Goal: Transaction & Acquisition: Book appointment/travel/reservation

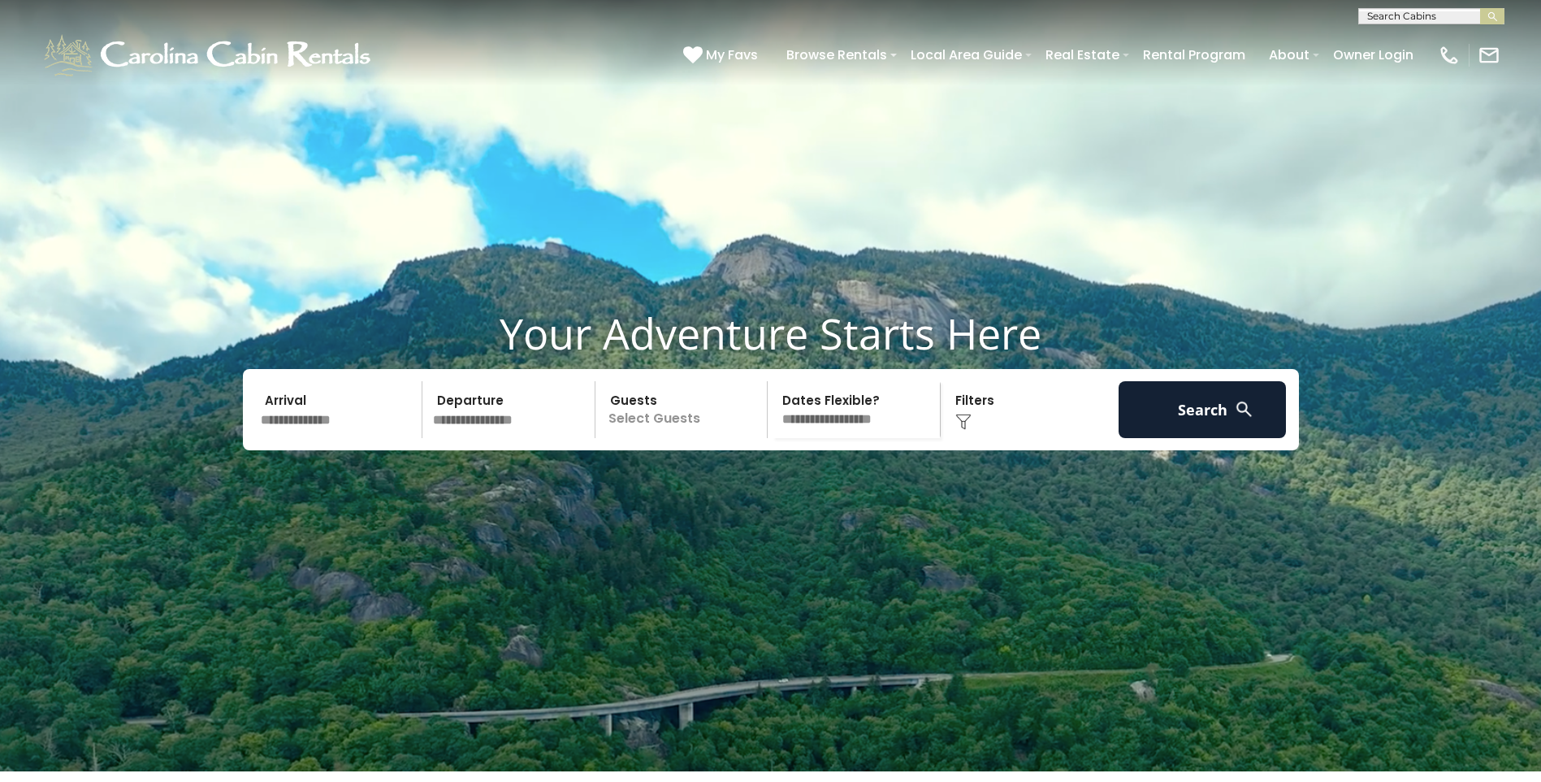
click at [337, 438] on input "text" at bounding box center [339, 409] width 168 height 57
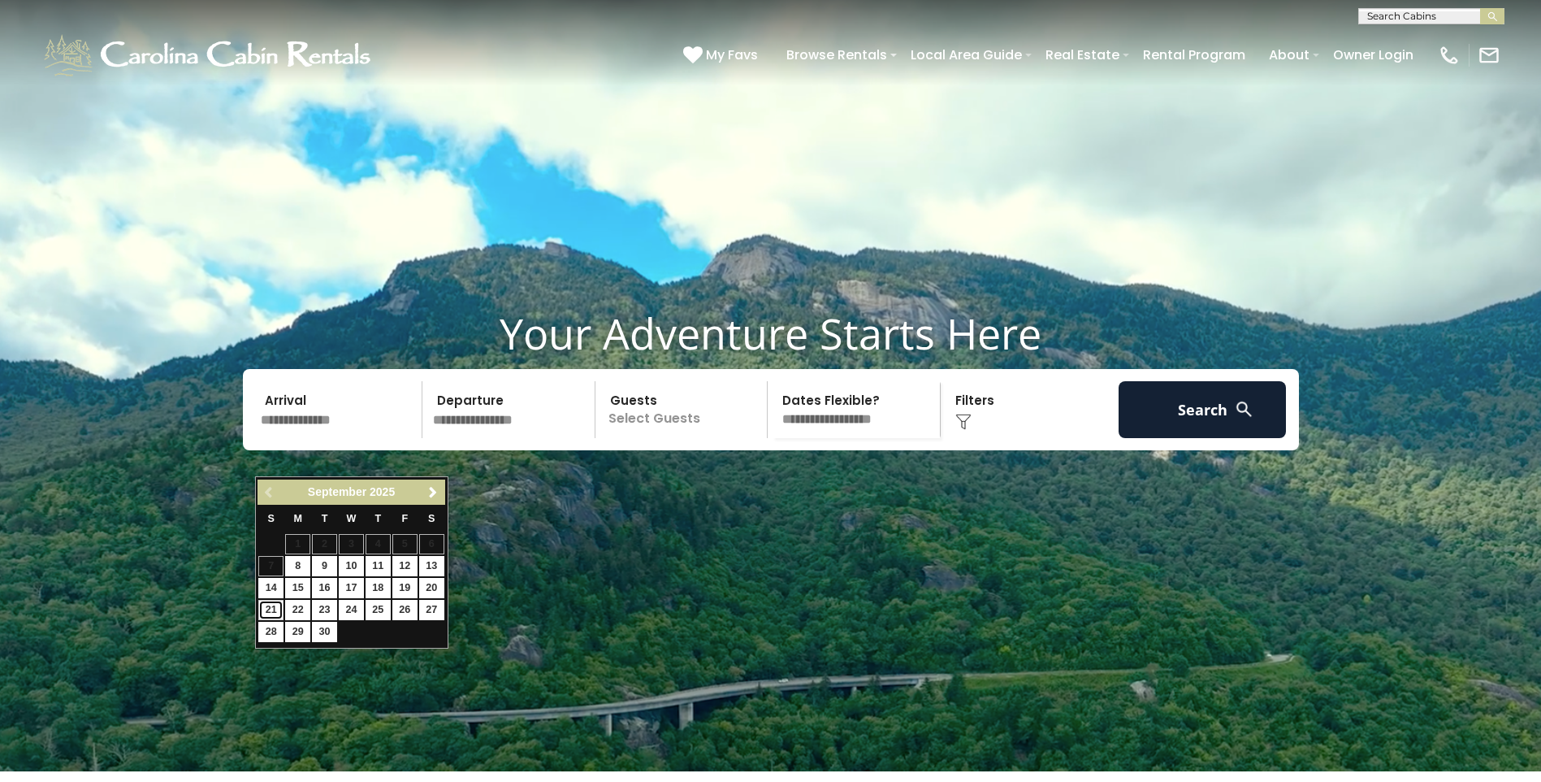
click at [272, 611] on link "21" at bounding box center [270, 610] width 25 height 20
type input "*******"
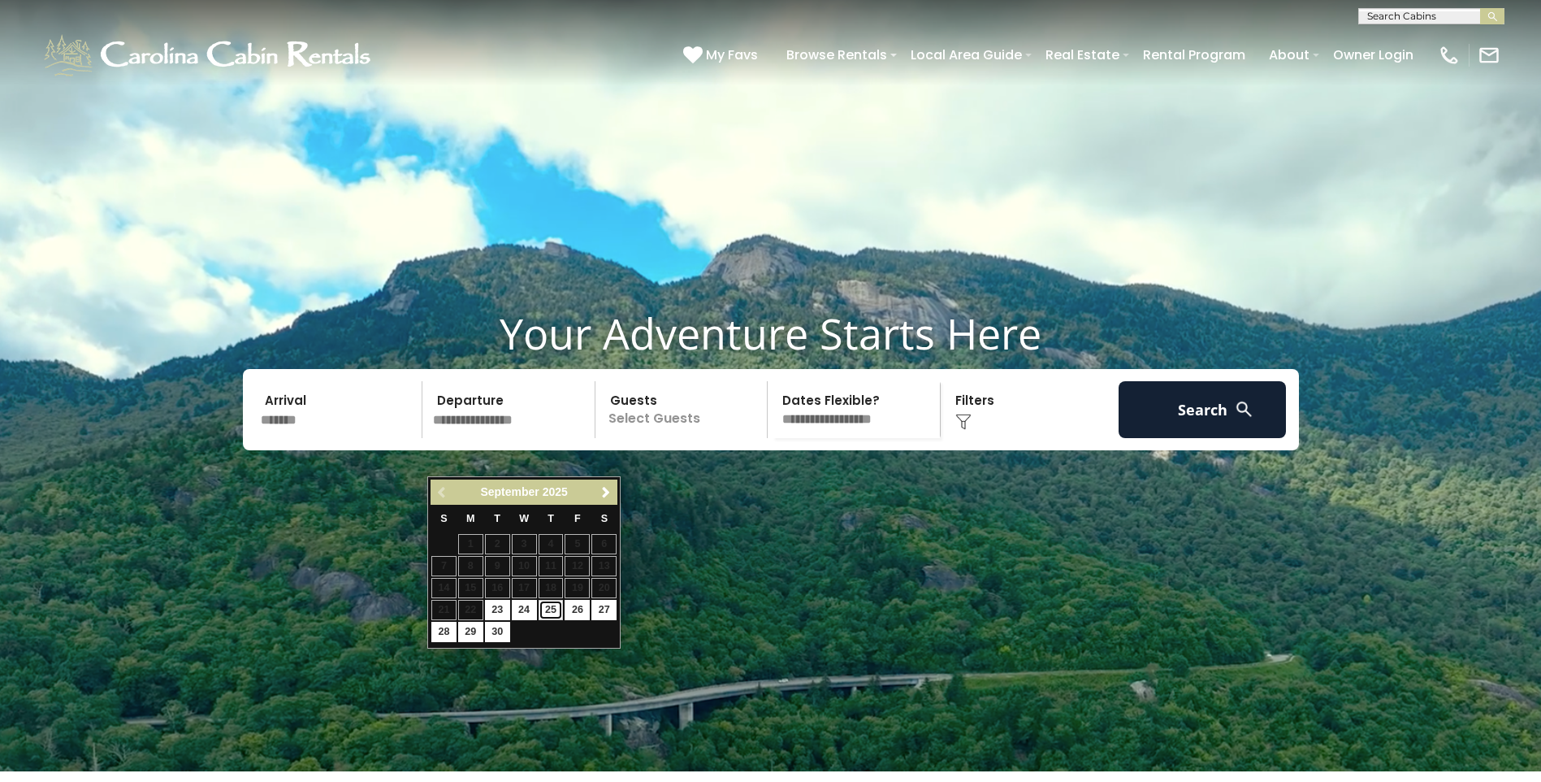
click at [550, 611] on link "25" at bounding box center [551, 610] width 25 height 20
type input "*******"
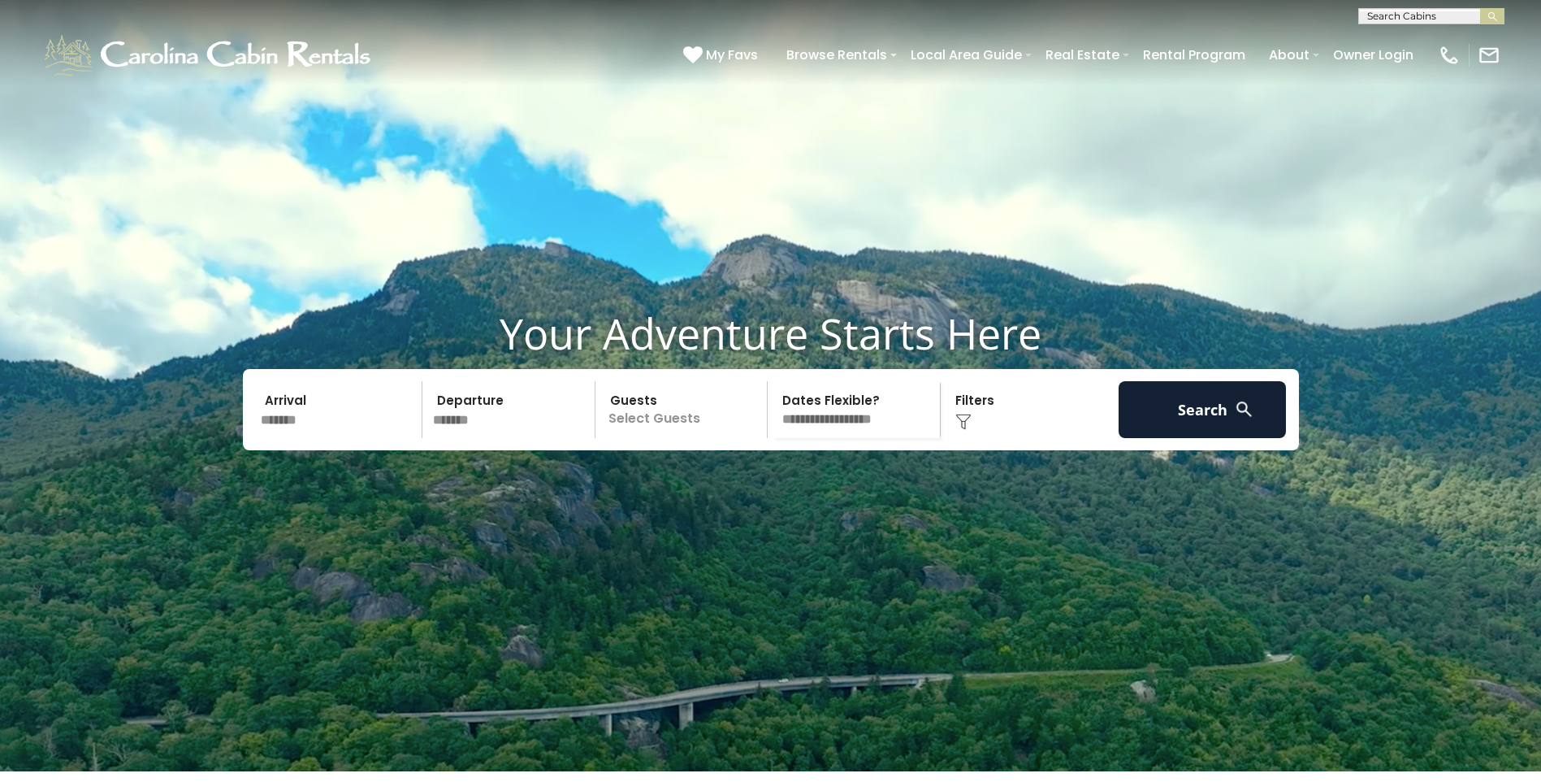
click at [701, 438] on p "Select Guests" at bounding box center [683, 409] width 167 height 57
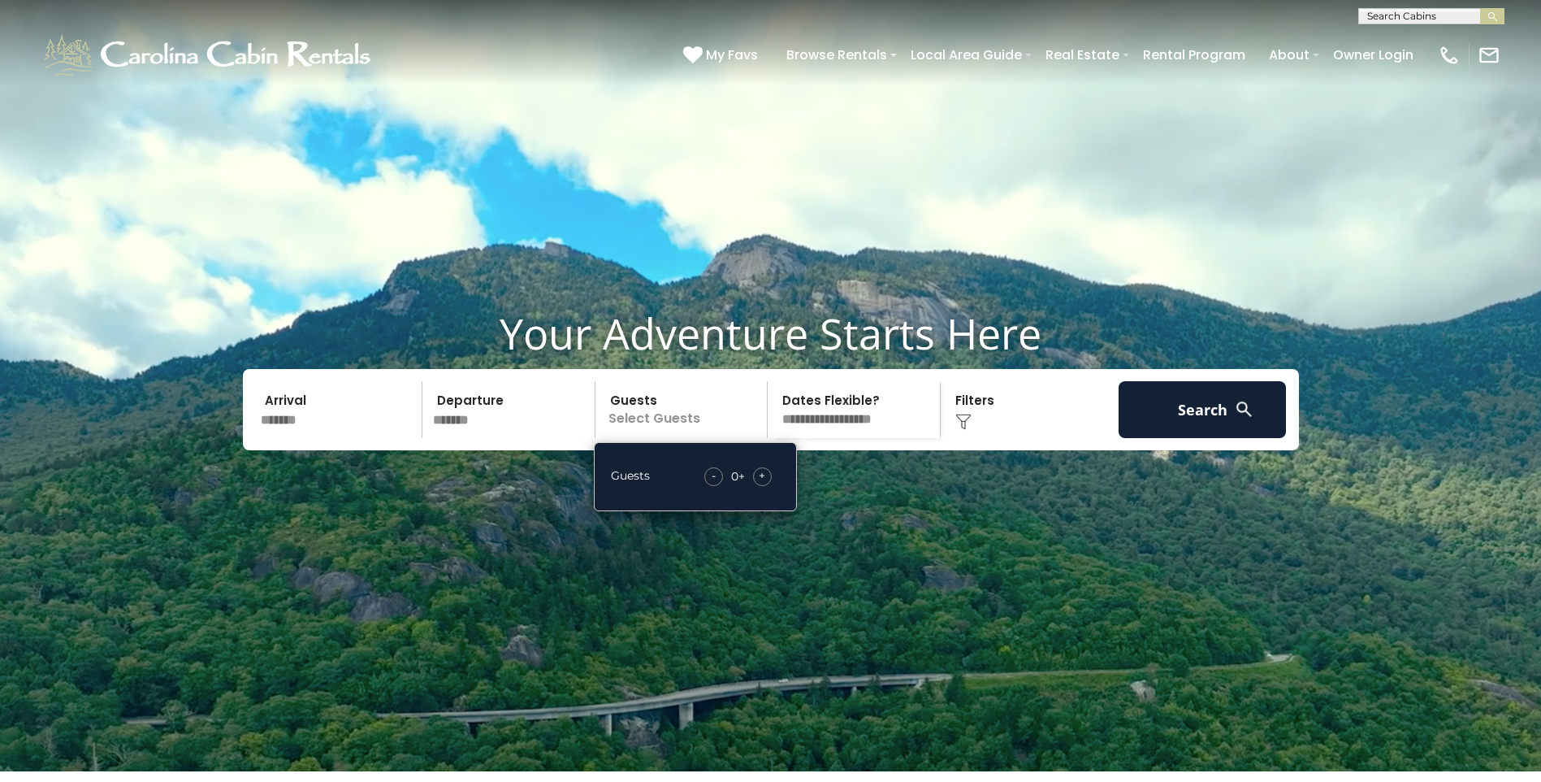
click at [764, 483] on span "+" at bounding box center [762, 475] width 6 height 16
click at [978, 438] on div "Click to Choose" at bounding box center [1030, 409] width 168 height 57
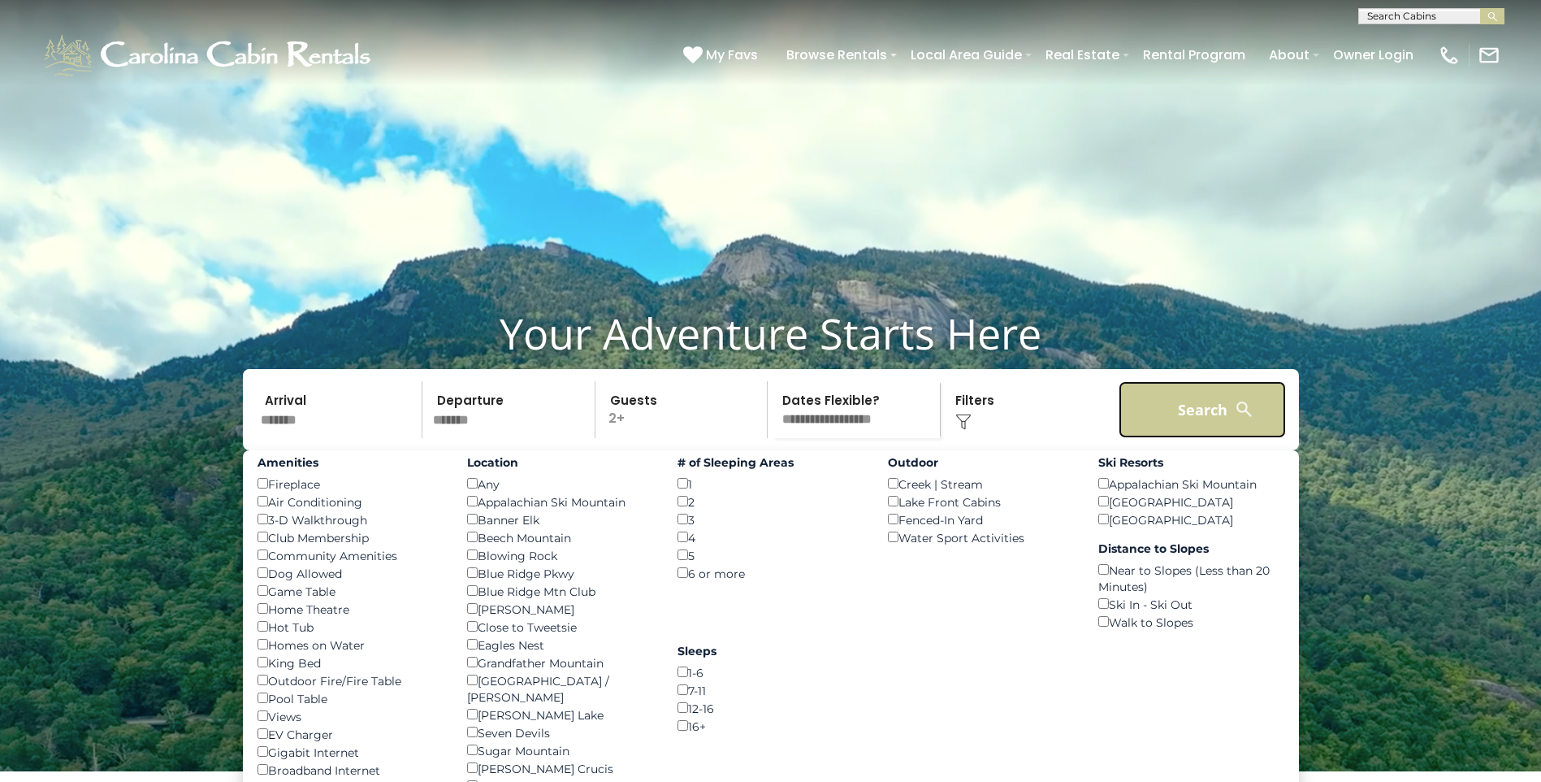
click at [1221, 438] on button "Search" at bounding box center [1203, 409] width 168 height 57
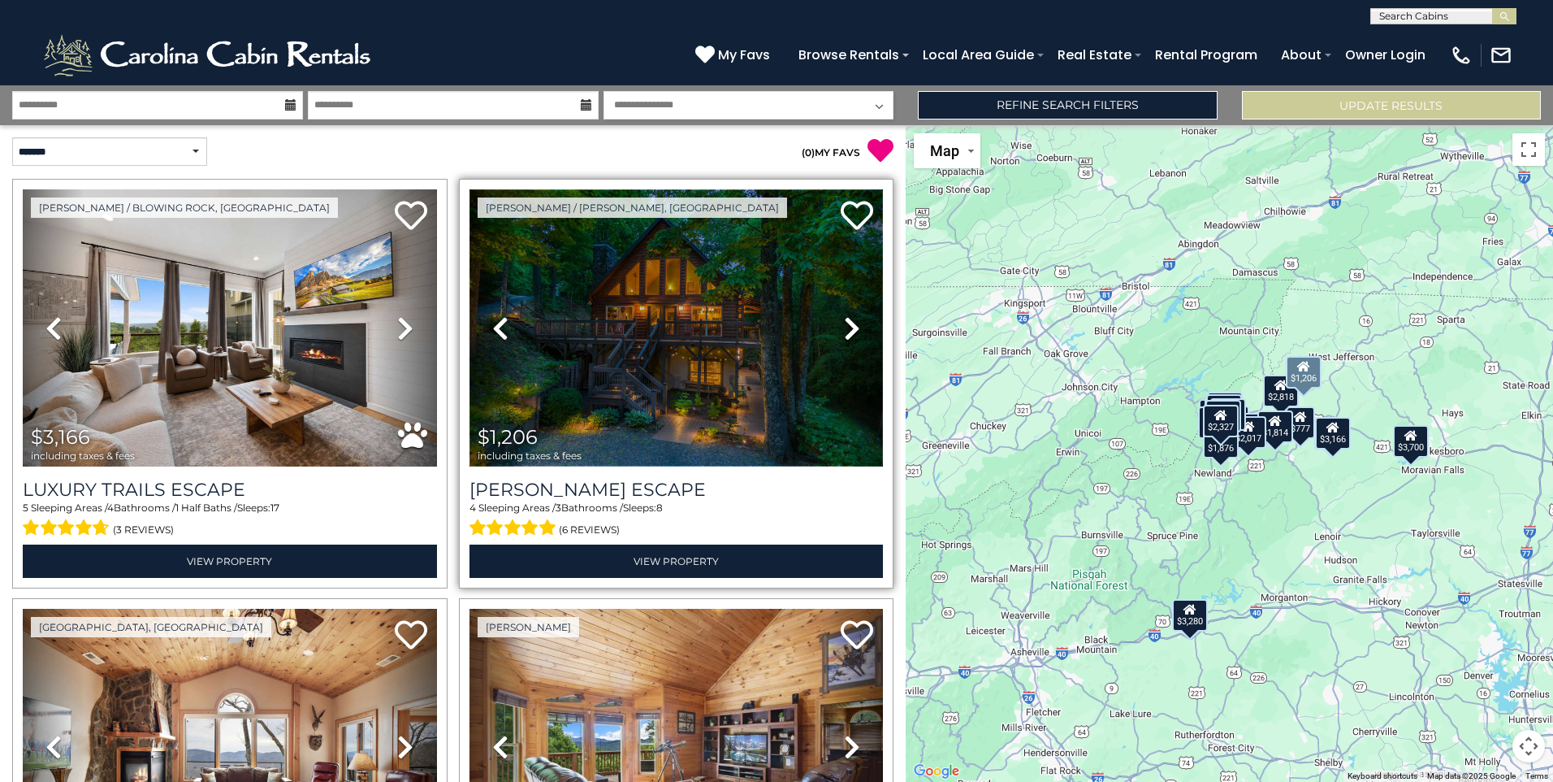
click at [728, 382] on img at bounding box center [677, 327] width 414 height 277
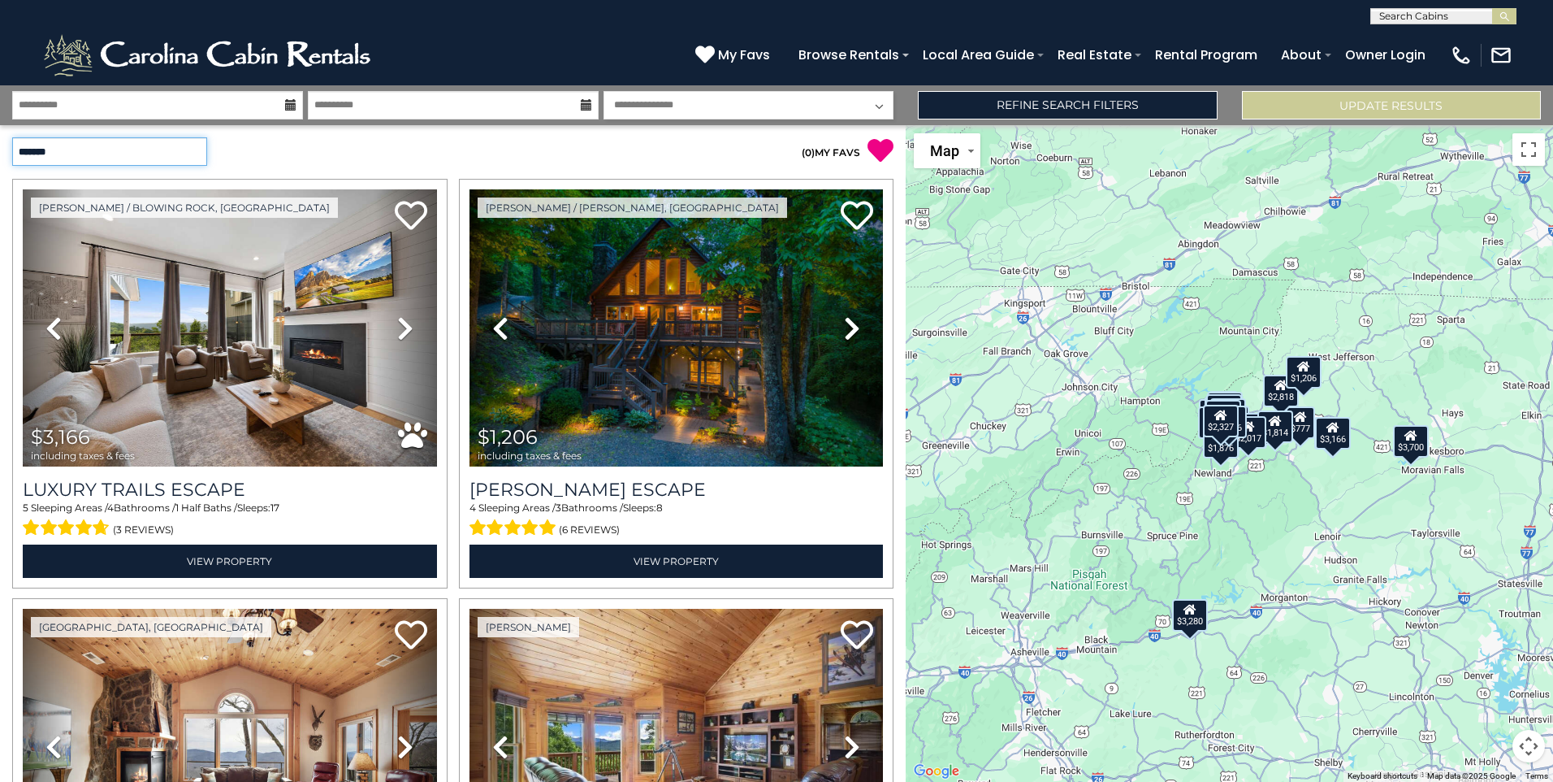
click at [159, 151] on select "**********" at bounding box center [109, 151] width 195 height 28
select select "*********"
click at [12, 137] on select "**********" at bounding box center [109, 151] width 195 height 28
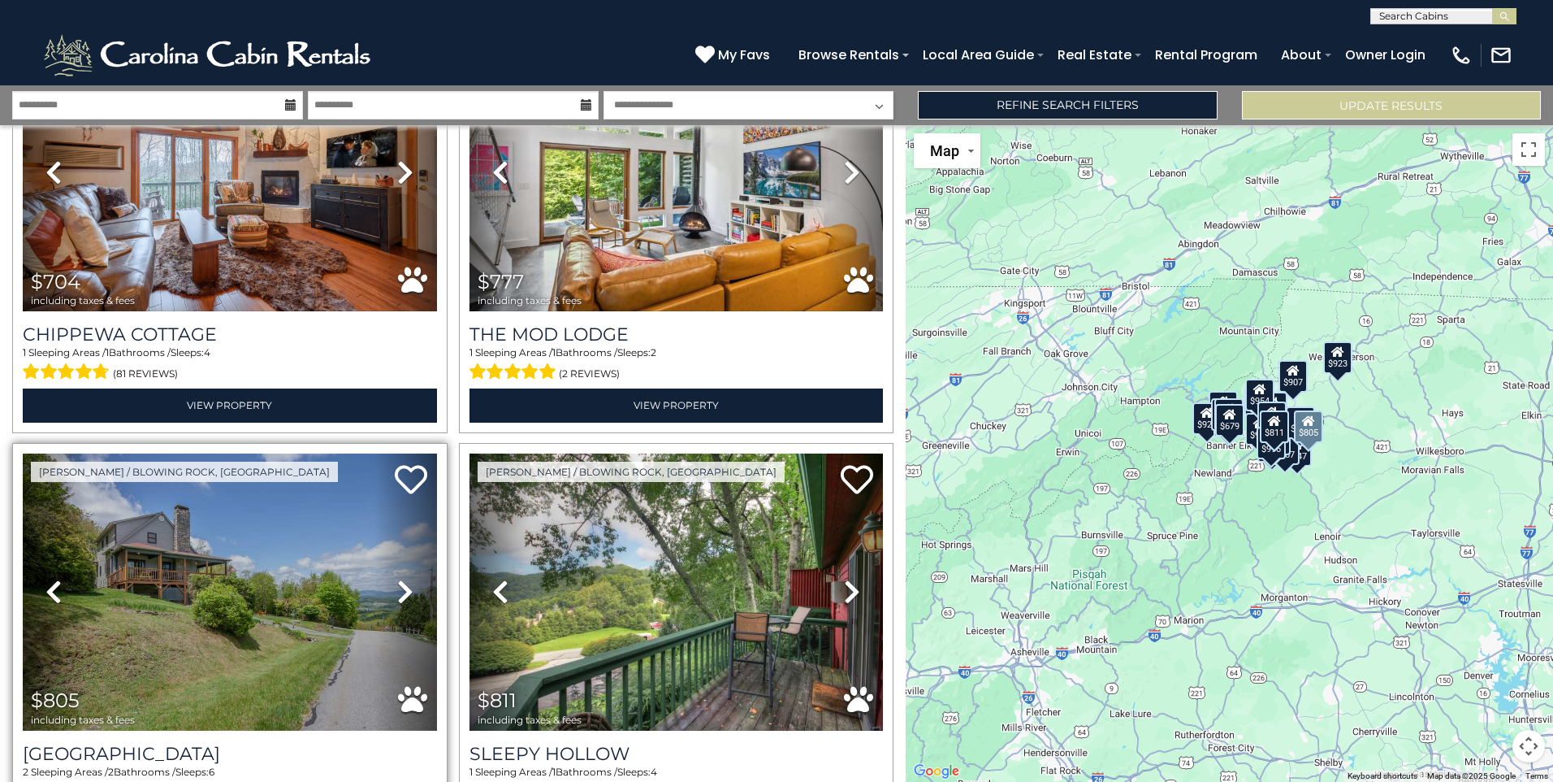
scroll to position [1149, 0]
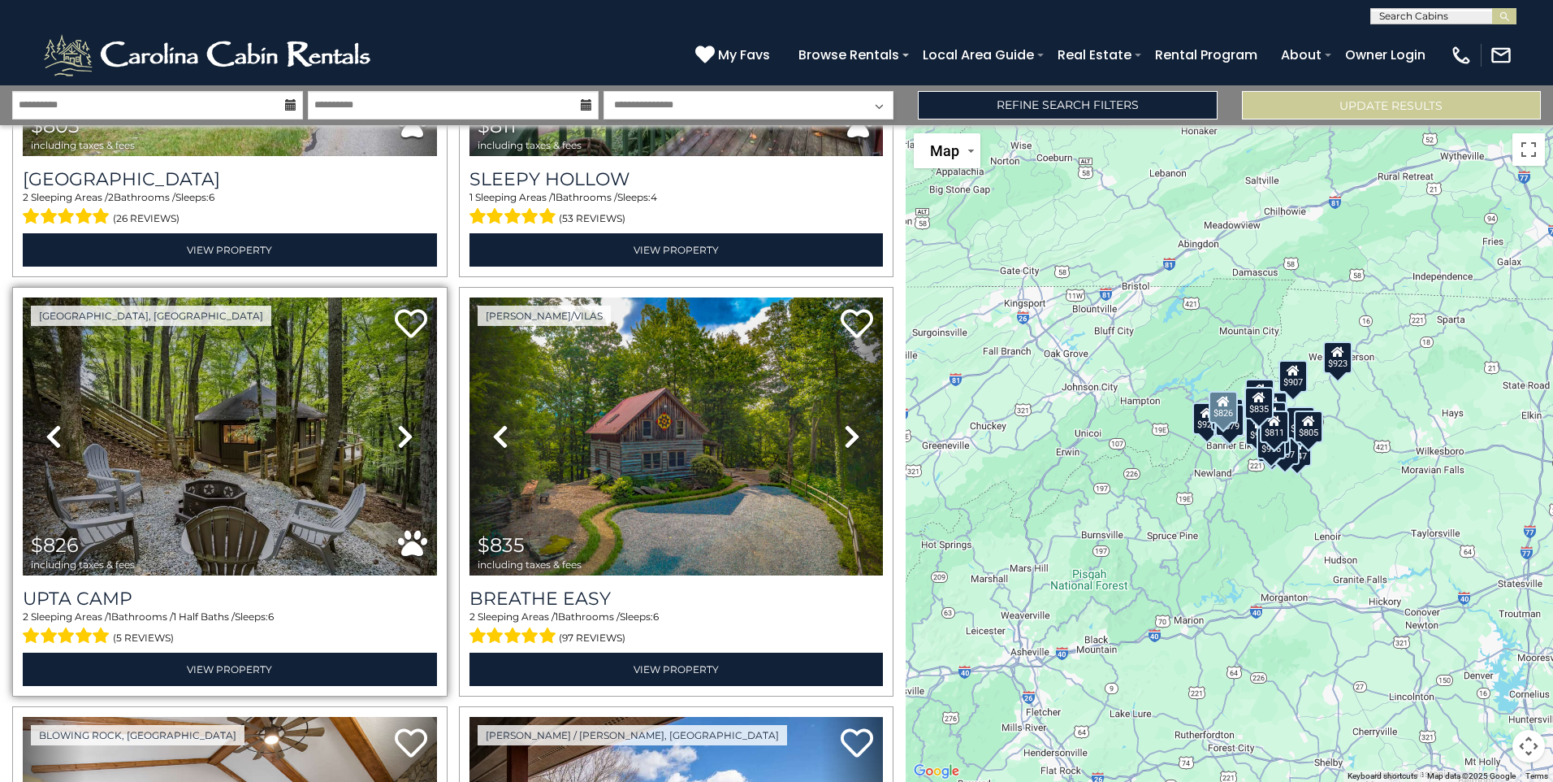
click at [392, 431] on link "Next" at bounding box center [406, 435] width 62 height 277
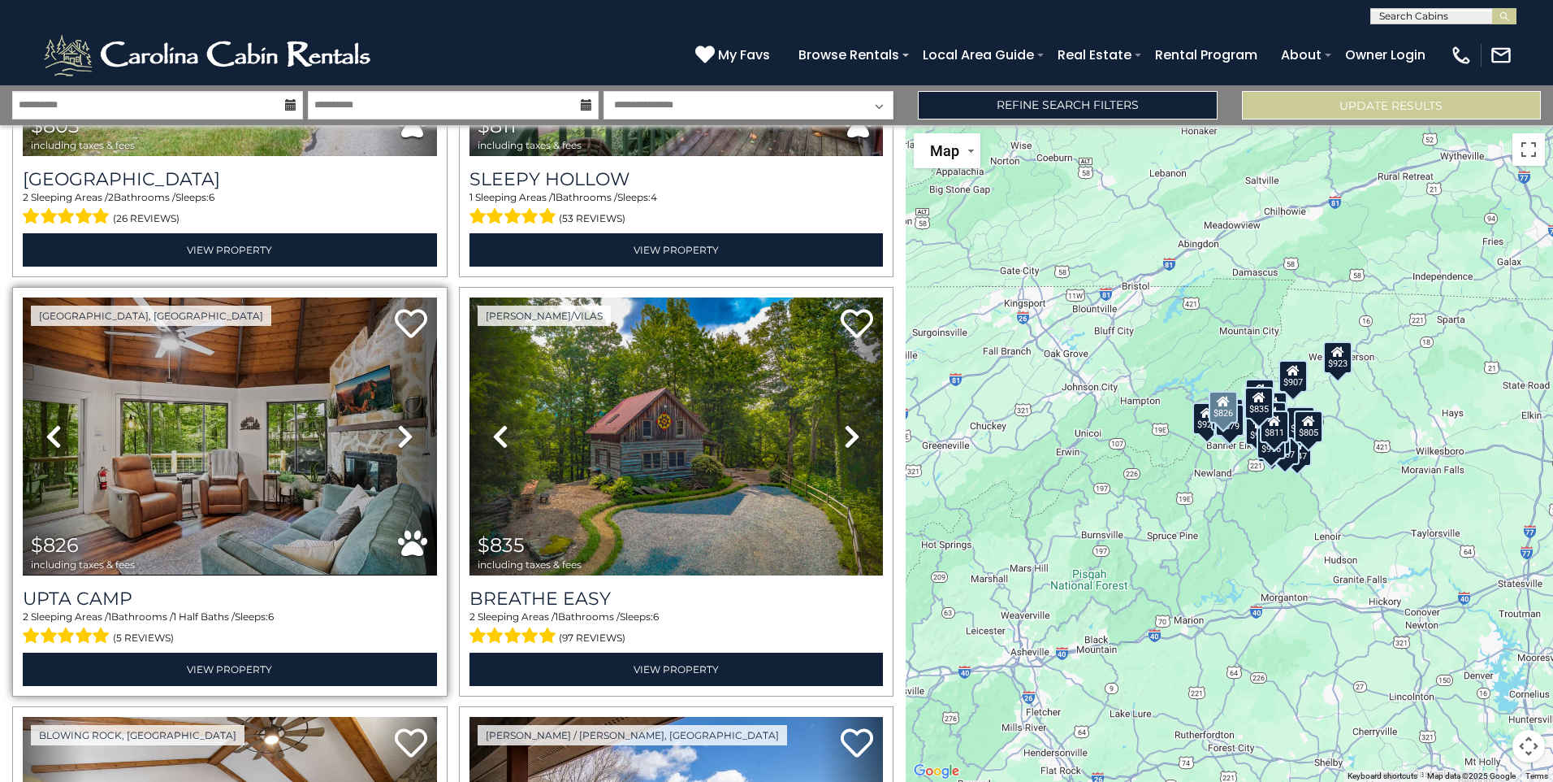
click at [392, 431] on link "Next" at bounding box center [406, 435] width 62 height 277
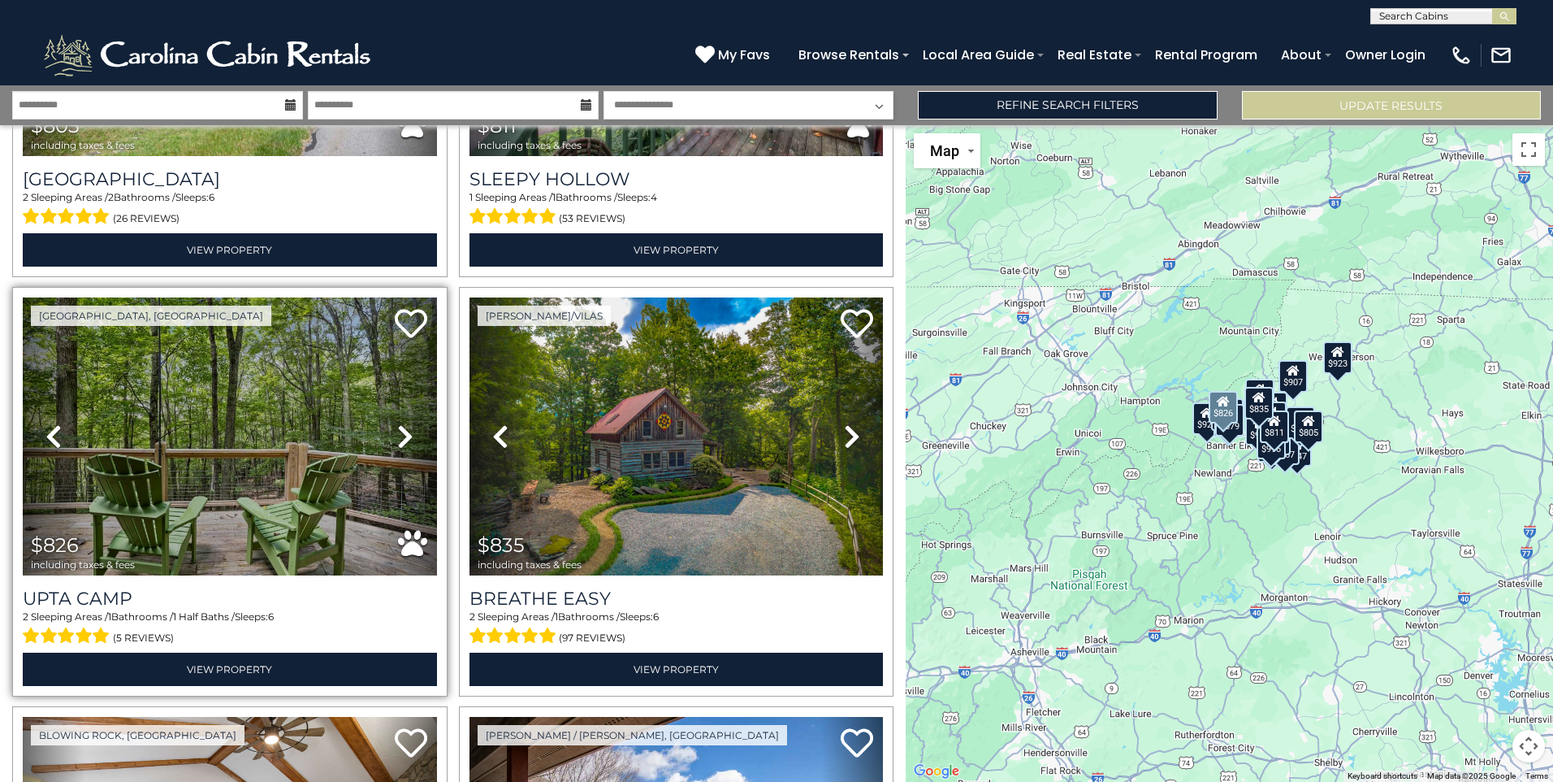
click at [392, 431] on link "Next" at bounding box center [406, 435] width 62 height 277
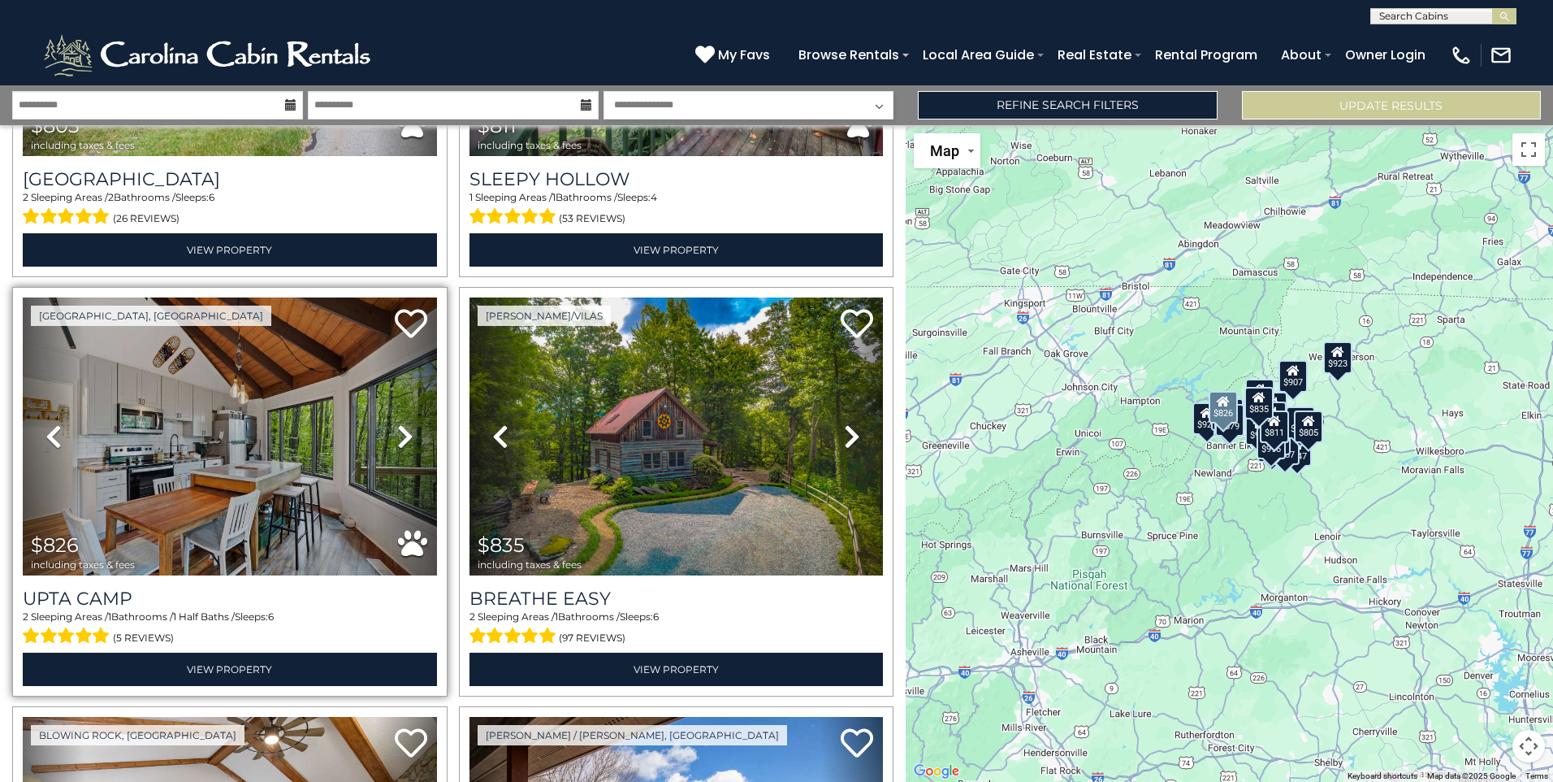
click at [392, 431] on link "Next" at bounding box center [406, 435] width 62 height 277
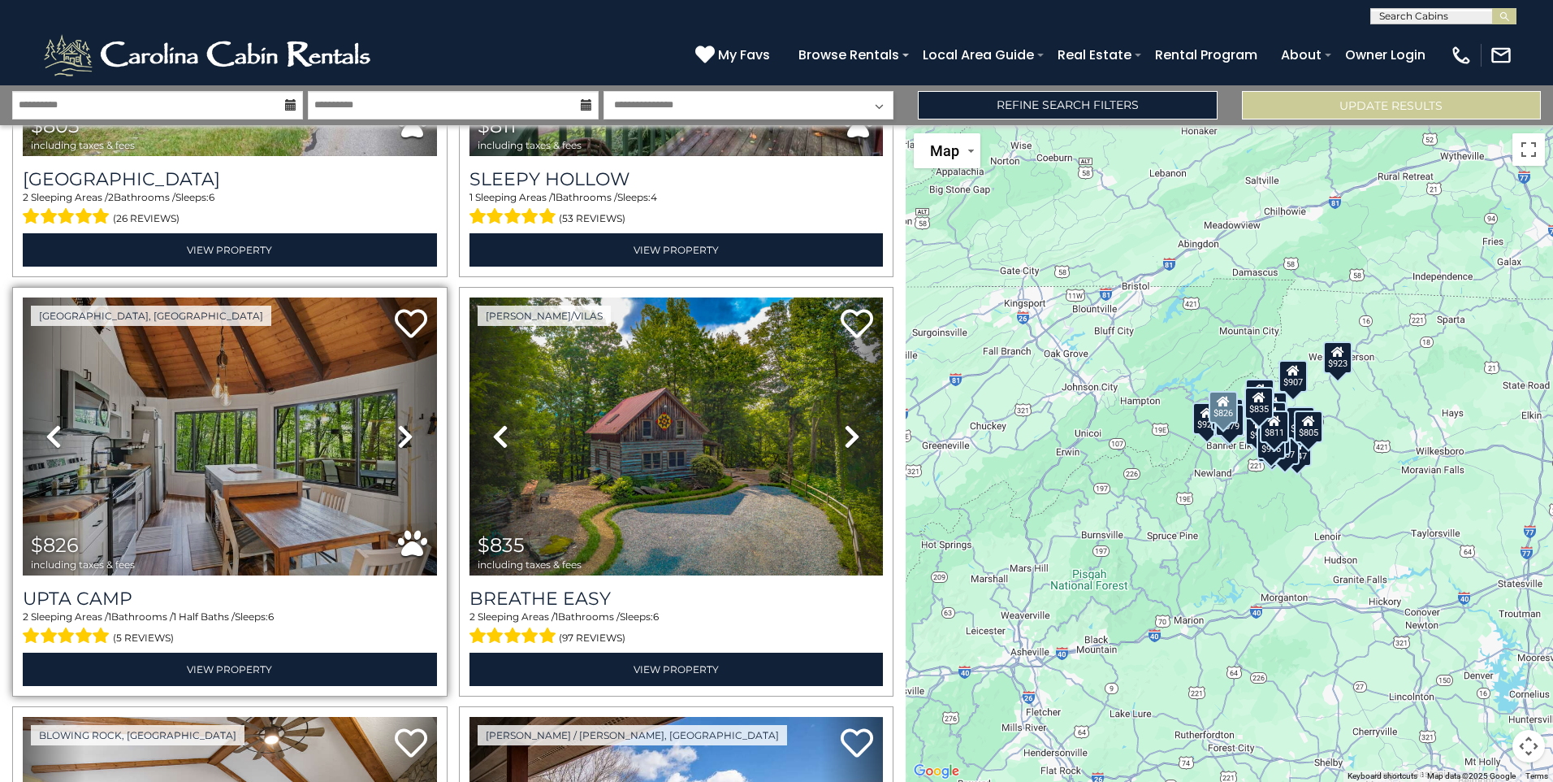
click at [392, 431] on link "Next" at bounding box center [406, 435] width 62 height 277
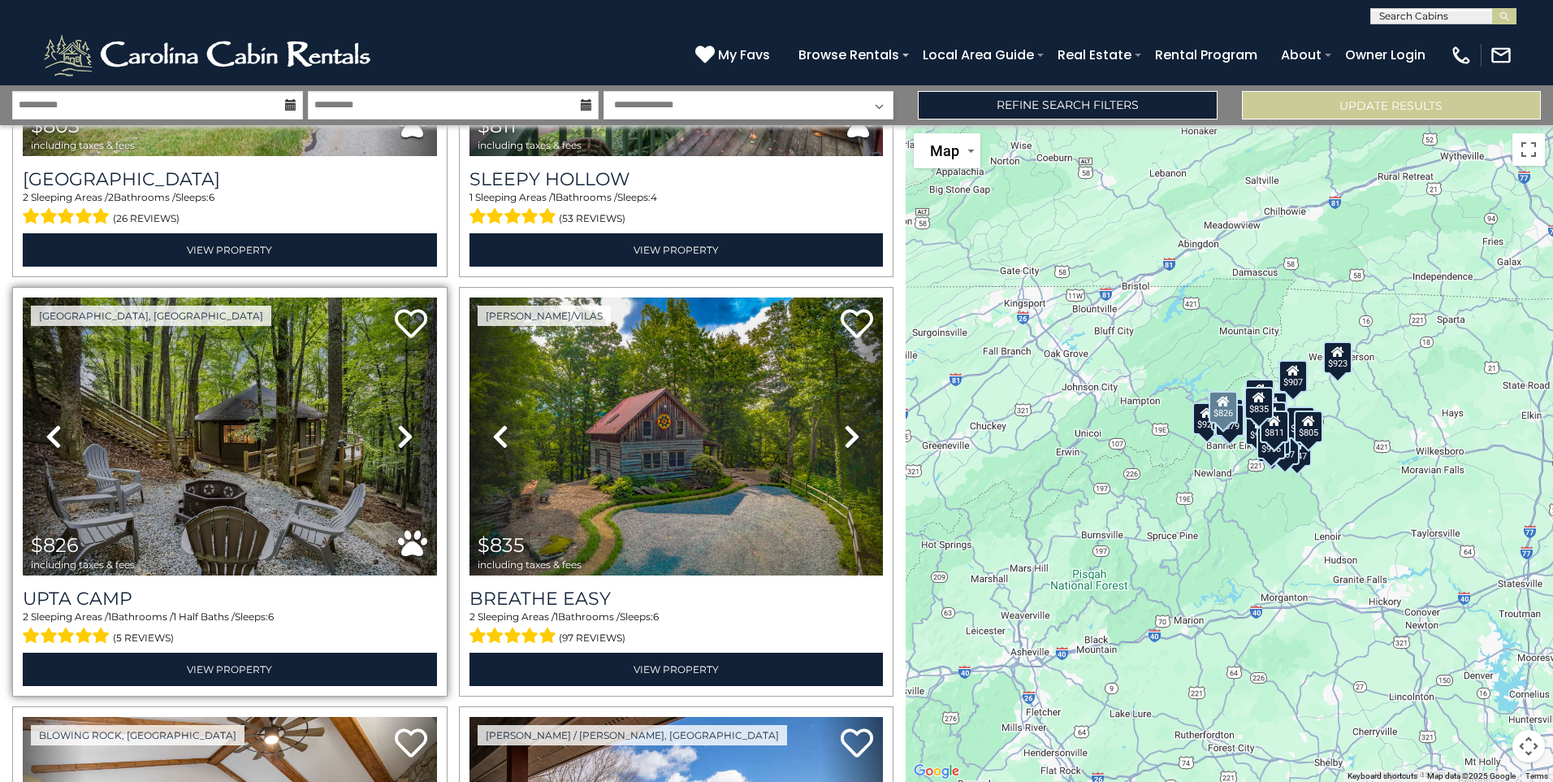
click at [392, 431] on link "Next" at bounding box center [406, 435] width 62 height 277
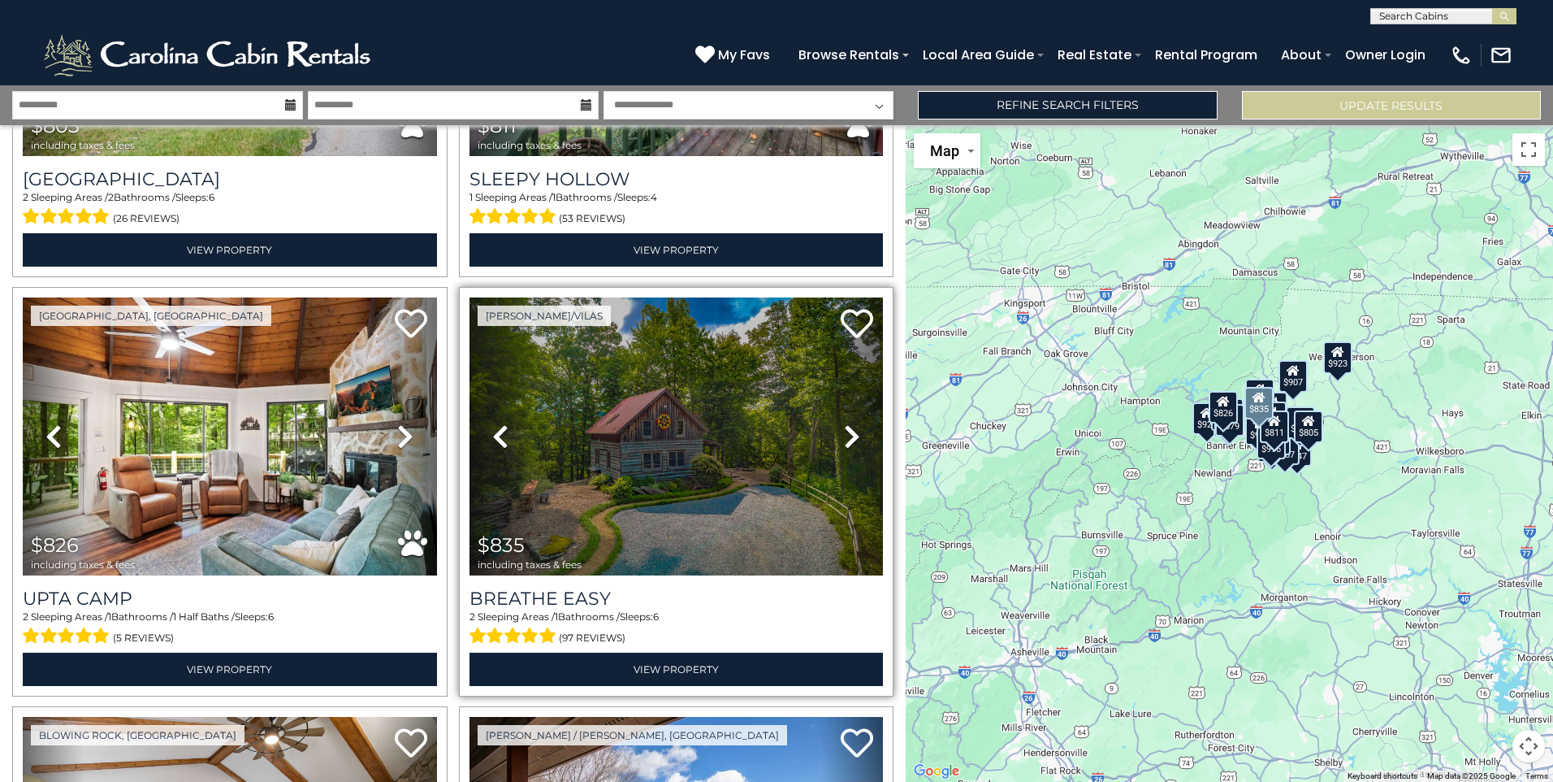
click at [852, 433] on icon at bounding box center [852, 436] width 16 height 26
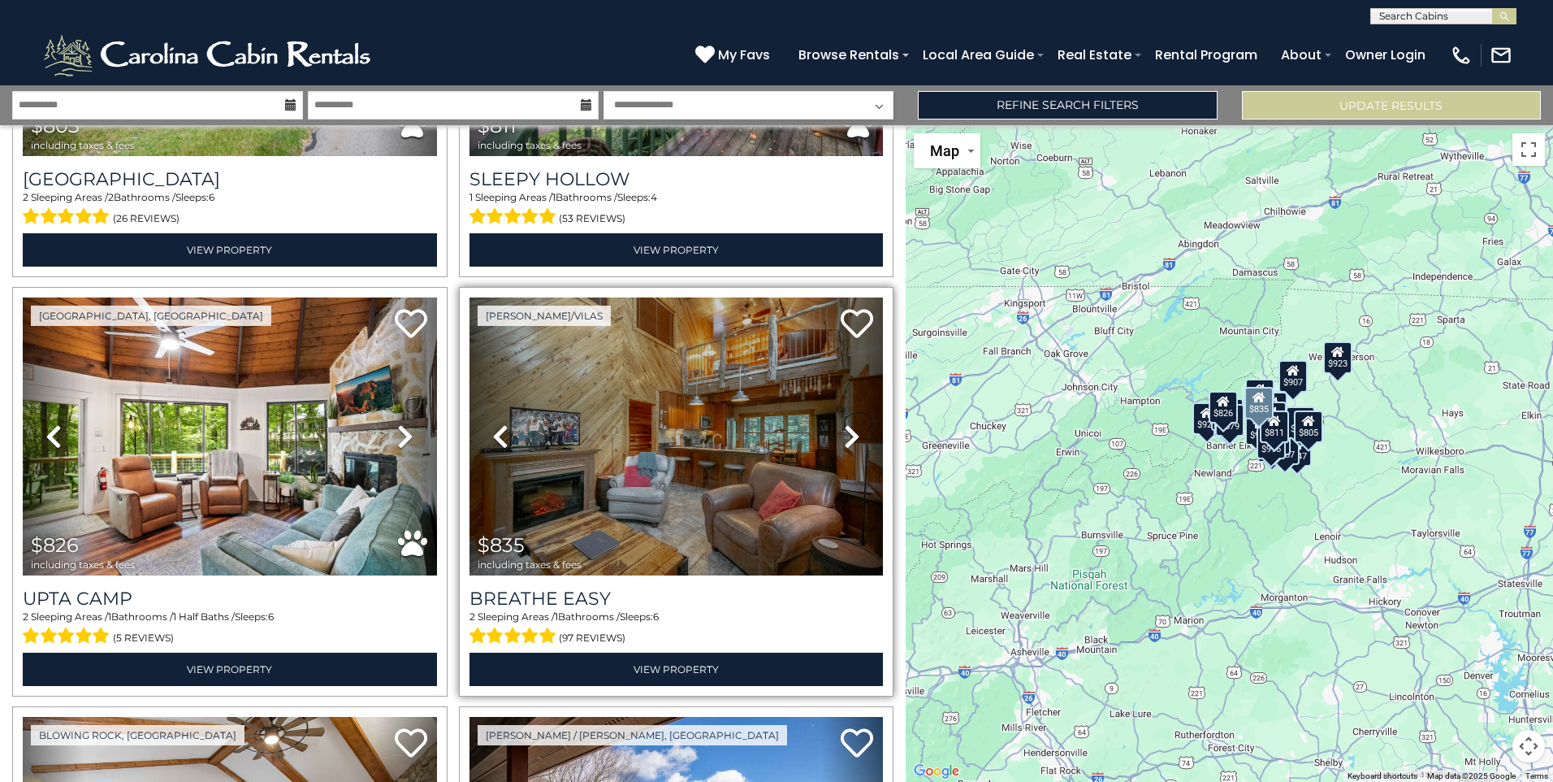
click at [852, 433] on icon at bounding box center [852, 436] width 16 height 26
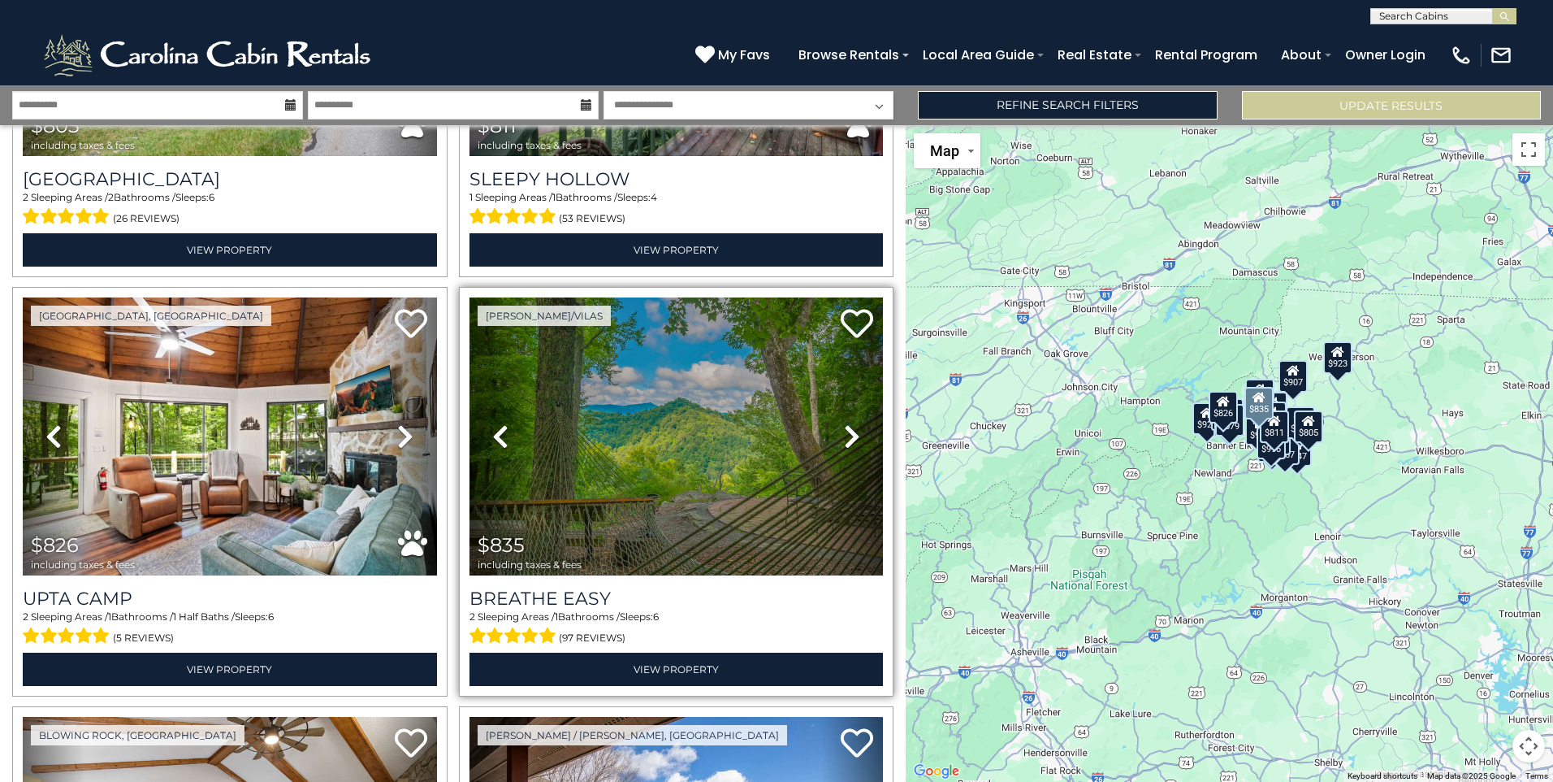
click at [852, 433] on icon at bounding box center [852, 436] width 16 height 26
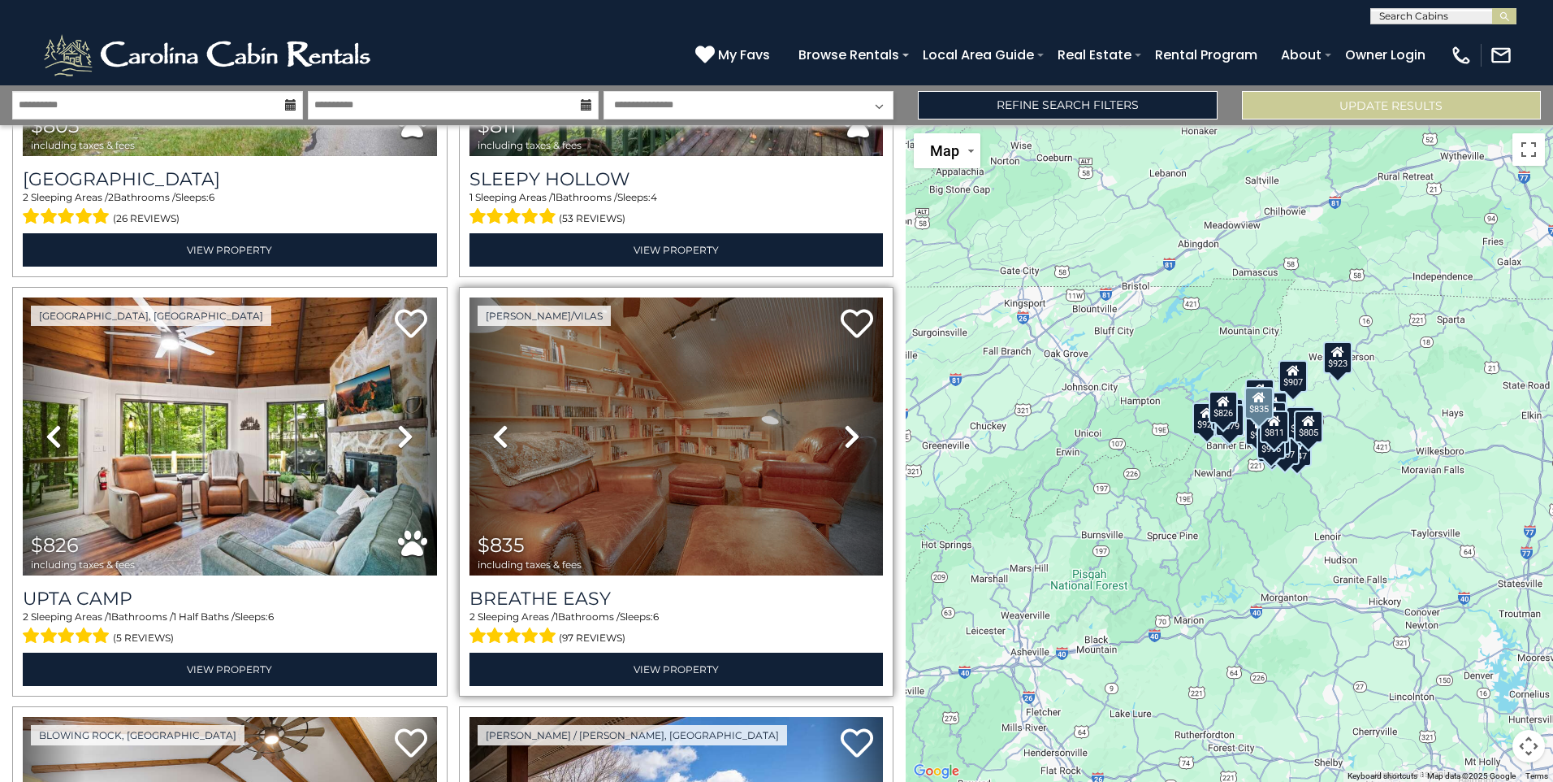
click at [852, 433] on icon at bounding box center [852, 436] width 16 height 26
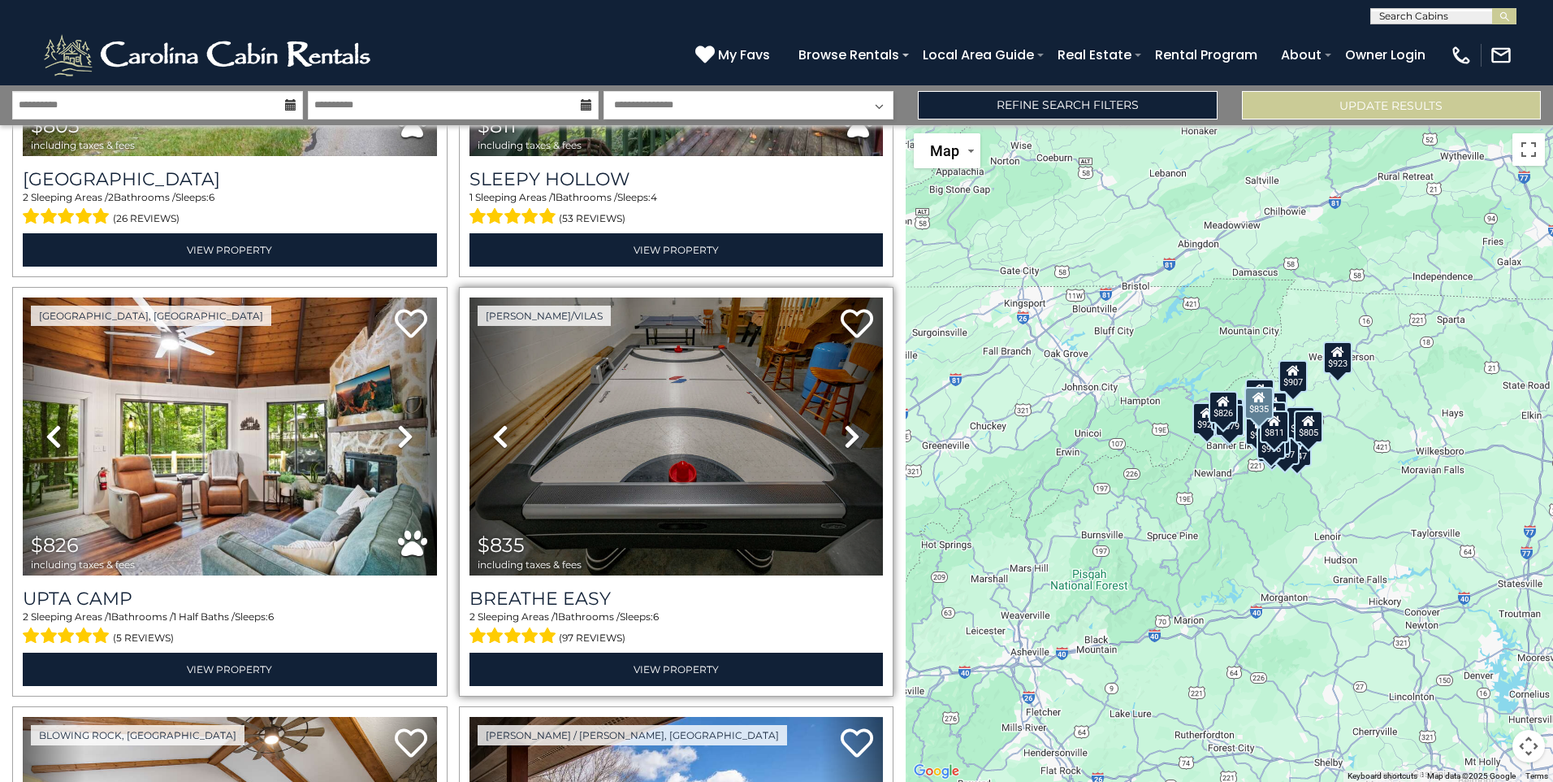
click at [852, 433] on icon at bounding box center [852, 436] width 16 height 26
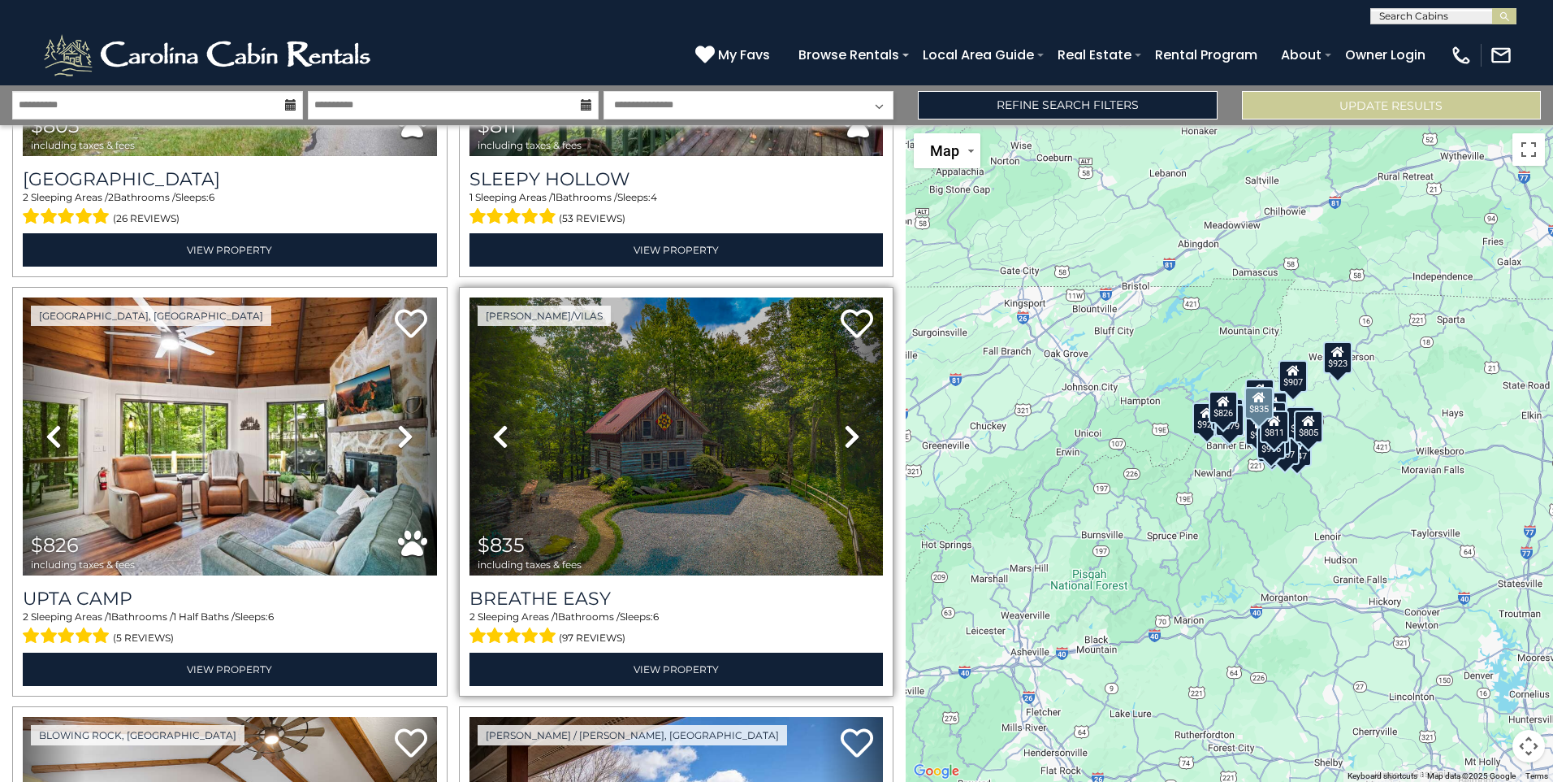
click at [852, 433] on icon at bounding box center [852, 436] width 16 height 26
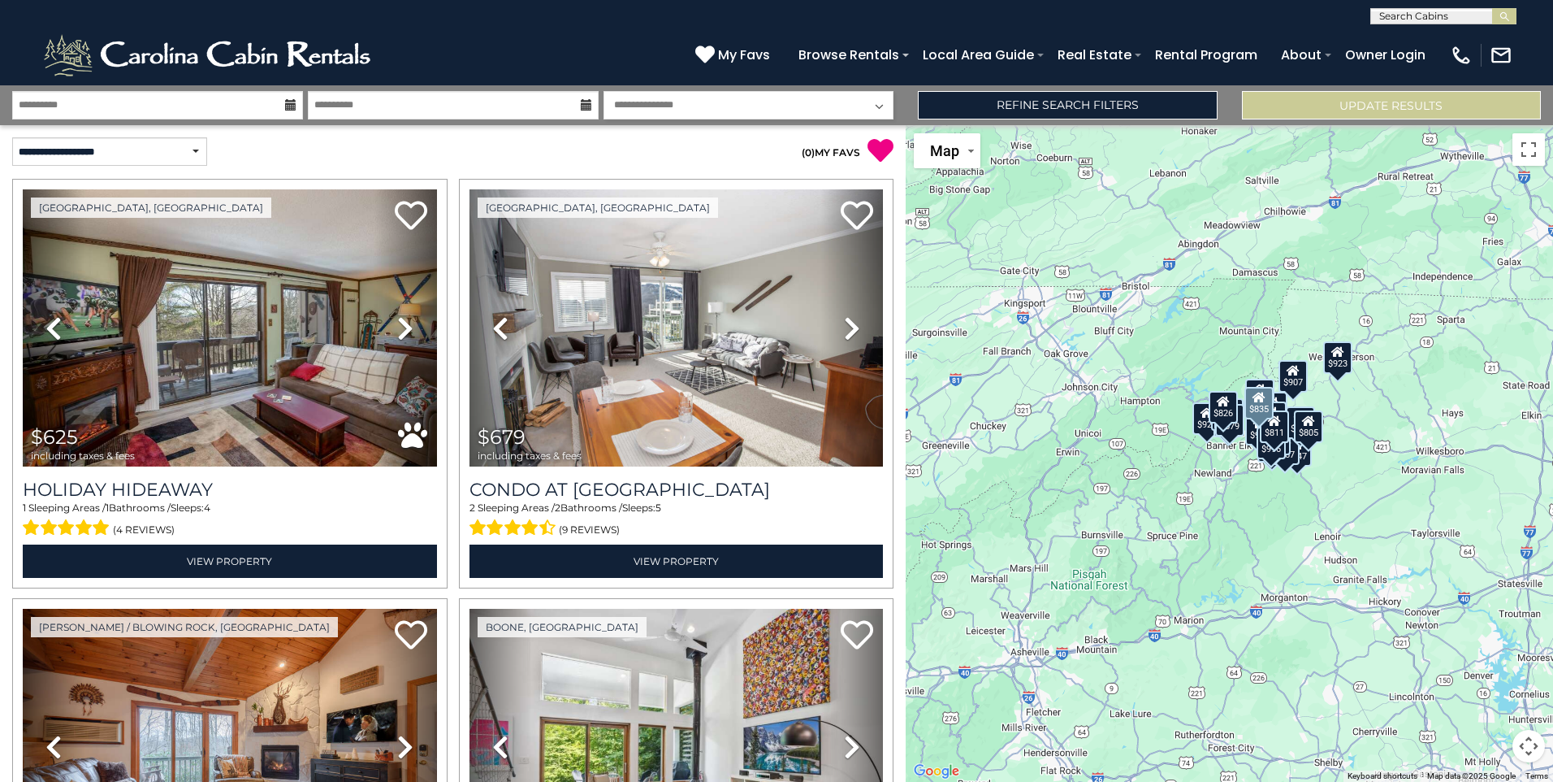
scroll to position [574, 0]
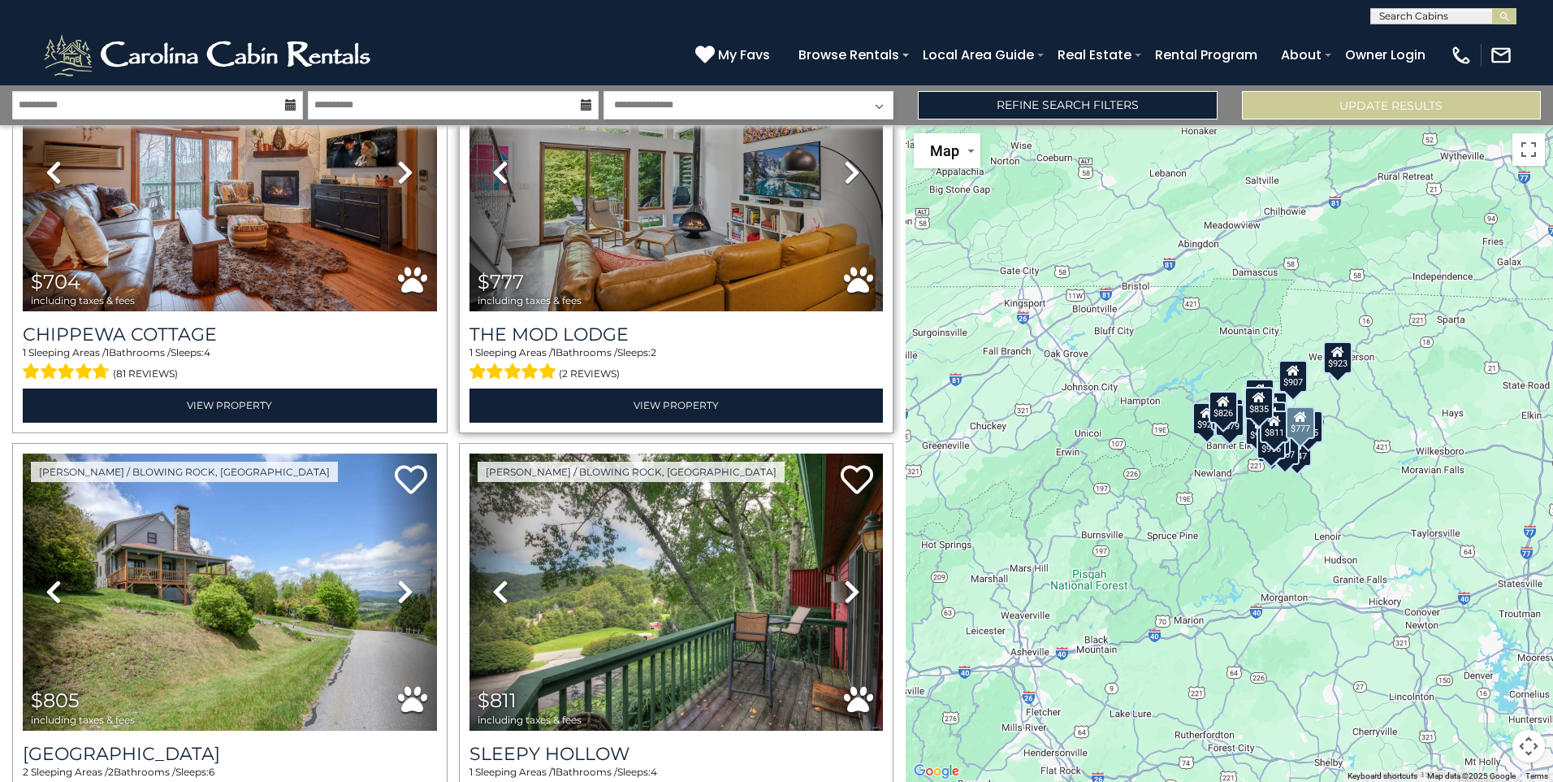
click at [844, 168] on icon at bounding box center [852, 172] width 16 height 26
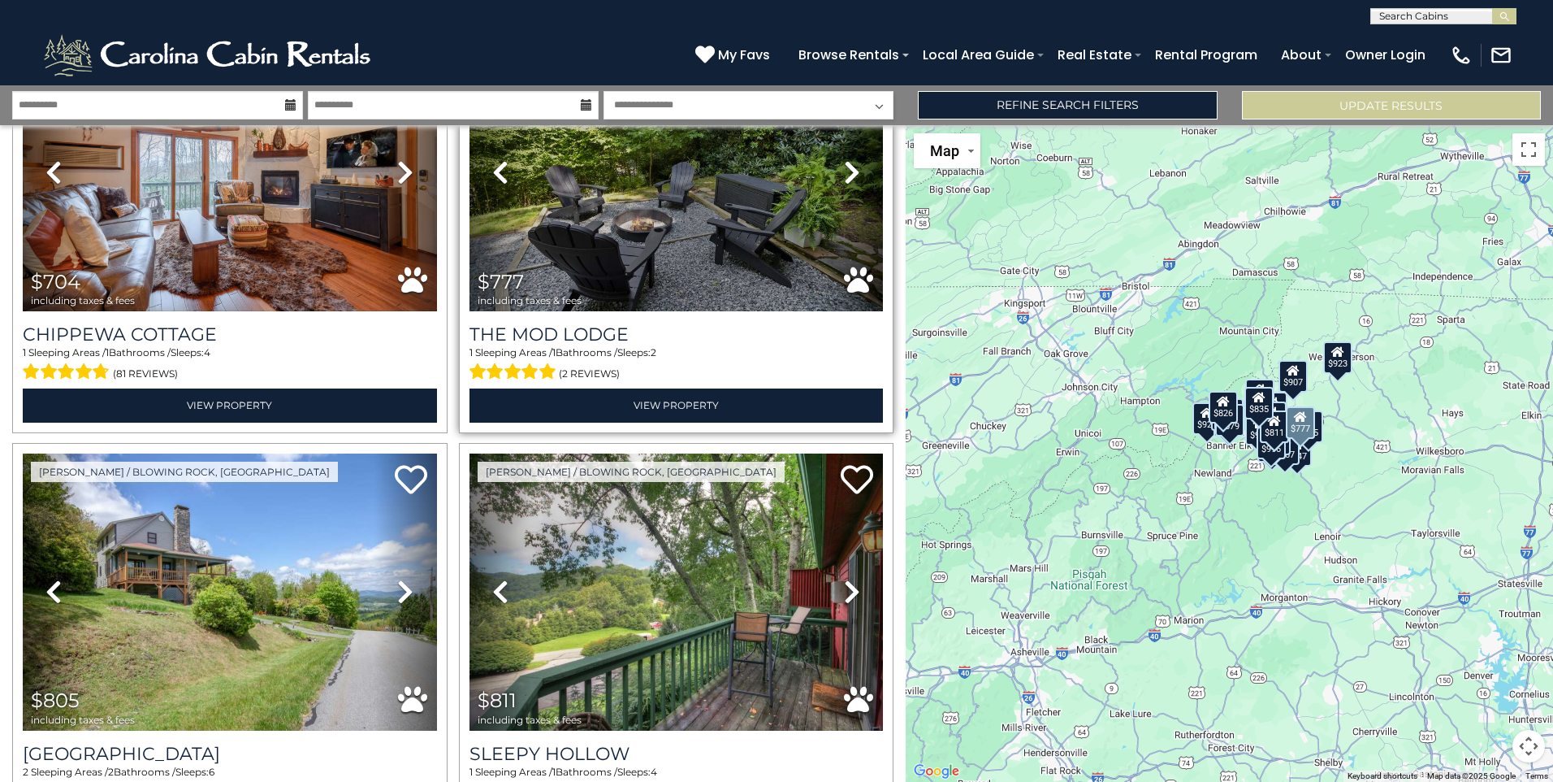
click at [844, 168] on icon at bounding box center [852, 172] width 16 height 26
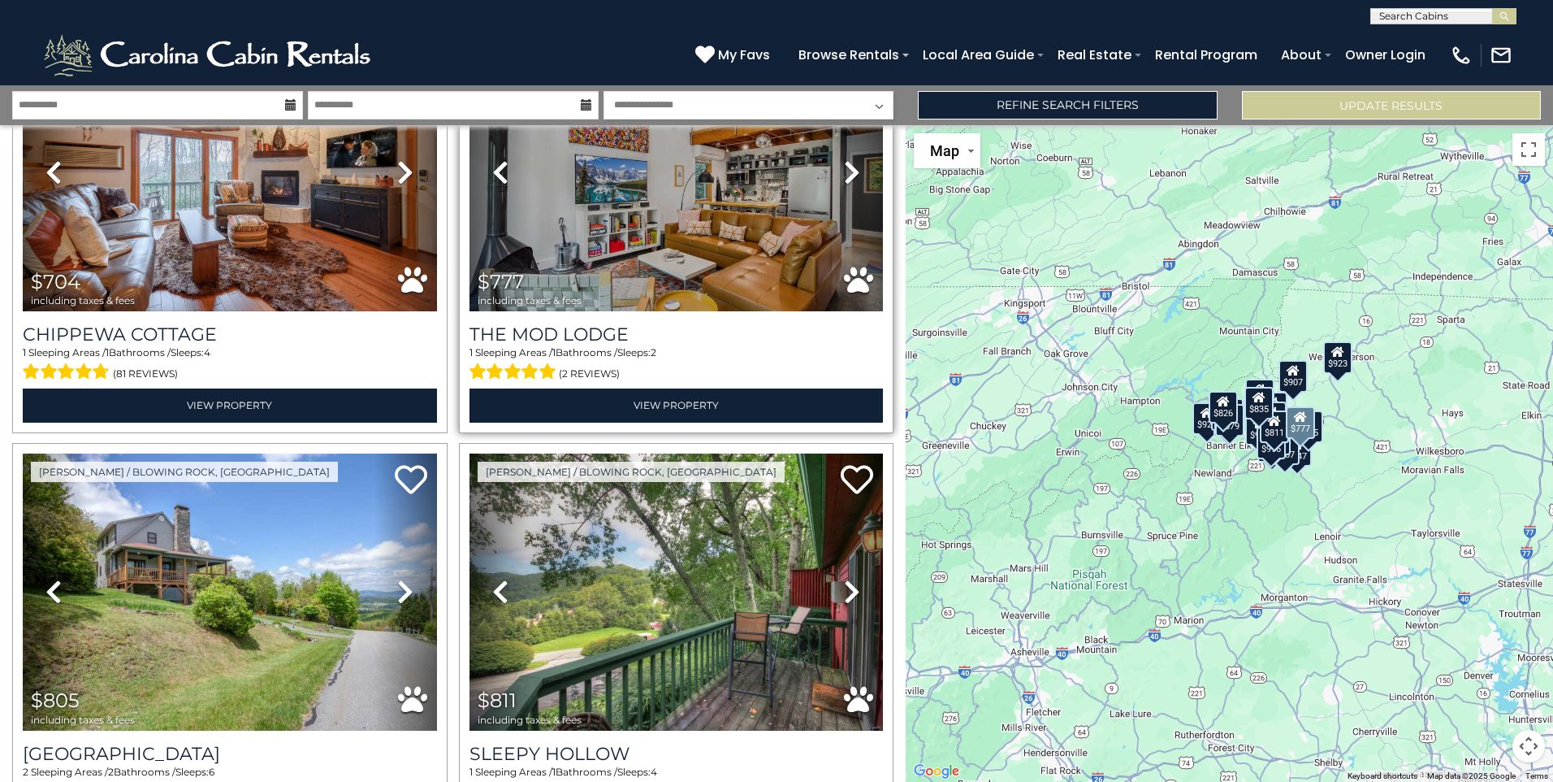
click at [844, 168] on icon at bounding box center [852, 172] width 16 height 26
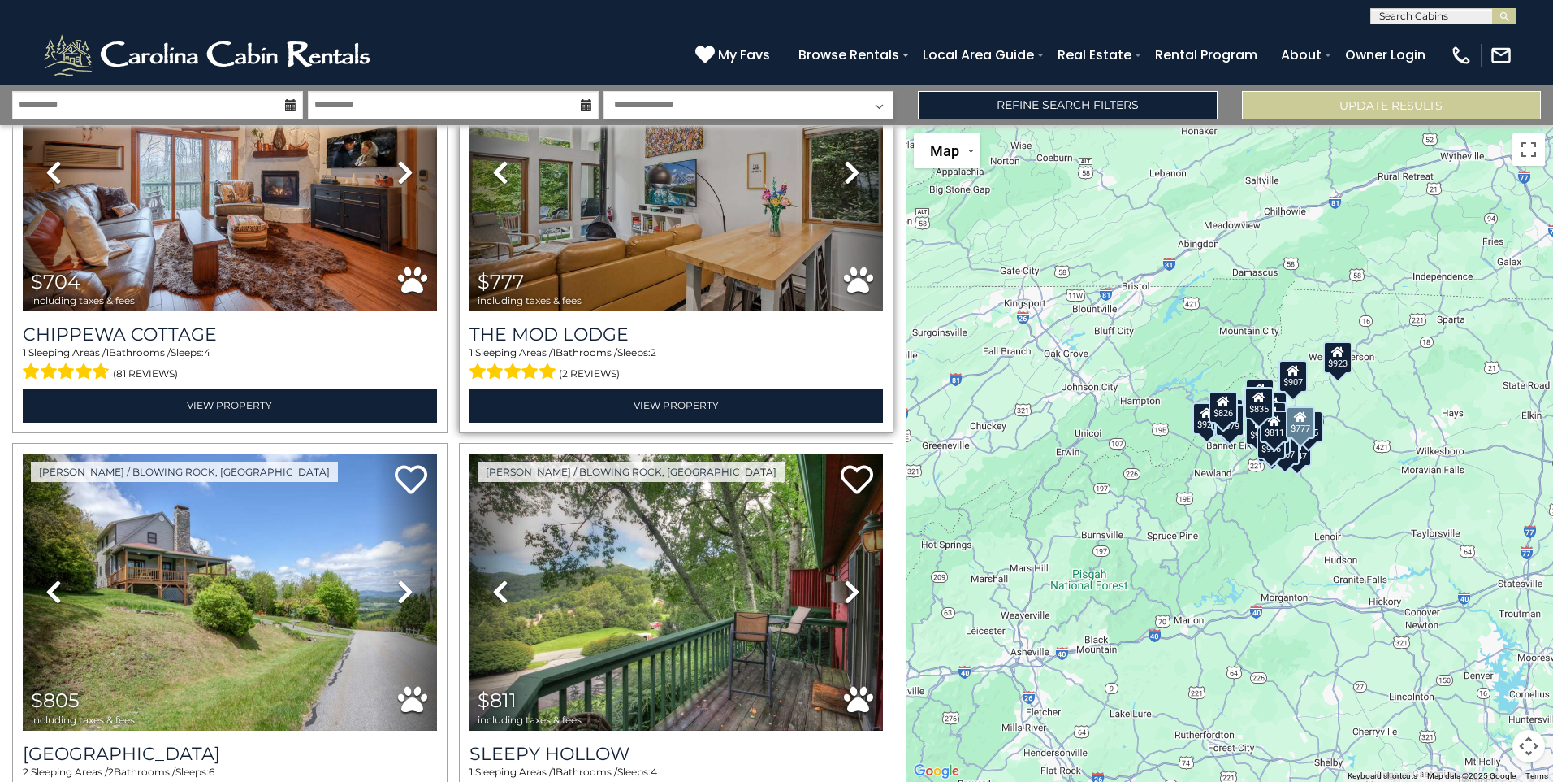
click at [844, 168] on icon at bounding box center [852, 172] width 16 height 26
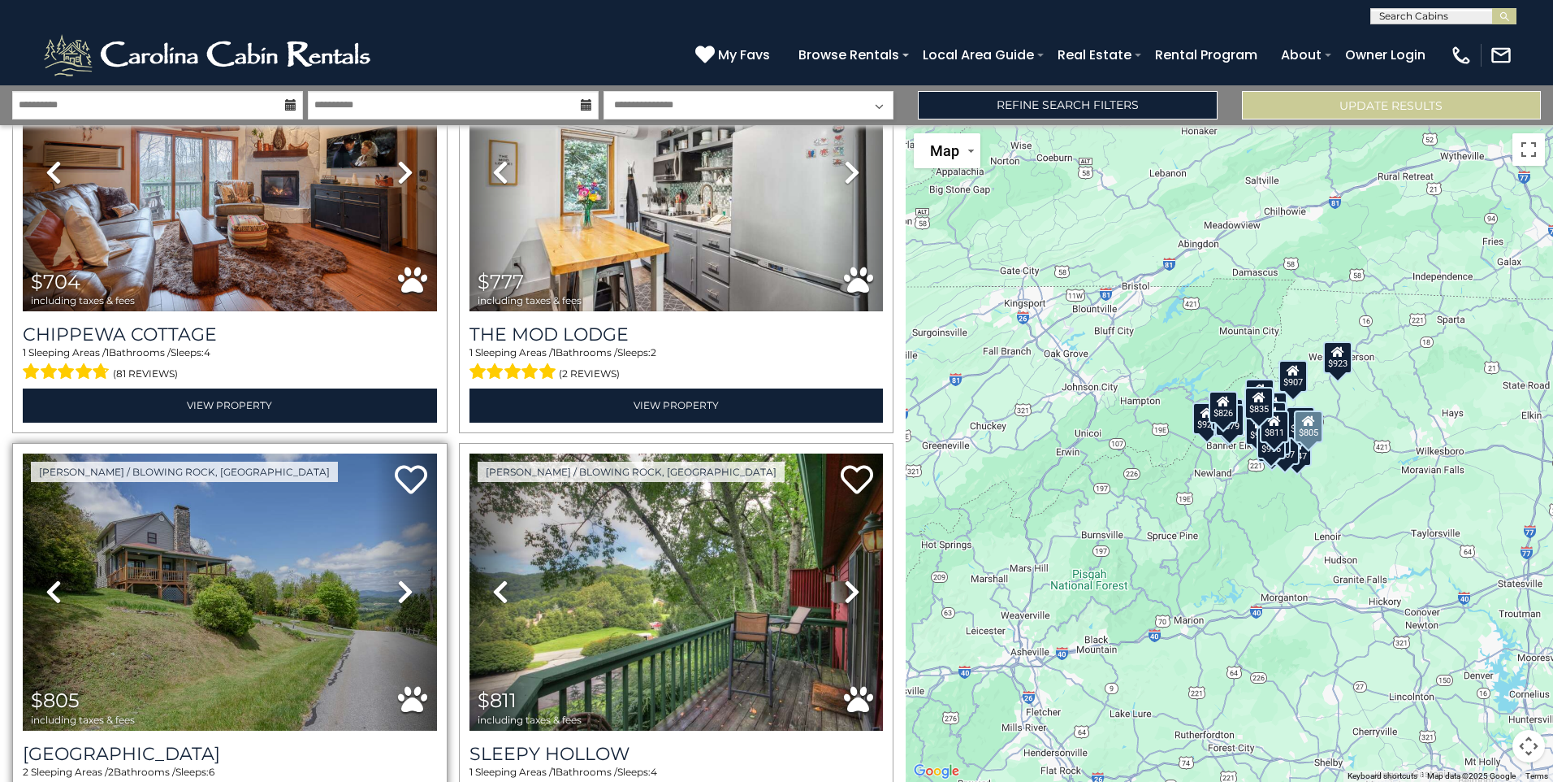
click at [400, 591] on icon at bounding box center [405, 591] width 16 height 26
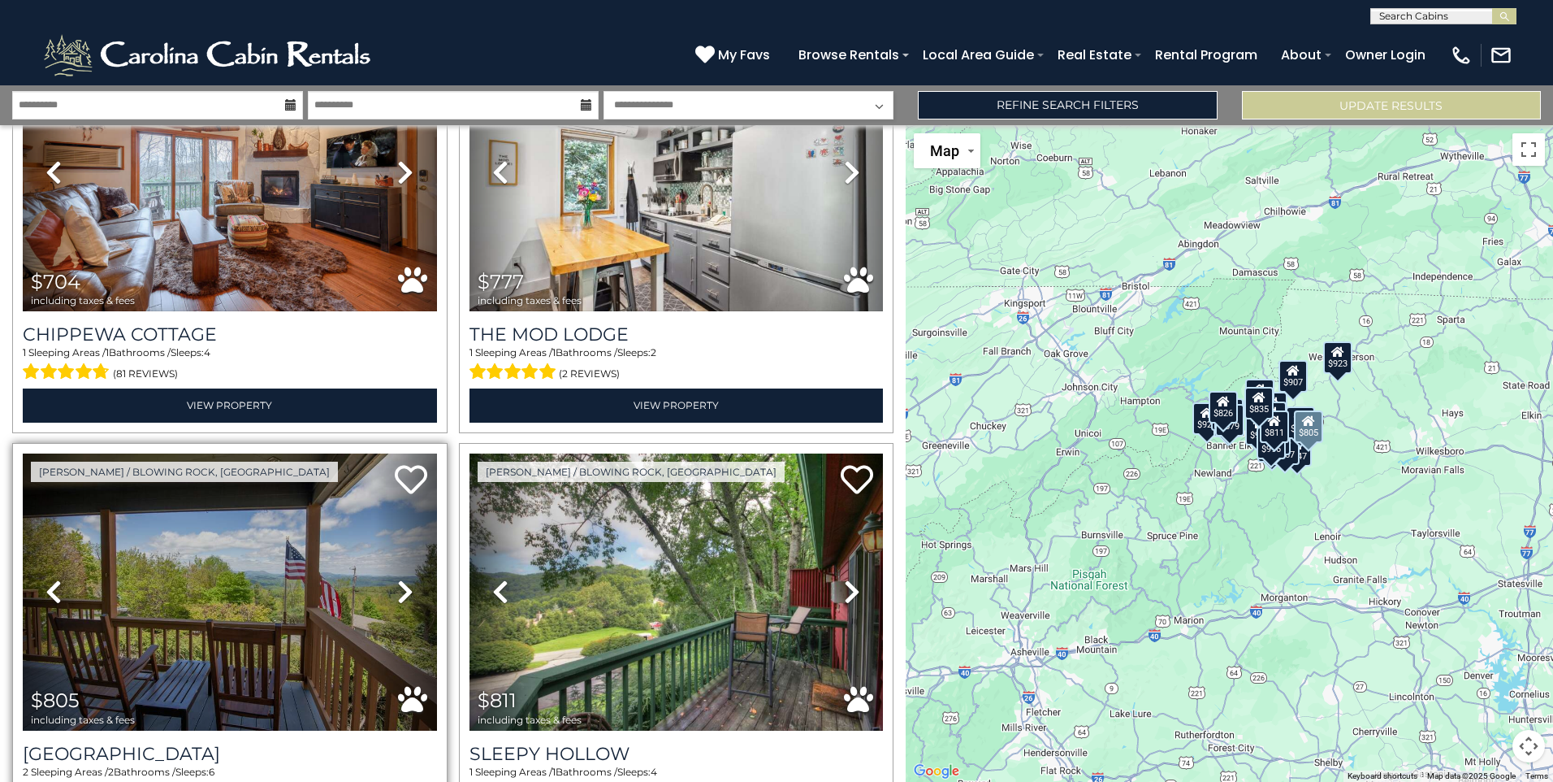
click at [400, 591] on icon at bounding box center [405, 591] width 16 height 26
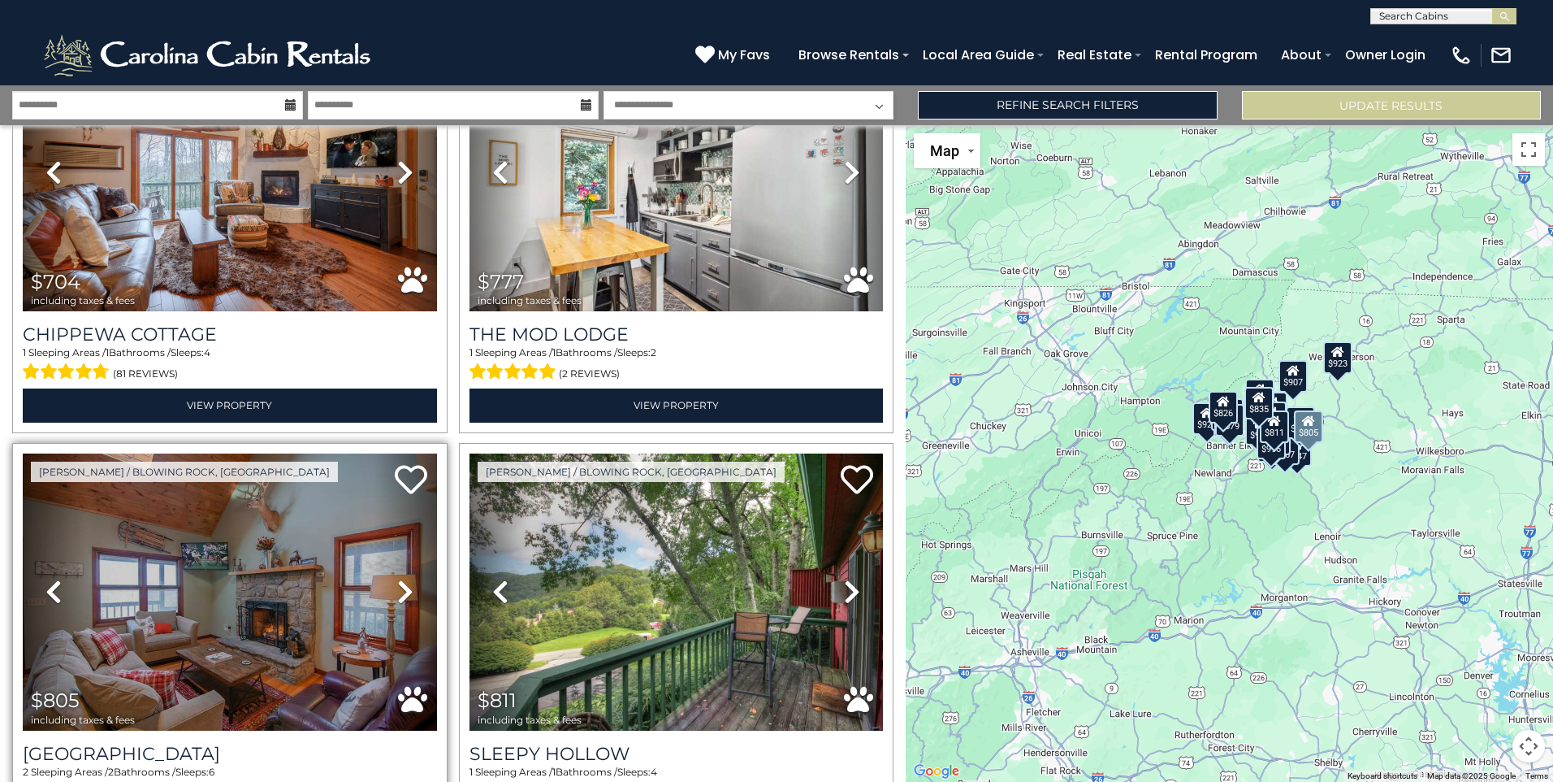
click at [400, 591] on icon at bounding box center [405, 591] width 16 height 26
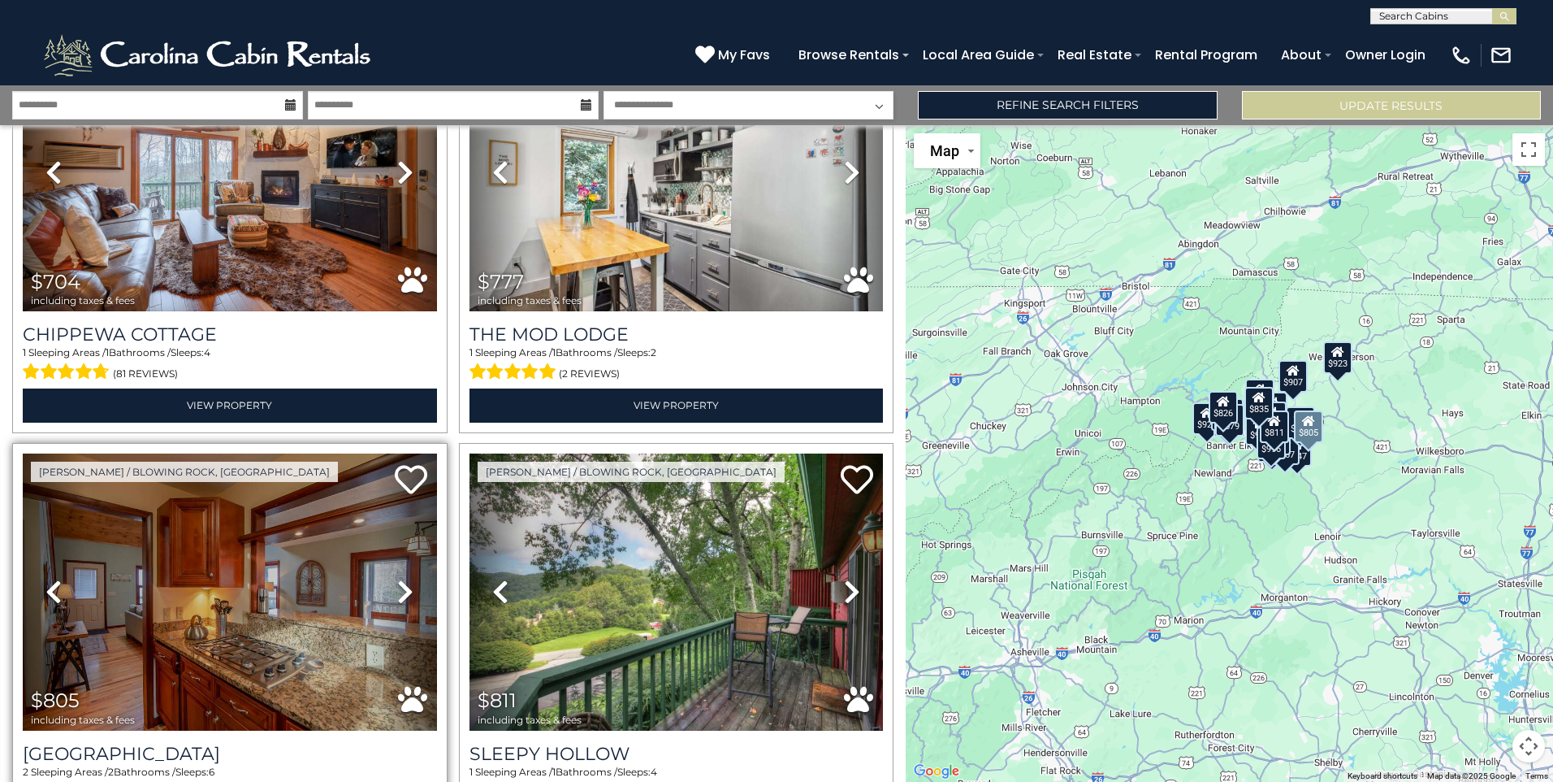
click at [400, 591] on icon at bounding box center [405, 591] width 16 height 26
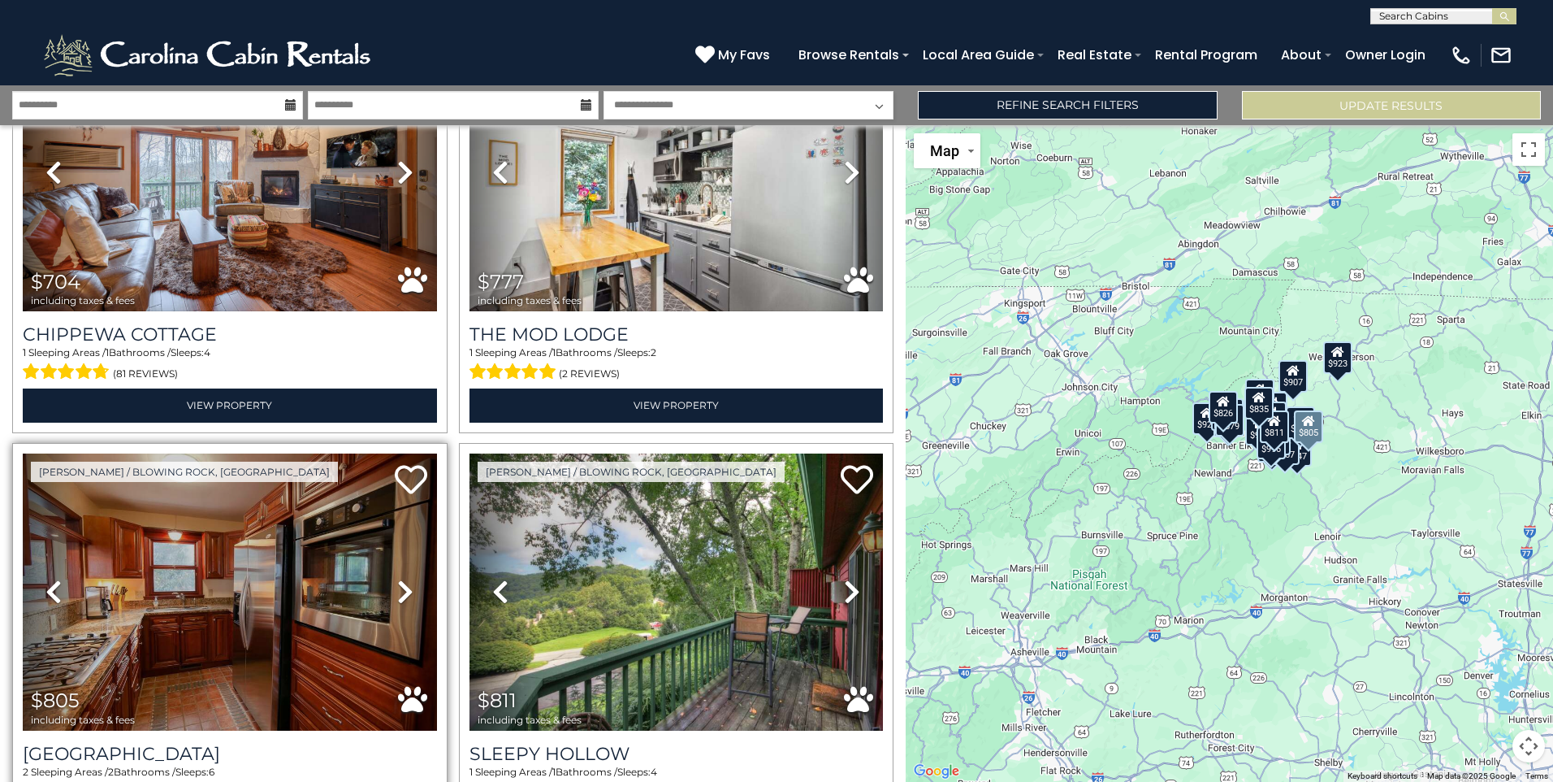
click at [400, 591] on icon at bounding box center [405, 591] width 16 height 26
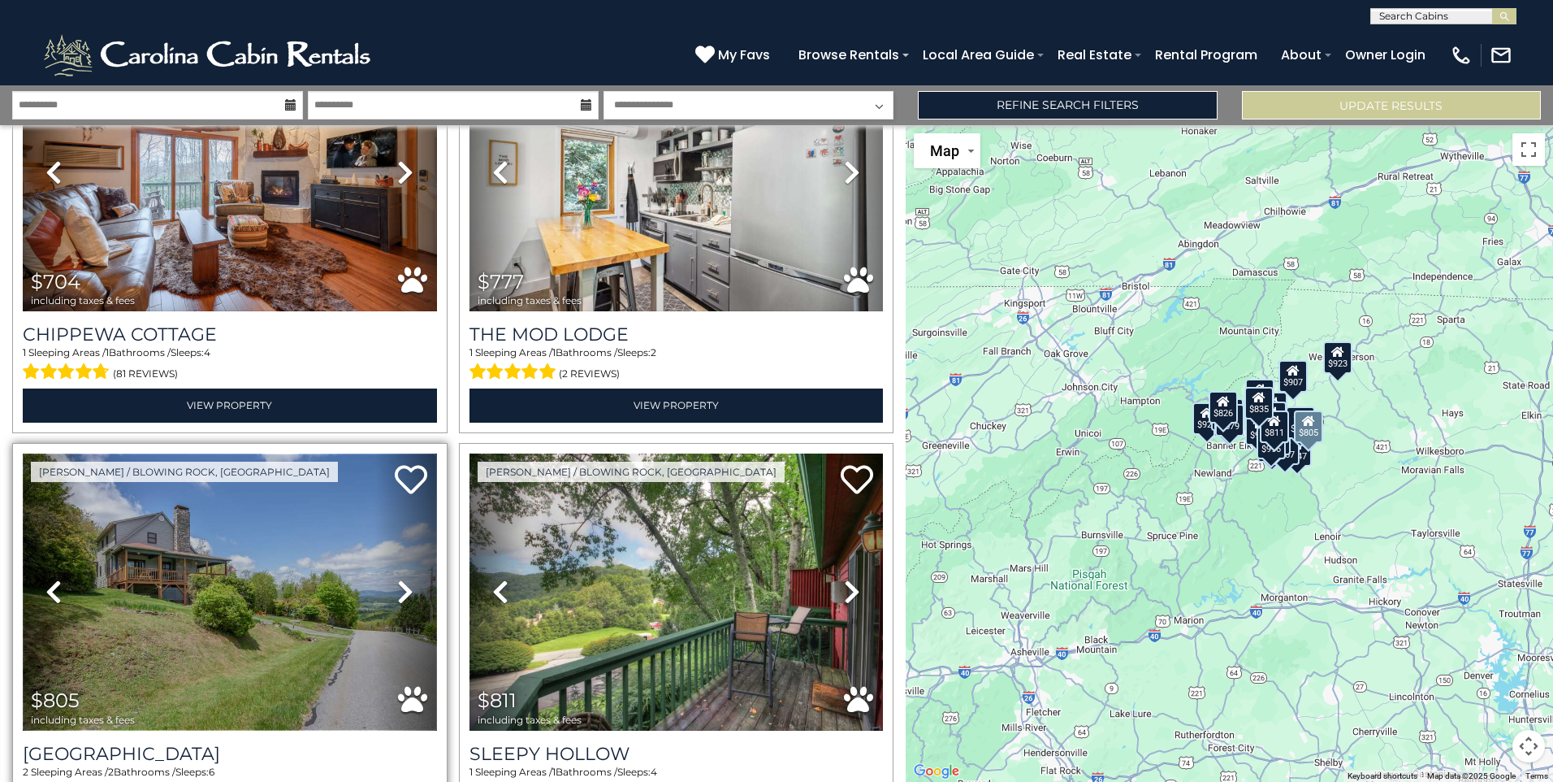
click at [331, 578] on img at bounding box center [230, 591] width 414 height 277
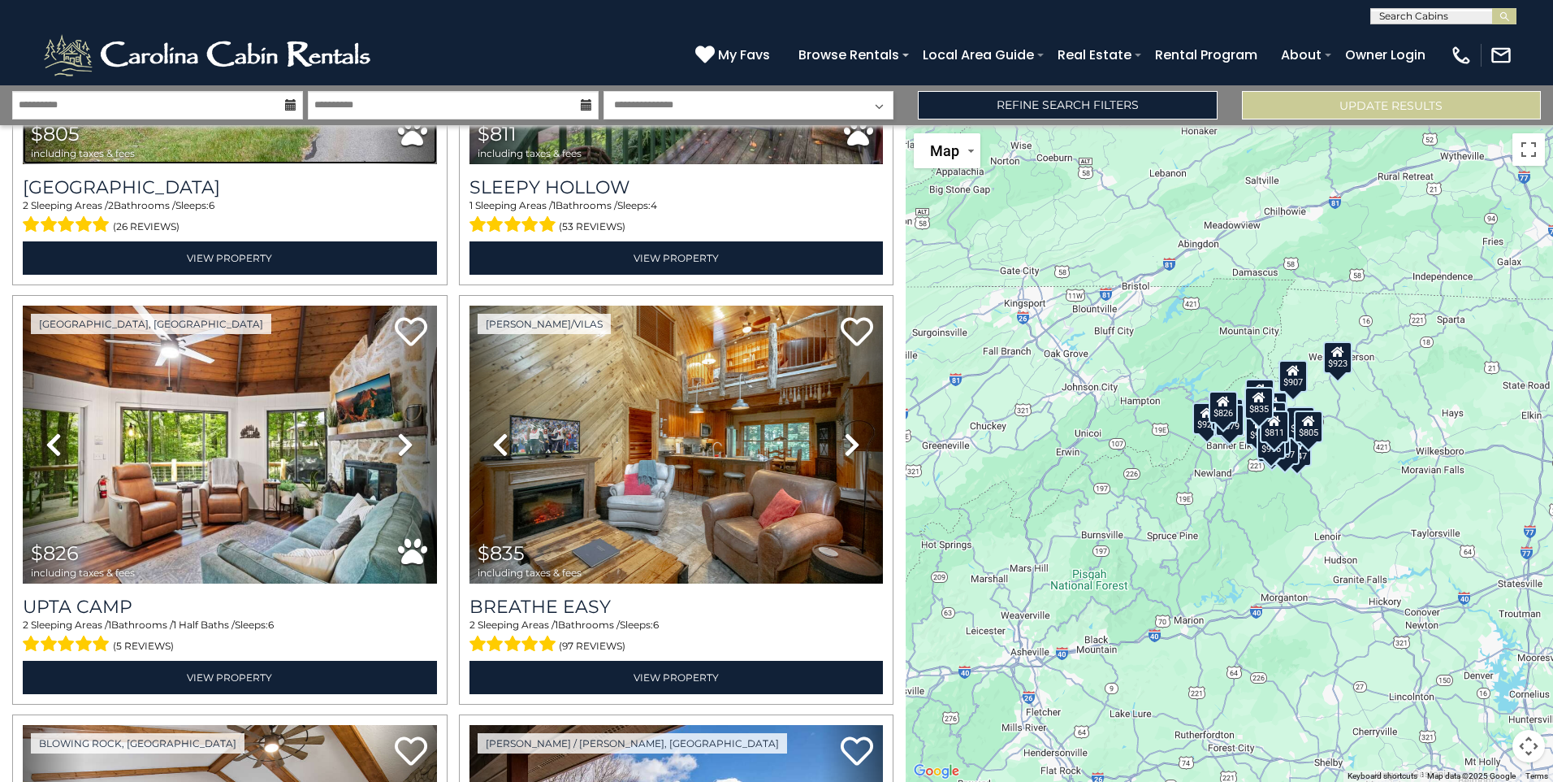
scroll to position [1166, 0]
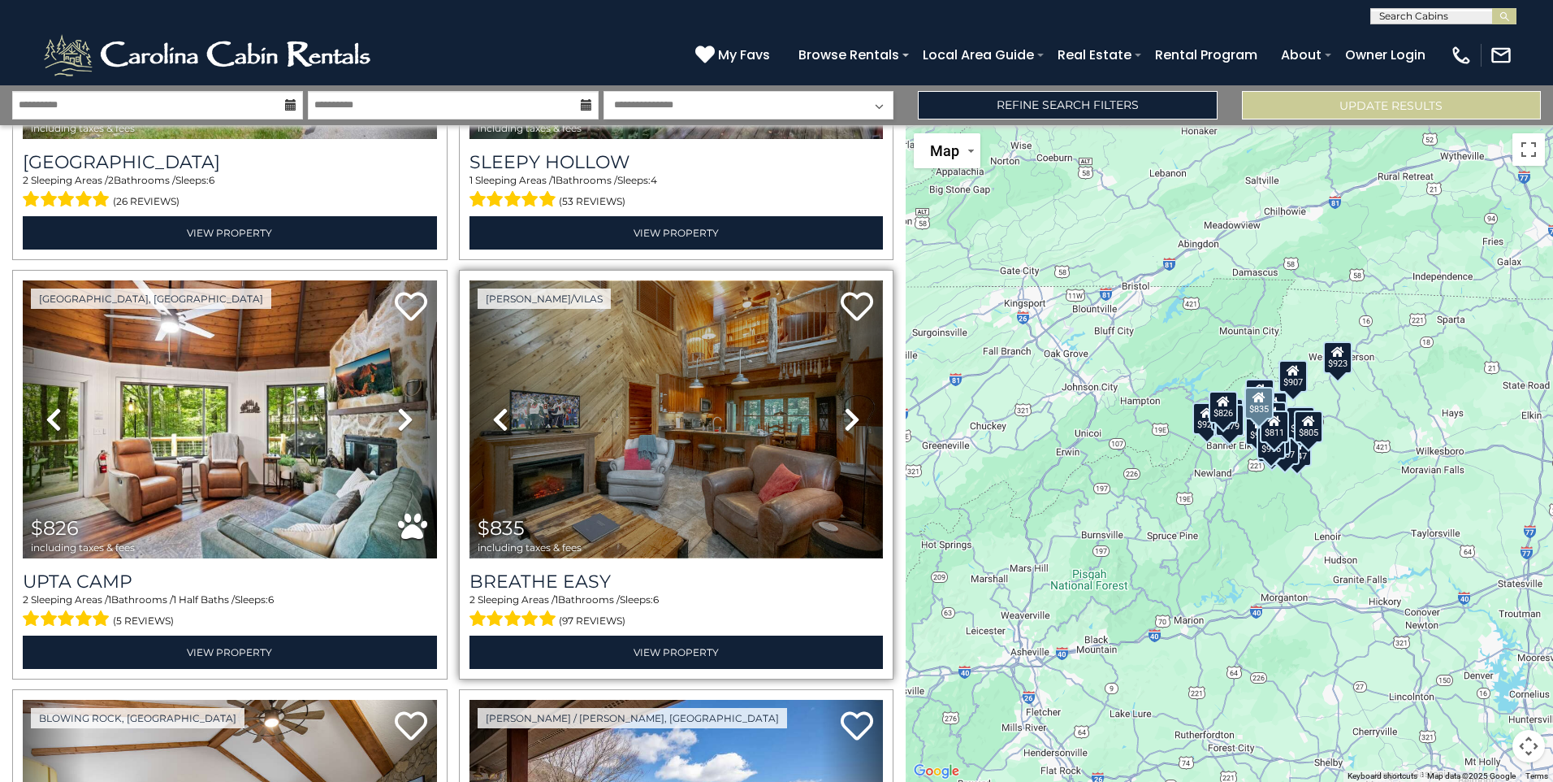
click at [743, 457] on img at bounding box center [677, 418] width 414 height 277
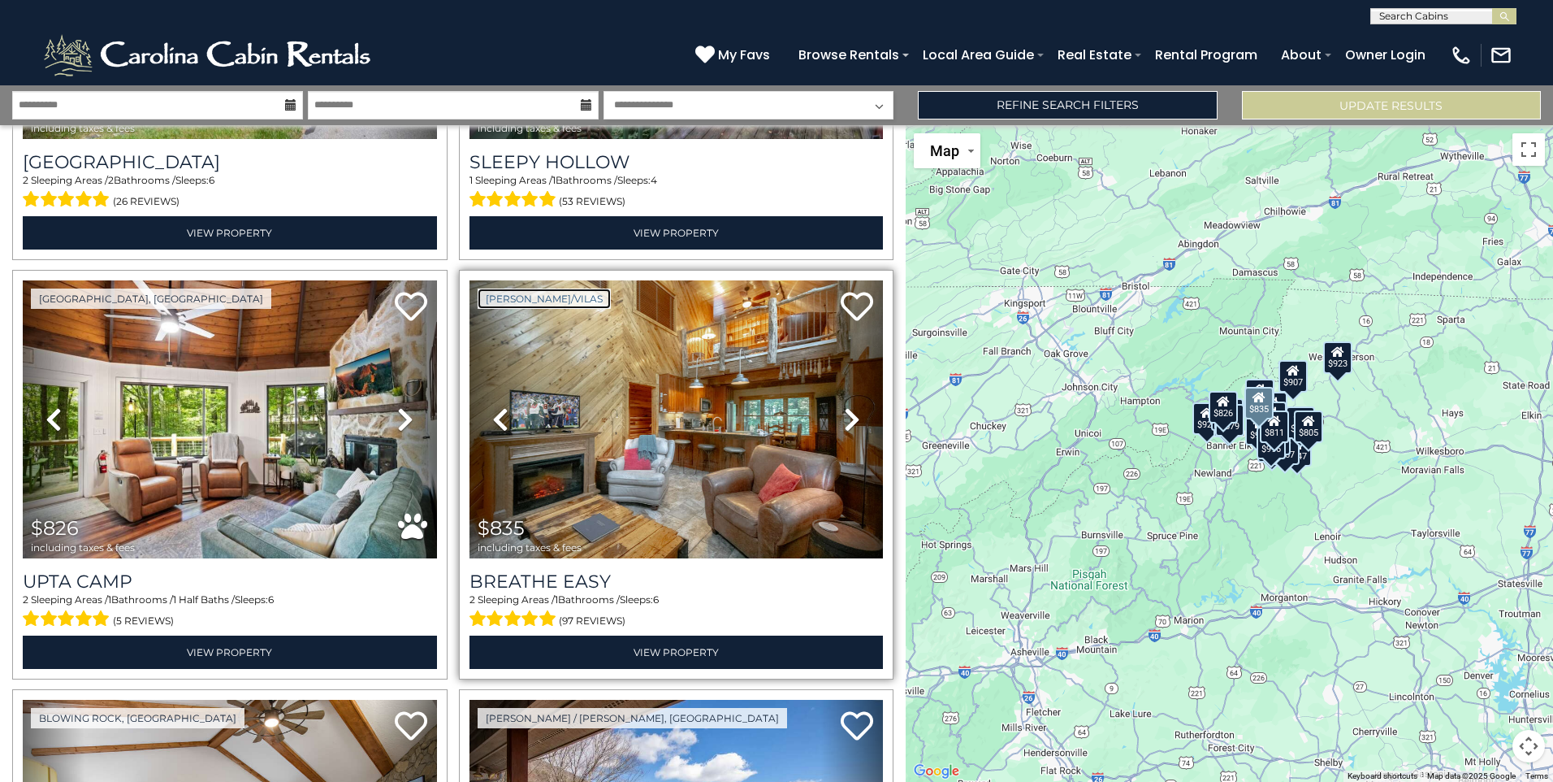
click at [522, 292] on link "[PERSON_NAME]/Vilas" at bounding box center [544, 298] width 133 height 20
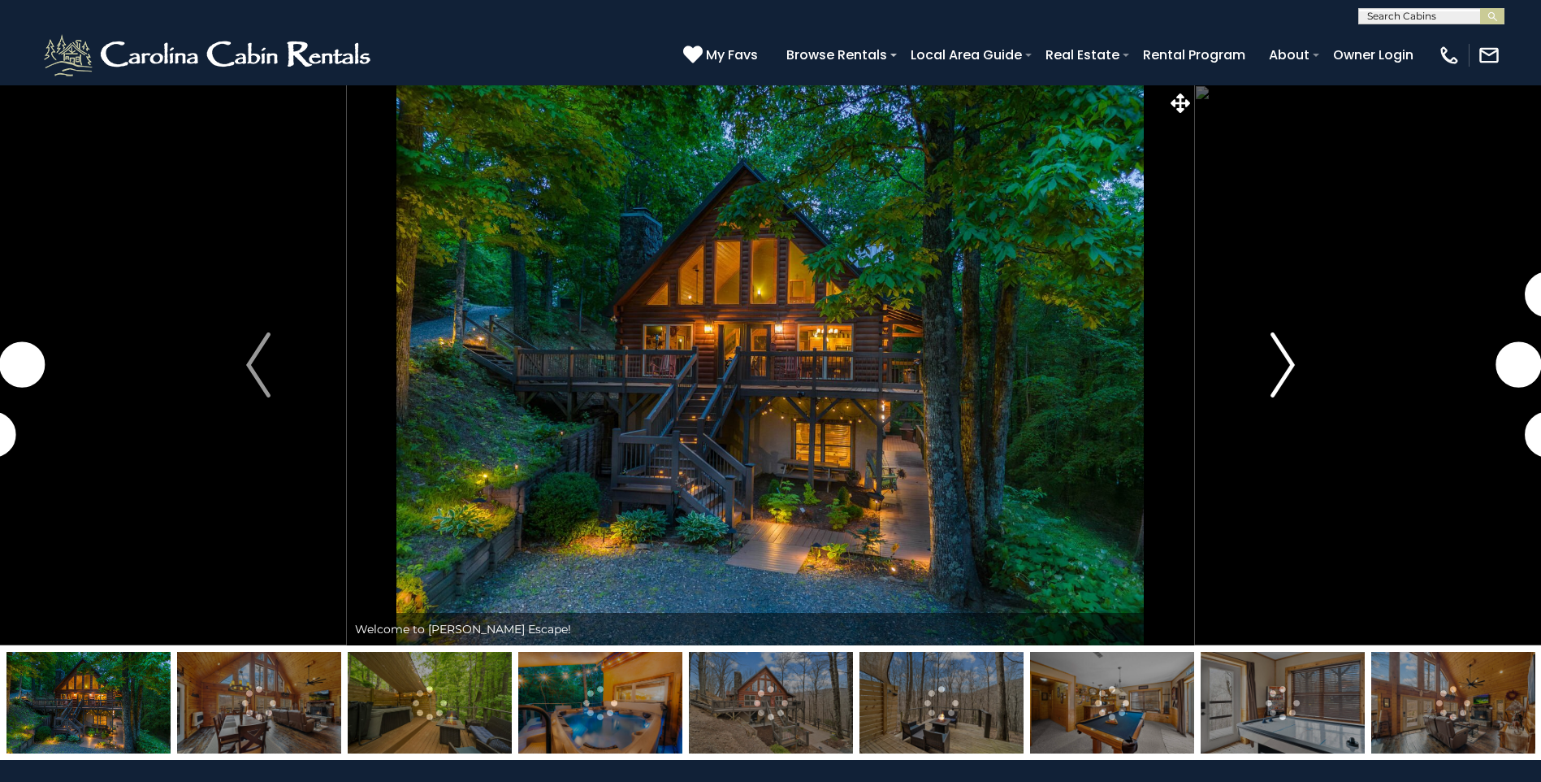
click at [1288, 352] on img "Next" at bounding box center [1283, 364] width 24 height 65
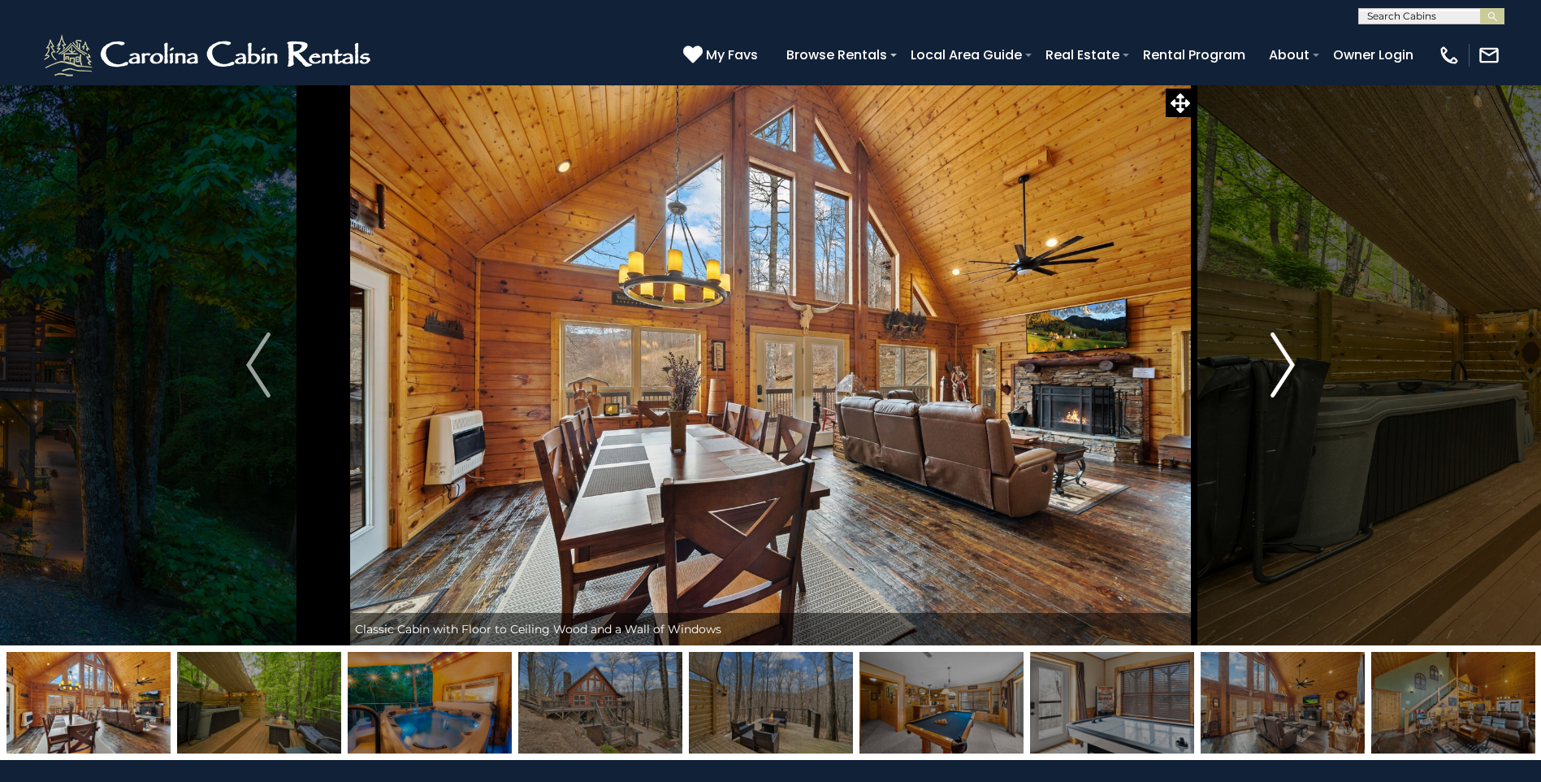
click at [1284, 354] on img "Next" at bounding box center [1283, 364] width 24 height 65
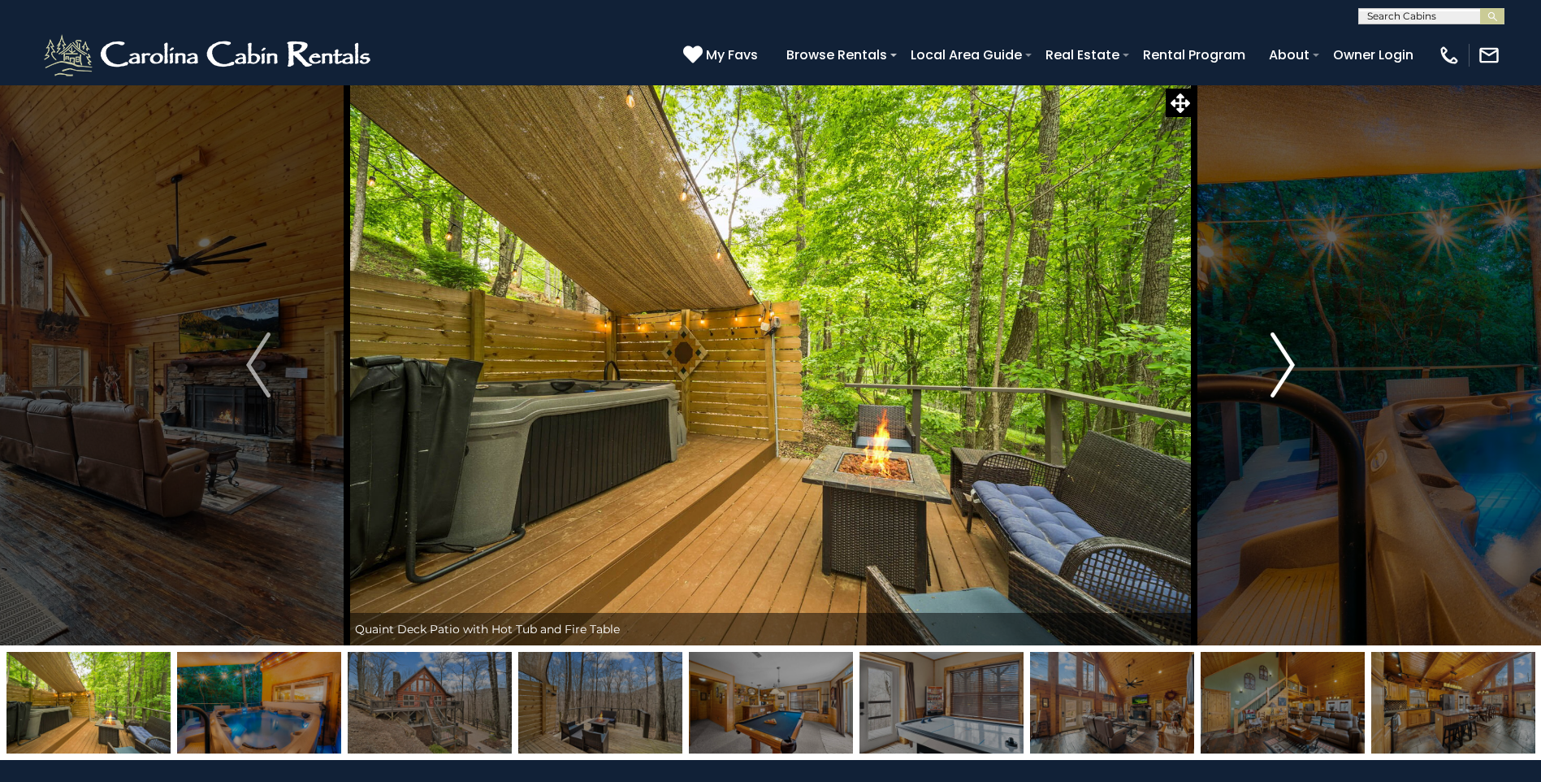
click at [1284, 354] on img "Next" at bounding box center [1283, 364] width 24 height 65
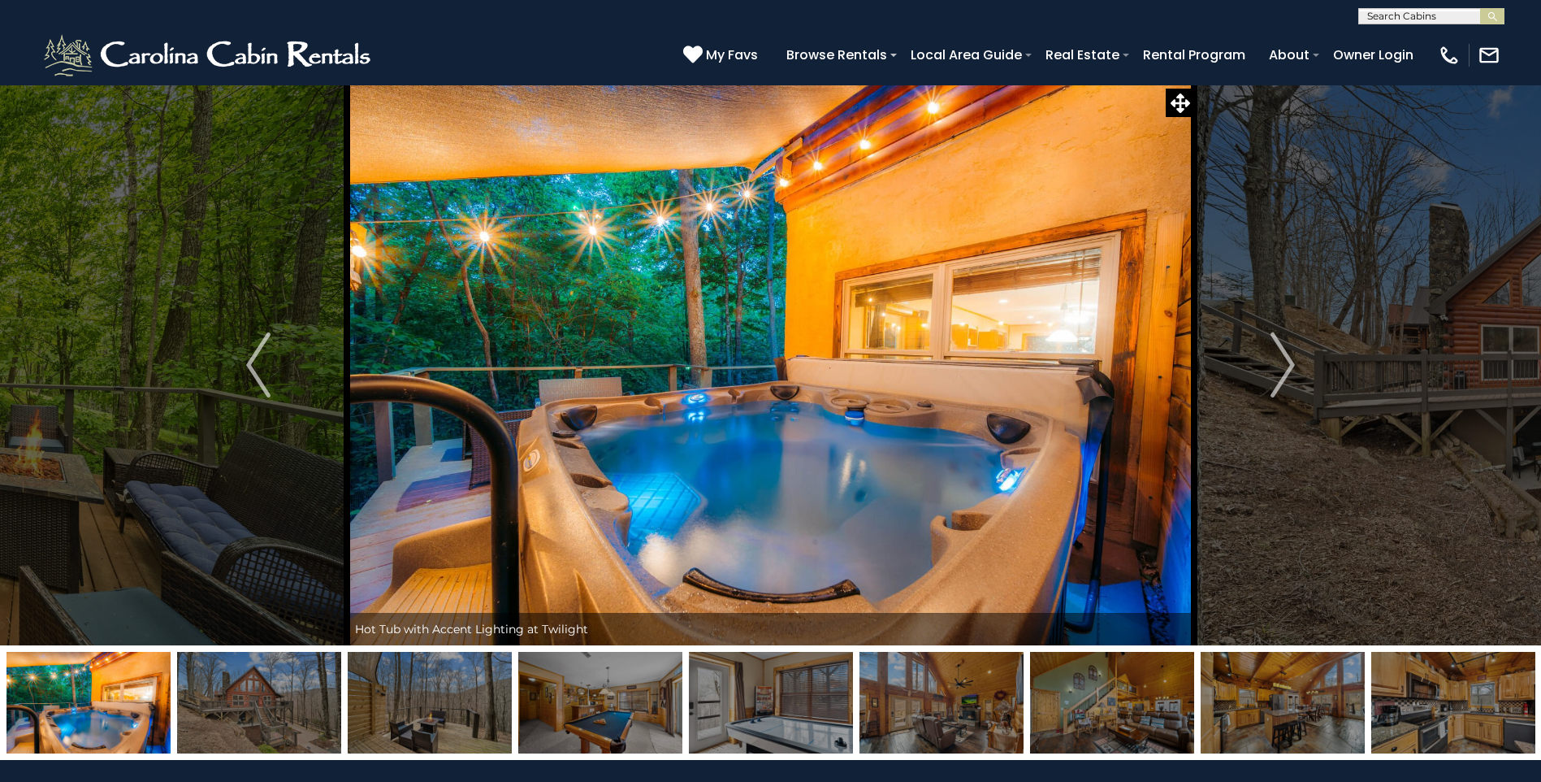
click at [261, 351] on img "Previous" at bounding box center [258, 364] width 24 height 65
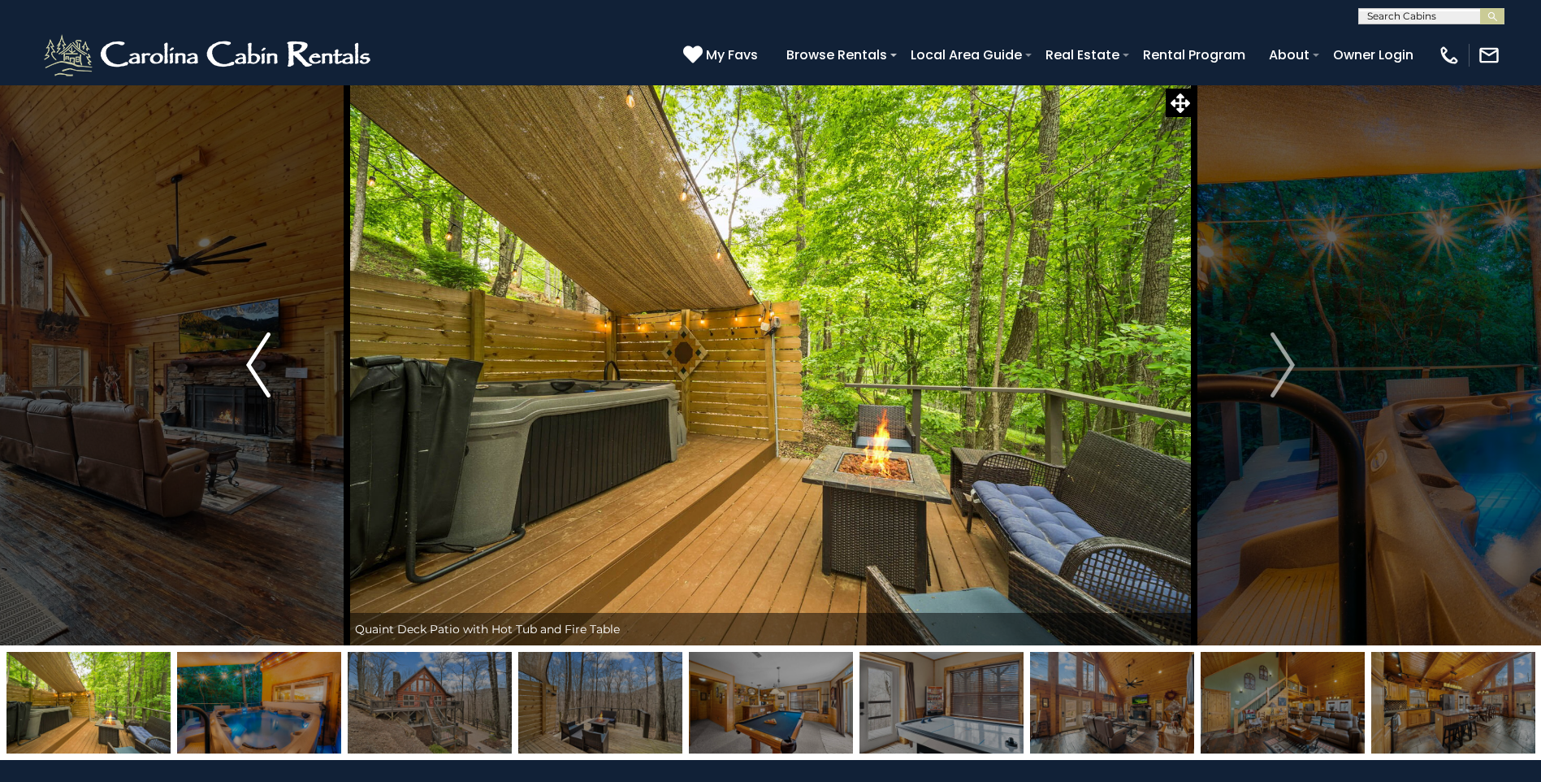
click at [255, 366] on img "Previous" at bounding box center [258, 364] width 24 height 65
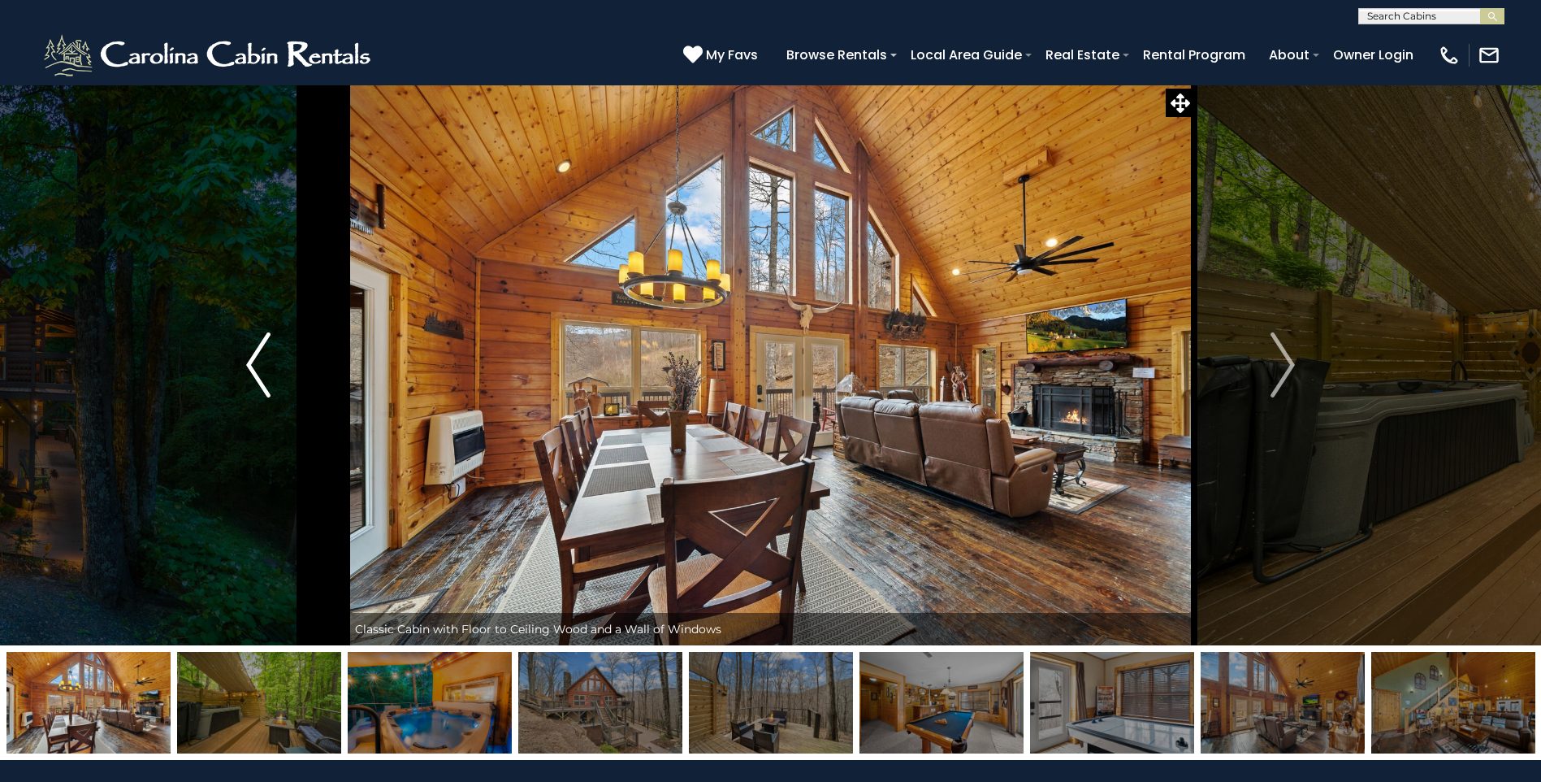
click at [255, 366] on img "Previous" at bounding box center [258, 364] width 24 height 65
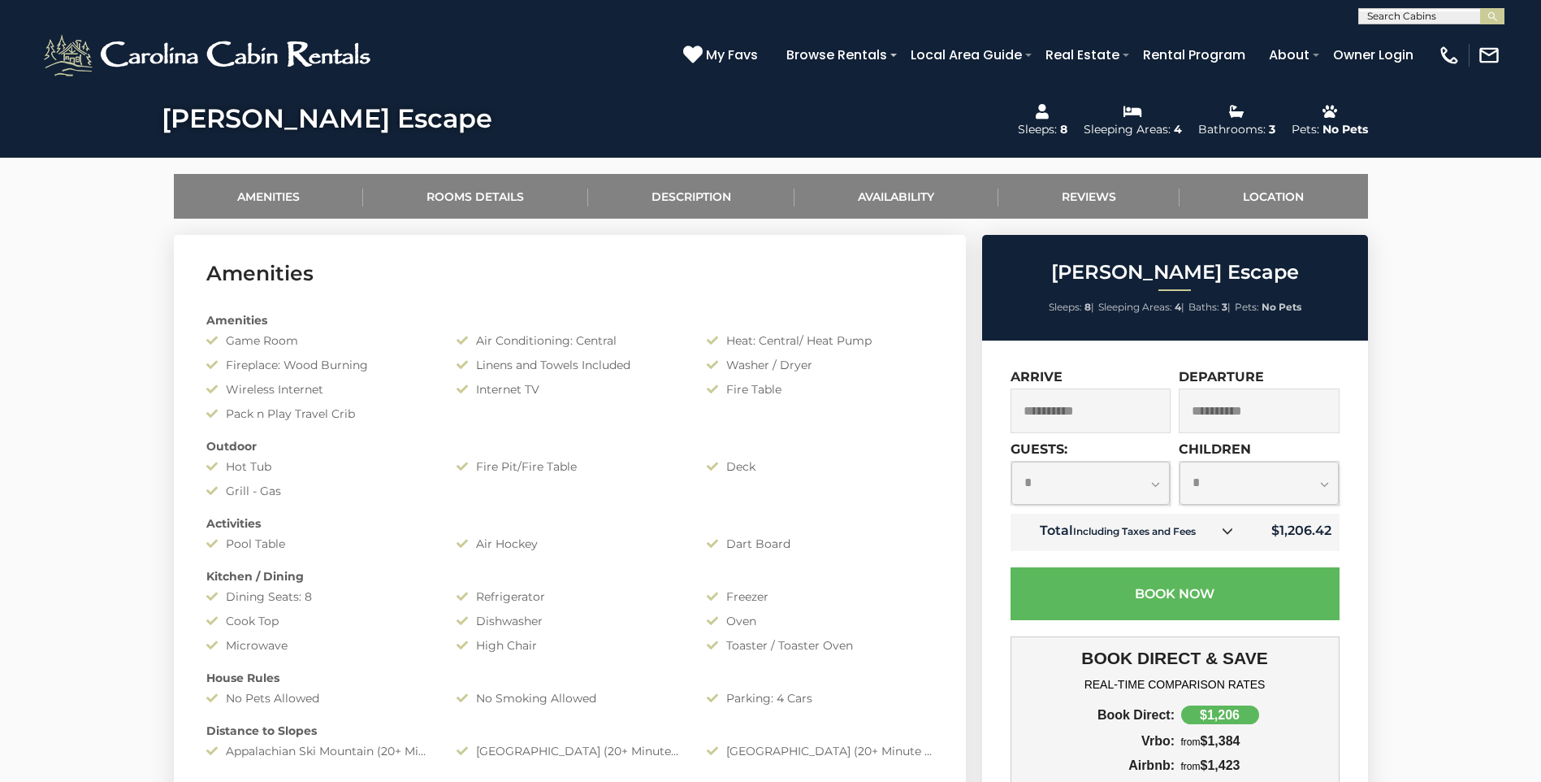
scroll to position [1368, 0]
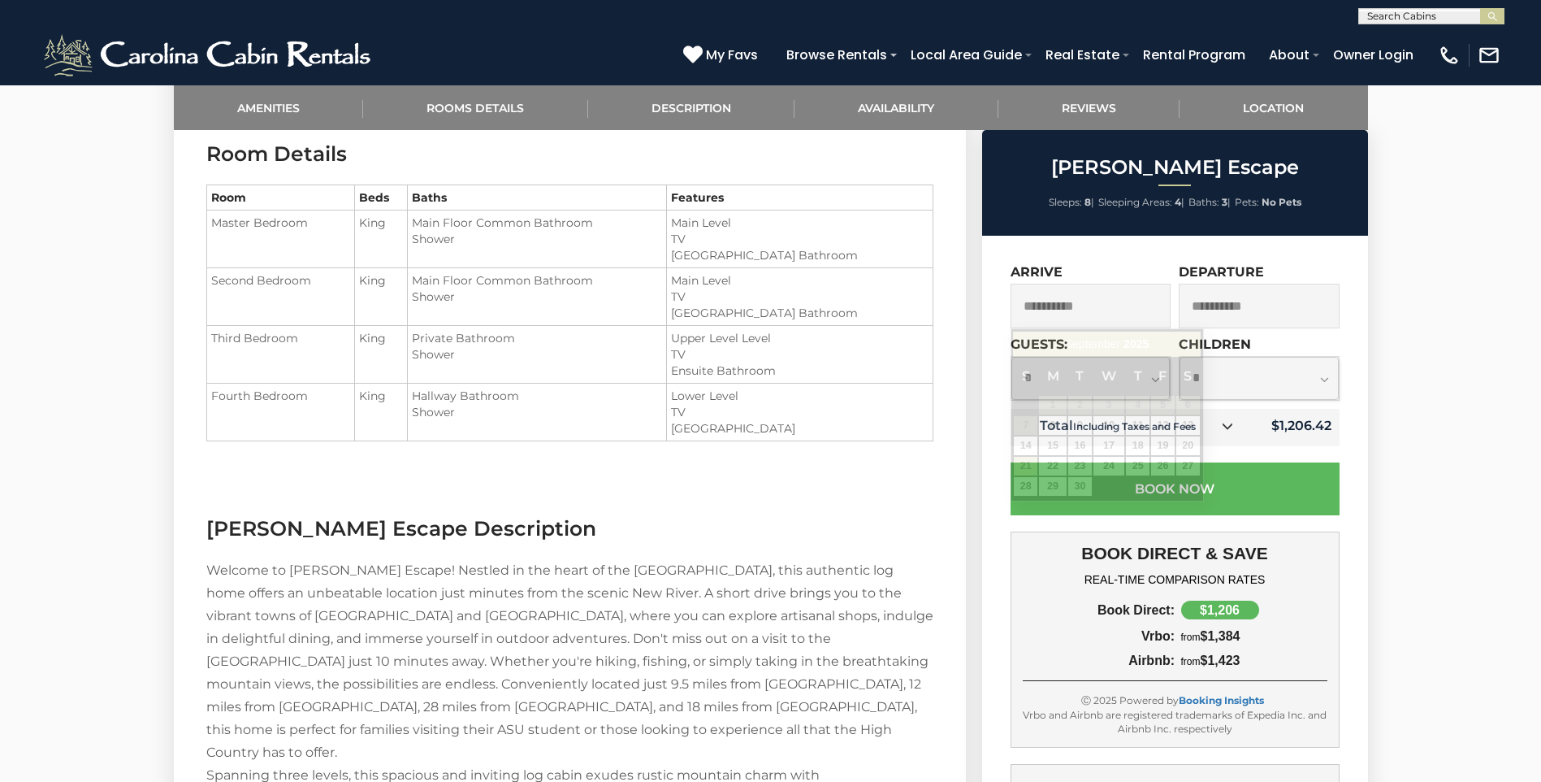
click at [1072, 308] on input "**********" at bounding box center [1091, 306] width 161 height 45
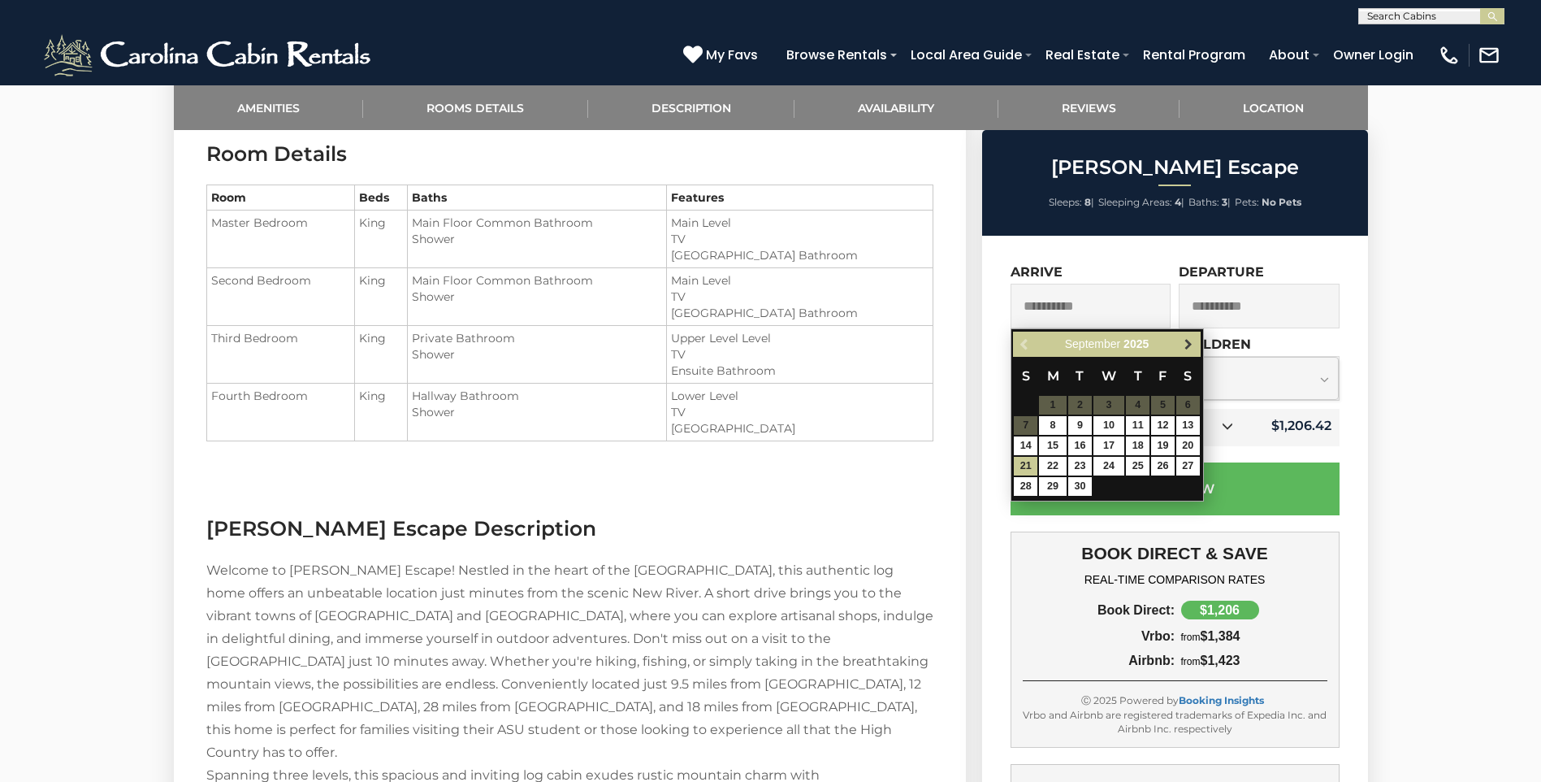
click at [1187, 342] on span "Next" at bounding box center [1188, 344] width 13 height 13
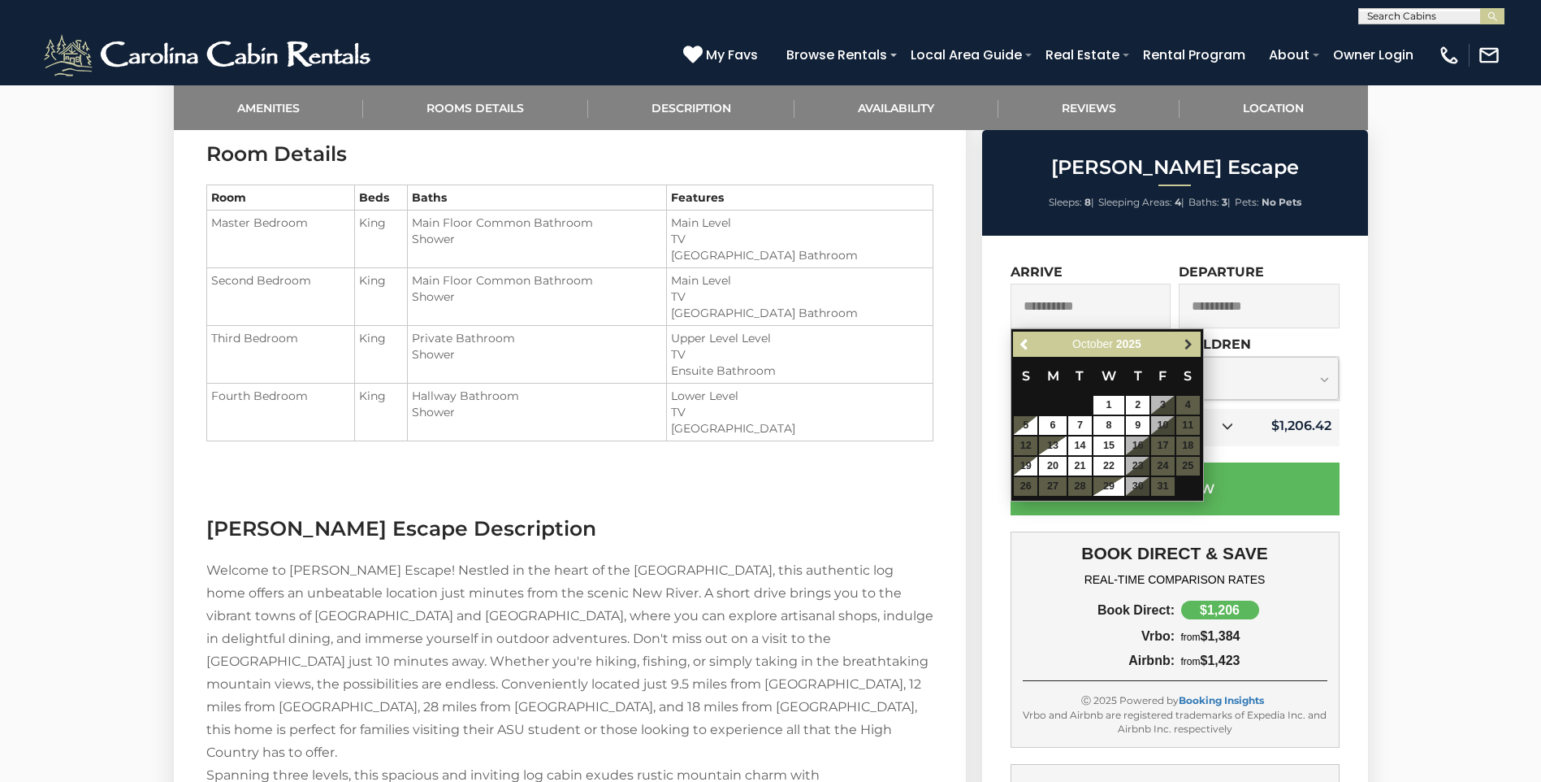
click at [1185, 341] on span "Next" at bounding box center [1188, 344] width 13 height 13
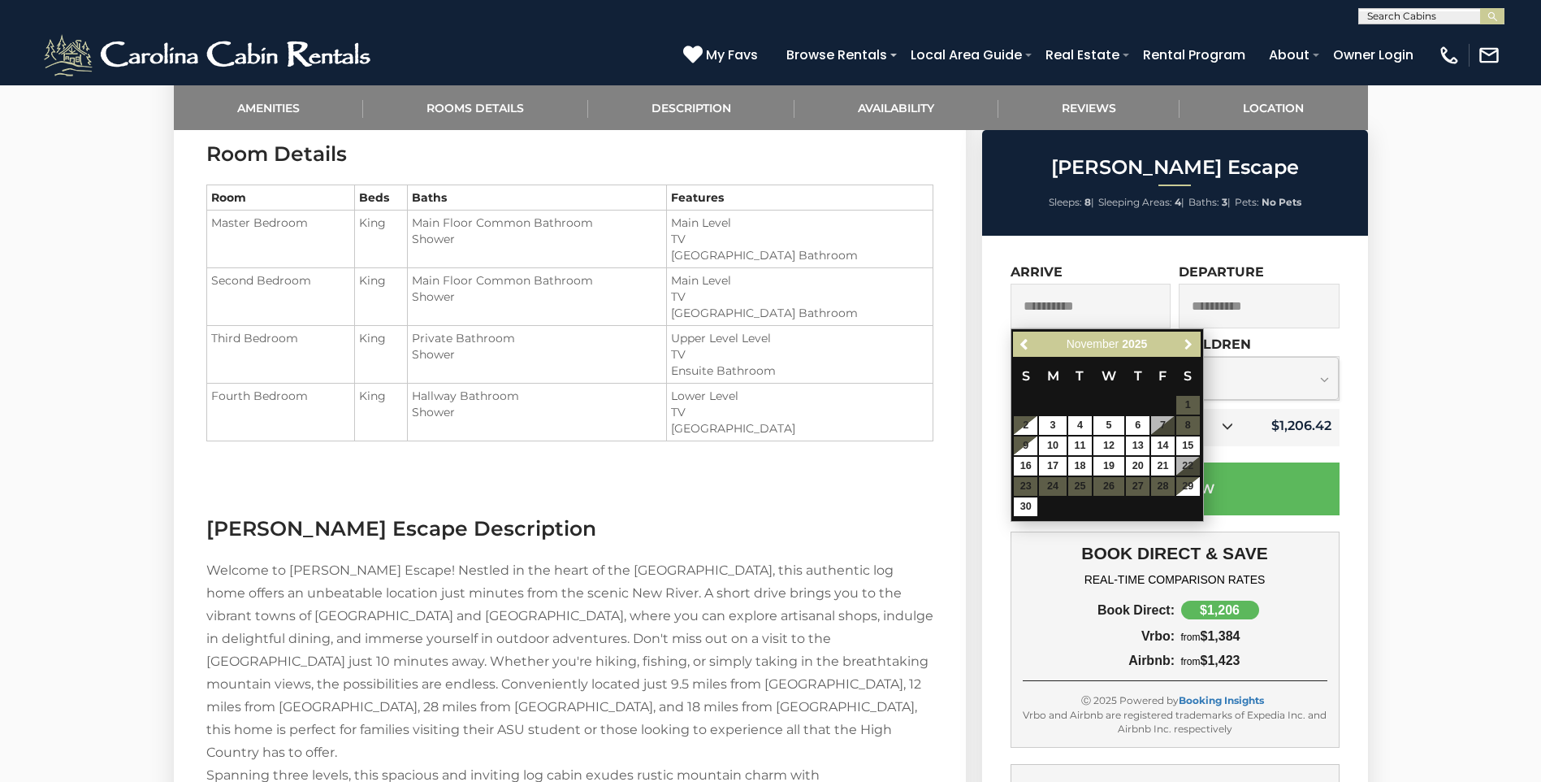
click at [1185, 341] on span "Next" at bounding box center [1188, 344] width 13 height 13
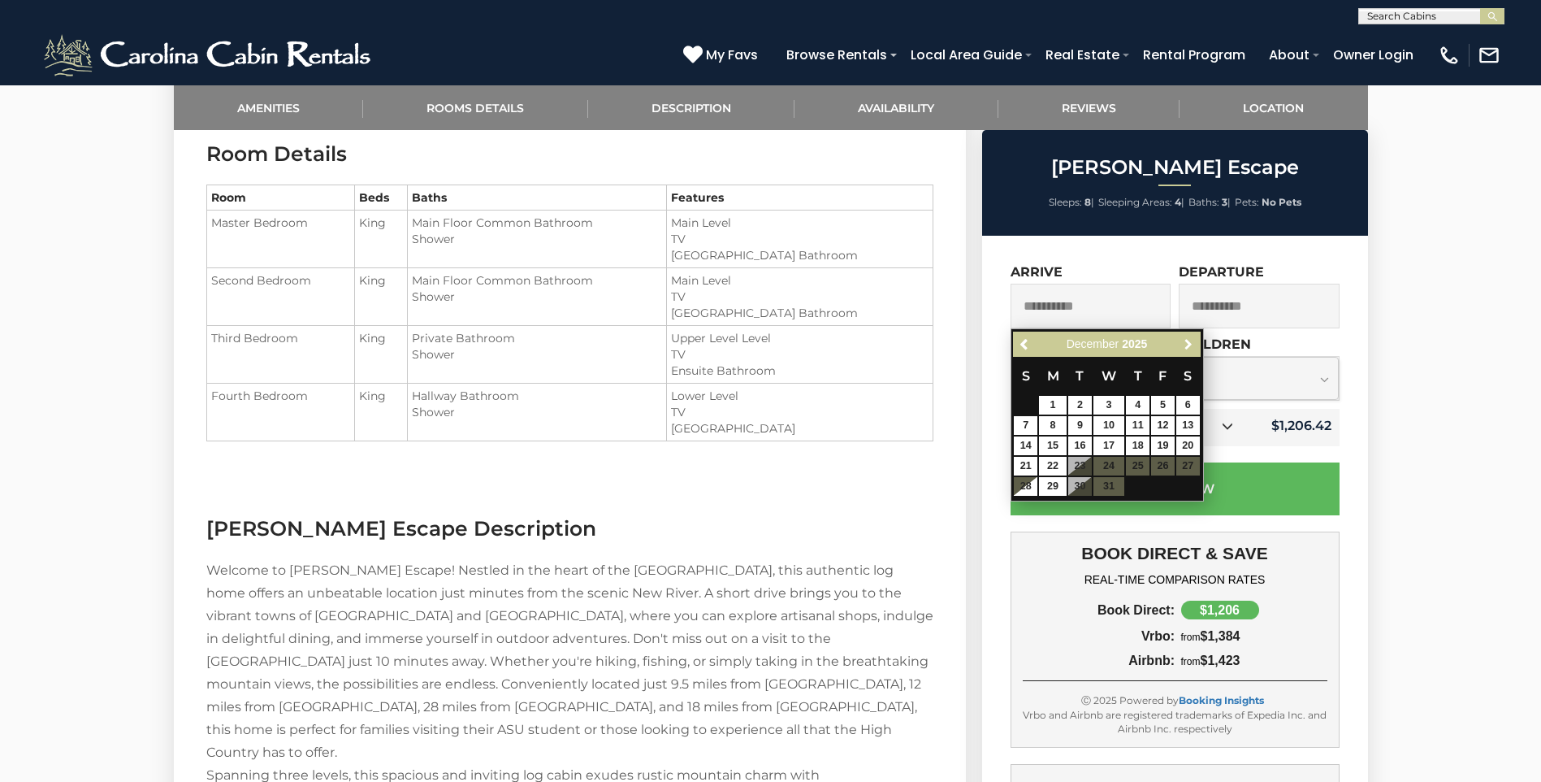
click at [1185, 341] on span "Next" at bounding box center [1188, 344] width 13 height 13
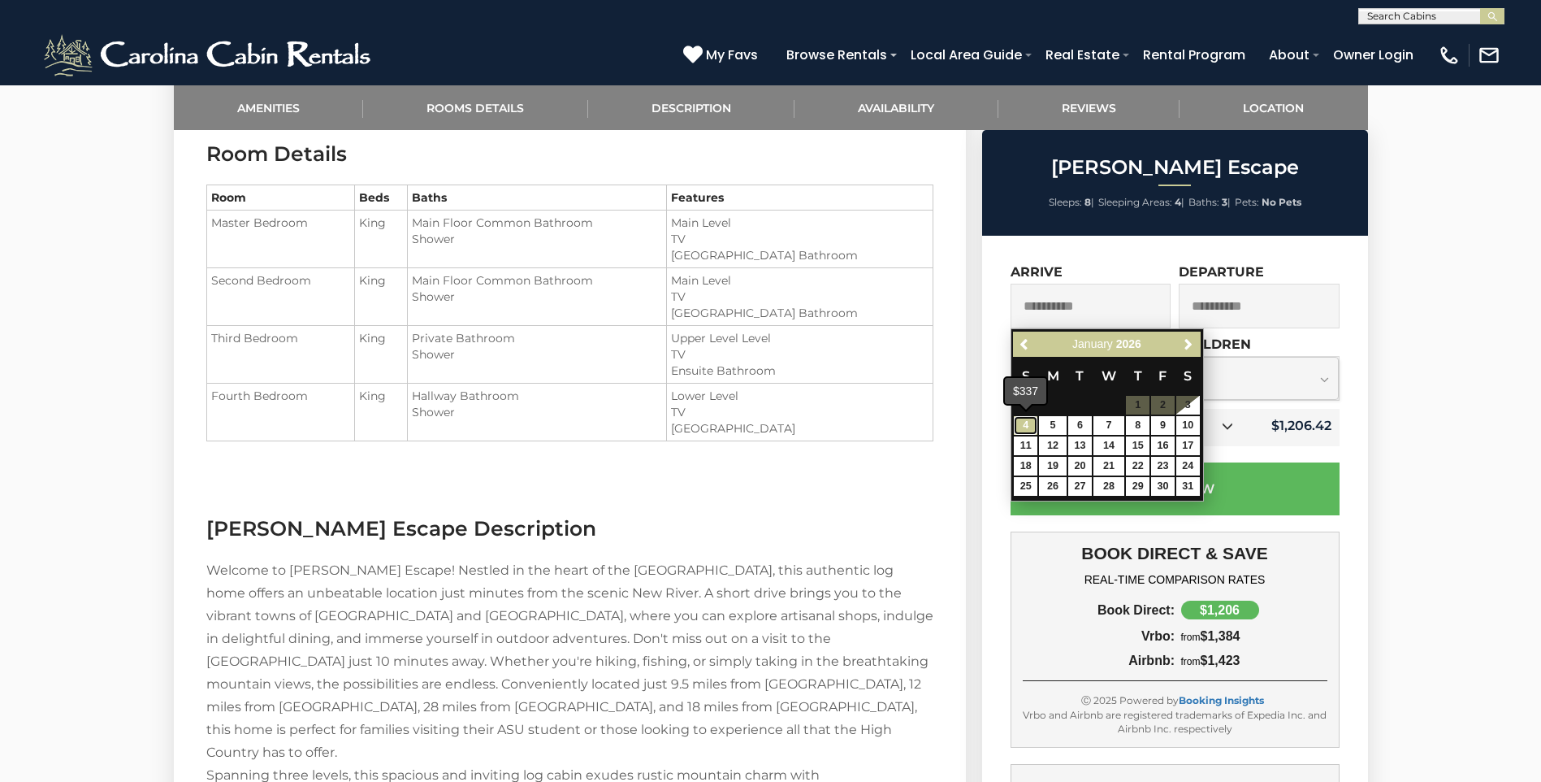
click at [1025, 427] on link "4" at bounding box center [1026, 425] width 24 height 19
type input "**********"
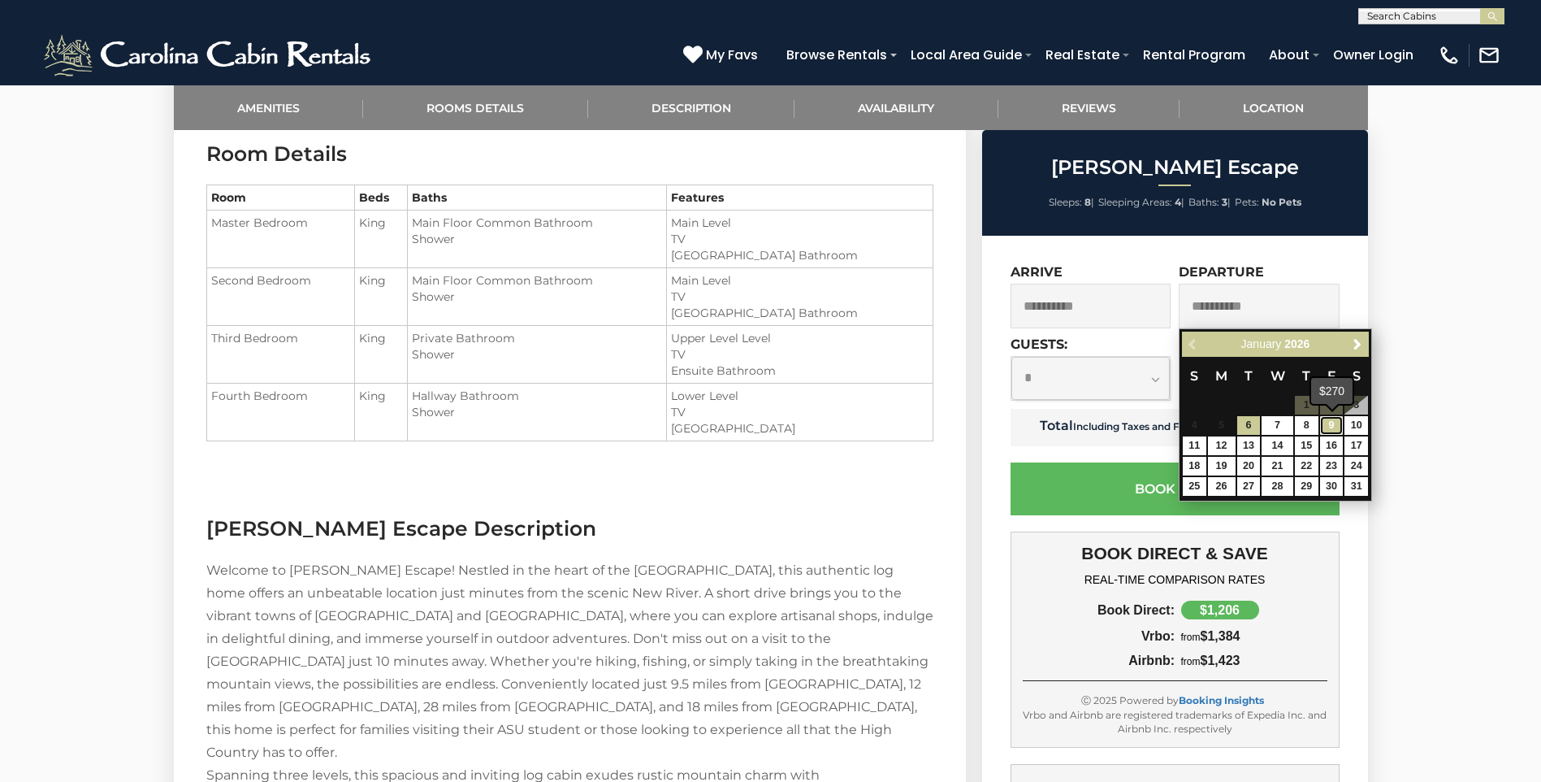
click at [1331, 427] on link "9" at bounding box center [1332, 425] width 24 height 19
type input "**********"
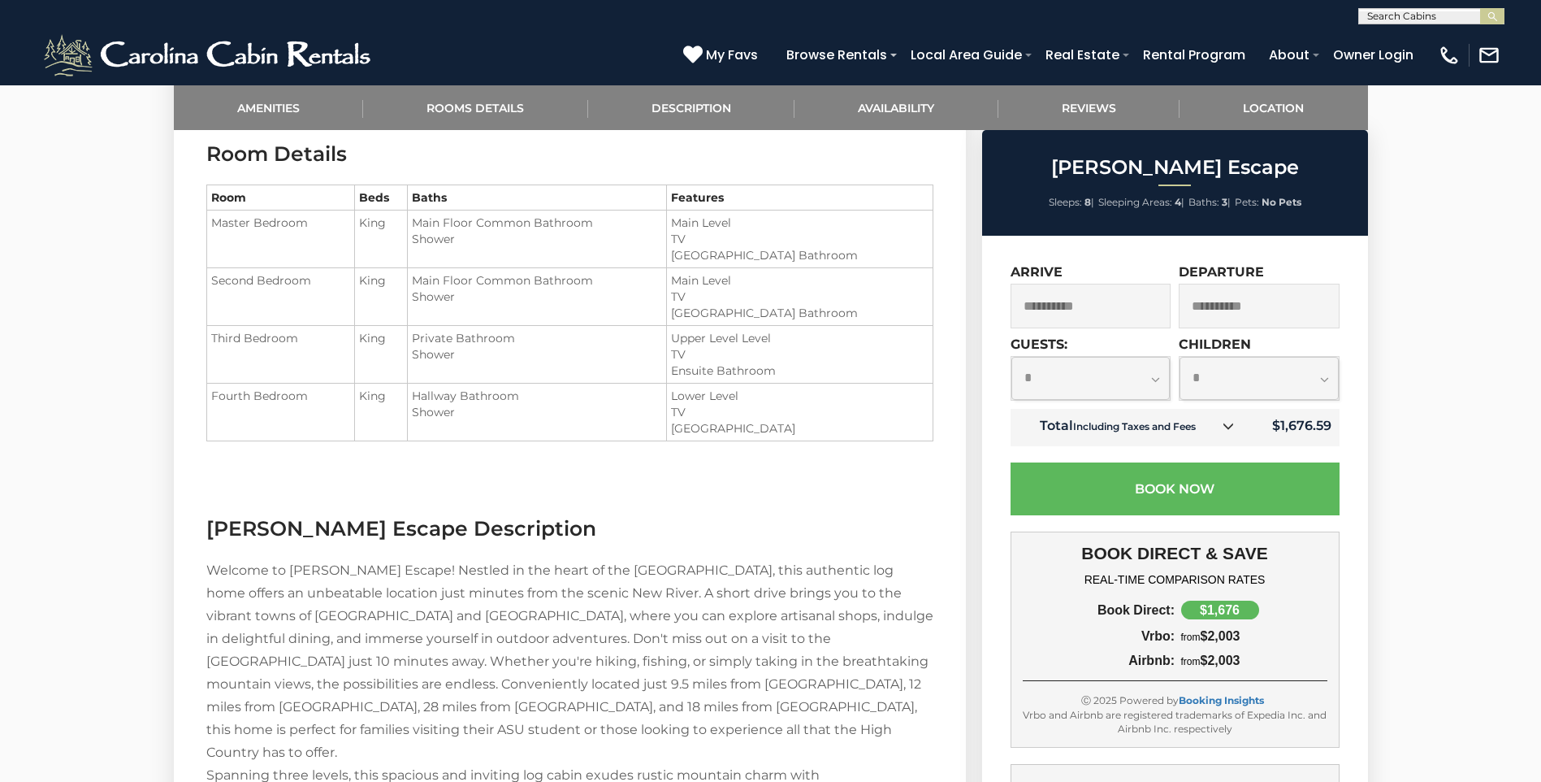
click at [1160, 379] on select "**********" at bounding box center [1090, 378] width 159 height 43
click at [1011, 357] on select "**********" at bounding box center [1090, 378] width 159 height 43
click at [1147, 376] on select "**********" at bounding box center [1090, 378] width 159 height 43
select select "*"
click at [1011, 357] on select "**********" at bounding box center [1090, 378] width 159 height 43
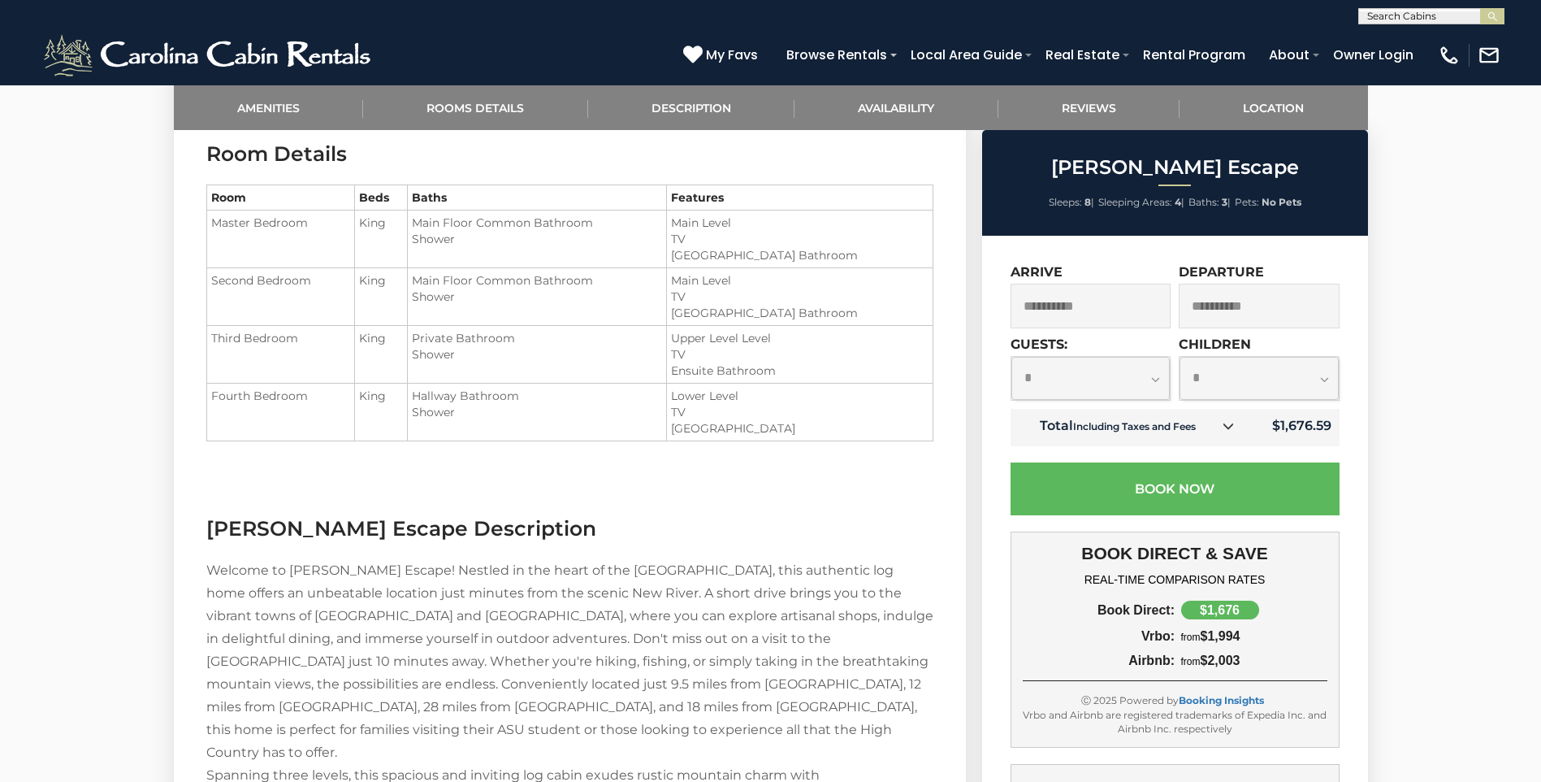
click at [1154, 386] on select "**********" at bounding box center [1090, 378] width 159 height 43
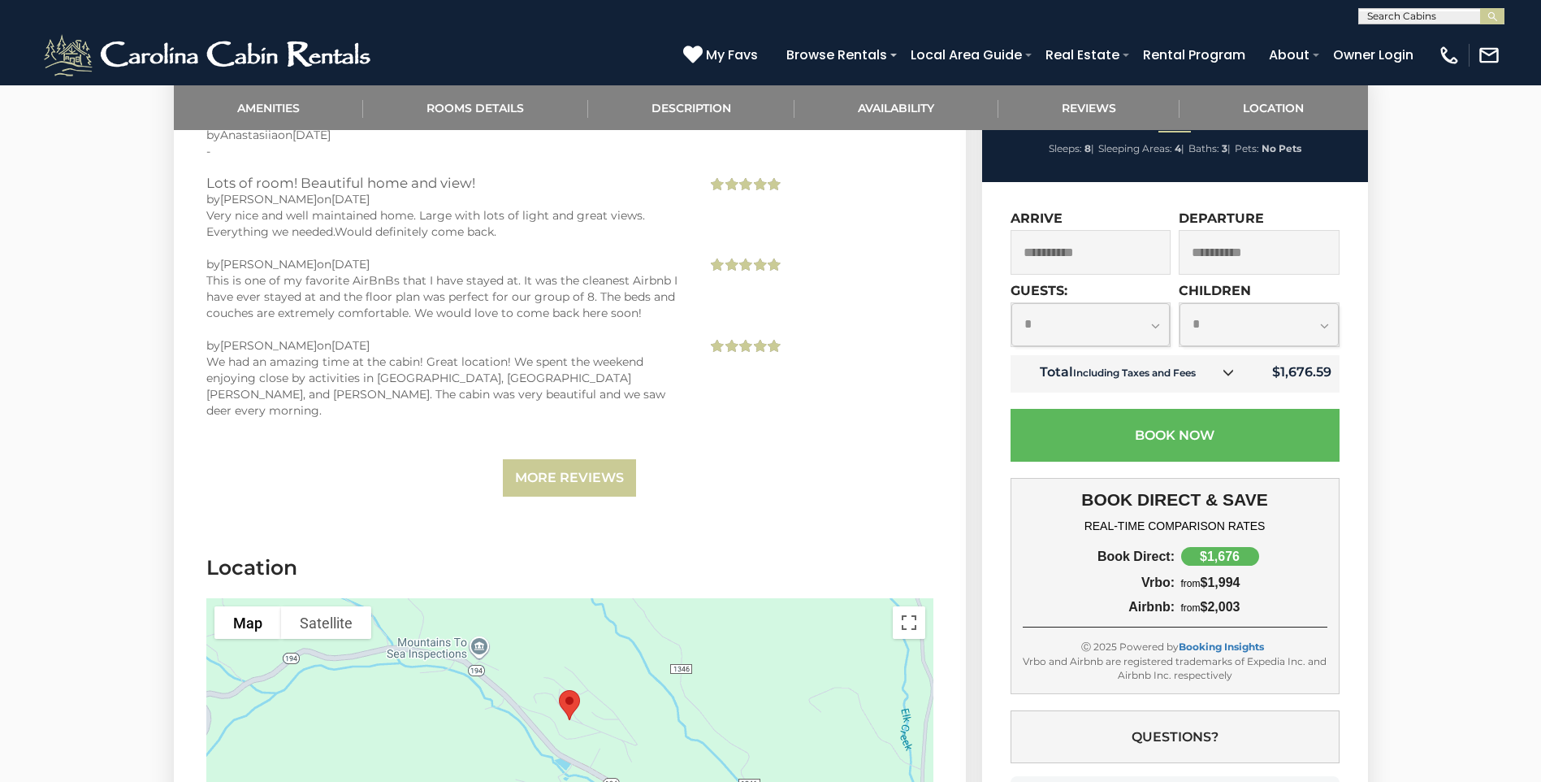
scroll to position [3488, 0]
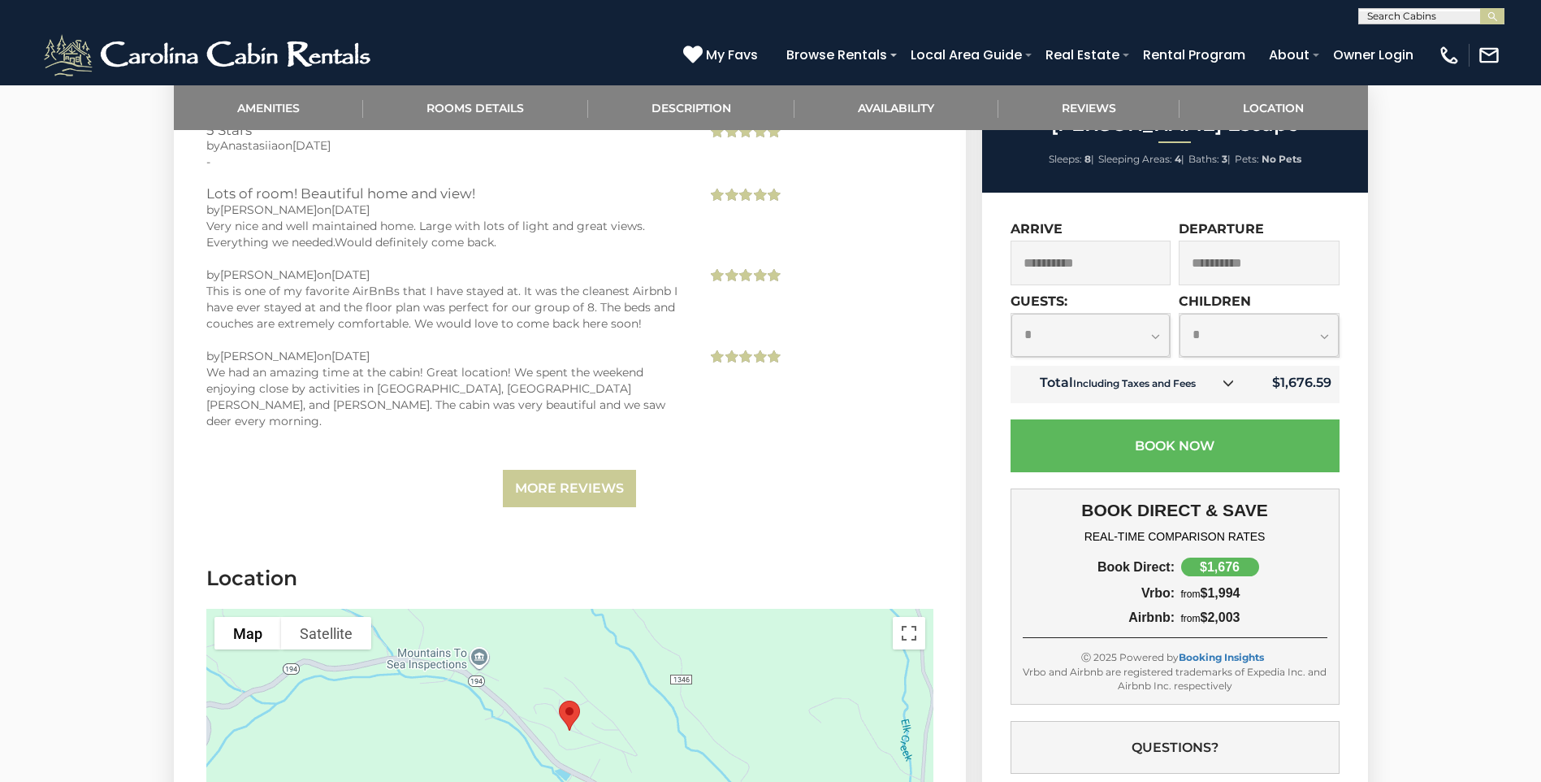
click at [627, 660] on div at bounding box center [569, 731] width 727 height 244
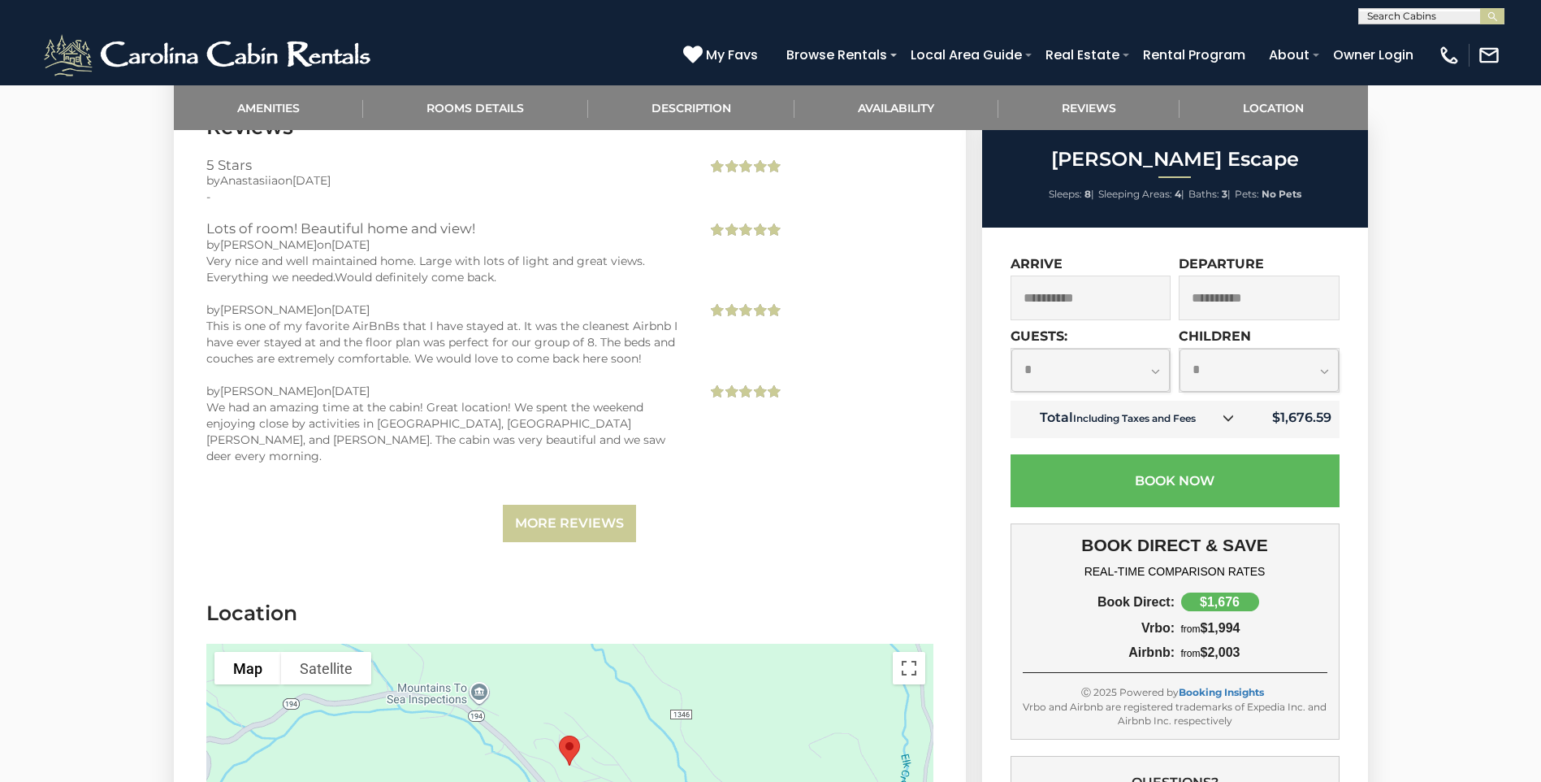
scroll to position [3739, 0]
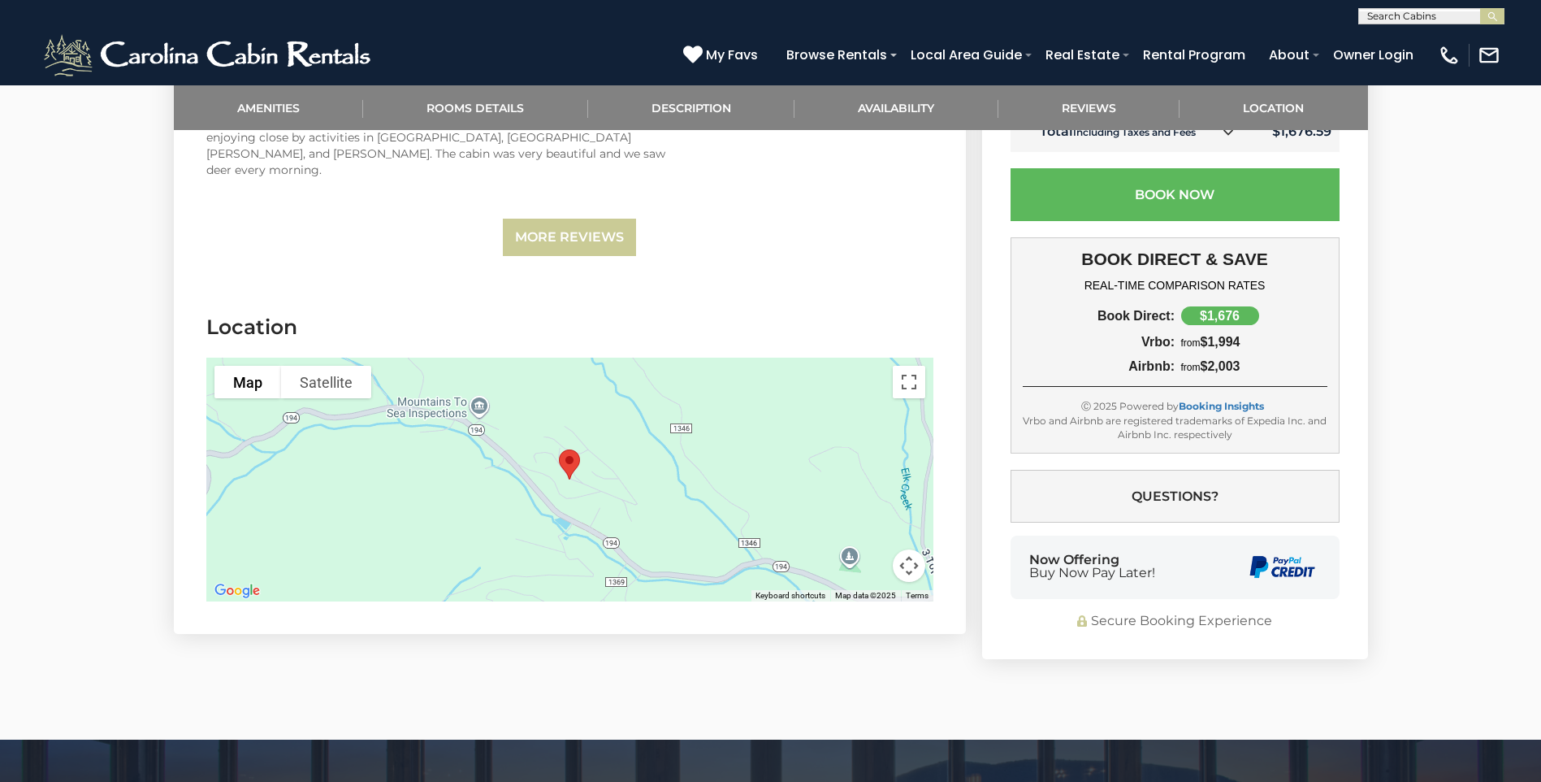
click at [906, 549] on button "Map camera controls" at bounding box center [909, 565] width 32 height 32
click at [912, 366] on button "Toggle fullscreen view" at bounding box center [909, 382] width 32 height 32
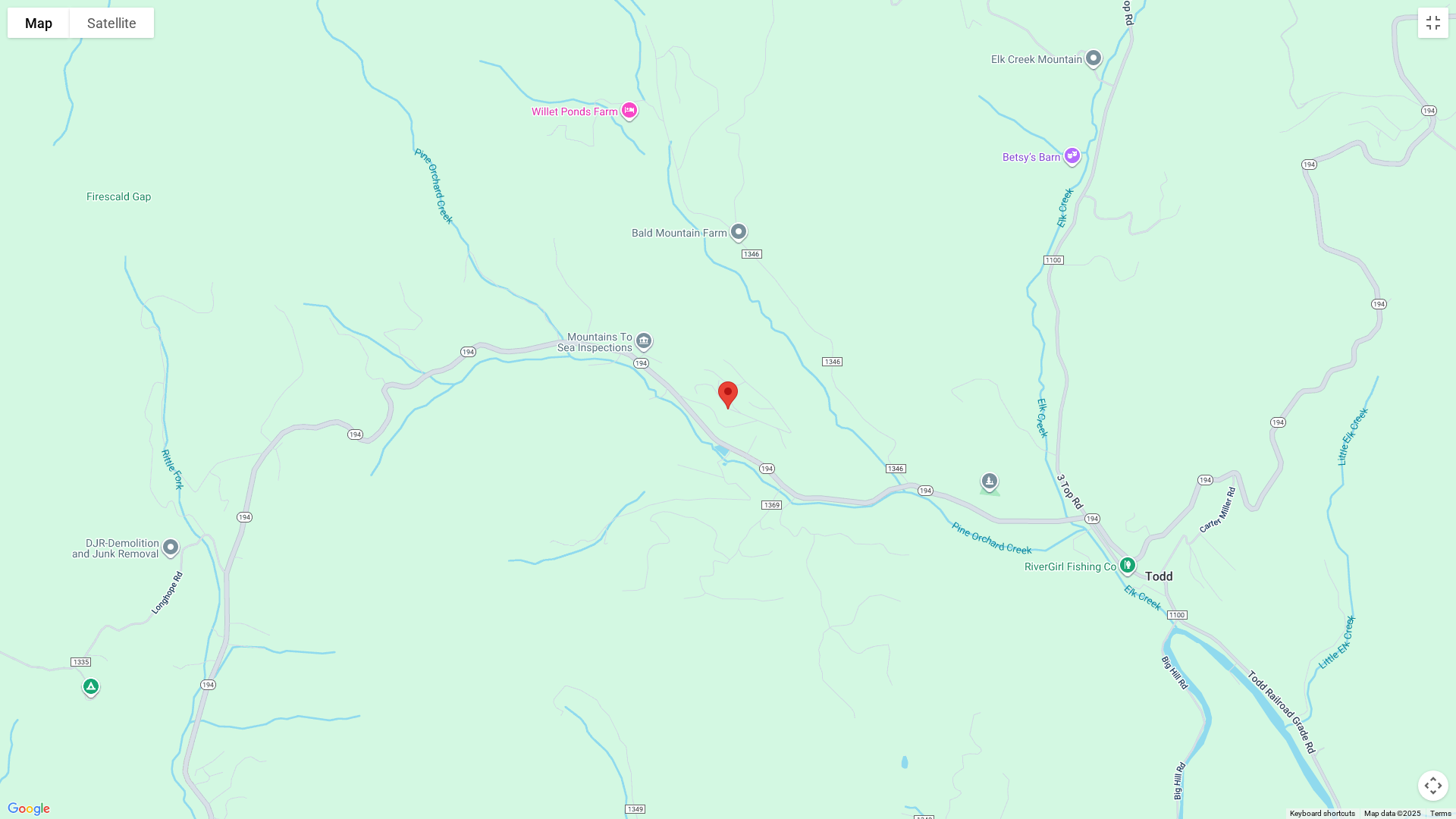
click at [746, 363] on div at bounding box center [728, 409] width 1456 height 819
click at [761, 482] on div at bounding box center [728, 409] width 1456 height 819
click at [747, 447] on div at bounding box center [728, 409] width 1456 height 819
click at [114, 26] on button "Satellite" at bounding box center [112, 22] width 84 height 30
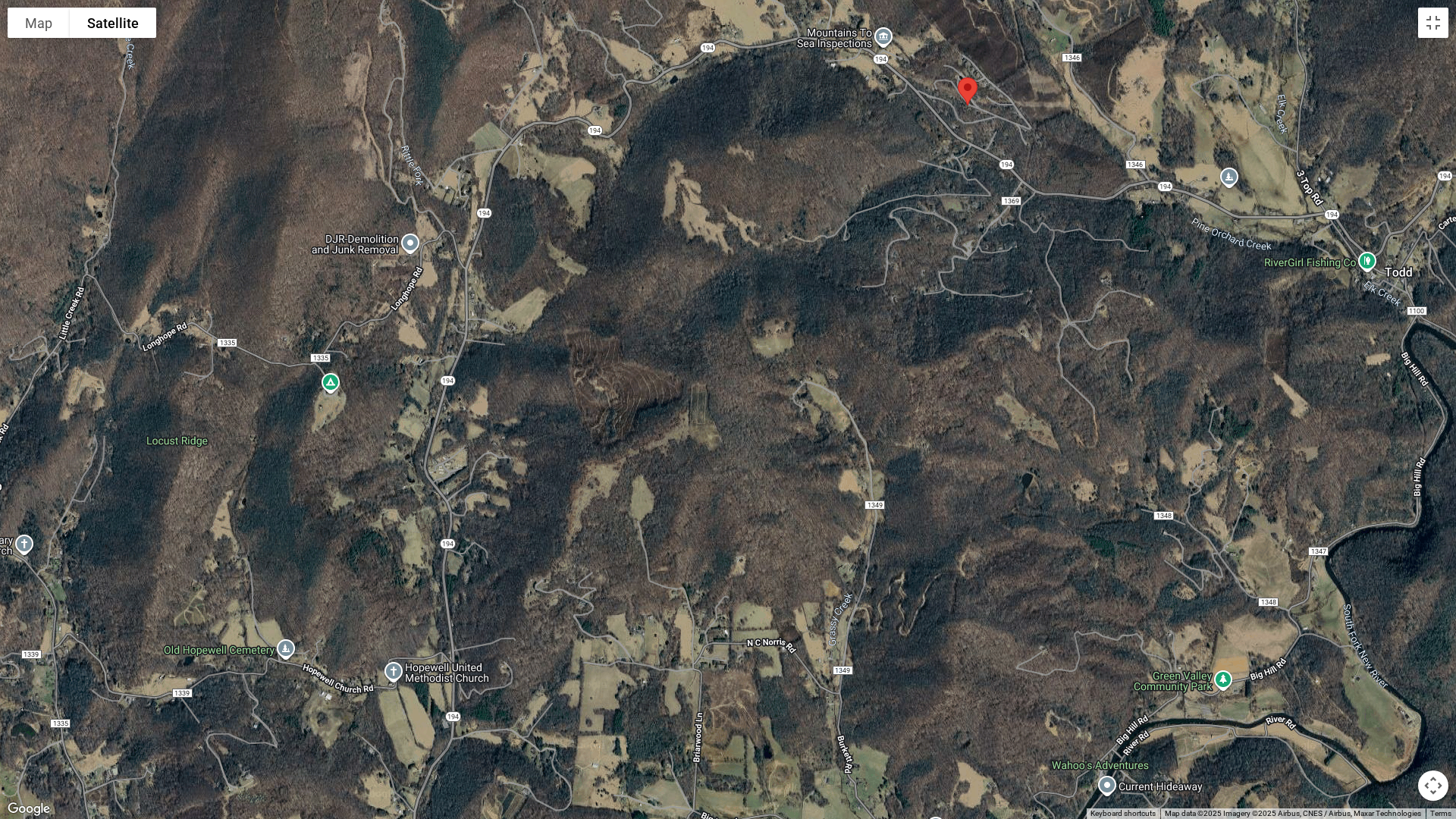
drag, startPoint x: 853, startPoint y: 544, endPoint x: 1093, endPoint y: 239, distance: 388.1
click at [1093, 239] on div at bounding box center [728, 409] width 1456 height 819
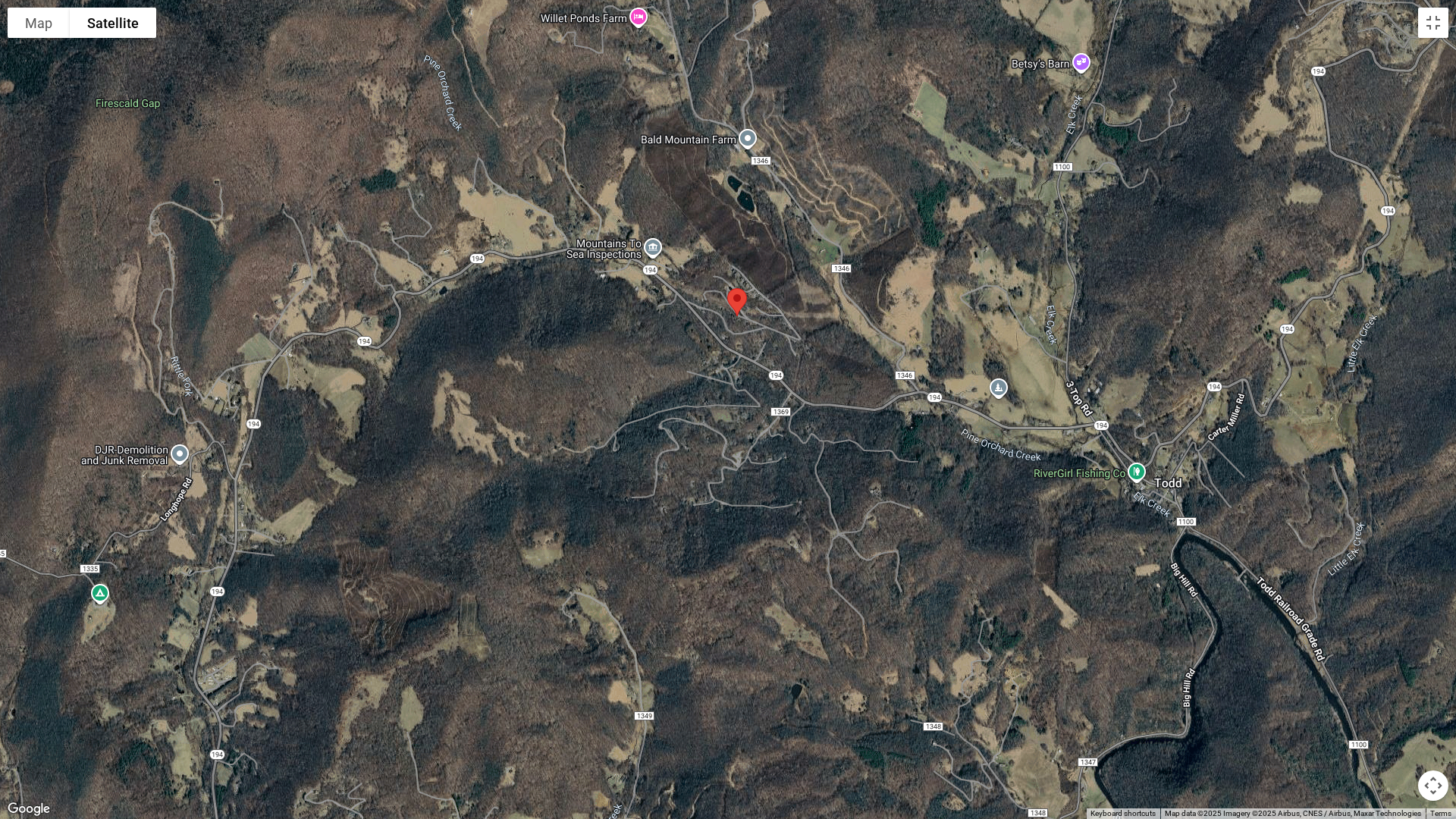
click at [145, 729] on div at bounding box center [728, 409] width 1456 height 819
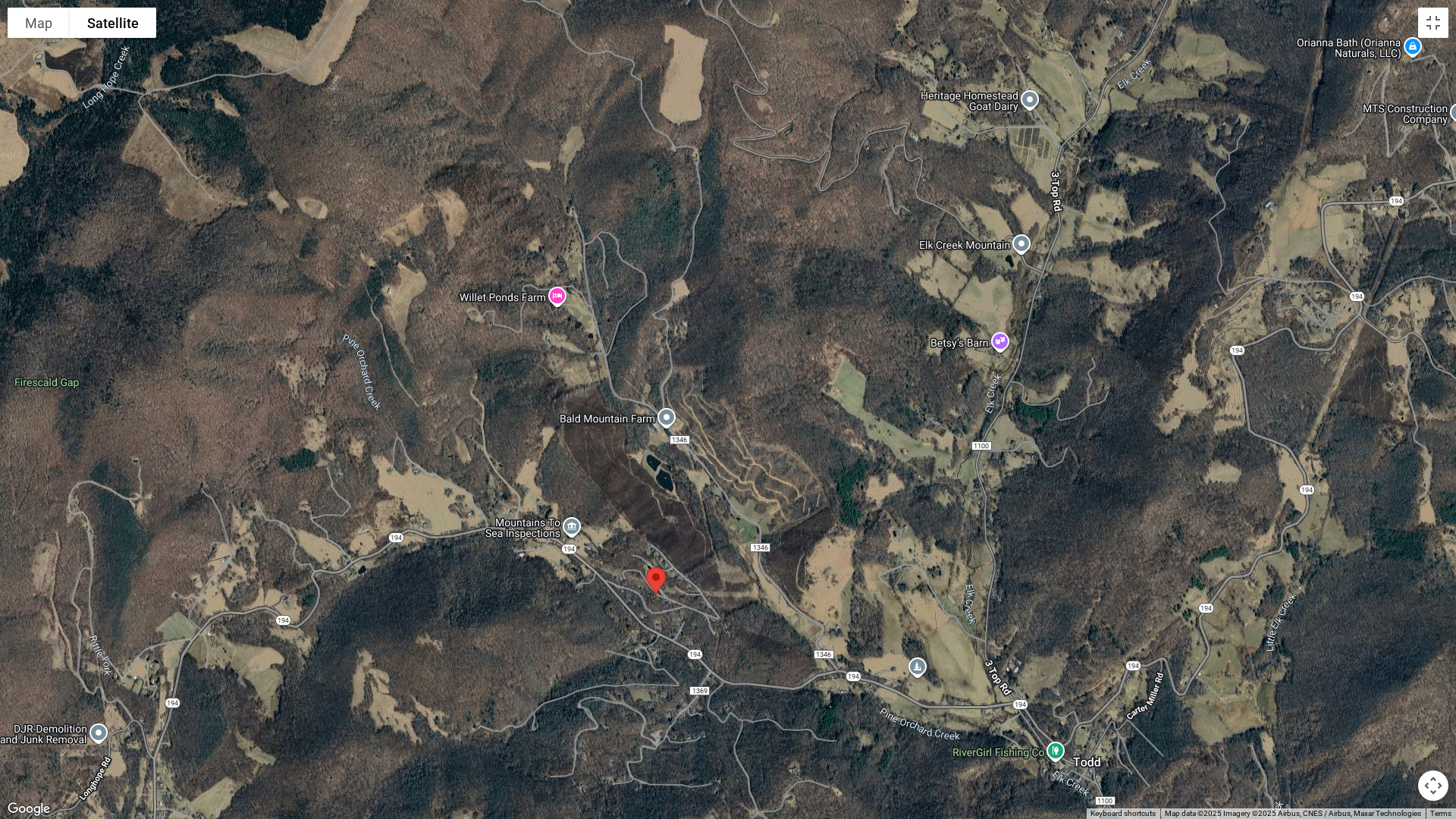
drag, startPoint x: 743, startPoint y: 319, endPoint x: 664, endPoint y: 599, distance: 290.9
click at [664, 599] on img "Todd Escape" at bounding box center [656, 581] width 32 height 40
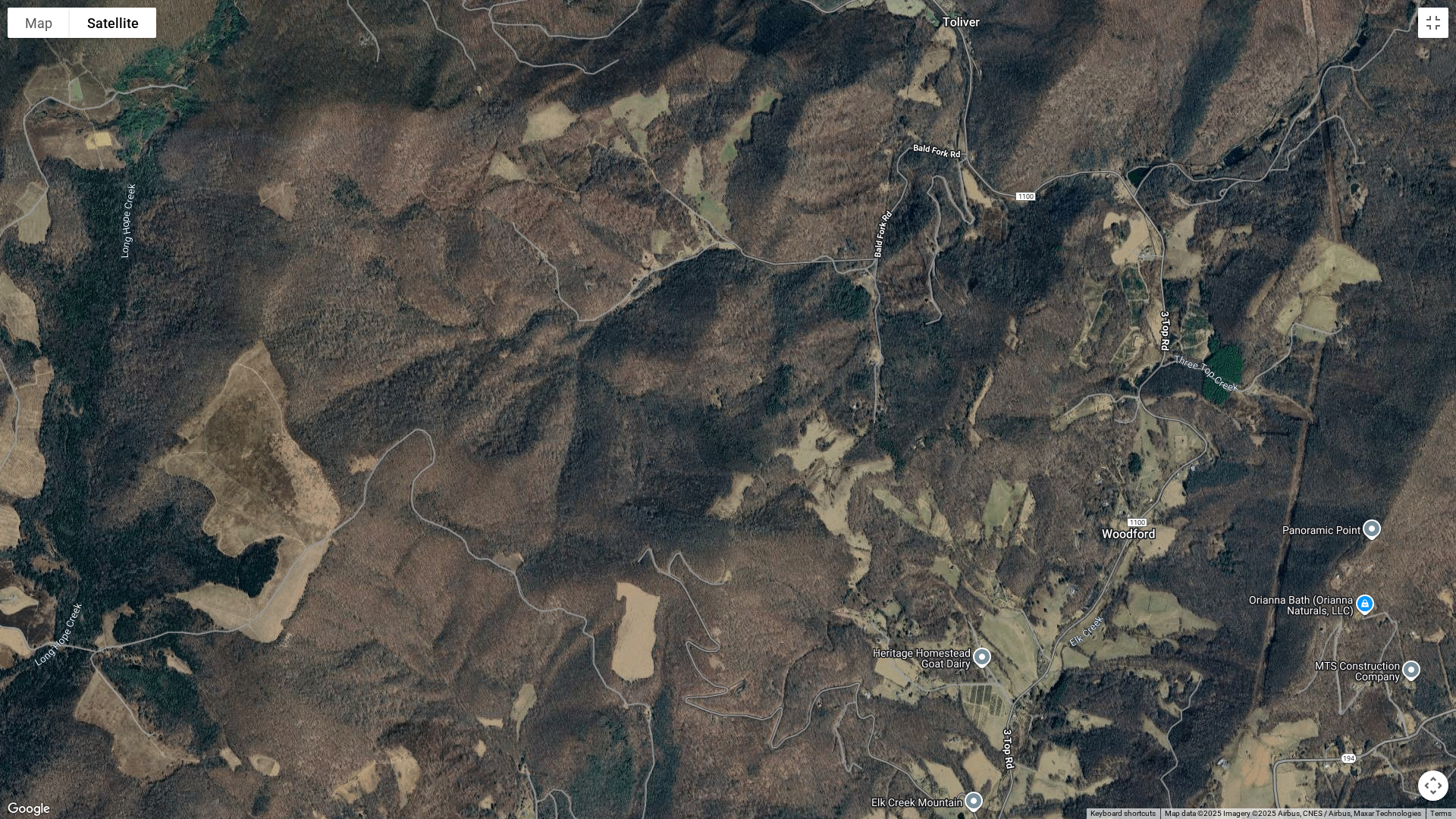
drag, startPoint x: 853, startPoint y: 257, endPoint x: 815, endPoint y: 815, distance: 559.3
click at [815, 729] on div at bounding box center [728, 409] width 1456 height 819
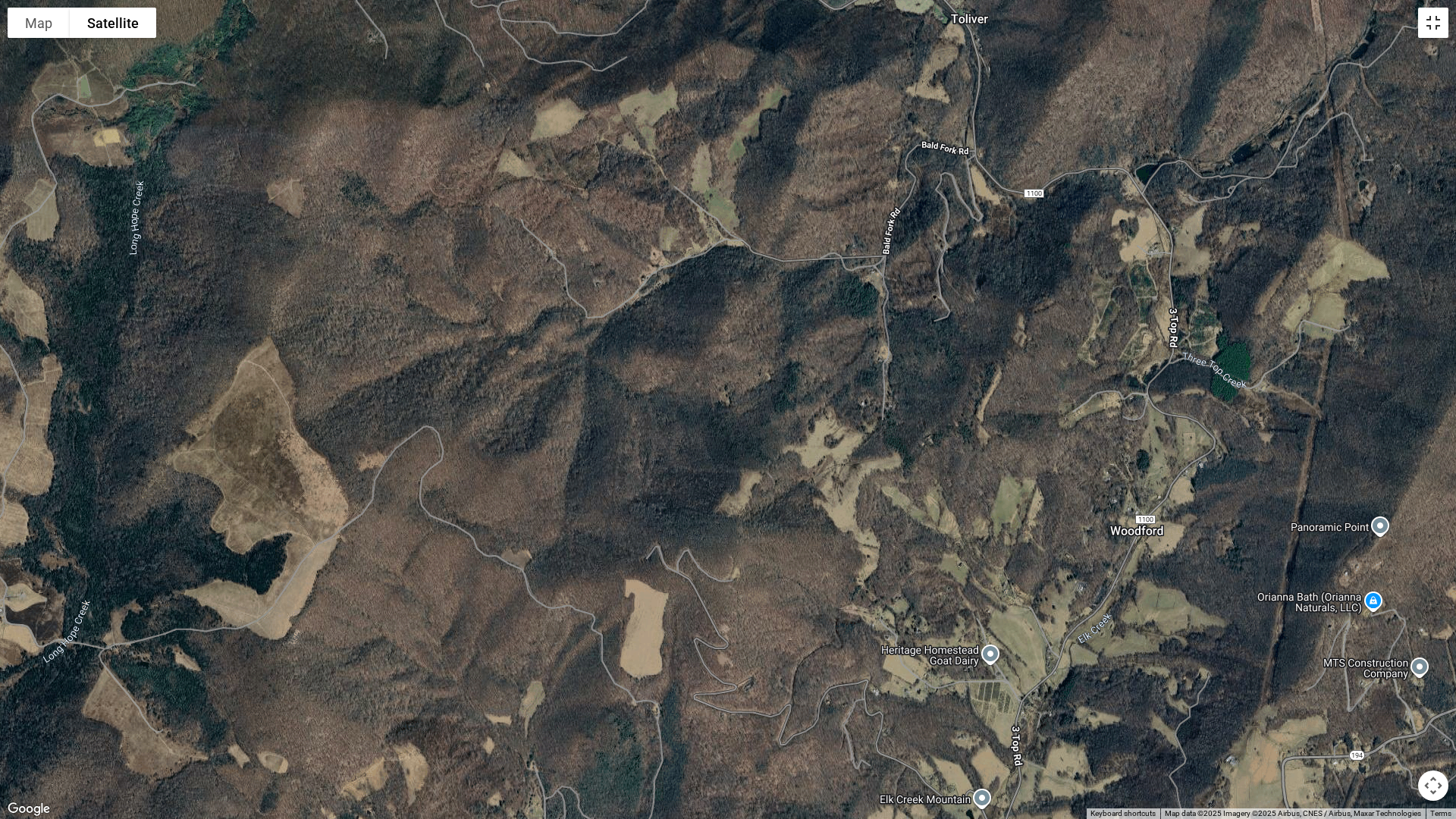
click at [1433, 26] on button "Toggle fullscreen view" at bounding box center [1433, 22] width 30 height 30
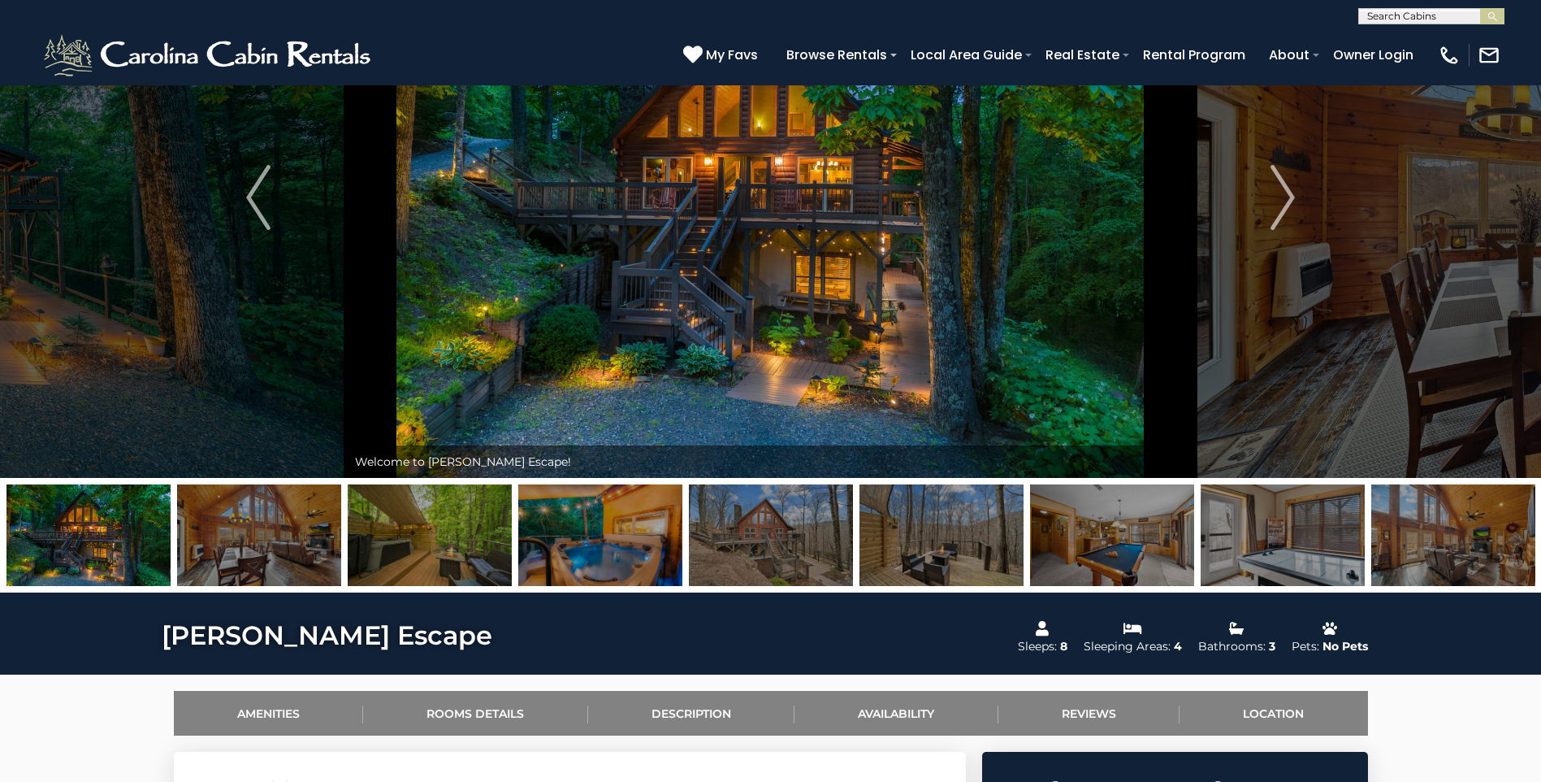
scroll to position [0, 0]
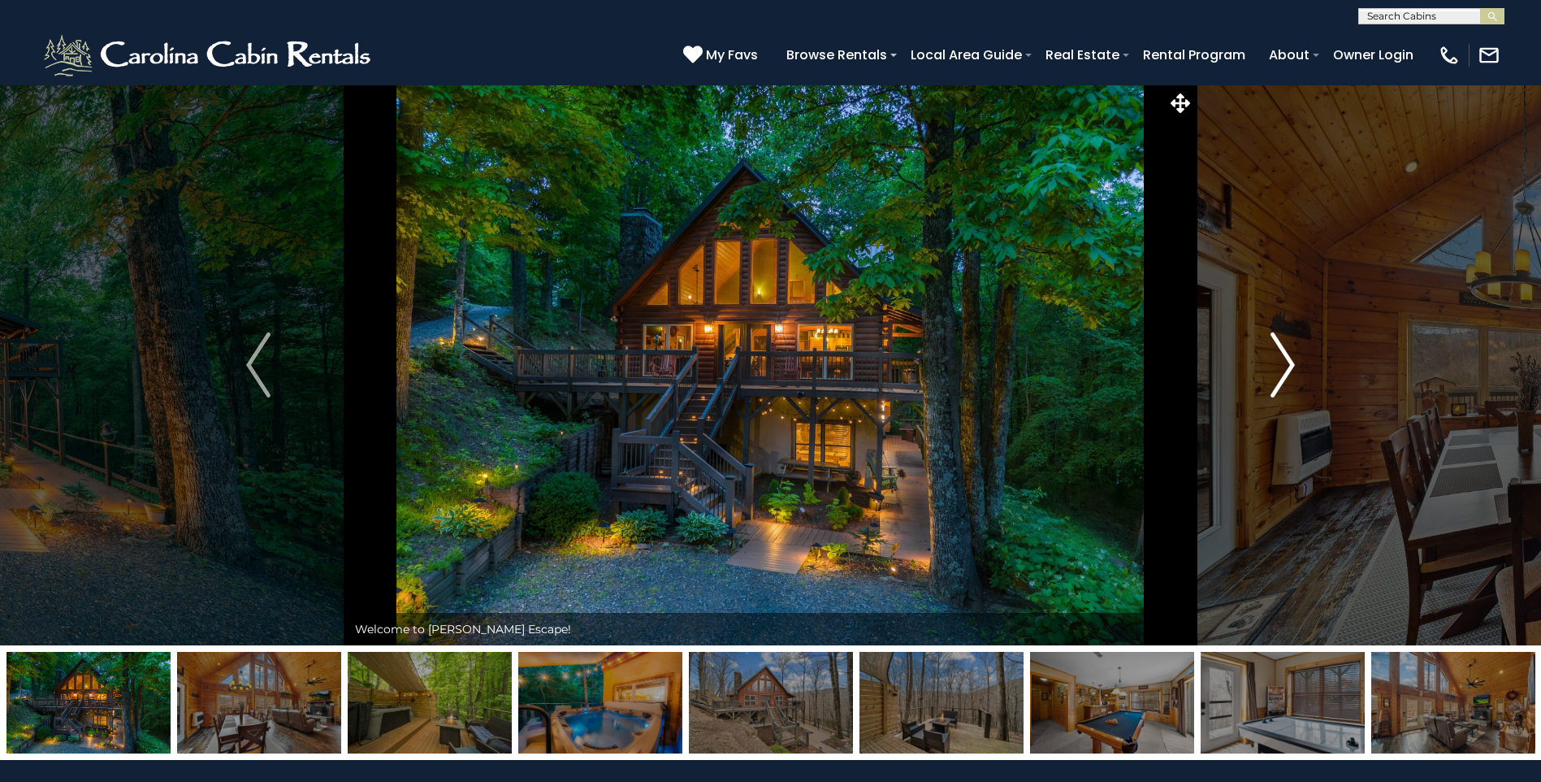
click at [1258, 369] on button "Next" at bounding box center [1282, 364] width 177 height 561
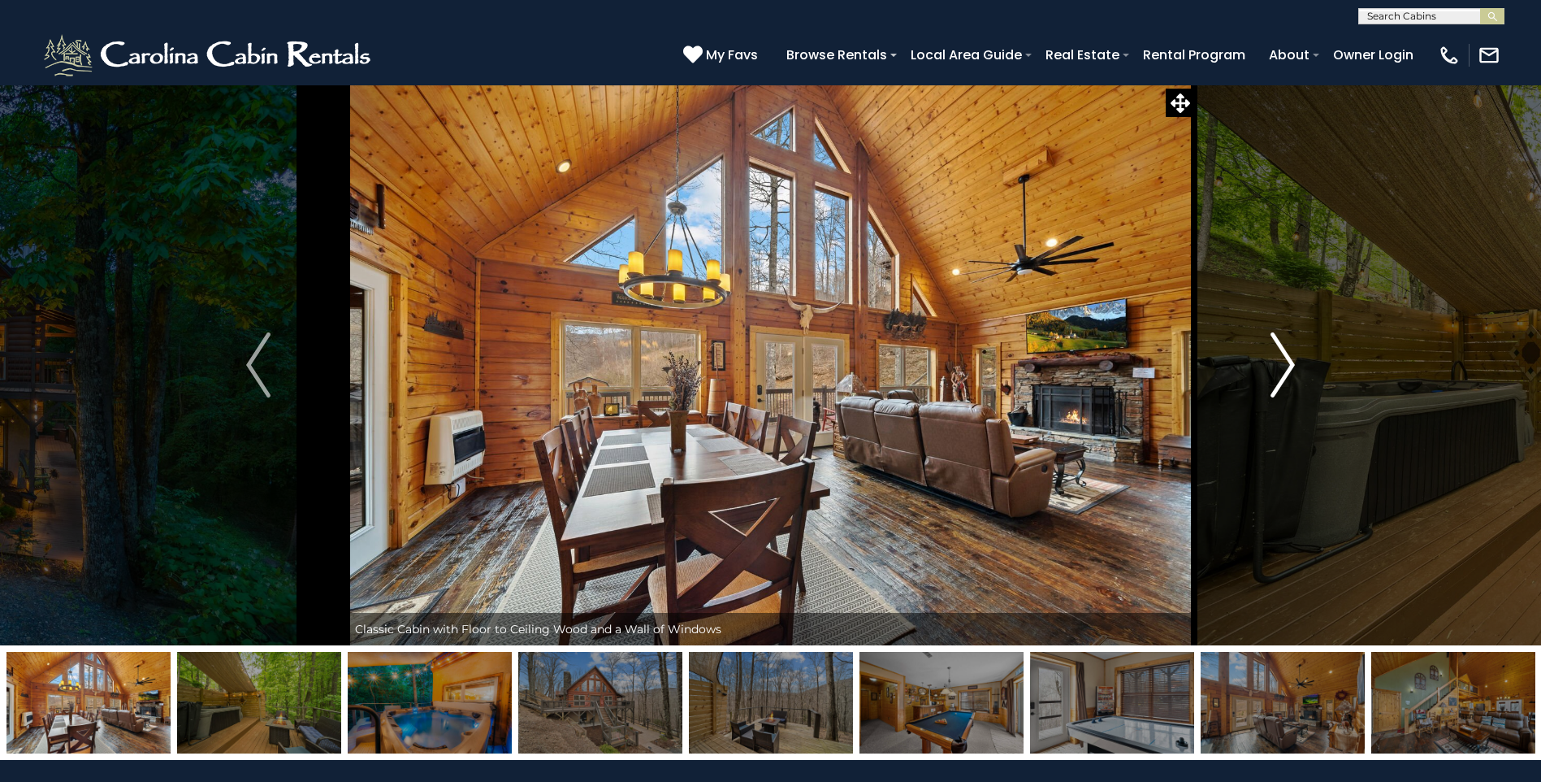
click at [1258, 369] on button "Next" at bounding box center [1282, 364] width 177 height 561
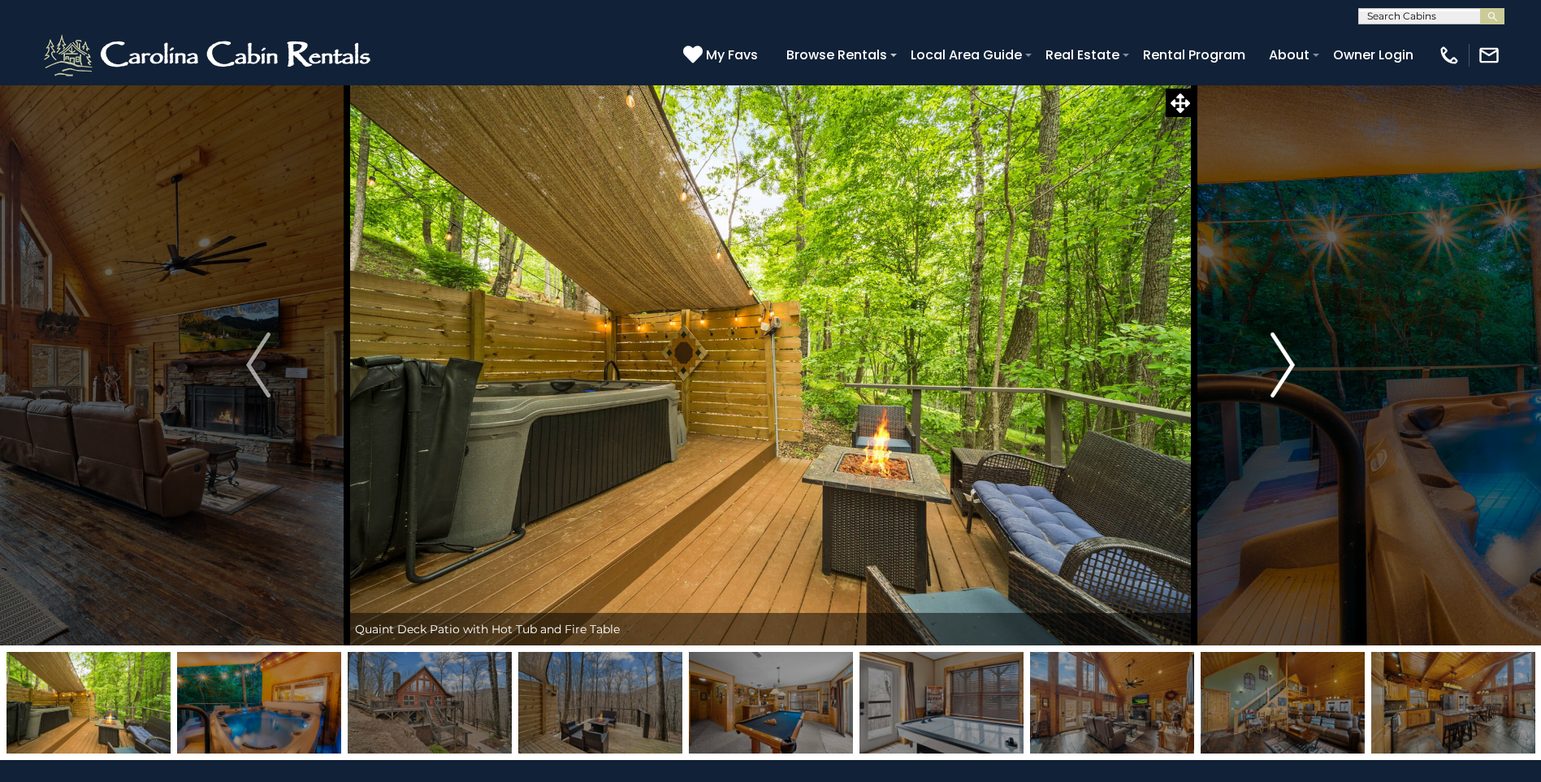
click at [1258, 369] on button "Next" at bounding box center [1282, 364] width 177 height 561
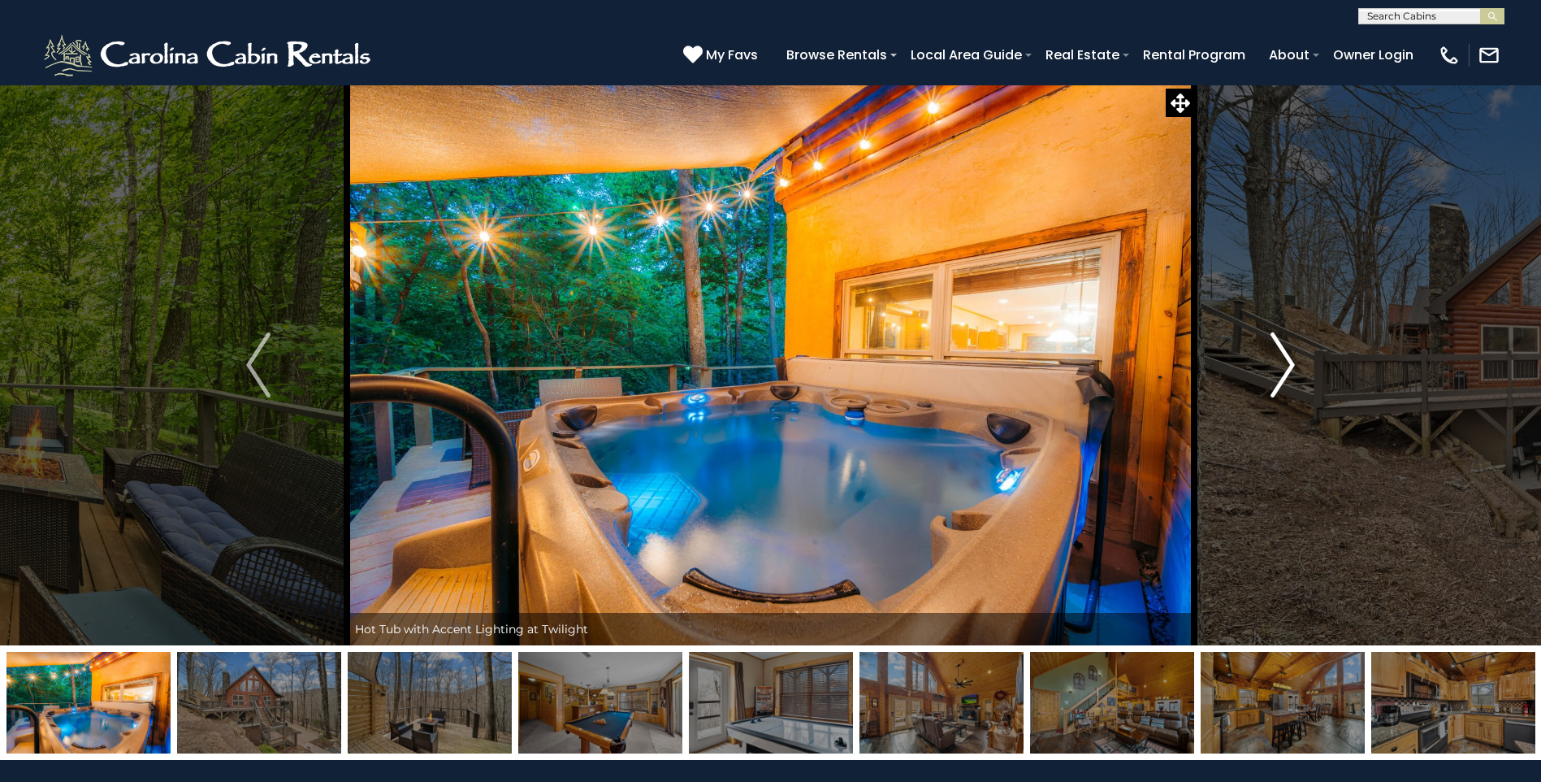
click at [1258, 369] on button "Next" at bounding box center [1282, 364] width 177 height 561
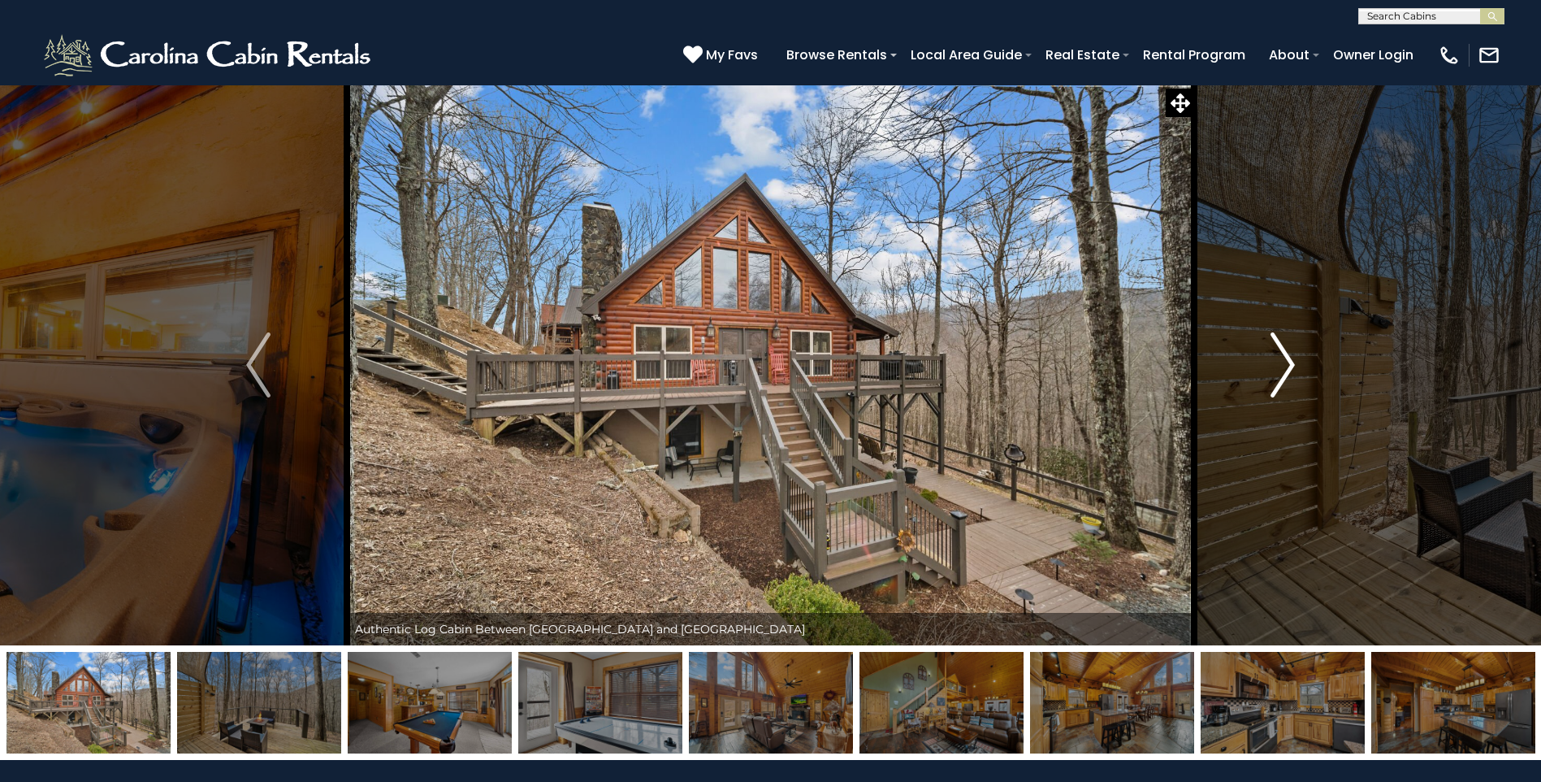
click at [1258, 369] on button "Next" at bounding box center [1282, 364] width 177 height 561
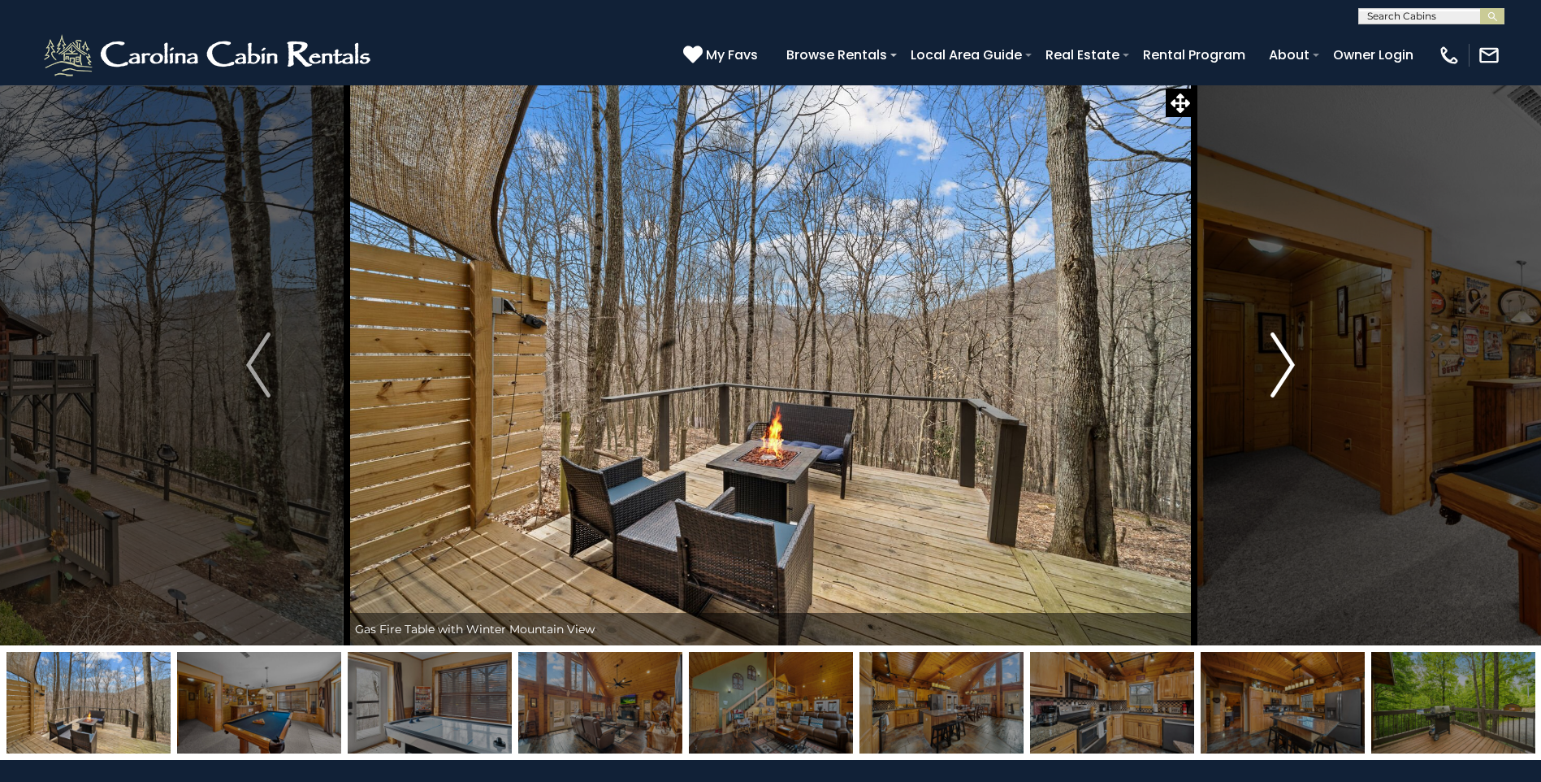
click at [1258, 369] on button "Next" at bounding box center [1282, 364] width 177 height 561
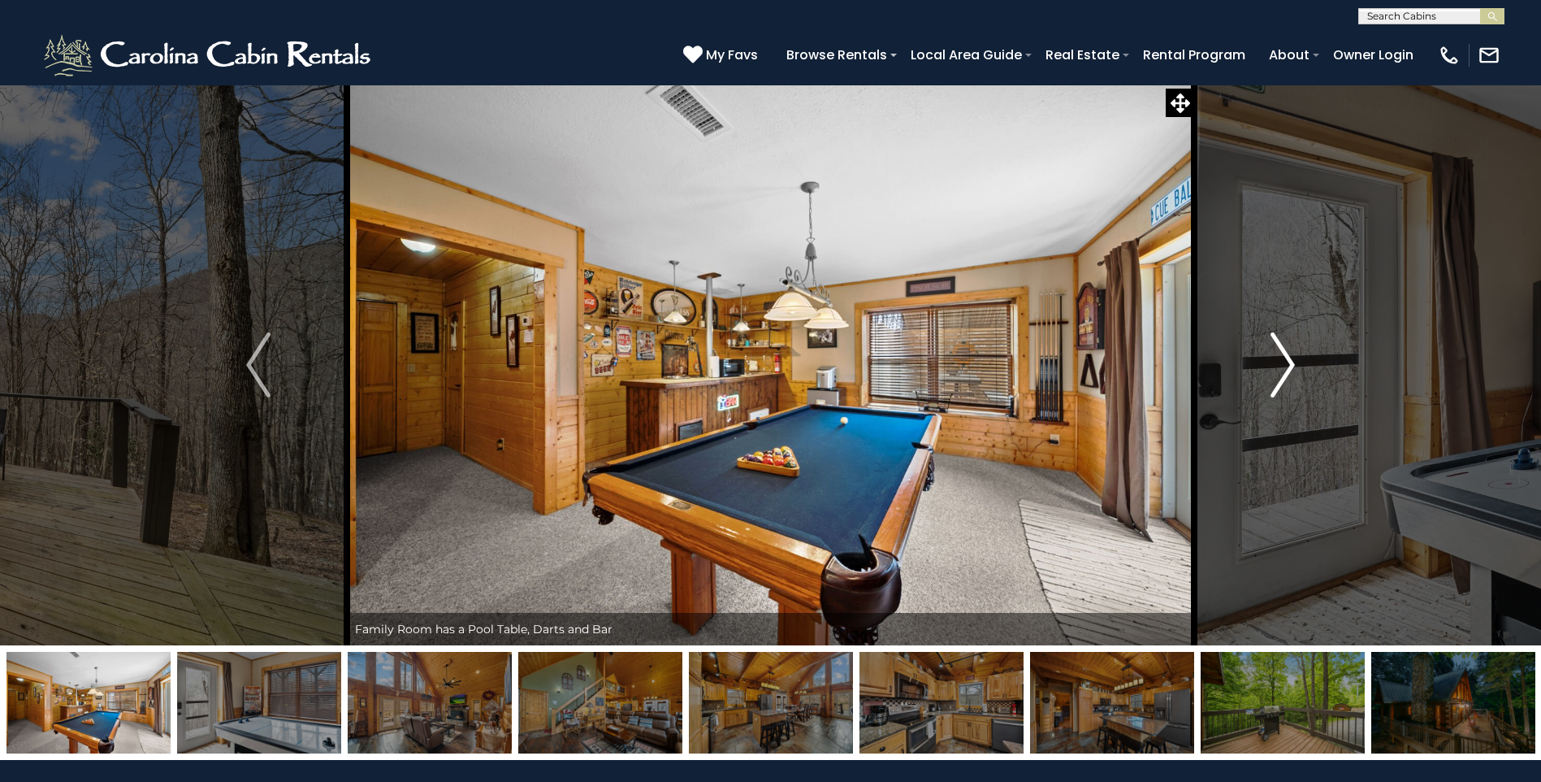
click at [1258, 369] on button "Next" at bounding box center [1282, 364] width 177 height 561
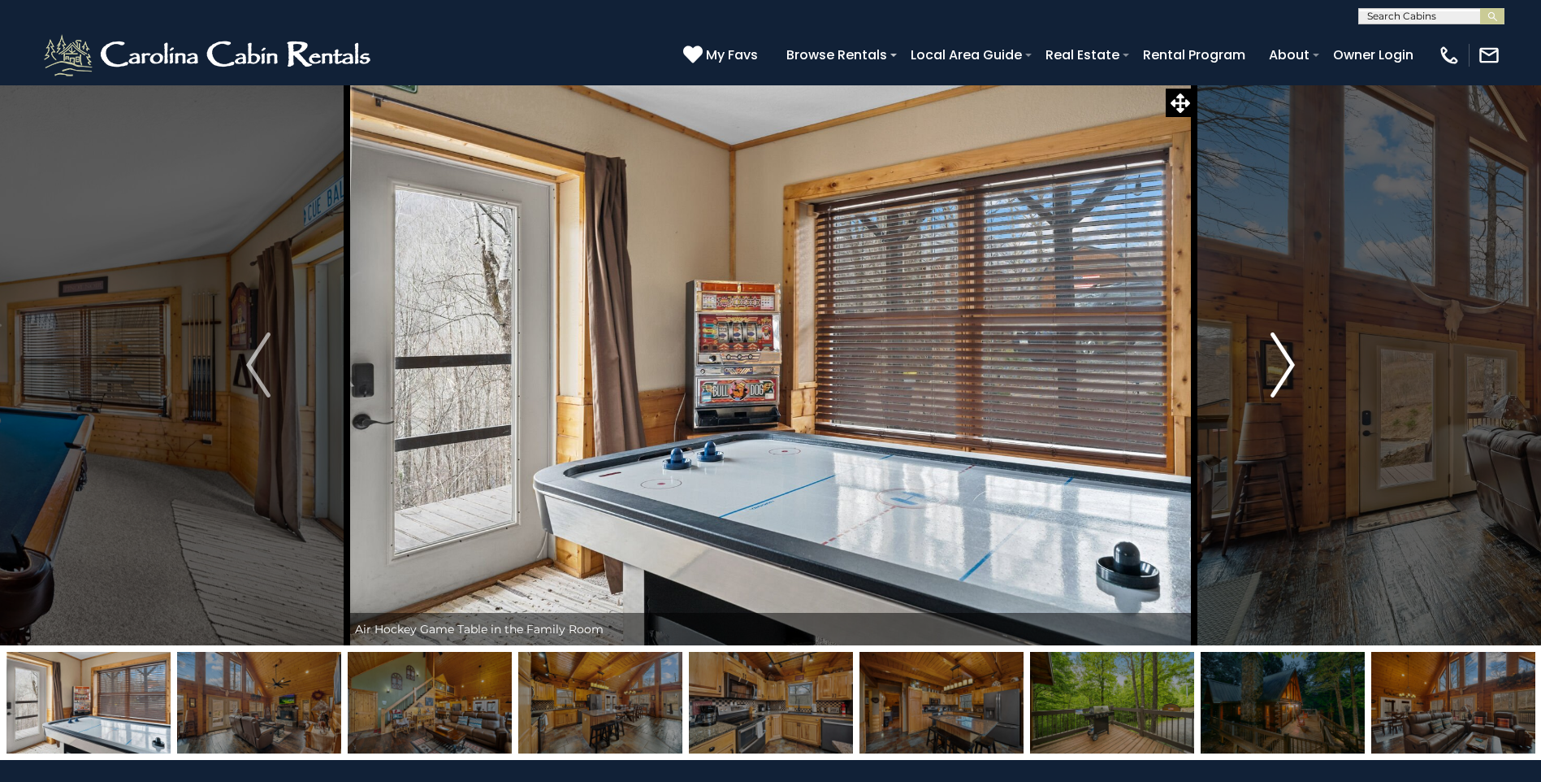
click at [1258, 369] on button "Next" at bounding box center [1282, 364] width 177 height 561
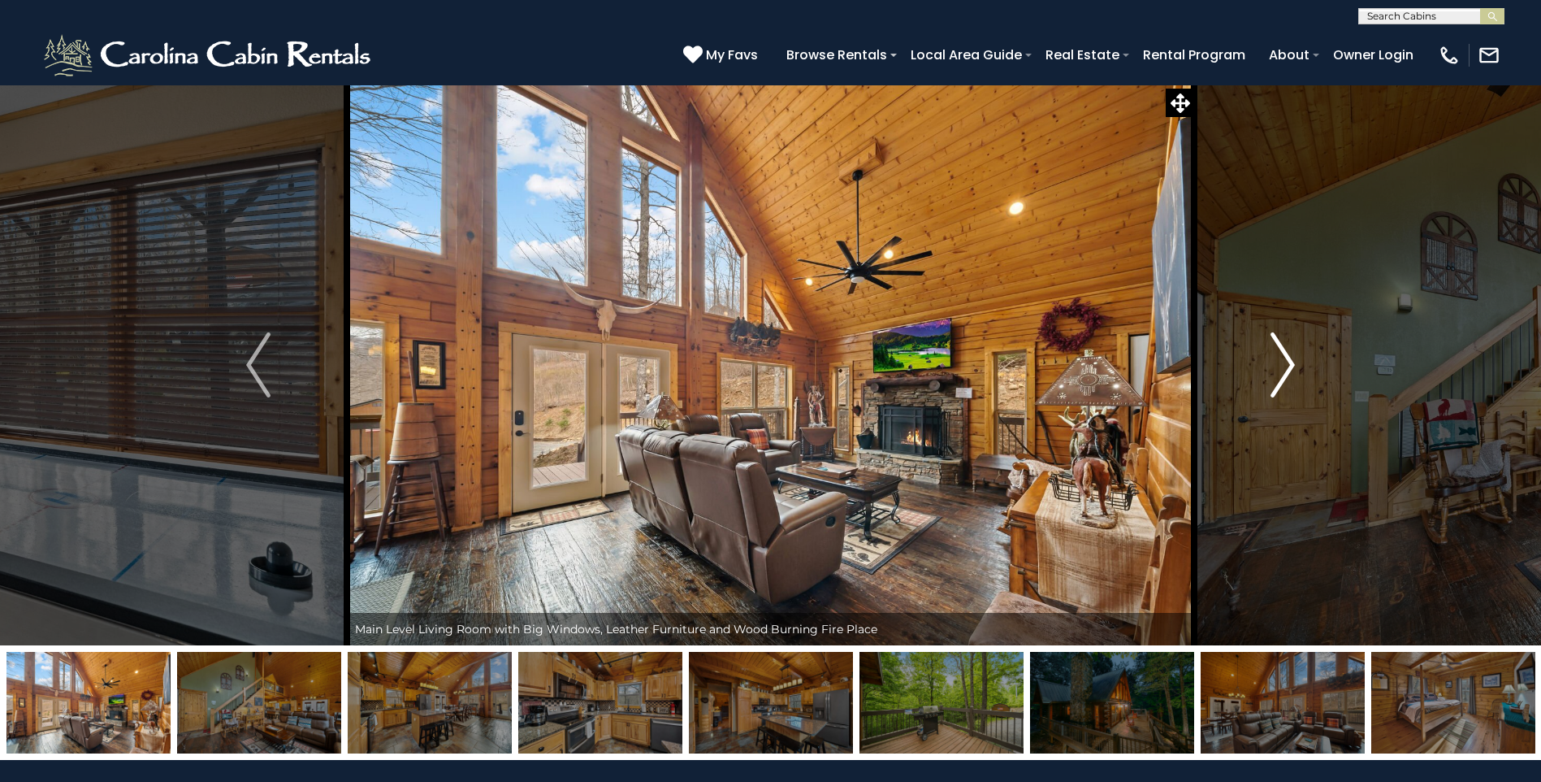
click at [1258, 369] on button "Next" at bounding box center [1282, 364] width 177 height 561
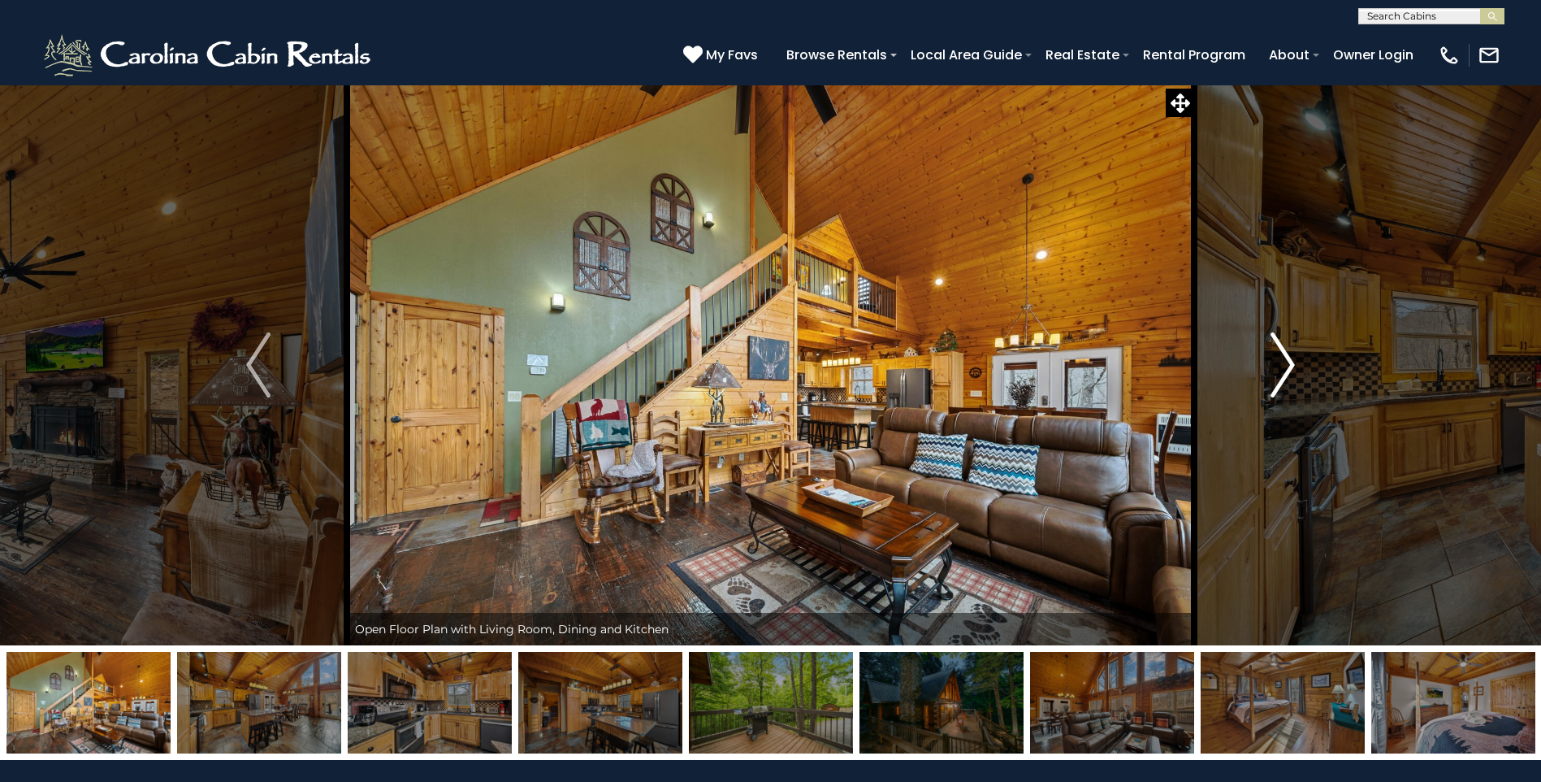
click at [1258, 369] on button "Next" at bounding box center [1282, 364] width 177 height 561
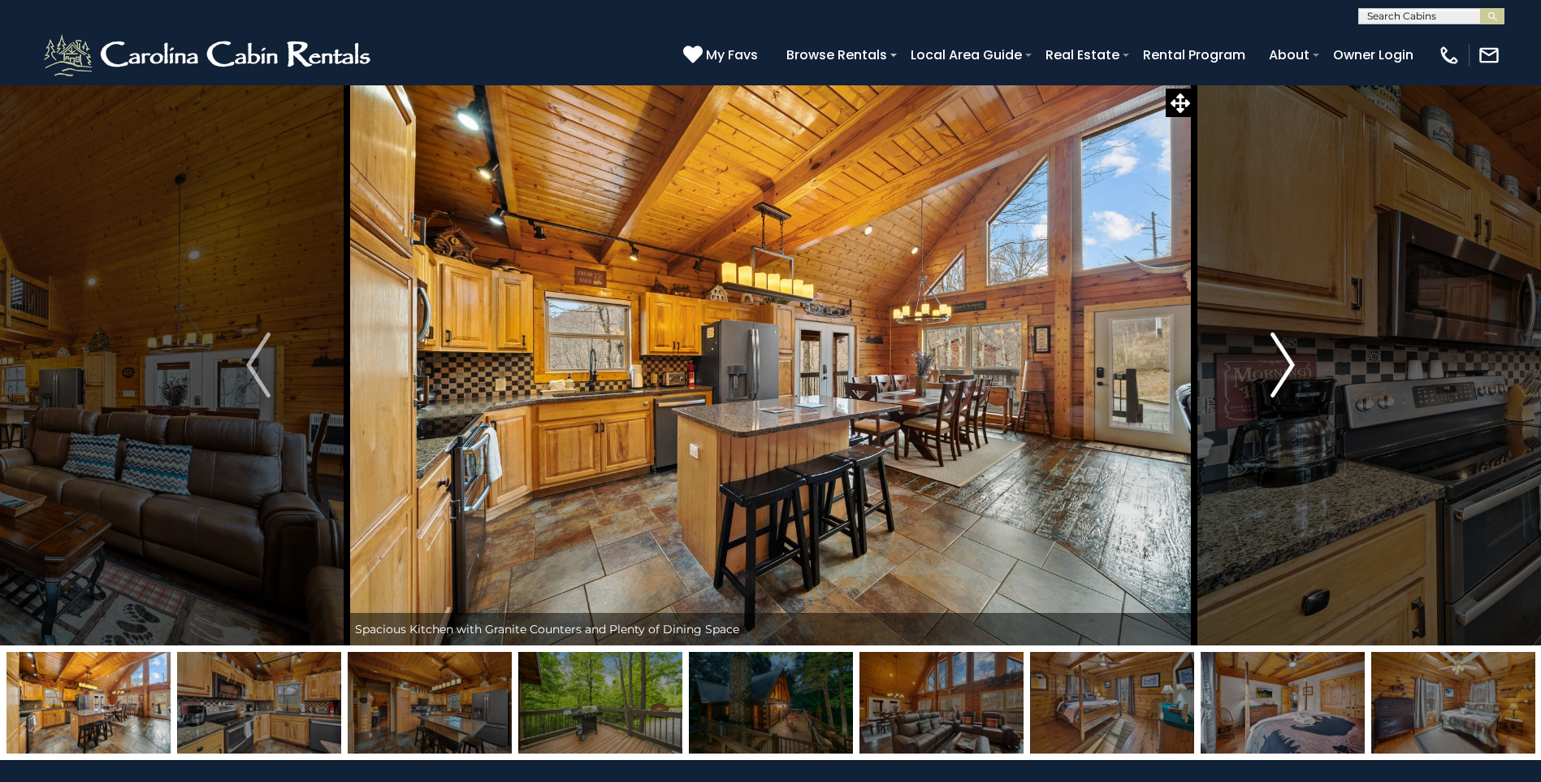
click at [1258, 369] on button "Next" at bounding box center [1282, 364] width 177 height 561
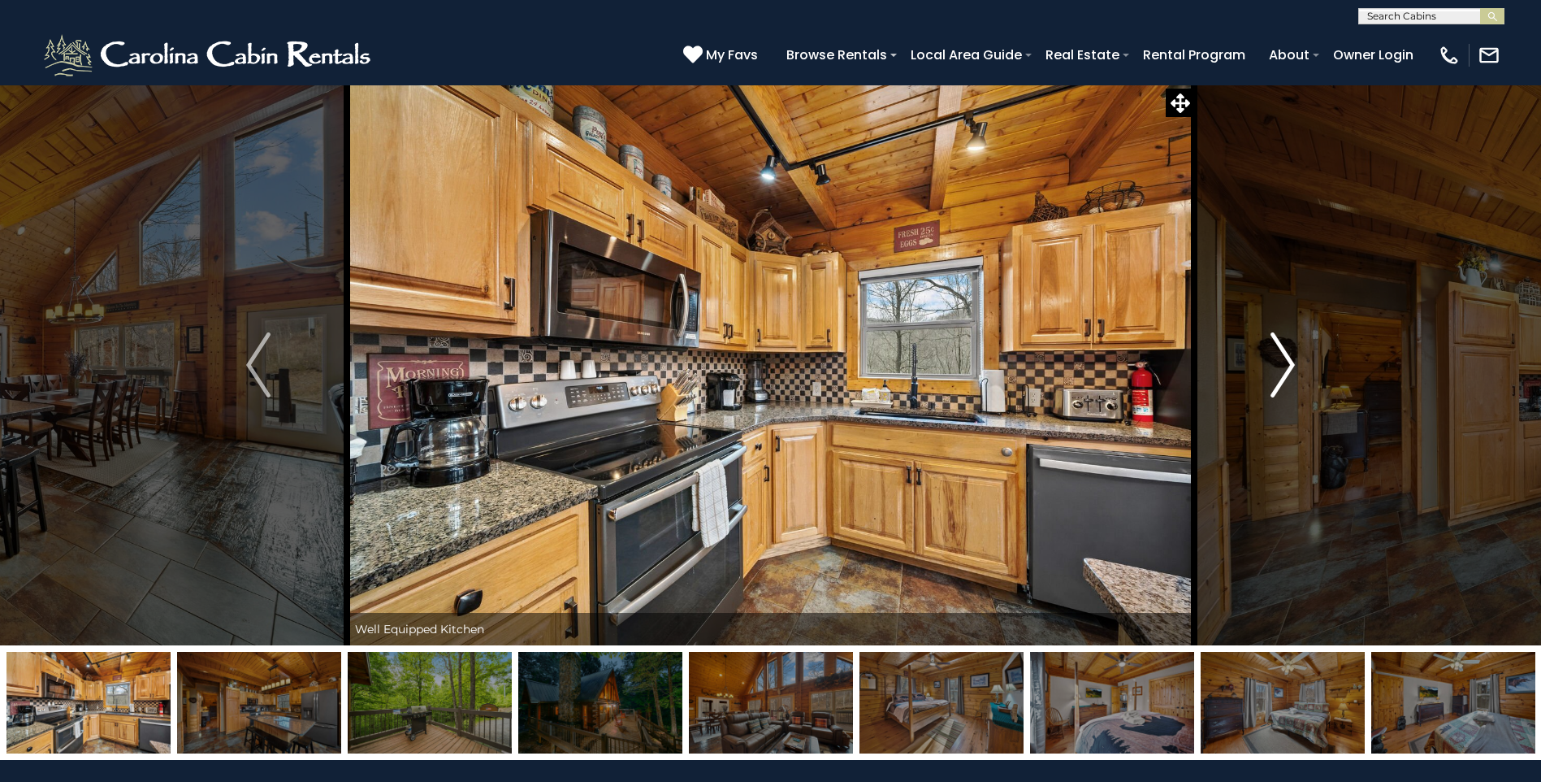
click at [1258, 369] on button "Next" at bounding box center [1282, 364] width 177 height 561
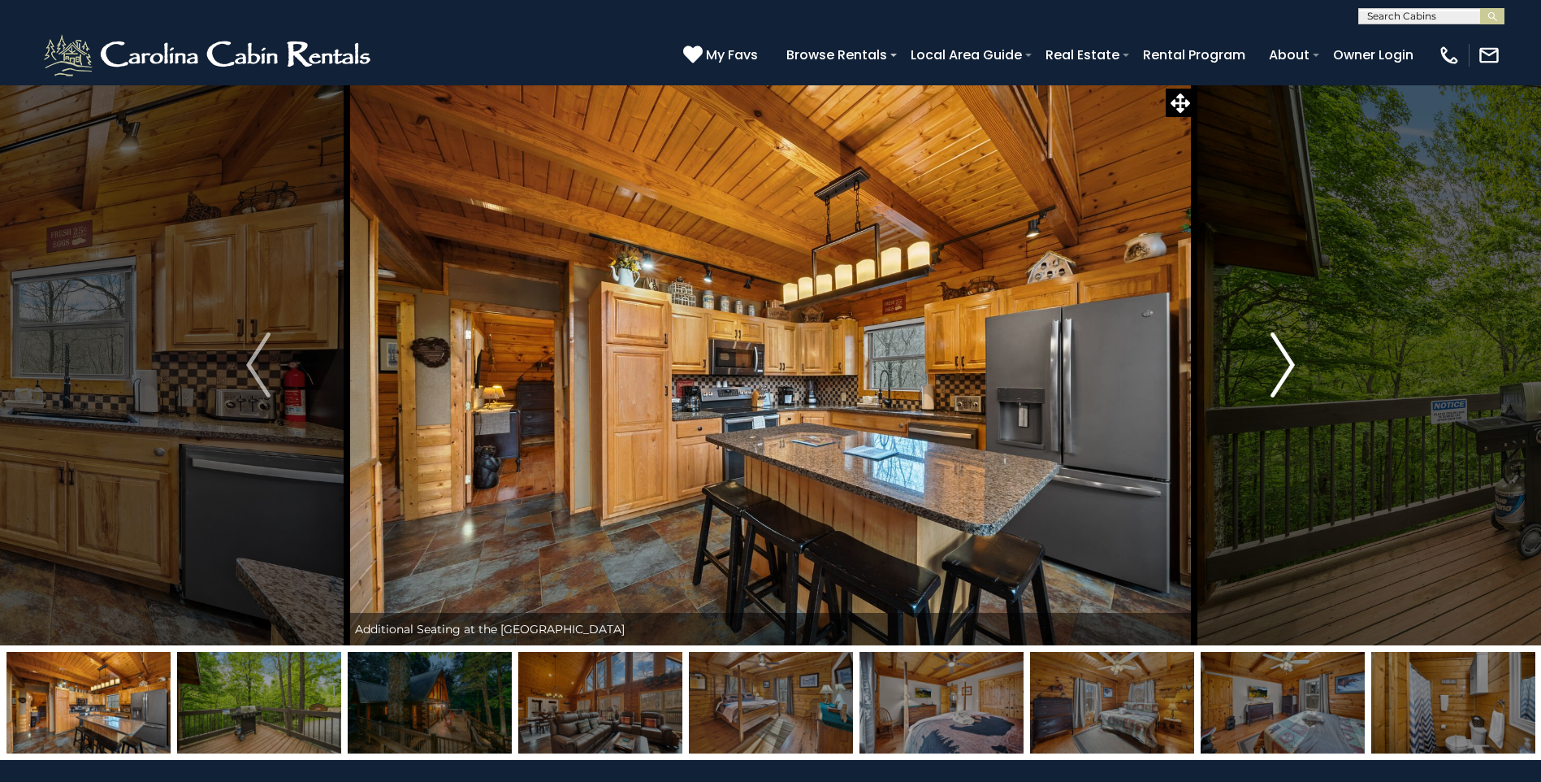
click at [1258, 369] on button "Next" at bounding box center [1282, 364] width 177 height 561
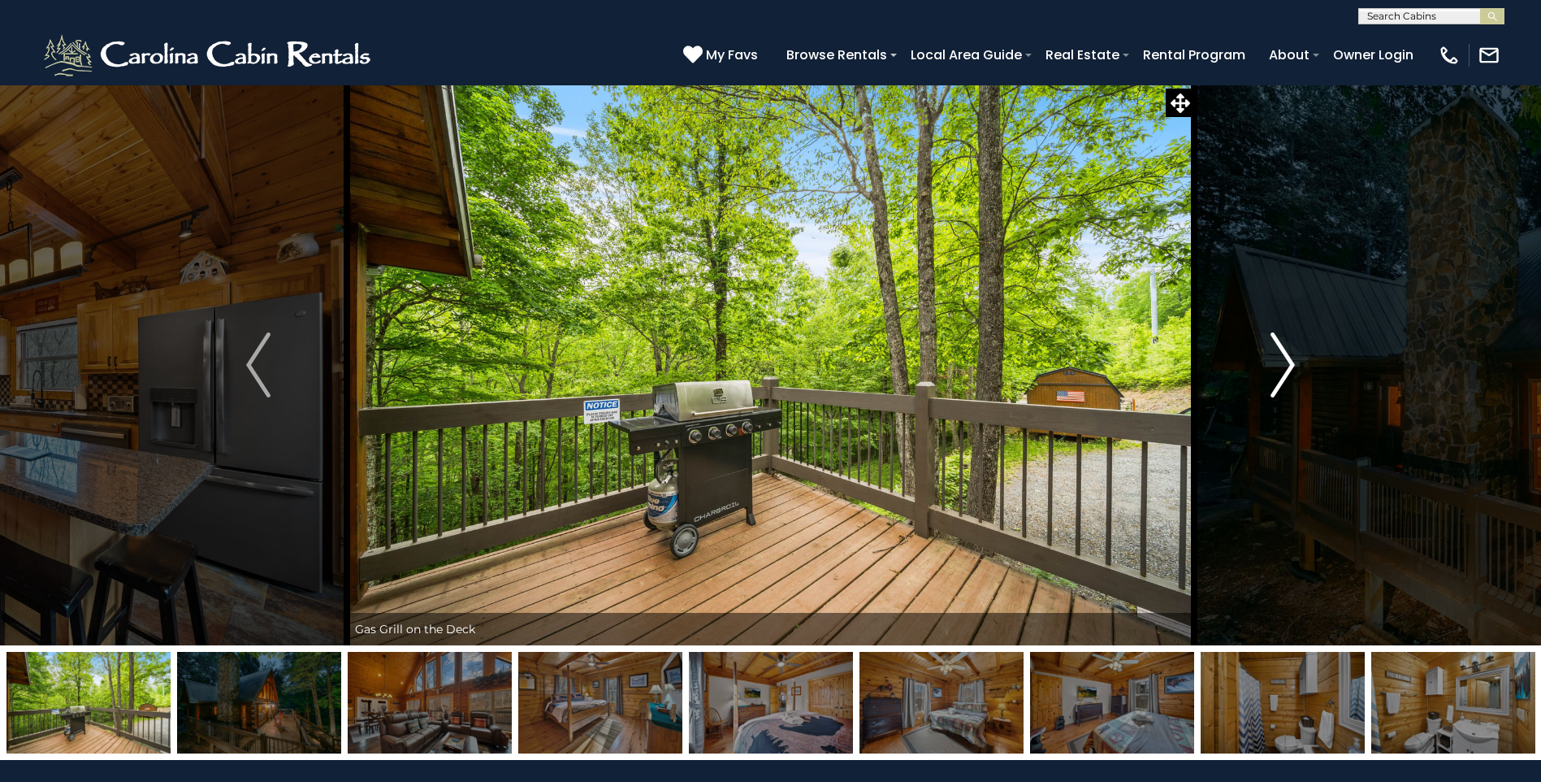
click at [1258, 369] on button "Next" at bounding box center [1282, 364] width 177 height 561
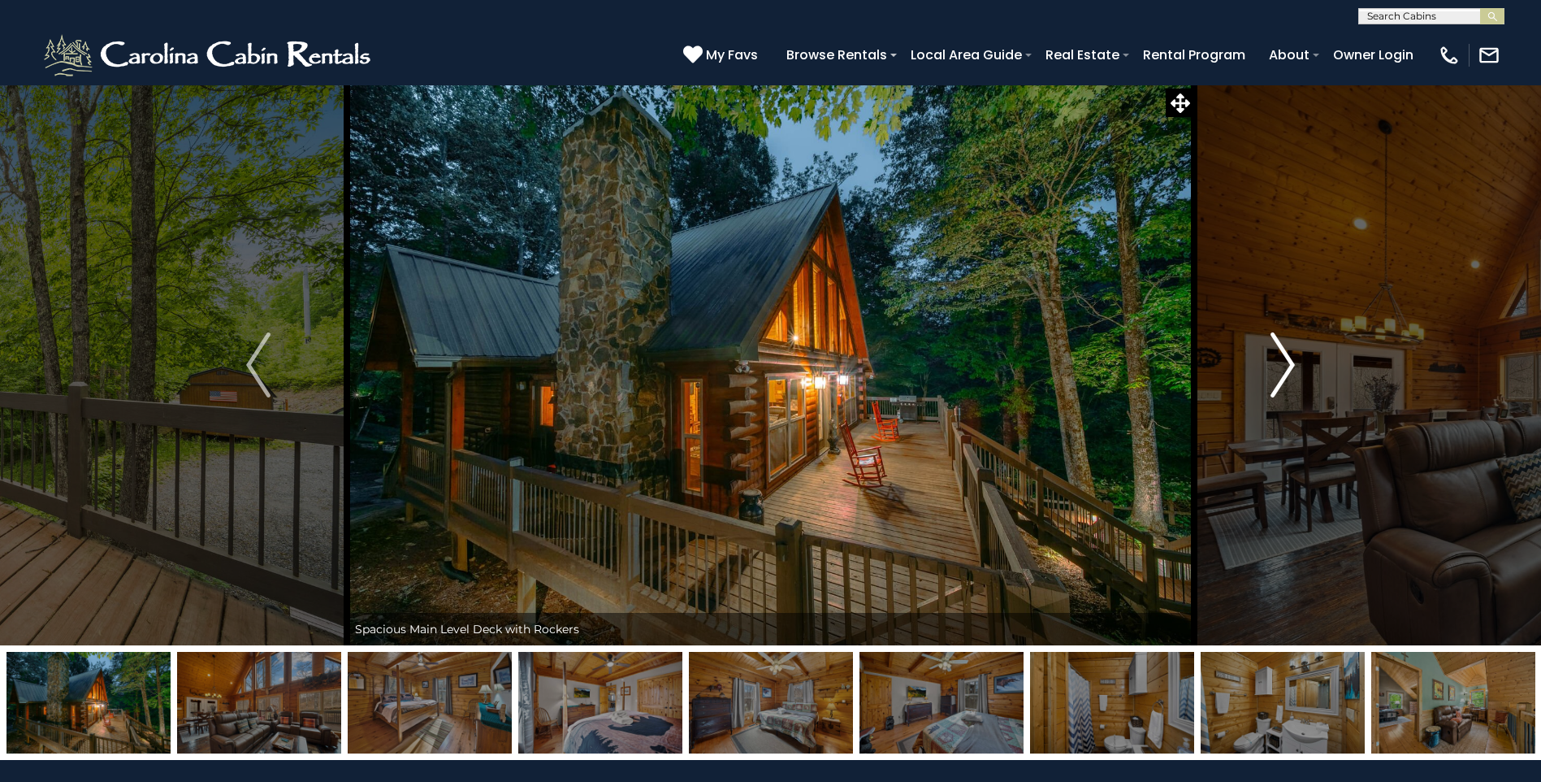
click at [1258, 369] on button "Next" at bounding box center [1282, 364] width 177 height 561
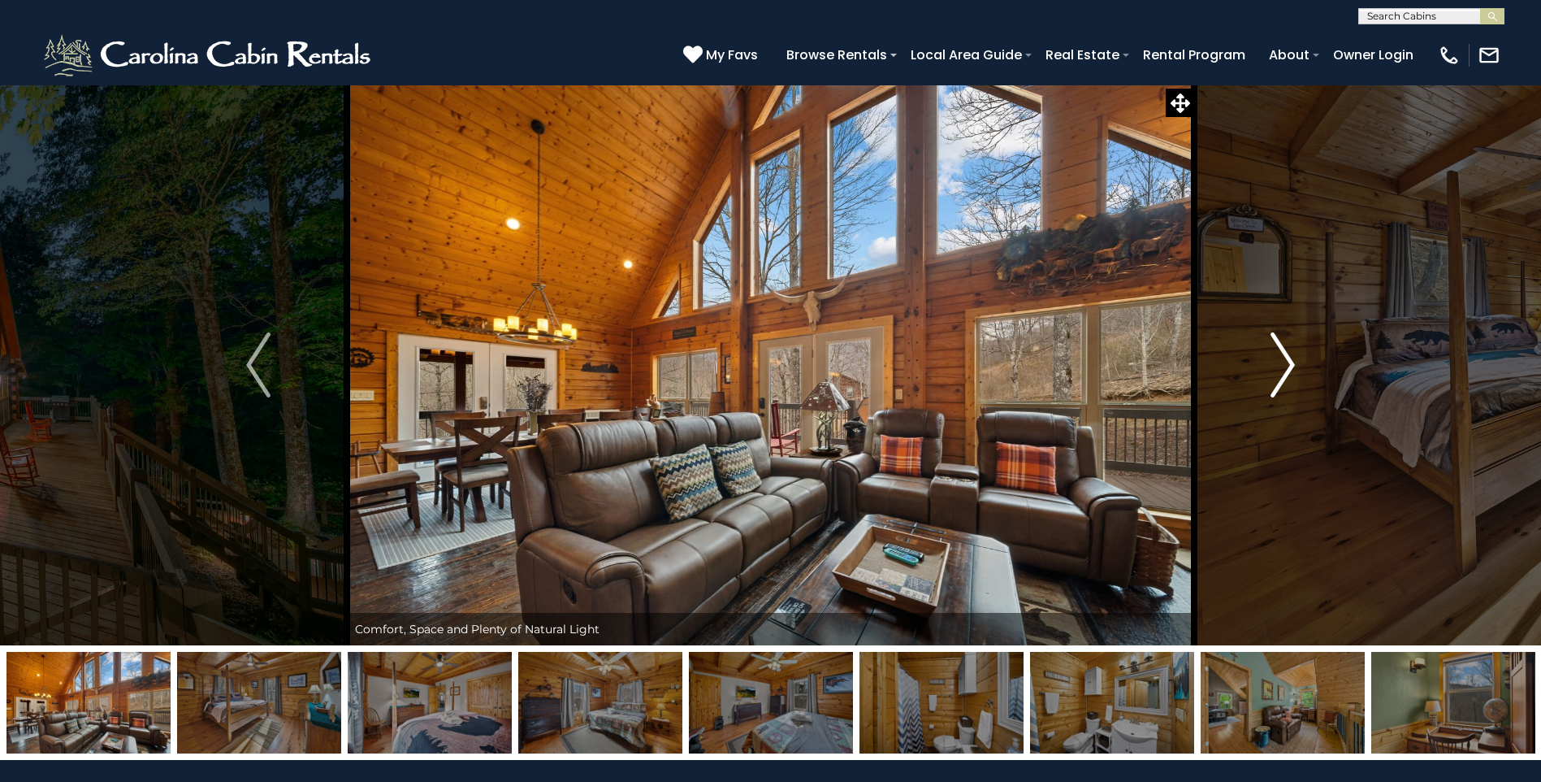
click at [1258, 369] on button "Next" at bounding box center [1282, 364] width 177 height 561
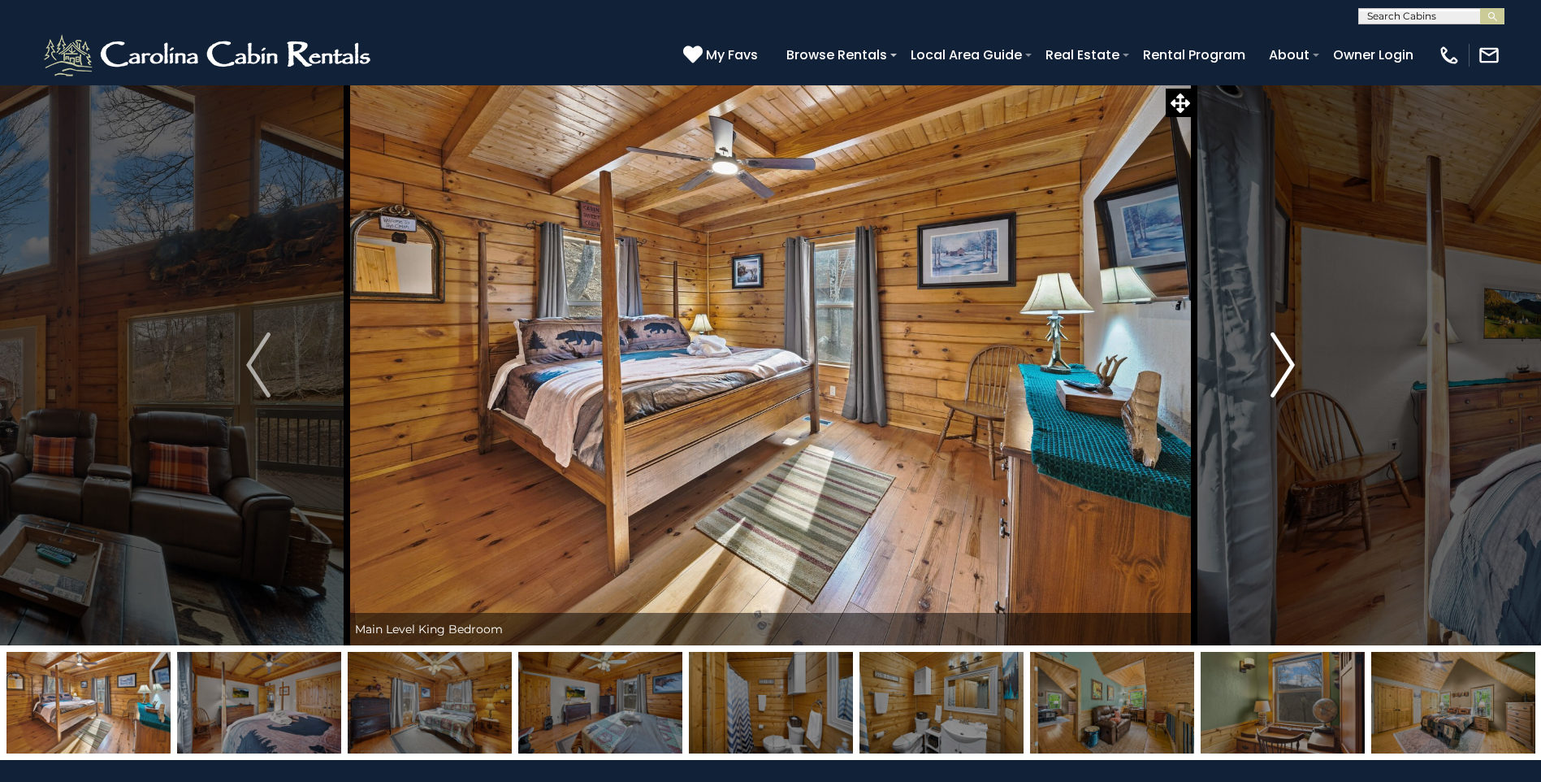
click at [1258, 369] on button "Next" at bounding box center [1282, 364] width 177 height 561
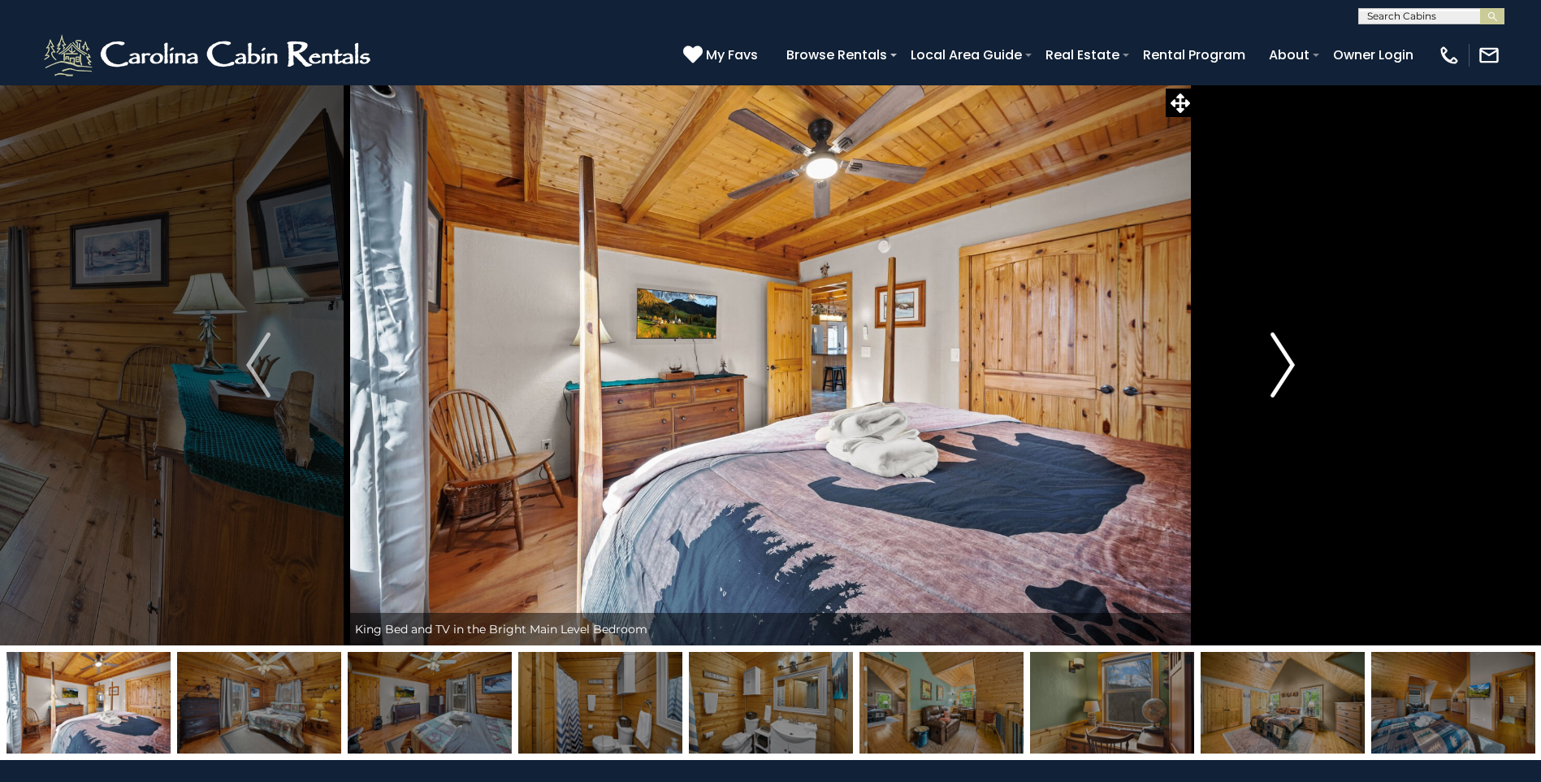
click at [1258, 369] on button "Next" at bounding box center [1282, 364] width 177 height 561
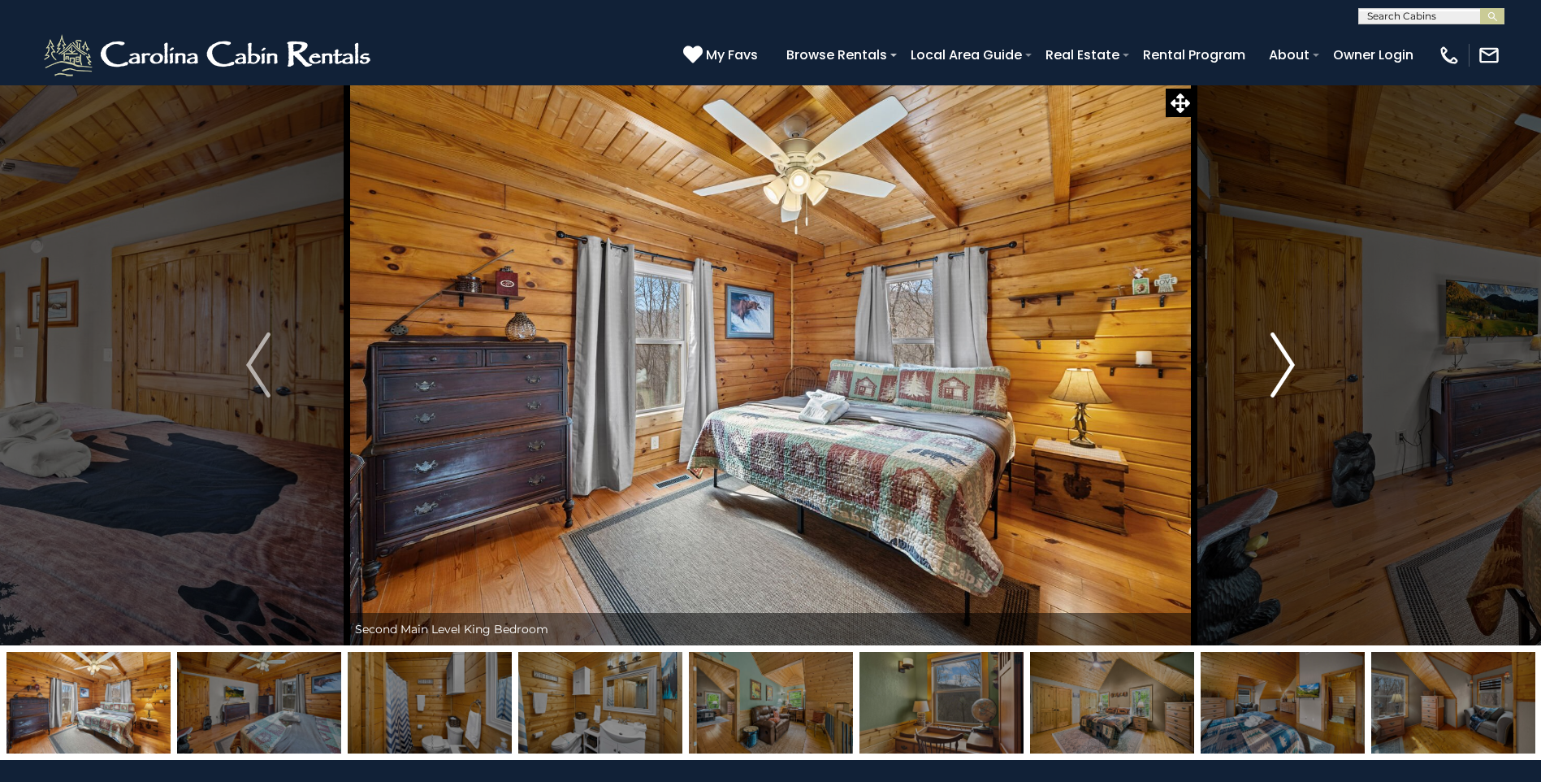
click at [1258, 369] on button "Next" at bounding box center [1282, 364] width 177 height 561
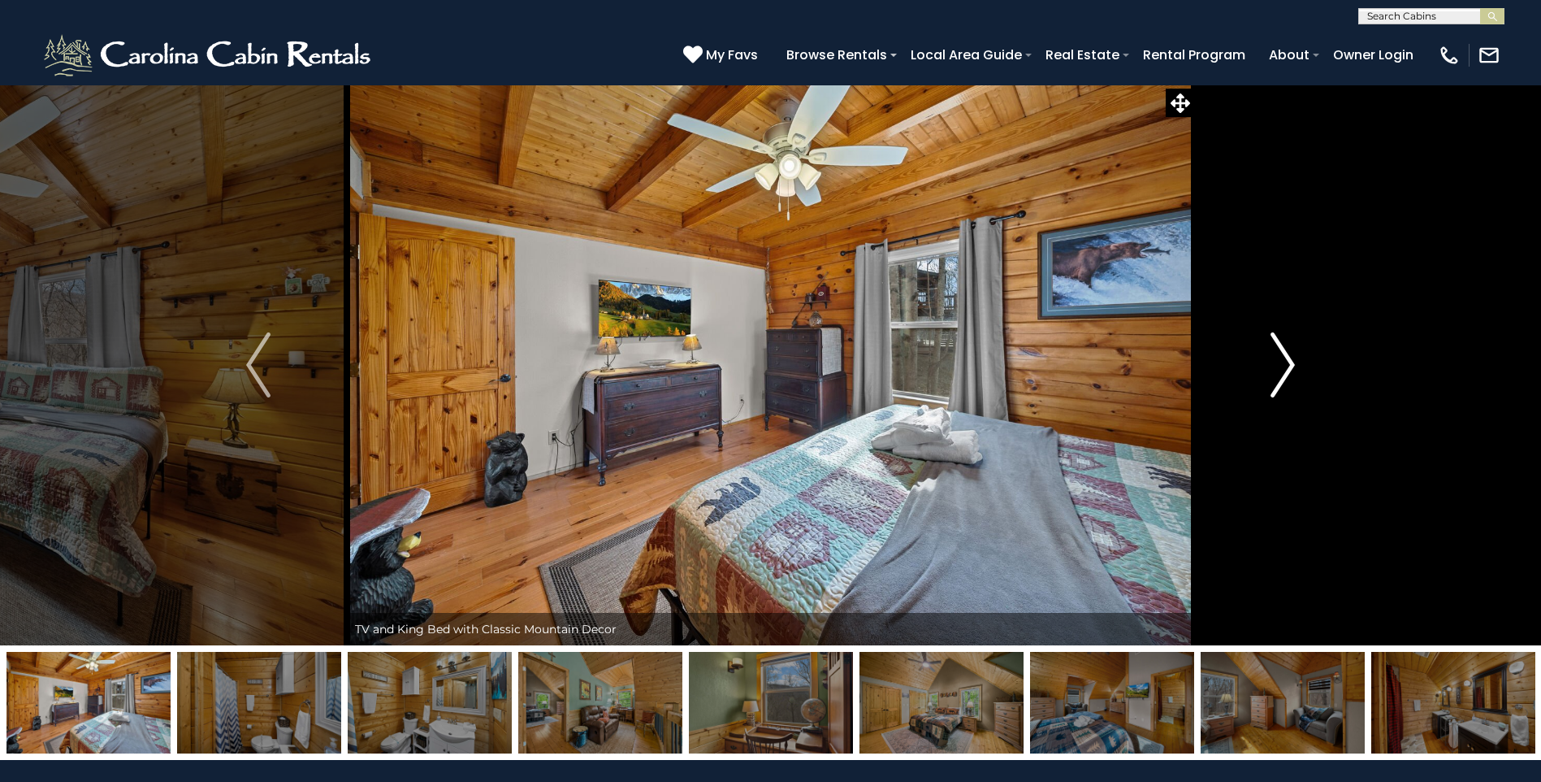
click at [1258, 369] on button "Next" at bounding box center [1282, 364] width 177 height 561
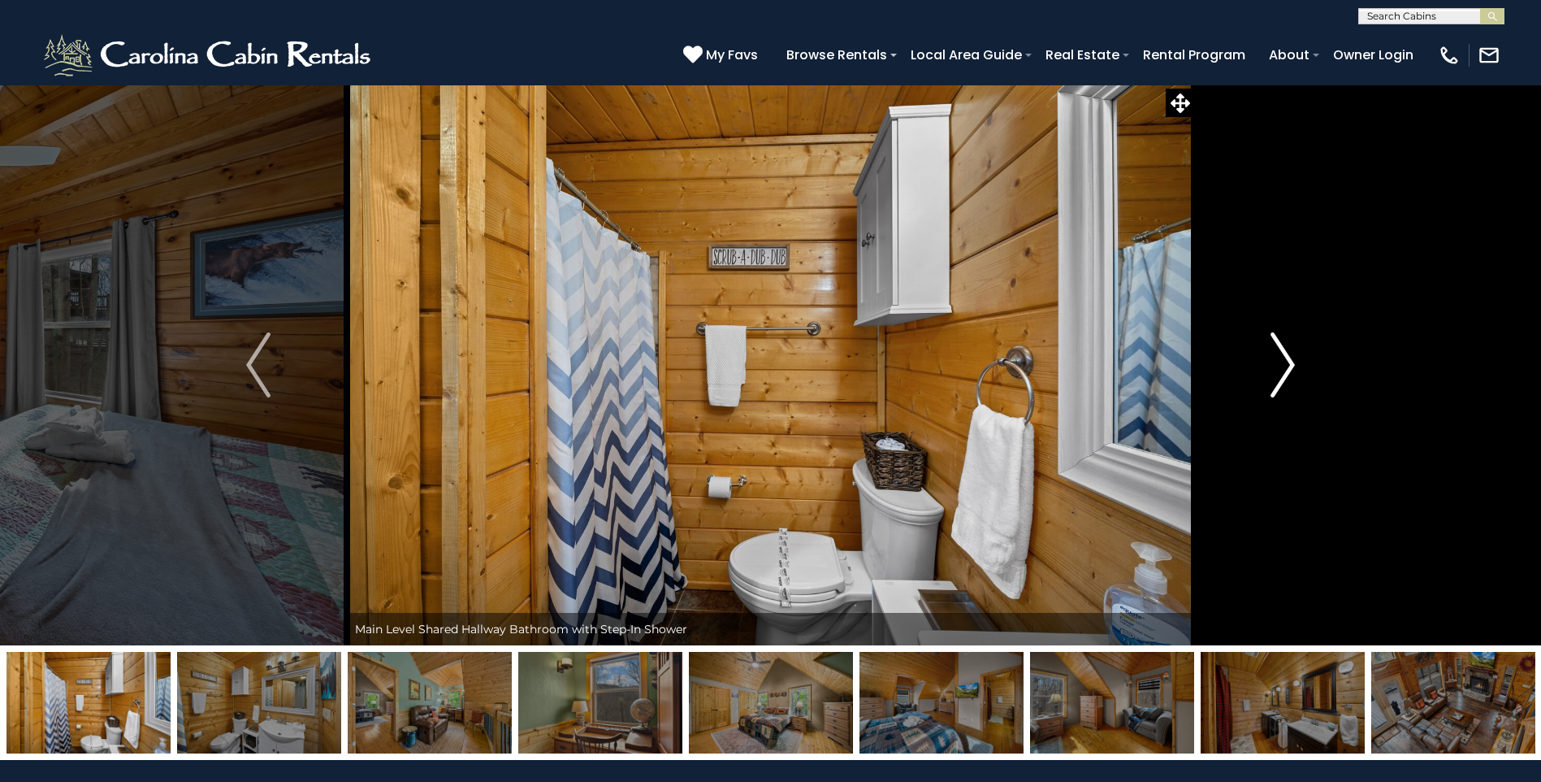
click at [1258, 369] on button "Next" at bounding box center [1282, 364] width 177 height 561
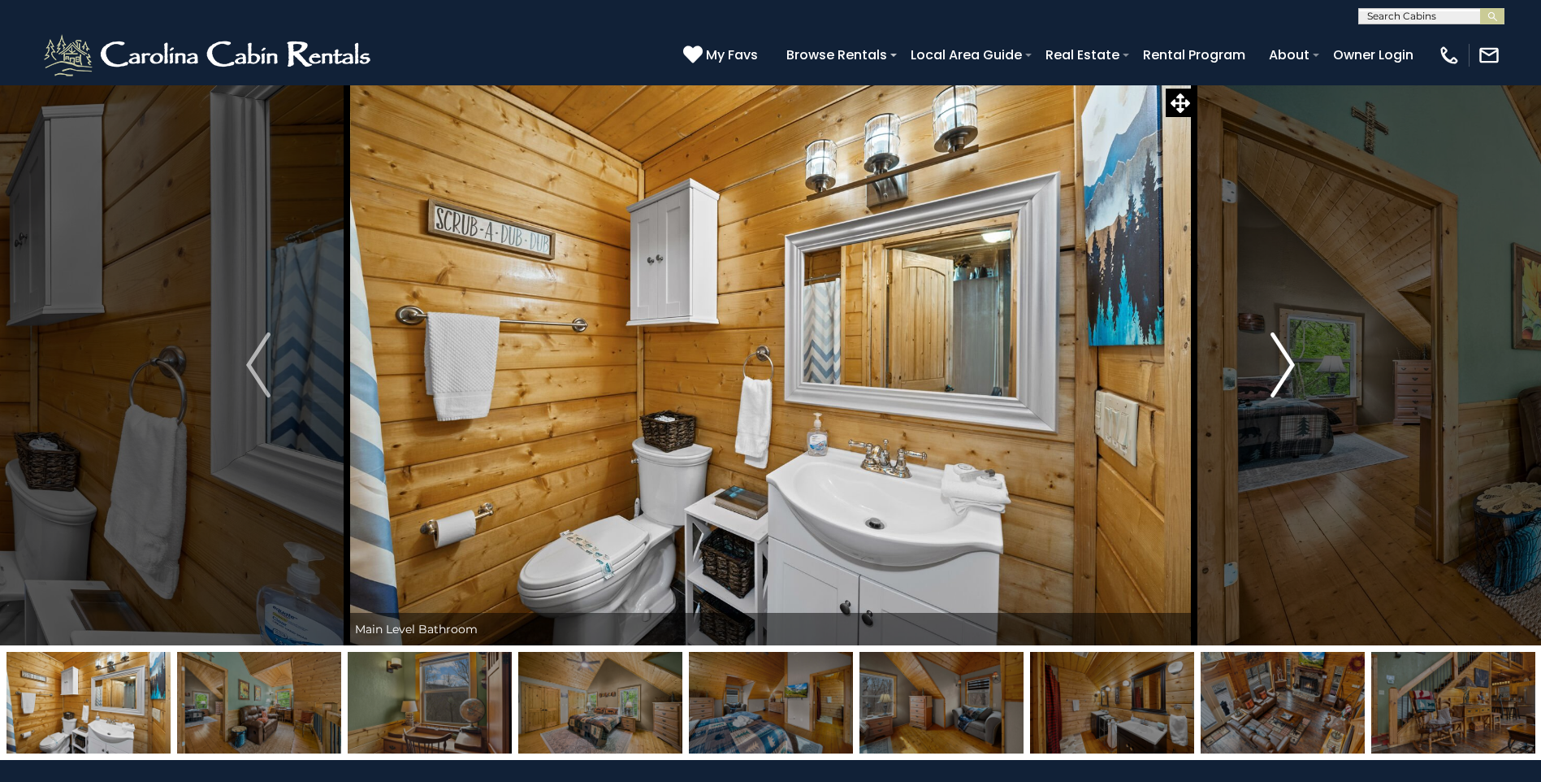
click at [1258, 369] on button "Next" at bounding box center [1282, 364] width 177 height 561
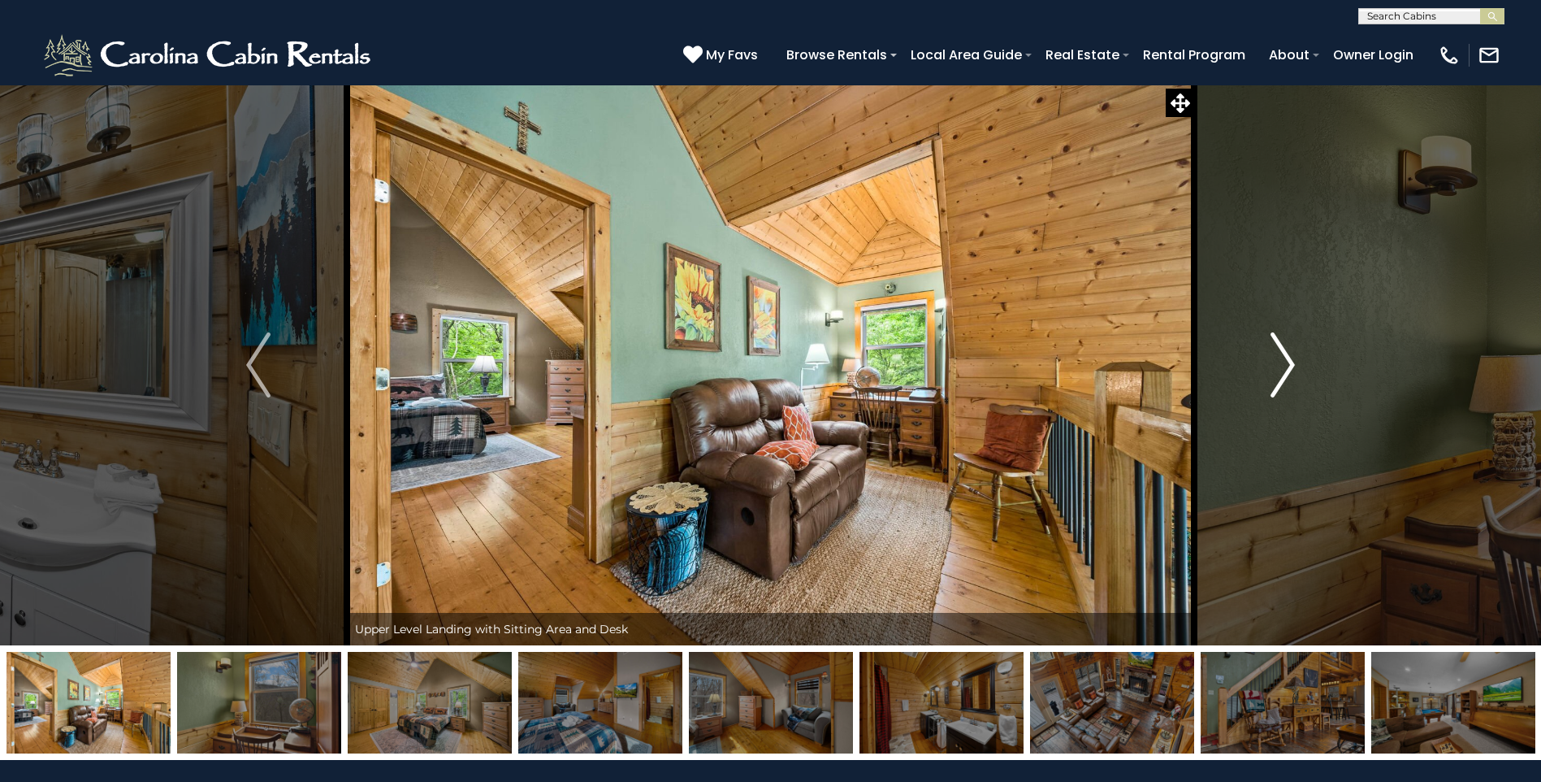
click at [1258, 369] on button "Next" at bounding box center [1282, 364] width 177 height 561
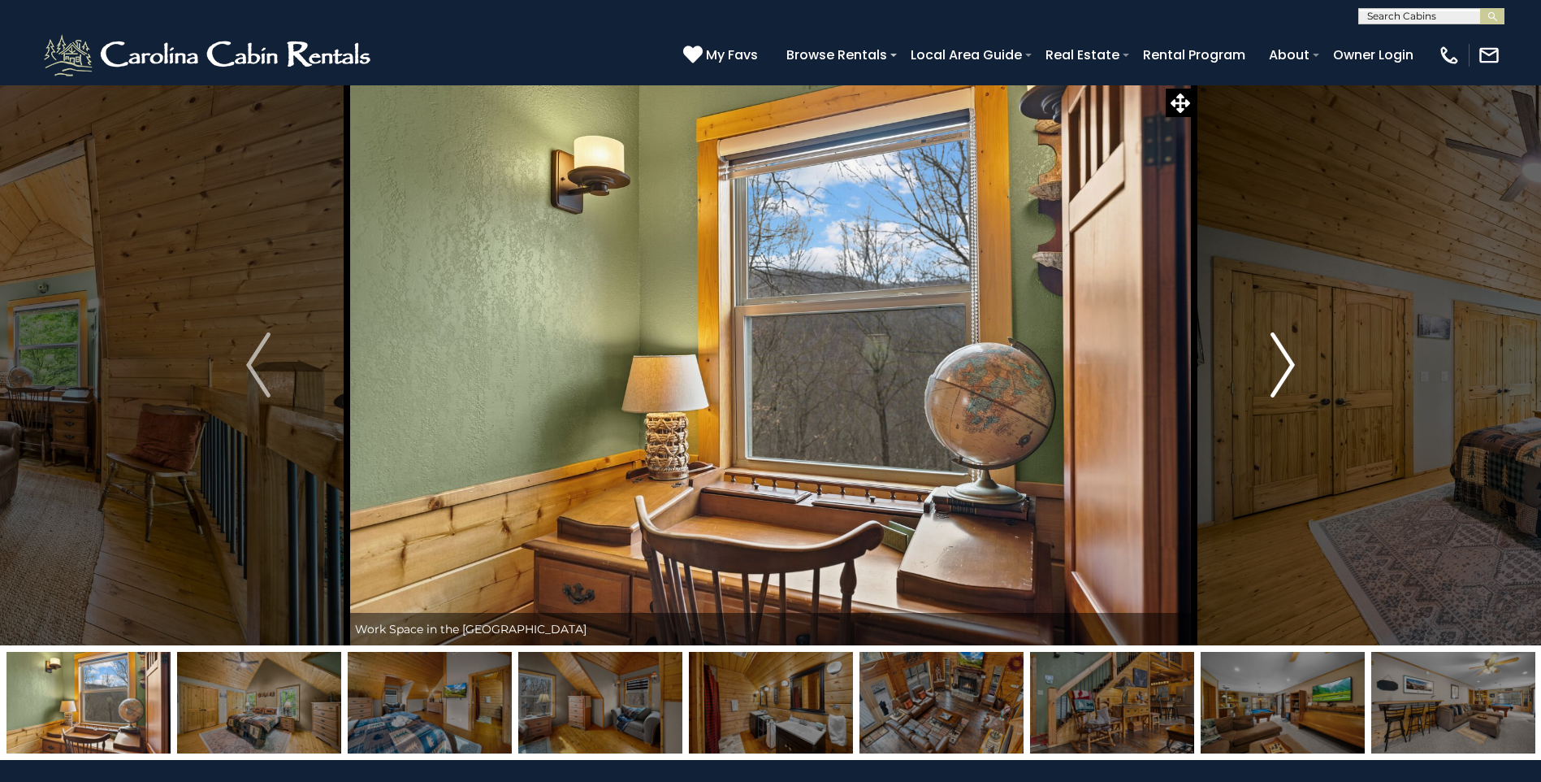
click at [1258, 369] on button "Next" at bounding box center [1282, 364] width 177 height 561
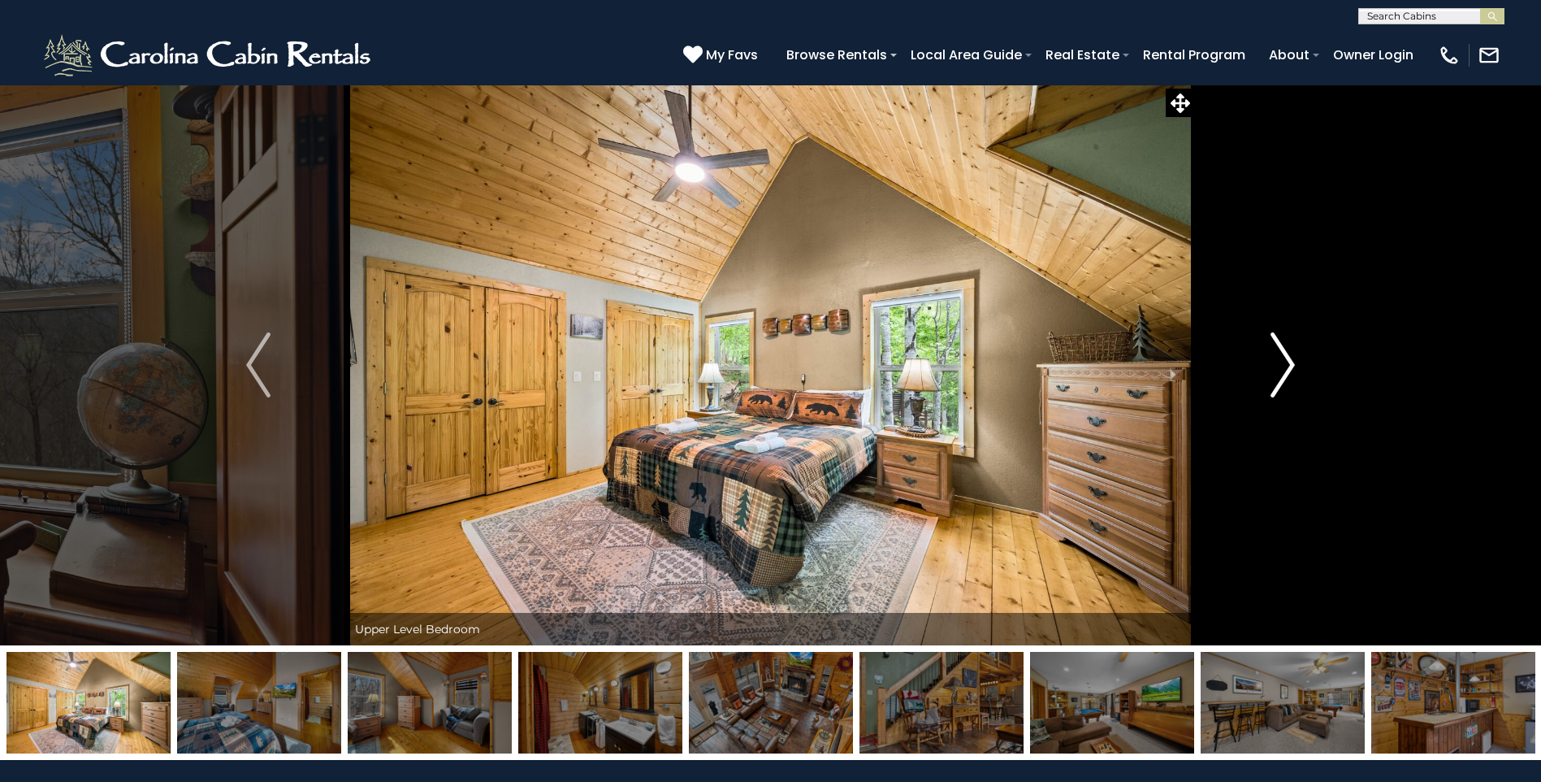
click at [1258, 369] on button "Next" at bounding box center [1282, 364] width 177 height 561
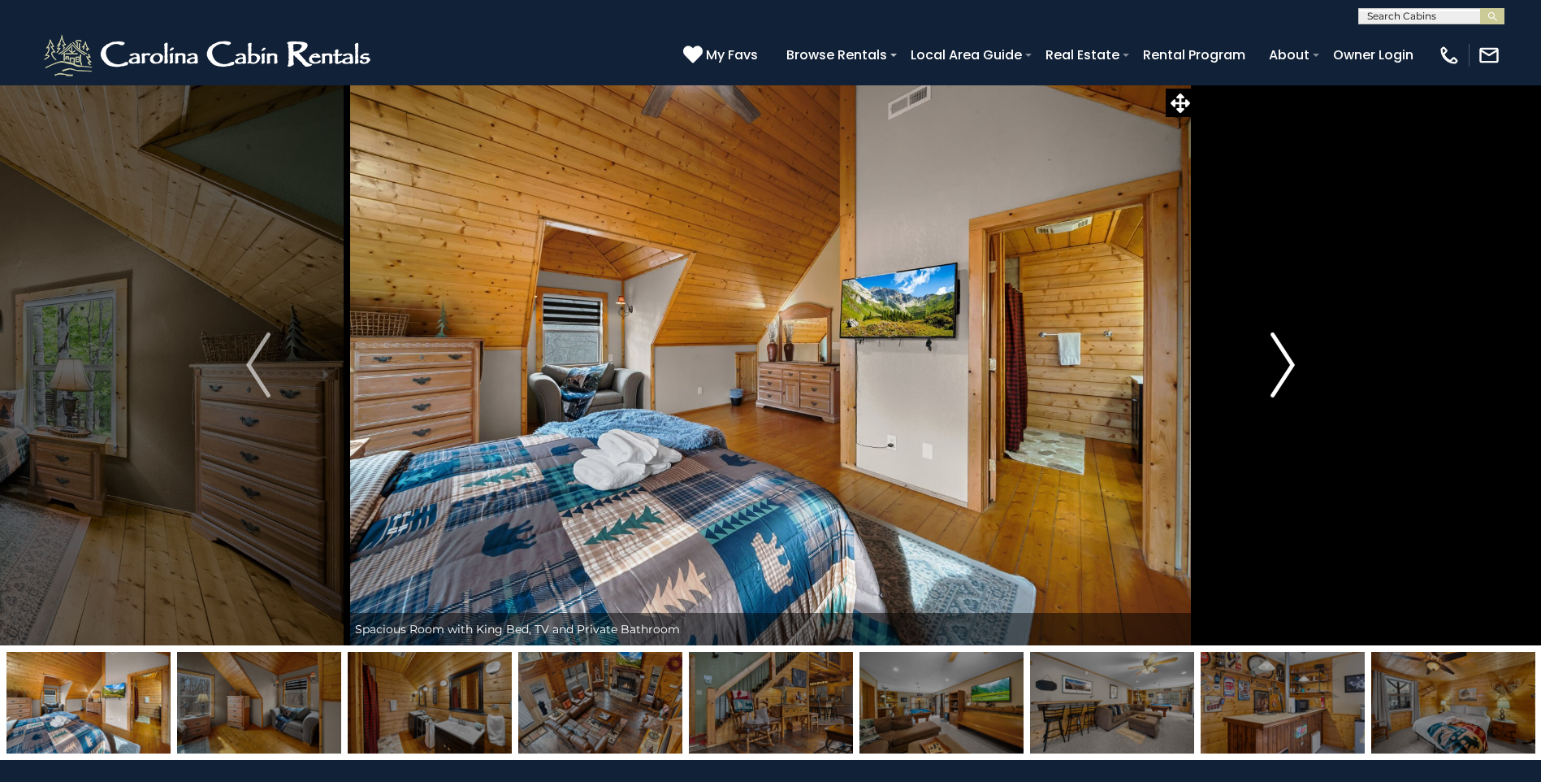
click at [1258, 369] on button "Next" at bounding box center [1282, 364] width 177 height 561
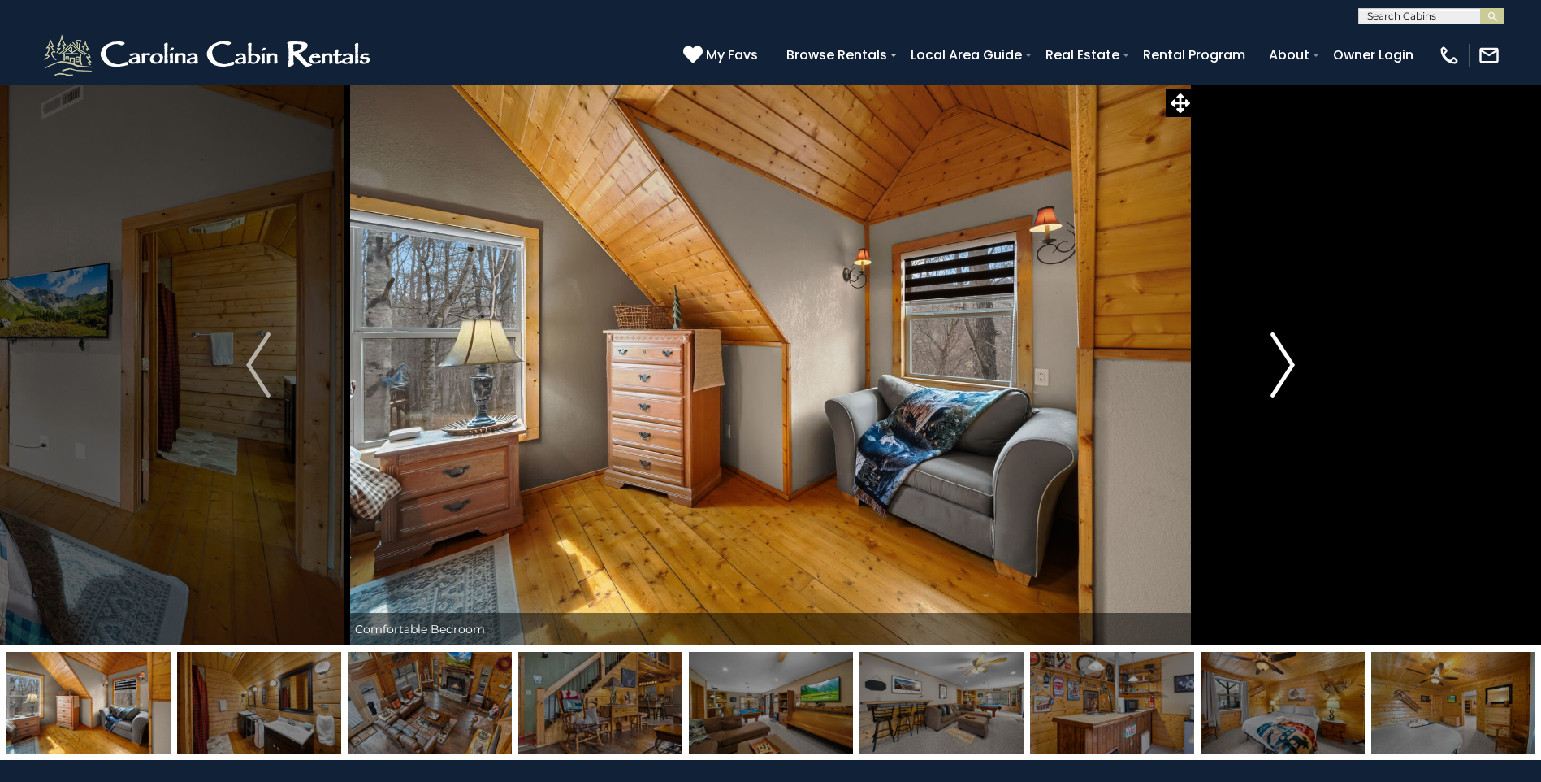
click at [1258, 369] on button "Next" at bounding box center [1282, 364] width 177 height 561
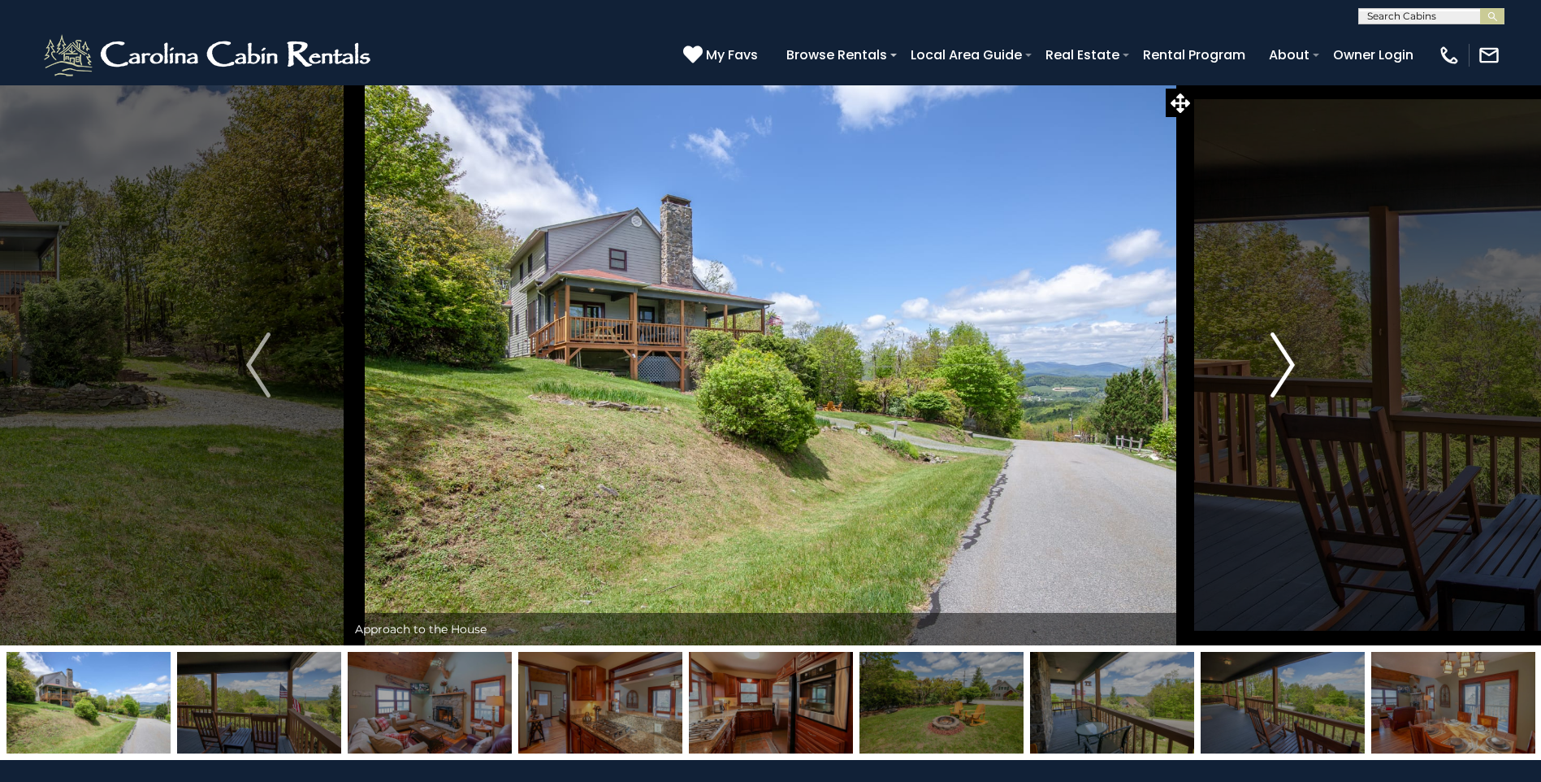
click at [1273, 357] on img "Next" at bounding box center [1283, 364] width 24 height 65
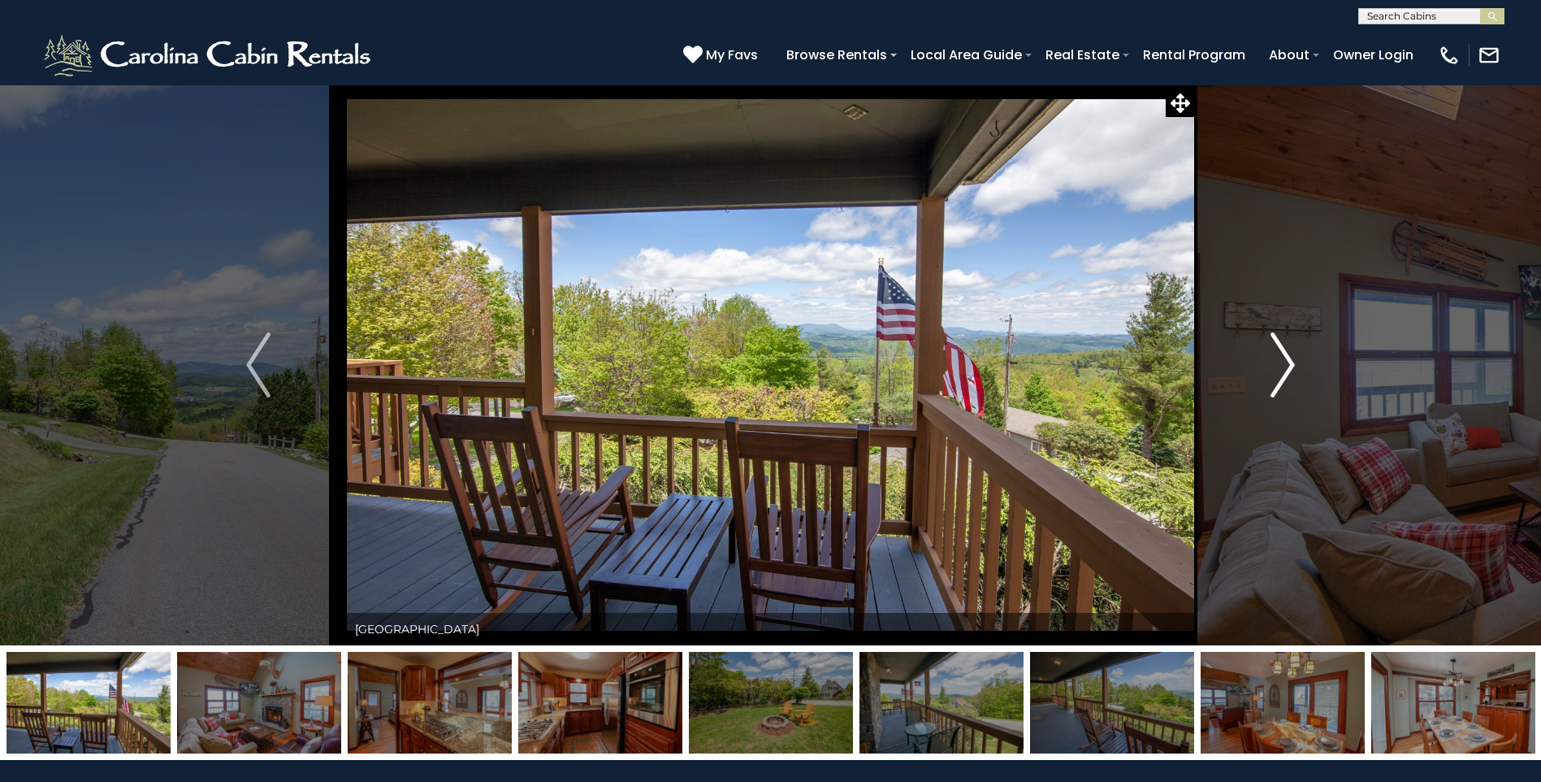
click at [1273, 357] on img "Next" at bounding box center [1283, 364] width 24 height 65
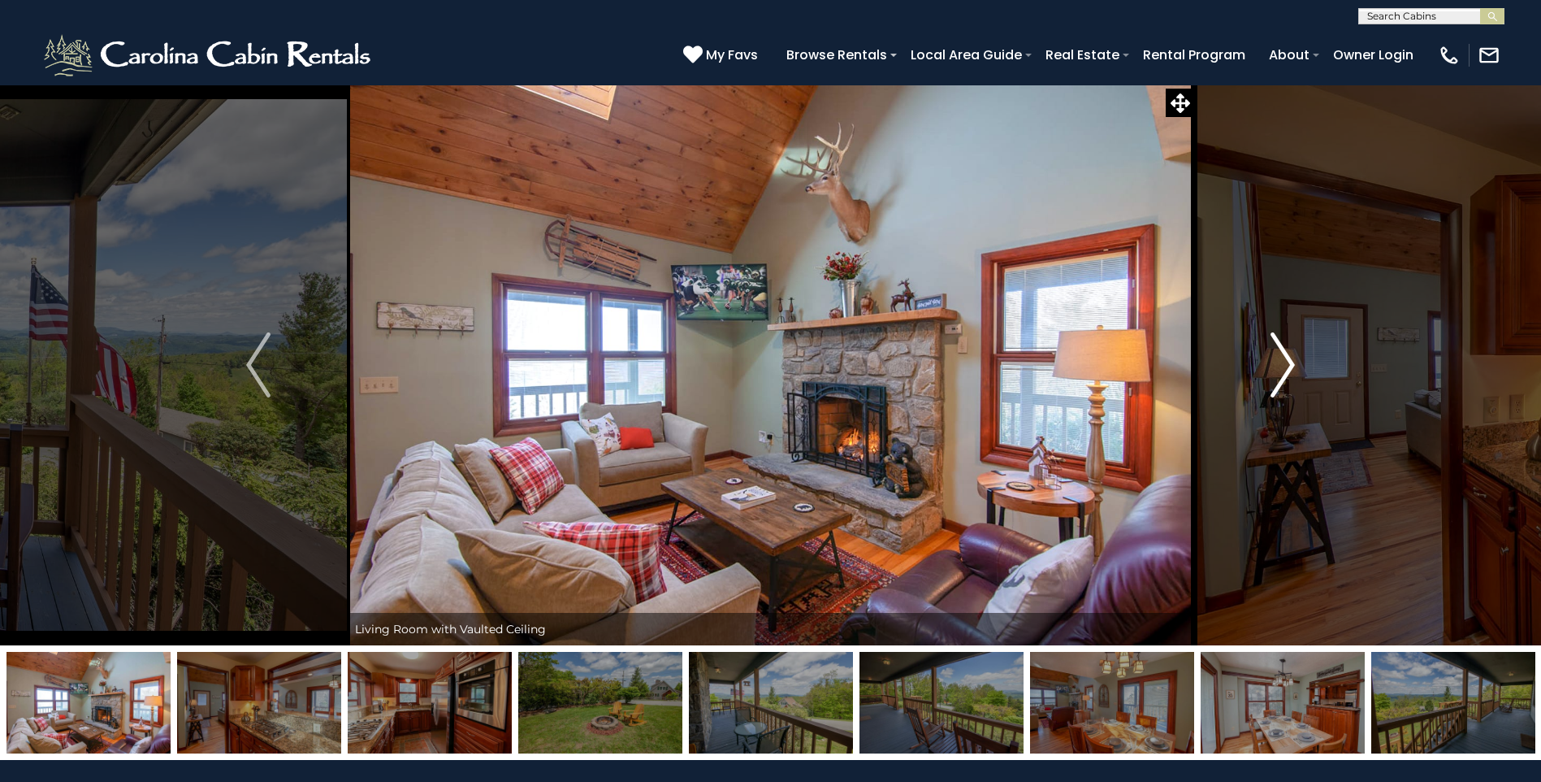
click at [1273, 357] on img "Next" at bounding box center [1283, 364] width 24 height 65
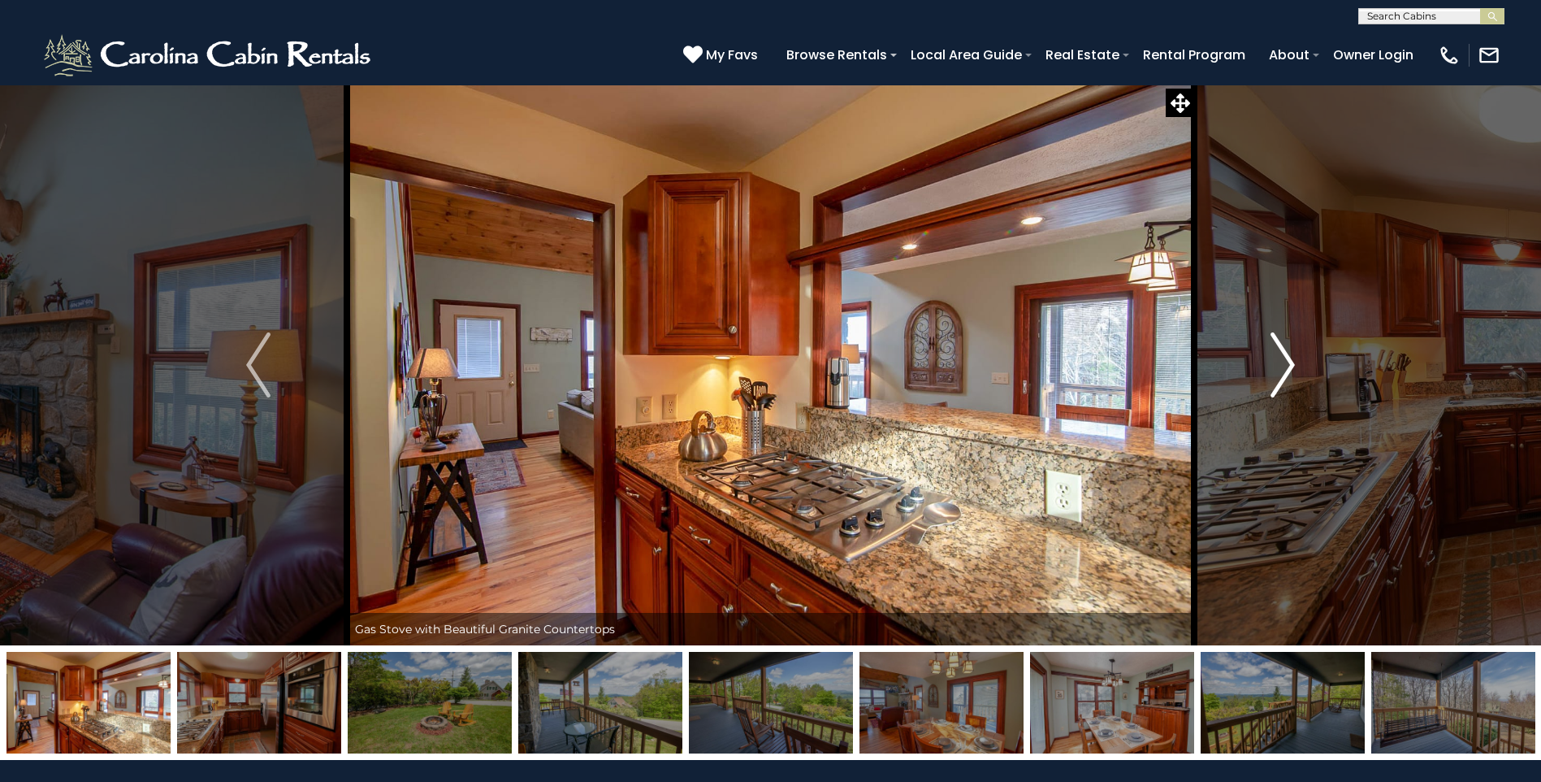
click at [1273, 357] on img "Next" at bounding box center [1283, 364] width 24 height 65
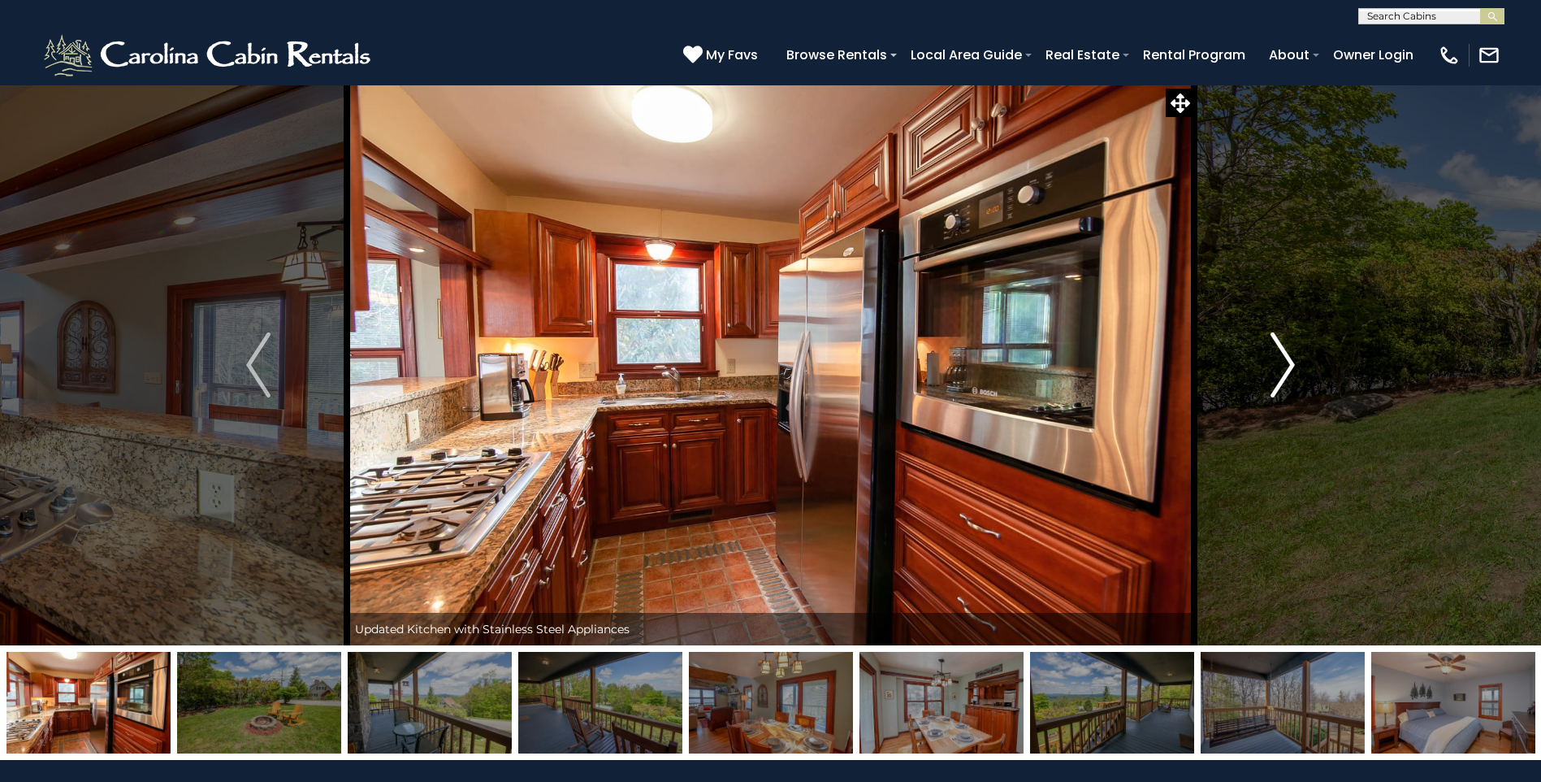
click at [1273, 357] on img "Next" at bounding box center [1283, 364] width 24 height 65
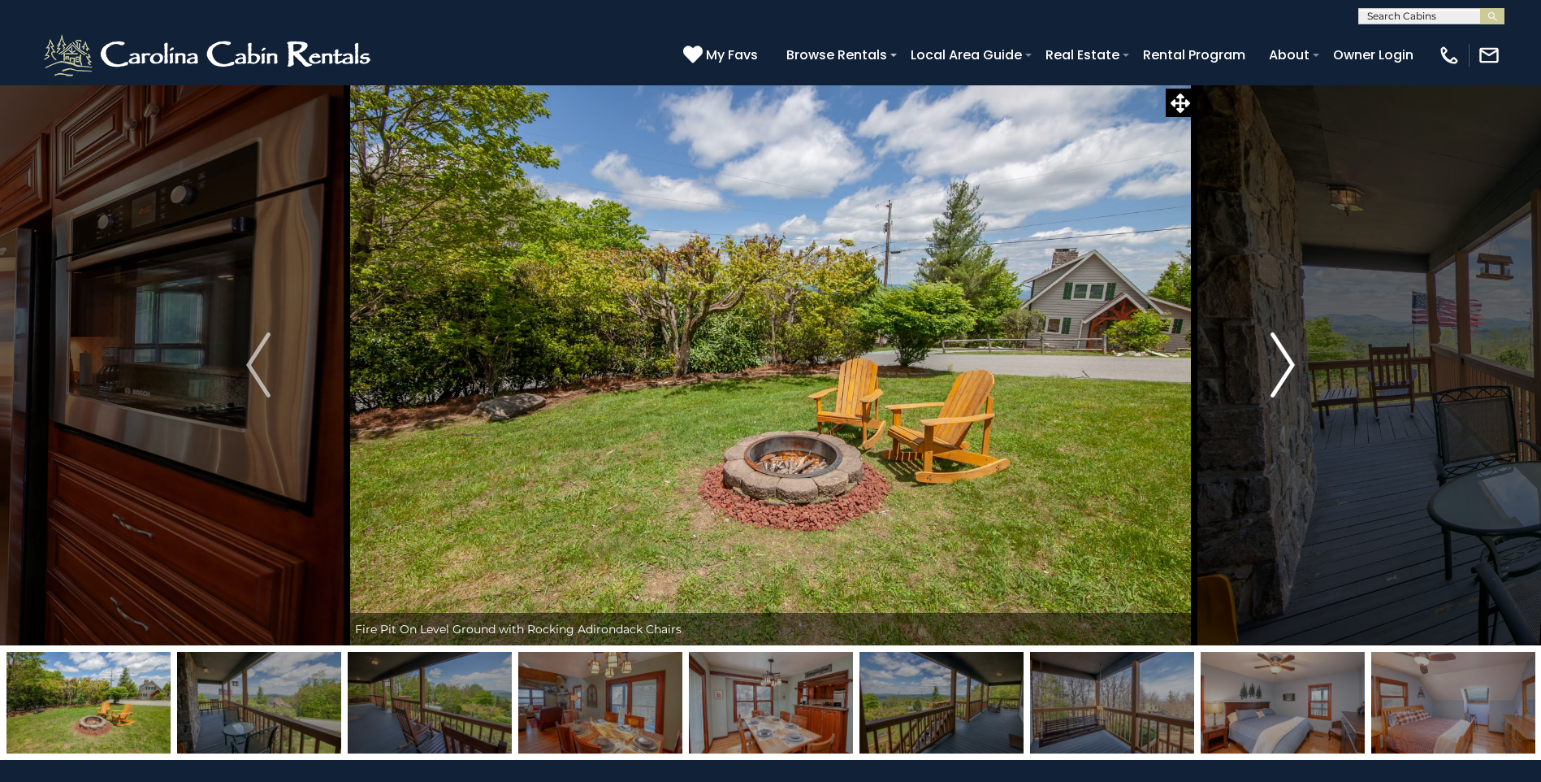
click at [1273, 357] on img "Next" at bounding box center [1283, 364] width 24 height 65
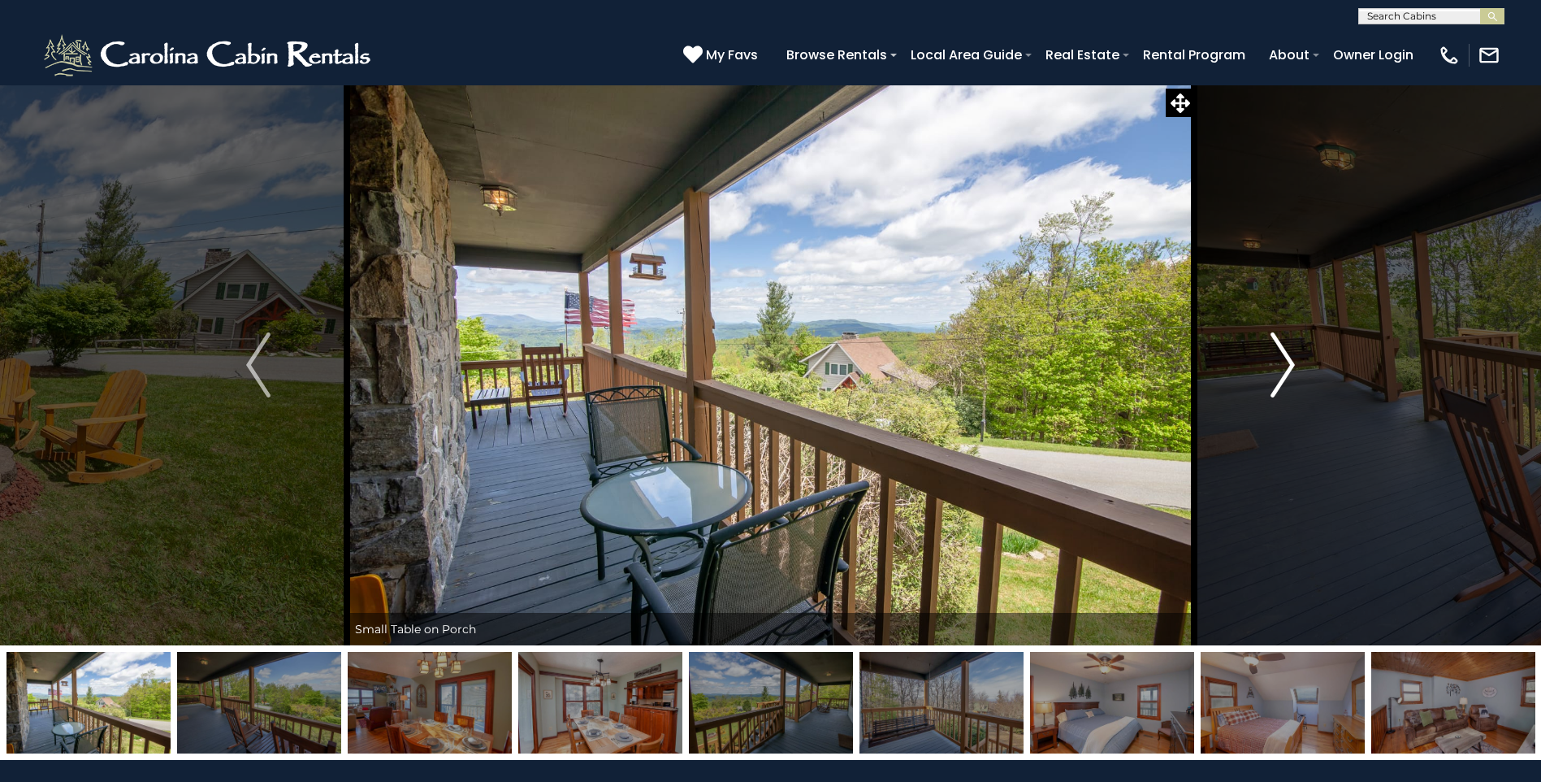
click at [1273, 357] on img "Next" at bounding box center [1283, 364] width 24 height 65
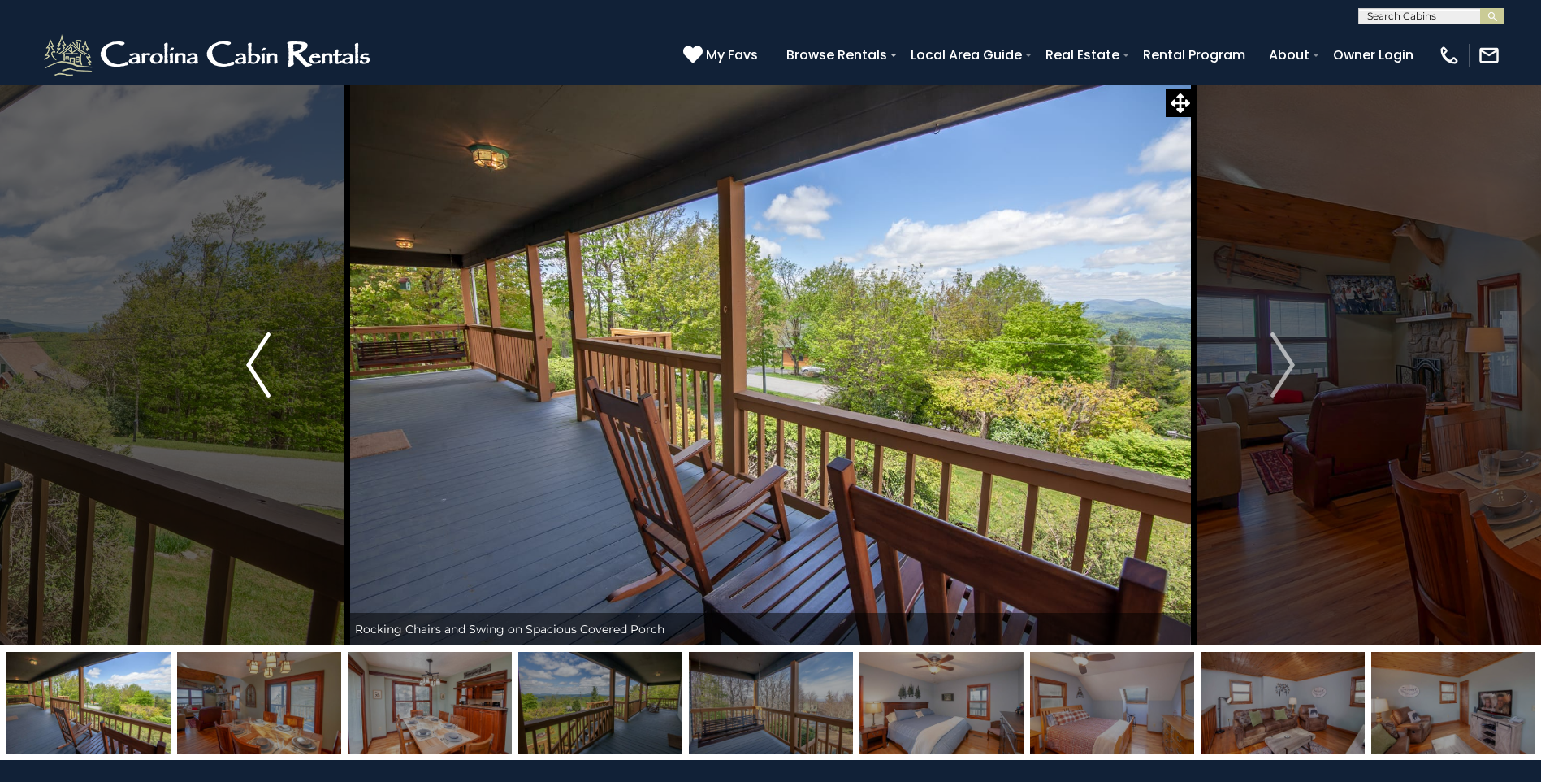
click at [236, 388] on button "Previous" at bounding box center [258, 364] width 177 height 561
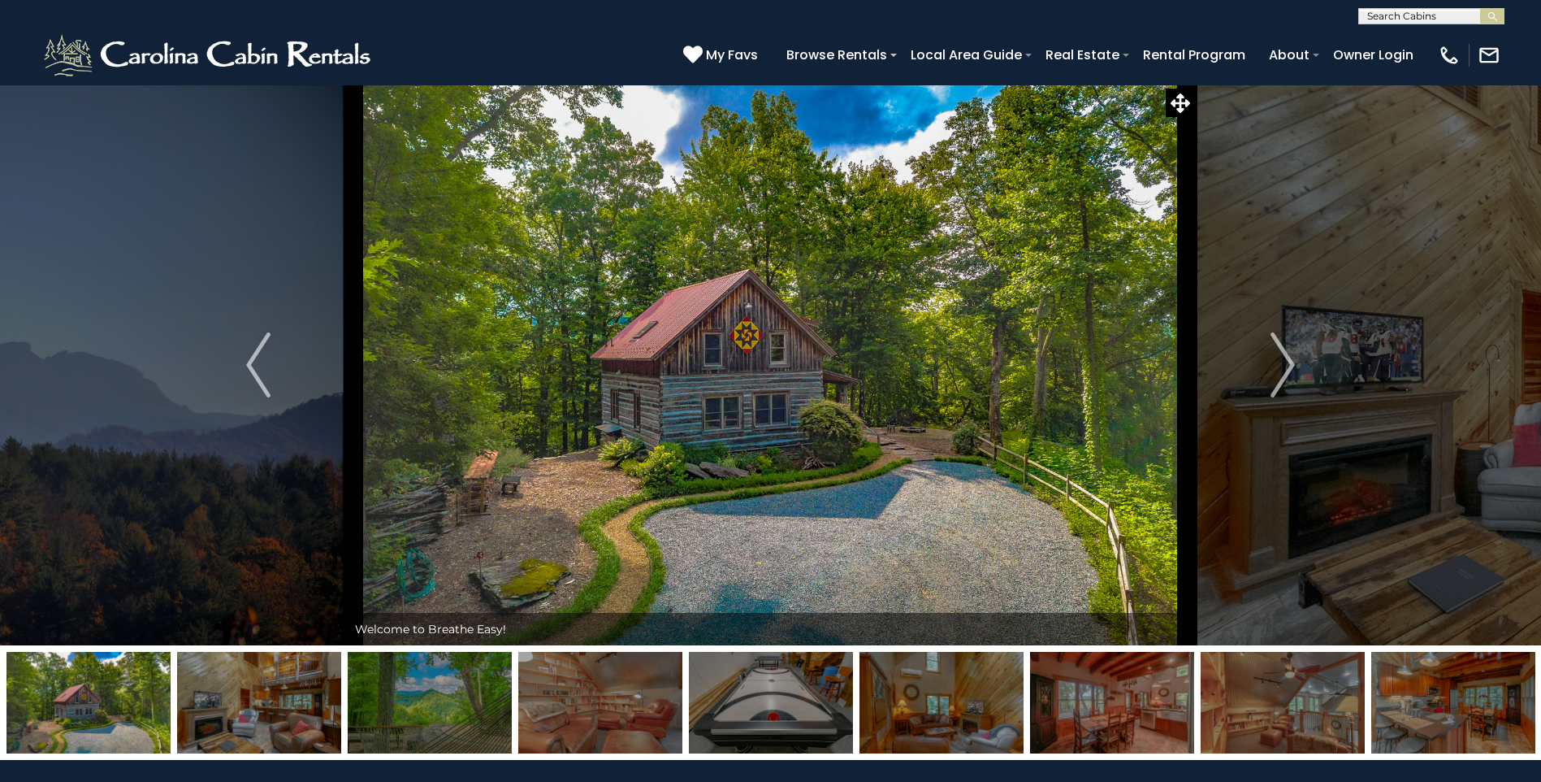
click at [1276, 358] on img "Next" at bounding box center [1283, 364] width 24 height 65
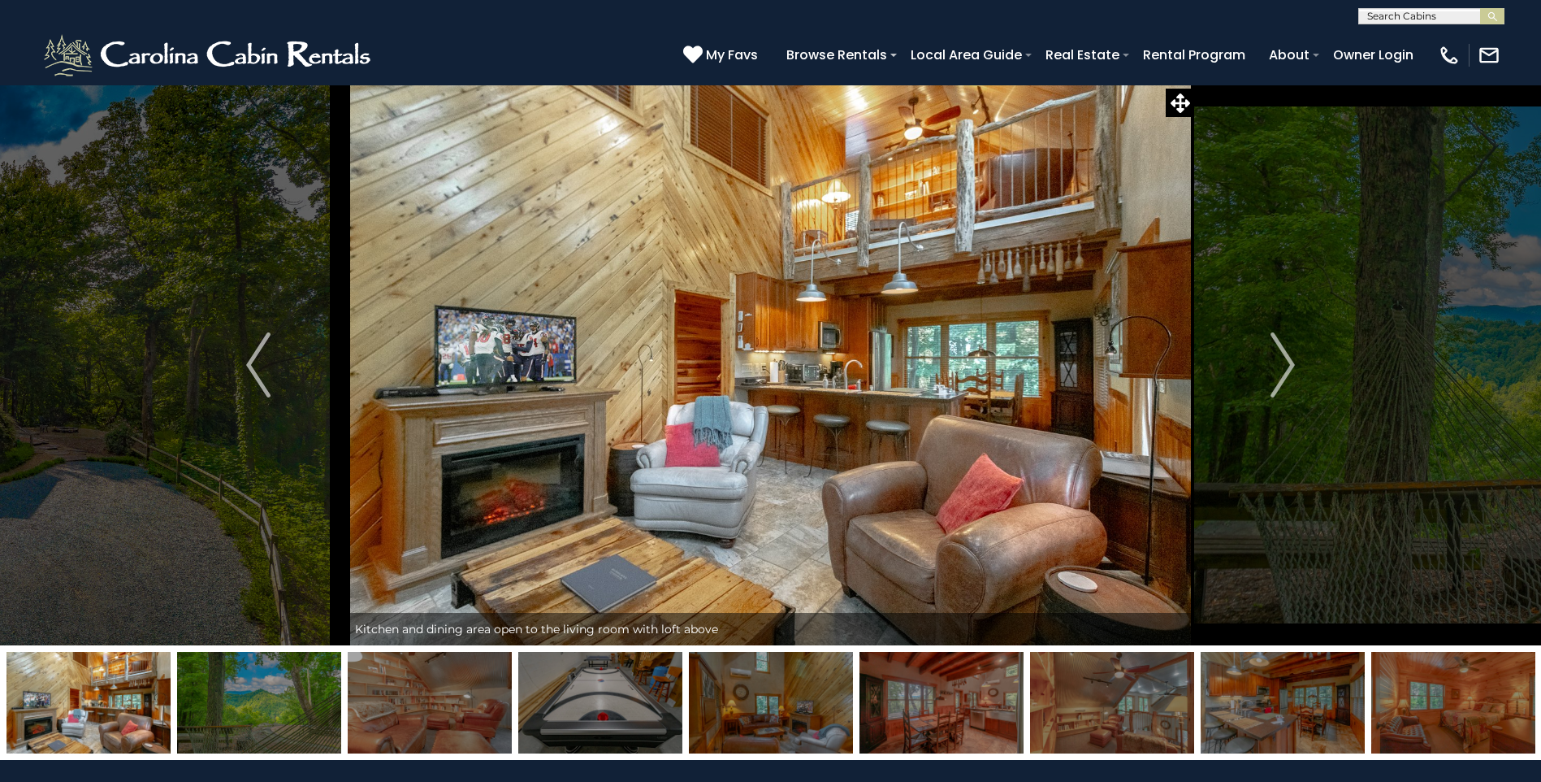
click at [1276, 358] on img "Next" at bounding box center [1283, 364] width 24 height 65
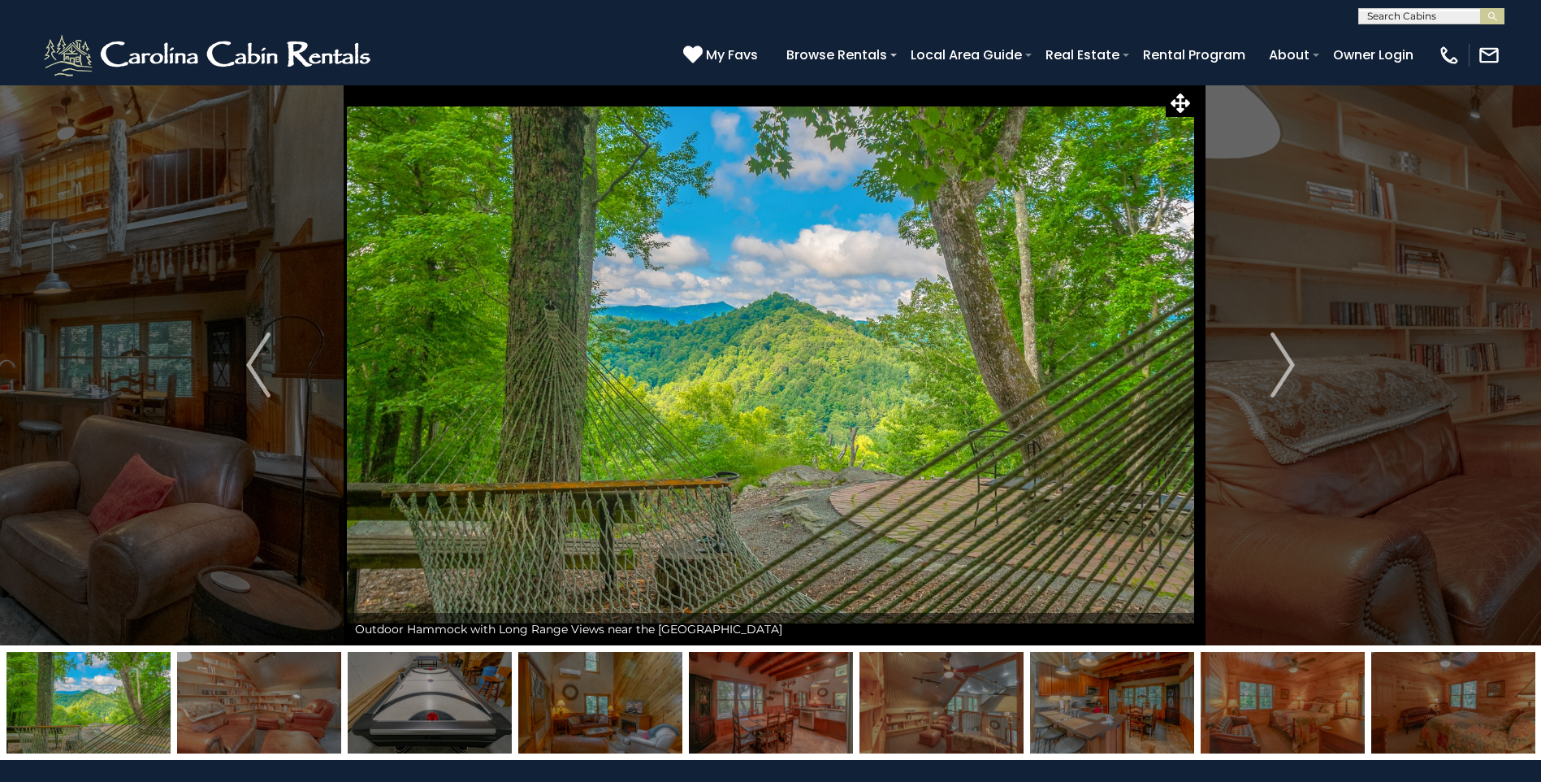
click at [1276, 358] on img "Next" at bounding box center [1283, 364] width 24 height 65
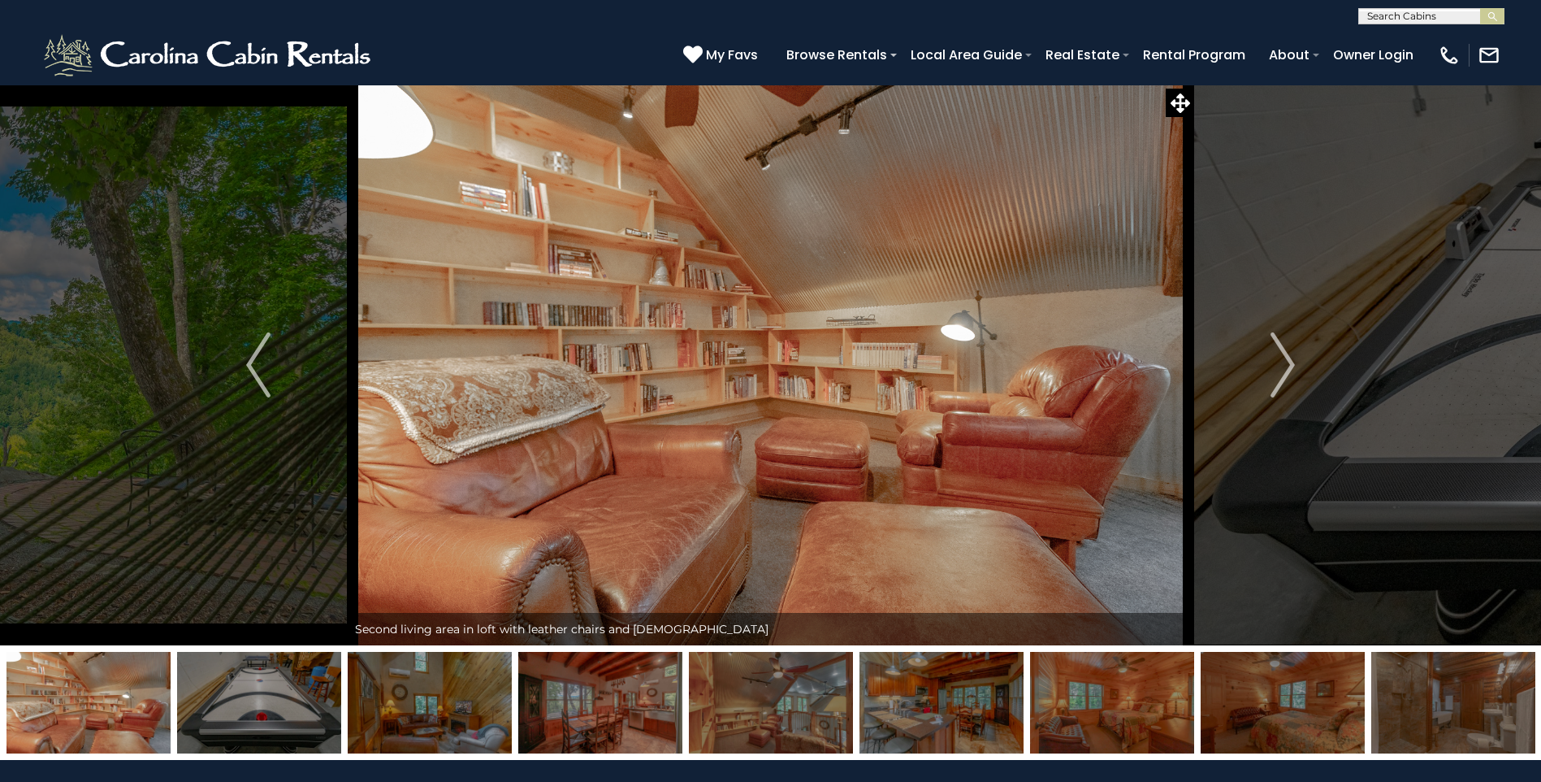
click at [1276, 358] on img "Next" at bounding box center [1283, 364] width 24 height 65
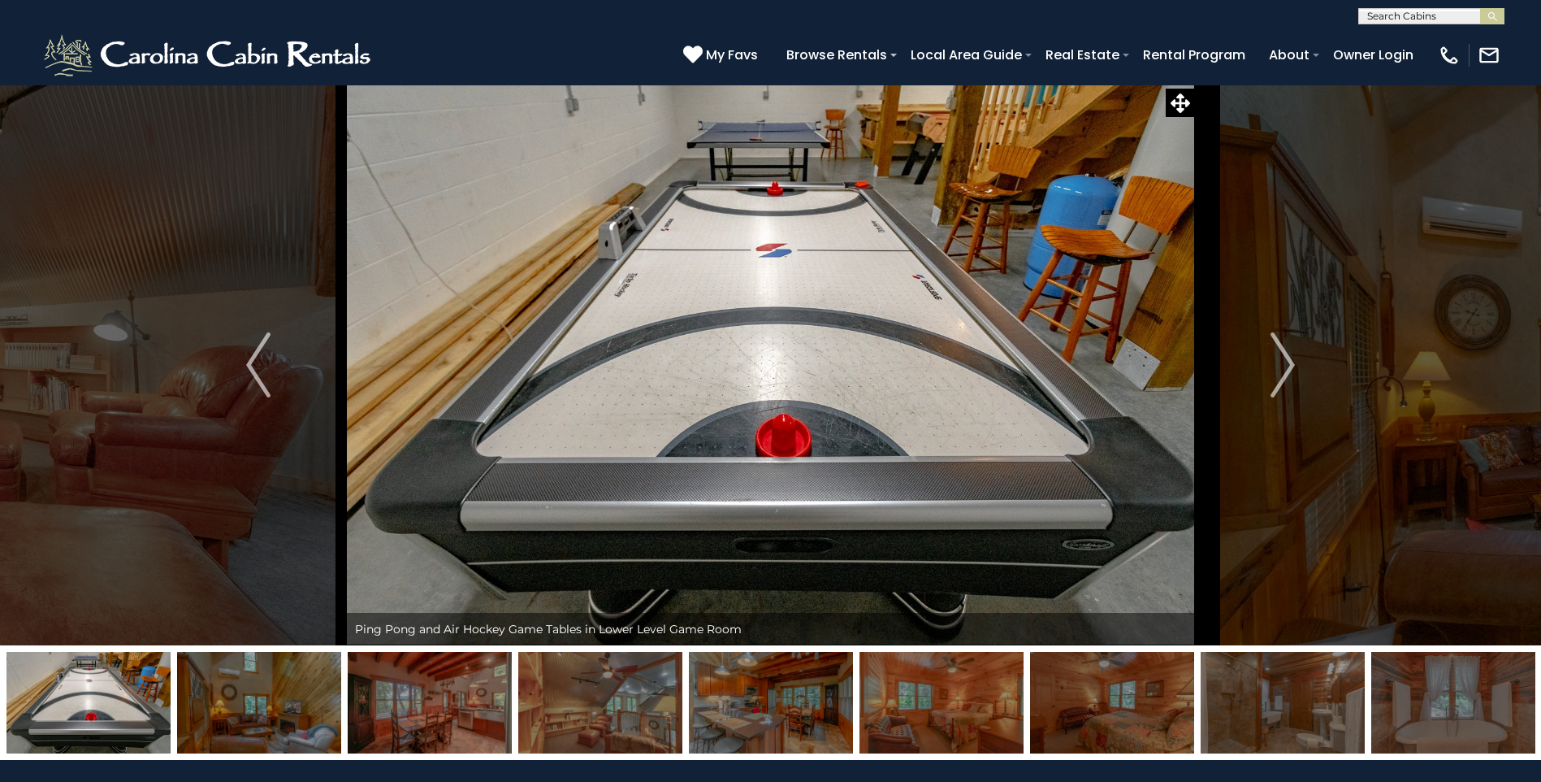
click at [1276, 358] on img "Next" at bounding box center [1283, 364] width 24 height 65
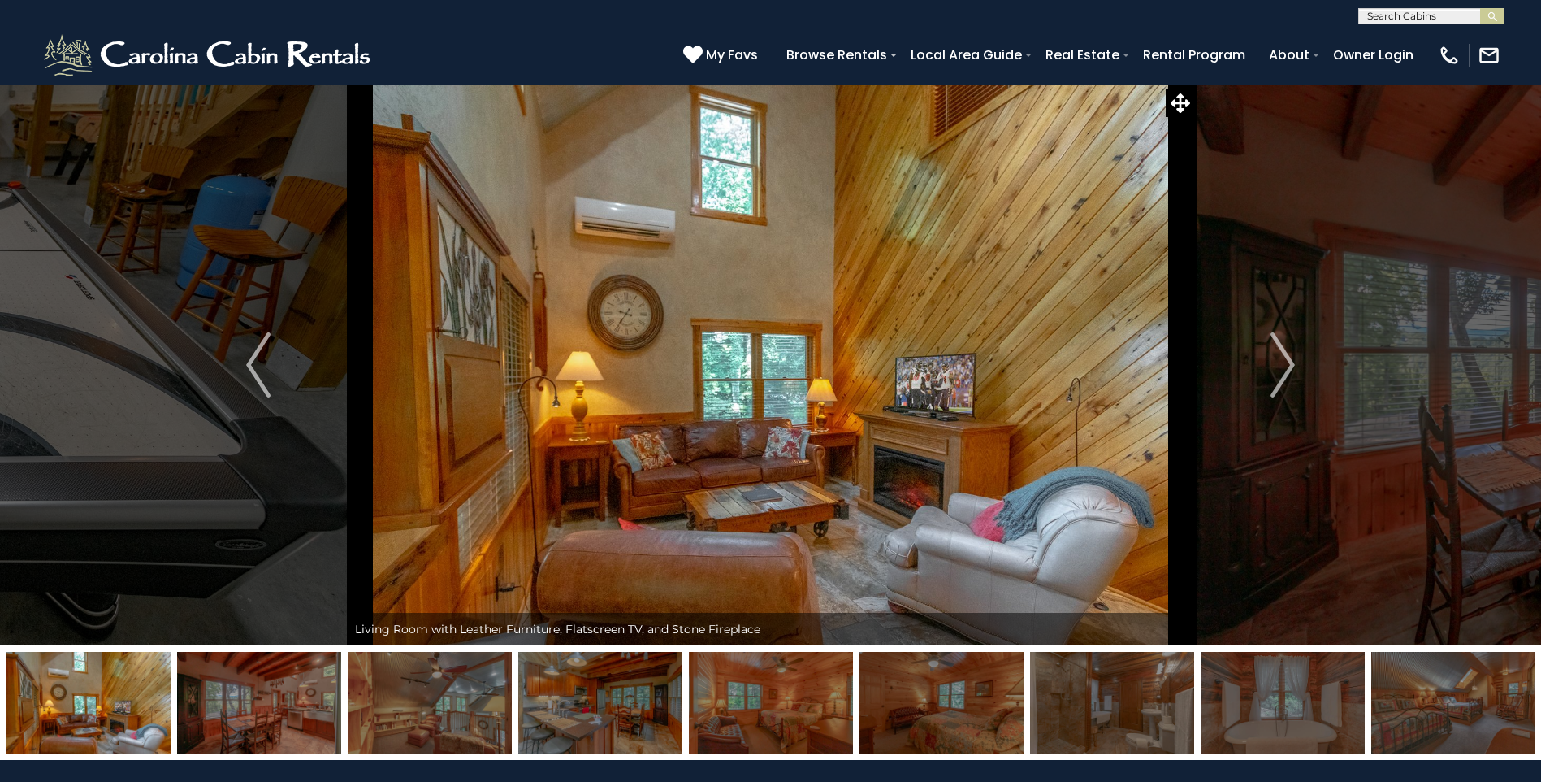
click at [1276, 358] on img "Next" at bounding box center [1283, 364] width 24 height 65
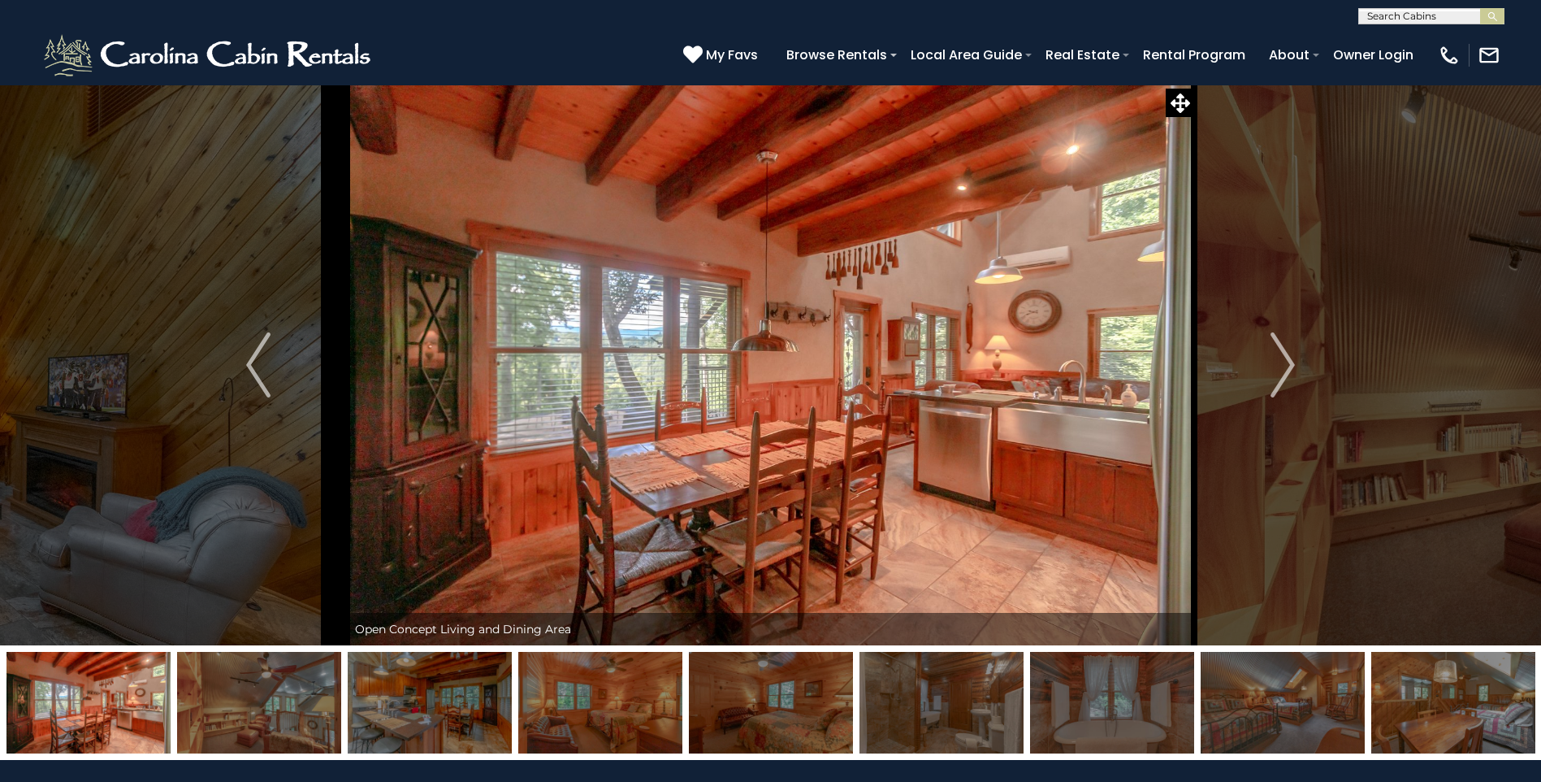
click at [1276, 358] on img "Next" at bounding box center [1283, 364] width 24 height 65
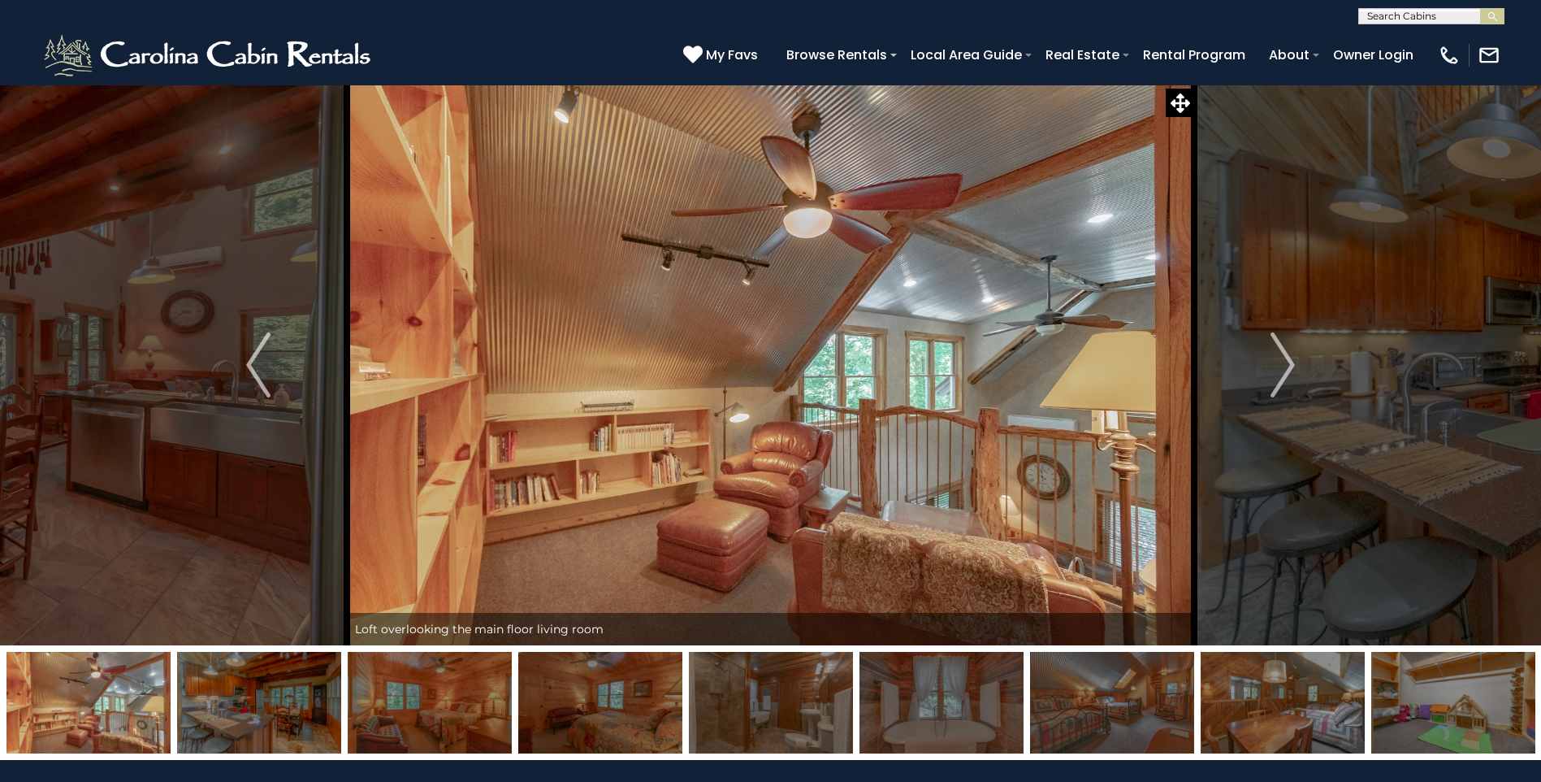
click at [1276, 358] on img "Next" at bounding box center [1283, 364] width 24 height 65
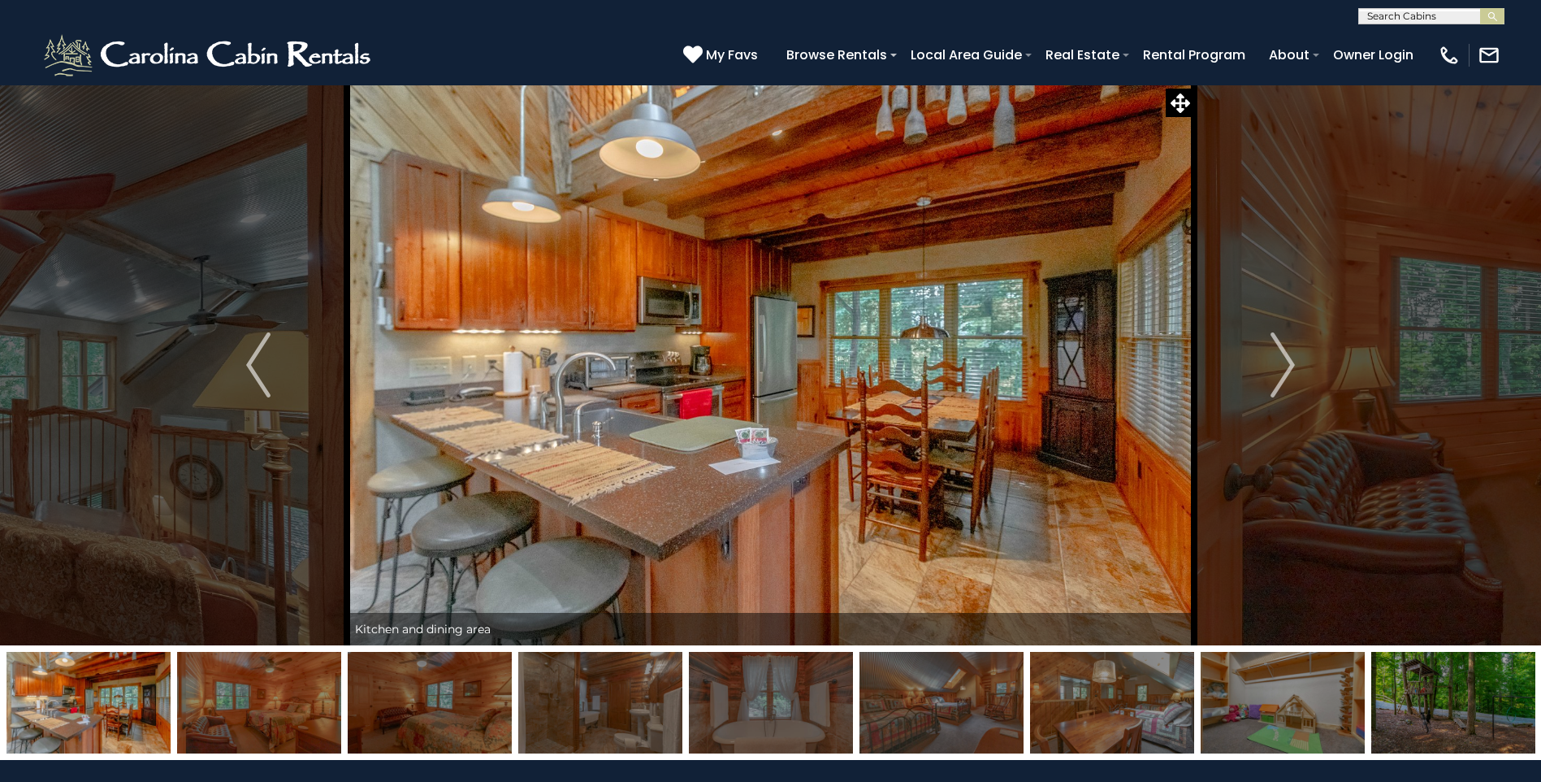
click at [1276, 358] on img "Next" at bounding box center [1283, 364] width 24 height 65
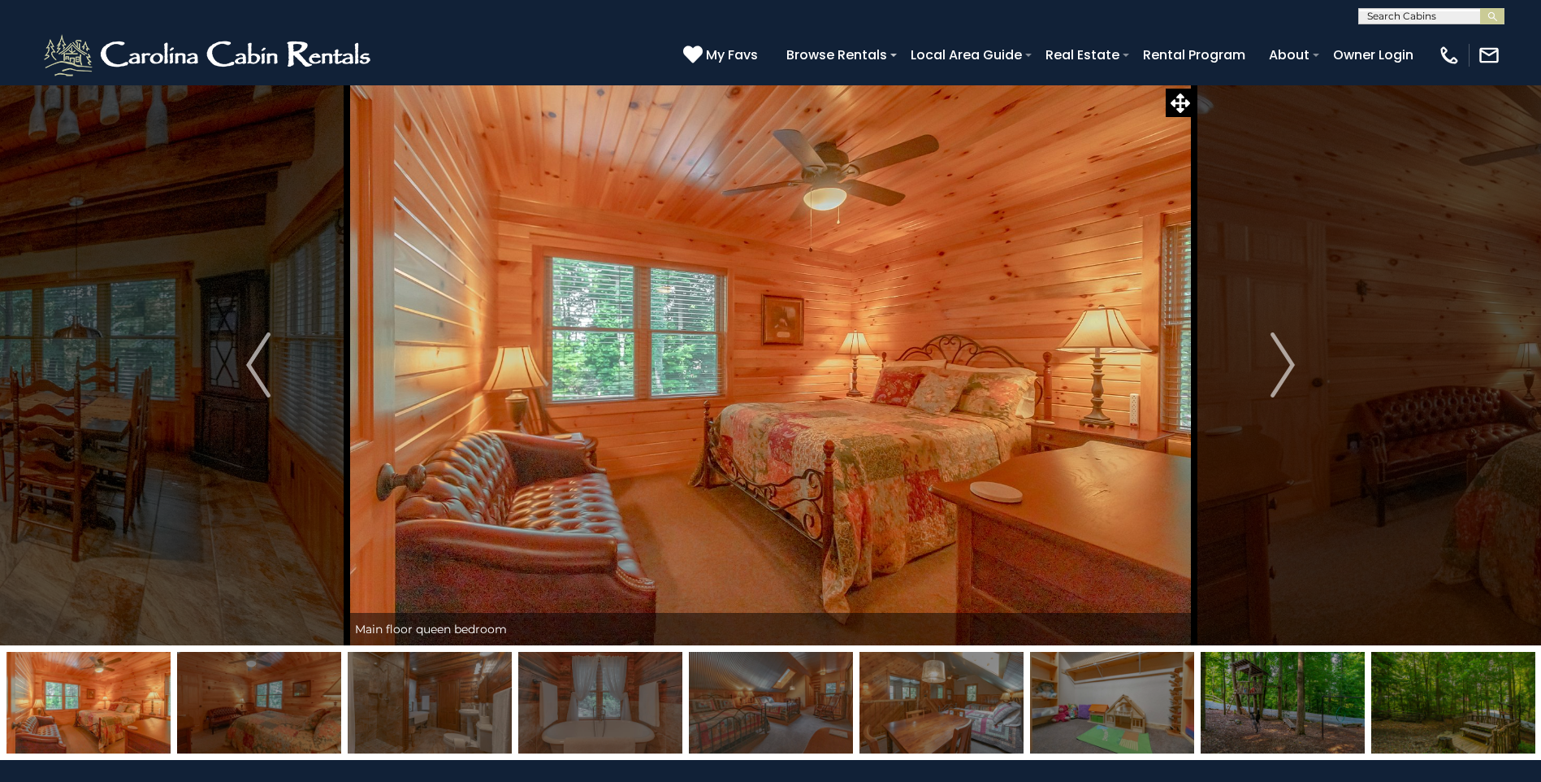
click at [1276, 358] on img "Next" at bounding box center [1283, 364] width 24 height 65
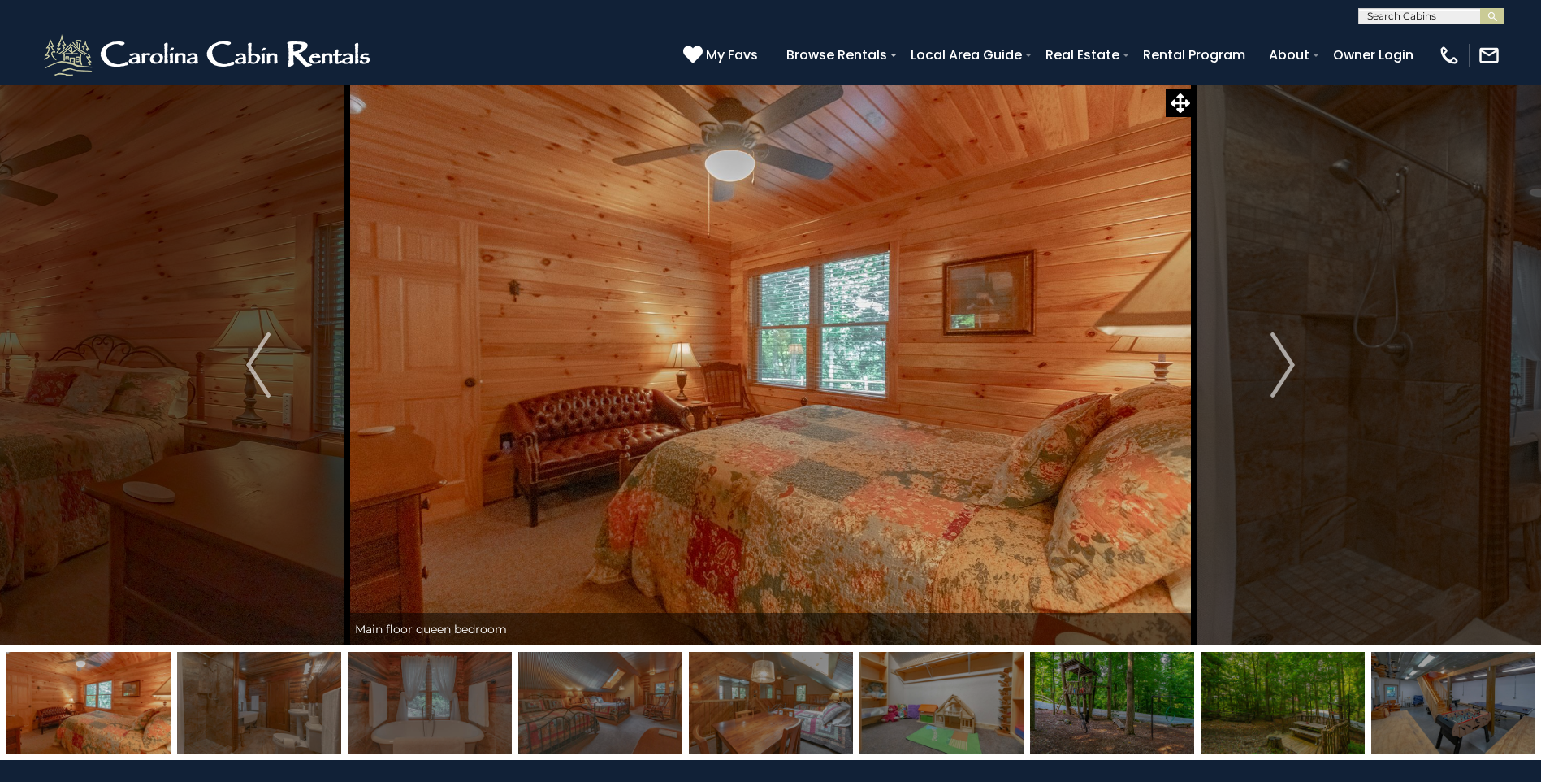
click at [1276, 358] on img "Next" at bounding box center [1283, 364] width 24 height 65
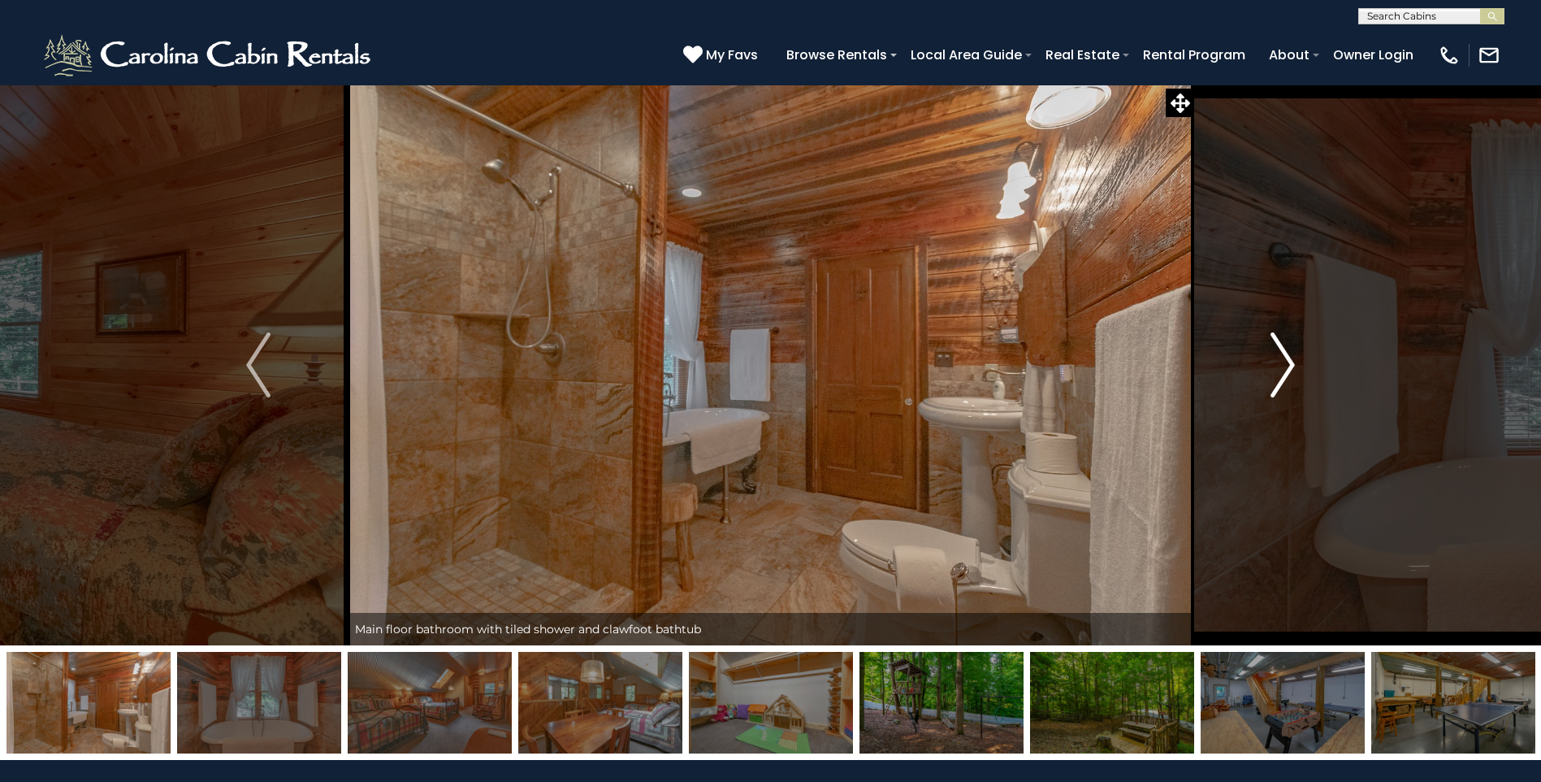
click at [1288, 356] on img "Next" at bounding box center [1283, 364] width 24 height 65
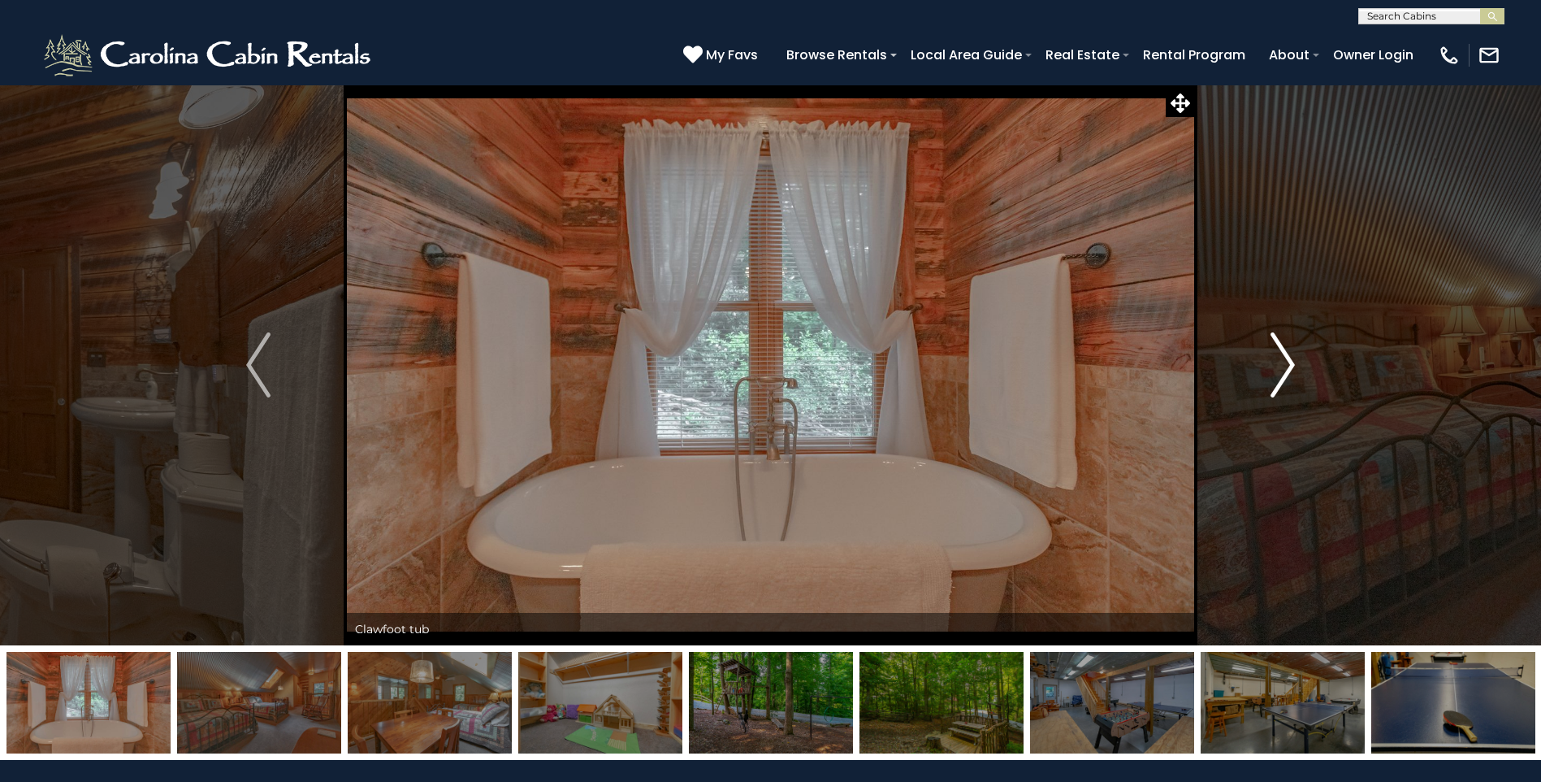
click at [1288, 356] on img "Next" at bounding box center [1283, 364] width 24 height 65
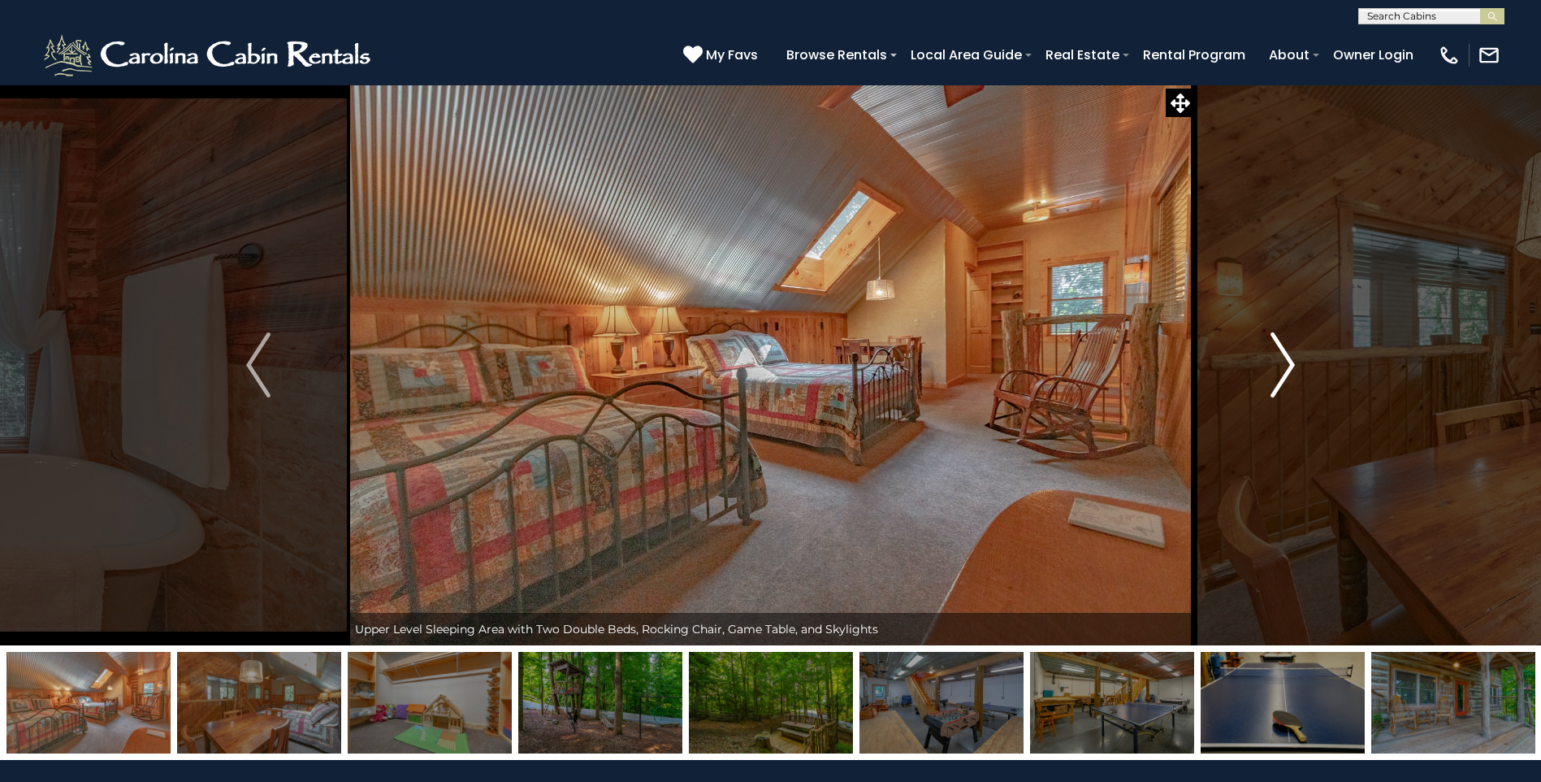
click at [1288, 356] on img "Next" at bounding box center [1283, 364] width 24 height 65
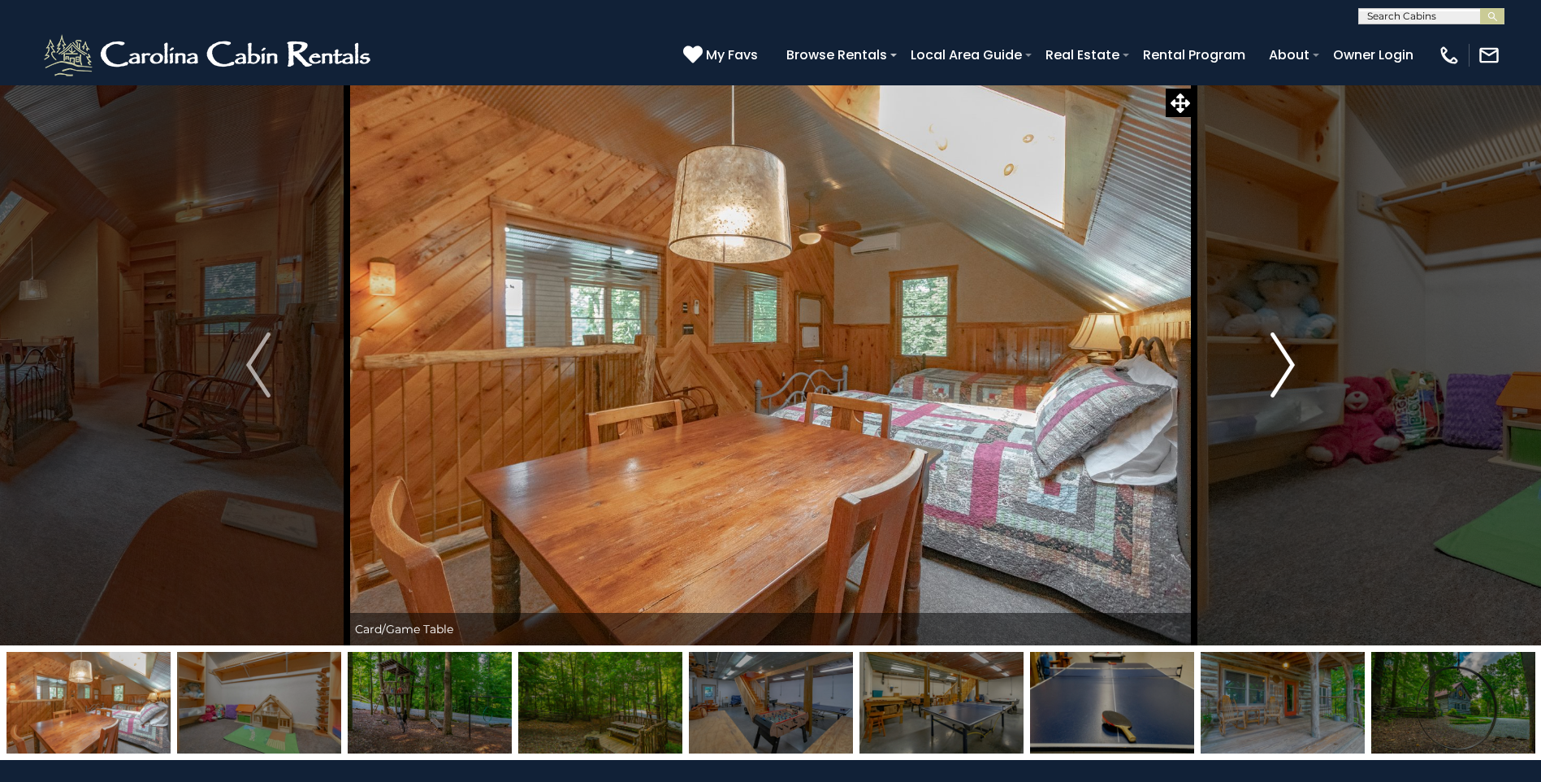
click at [1288, 356] on img "Next" at bounding box center [1283, 364] width 24 height 65
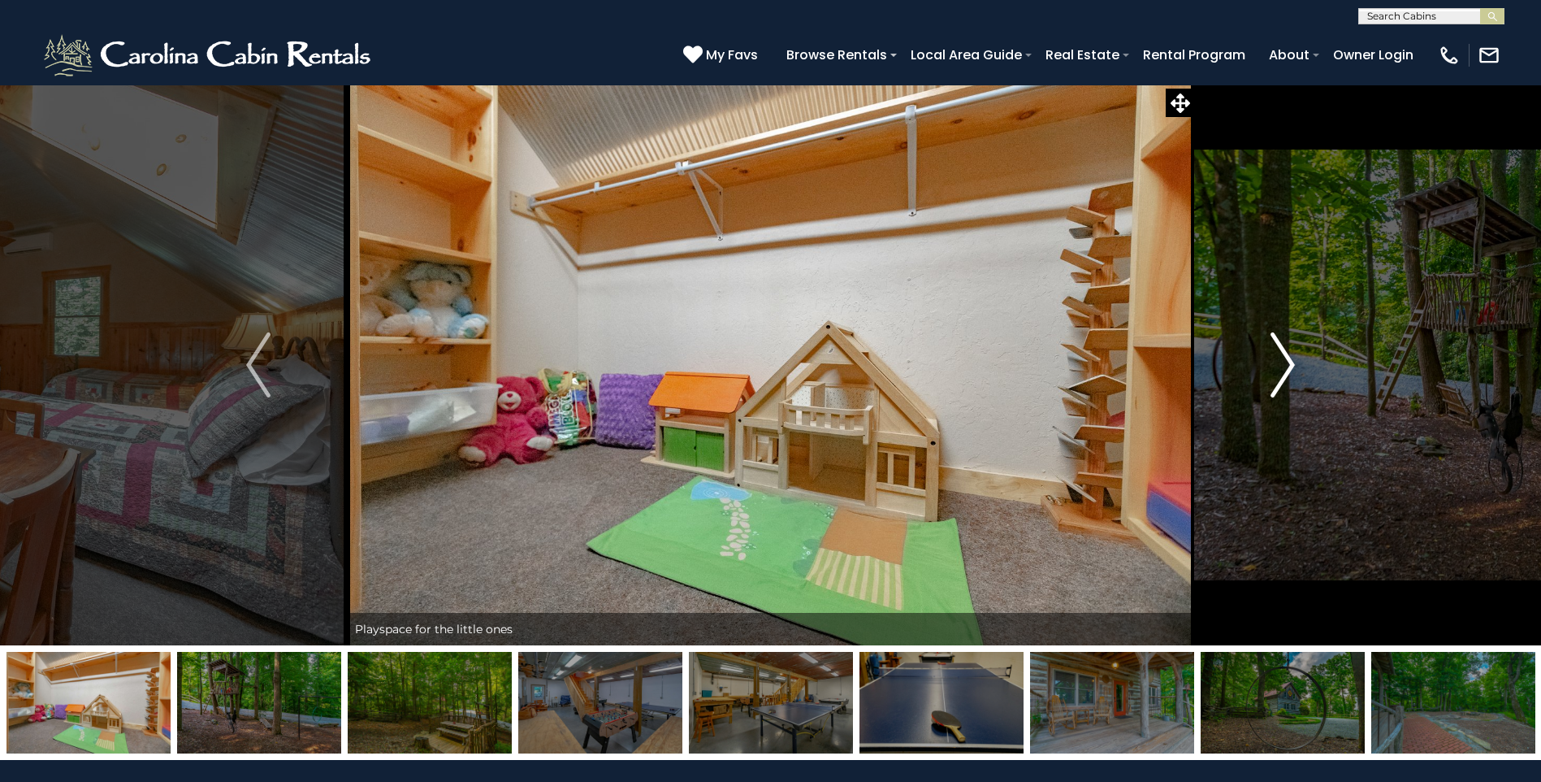
click at [1284, 357] on img "Next" at bounding box center [1283, 364] width 24 height 65
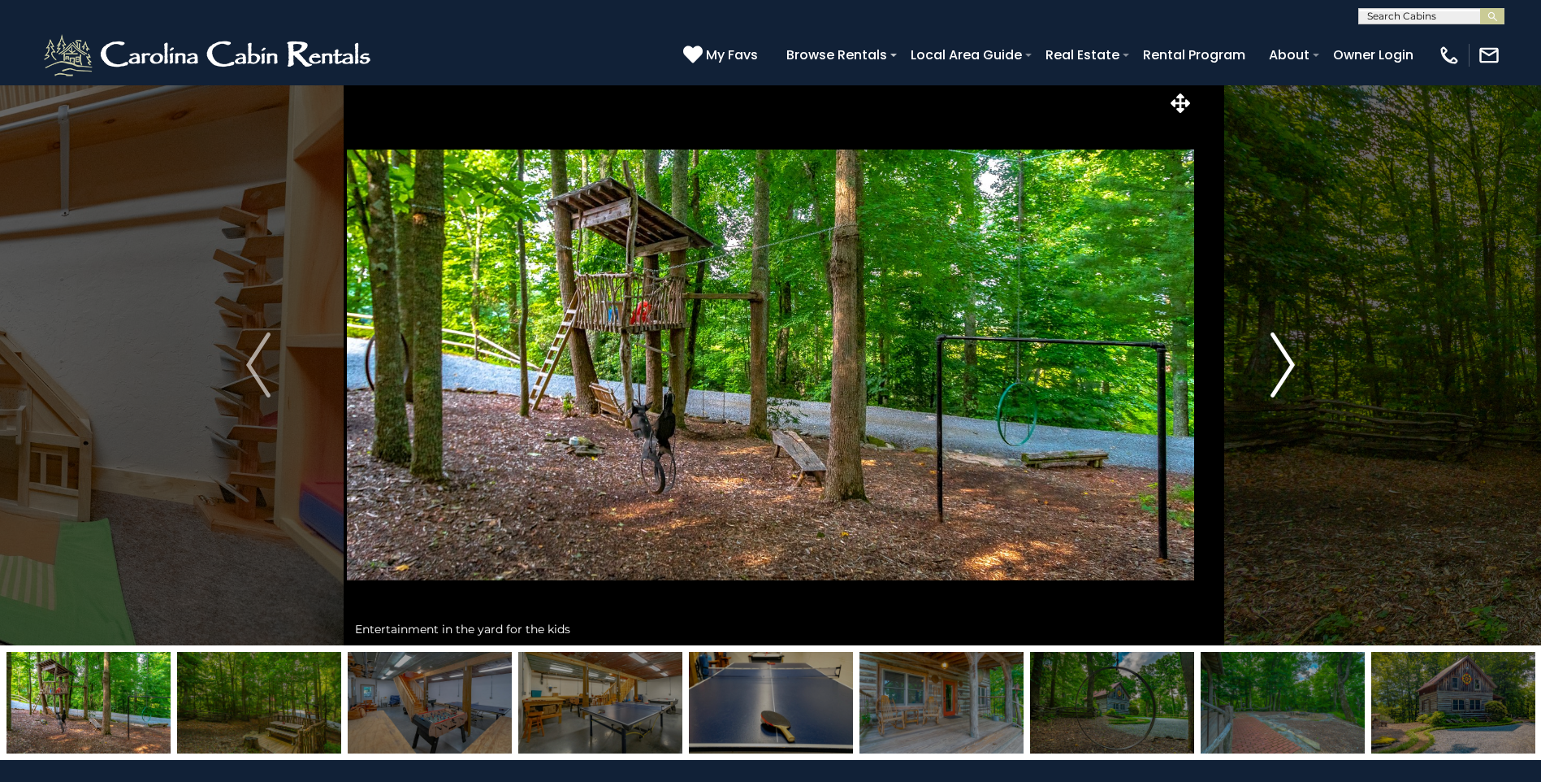
click at [1284, 357] on img "Next" at bounding box center [1283, 364] width 24 height 65
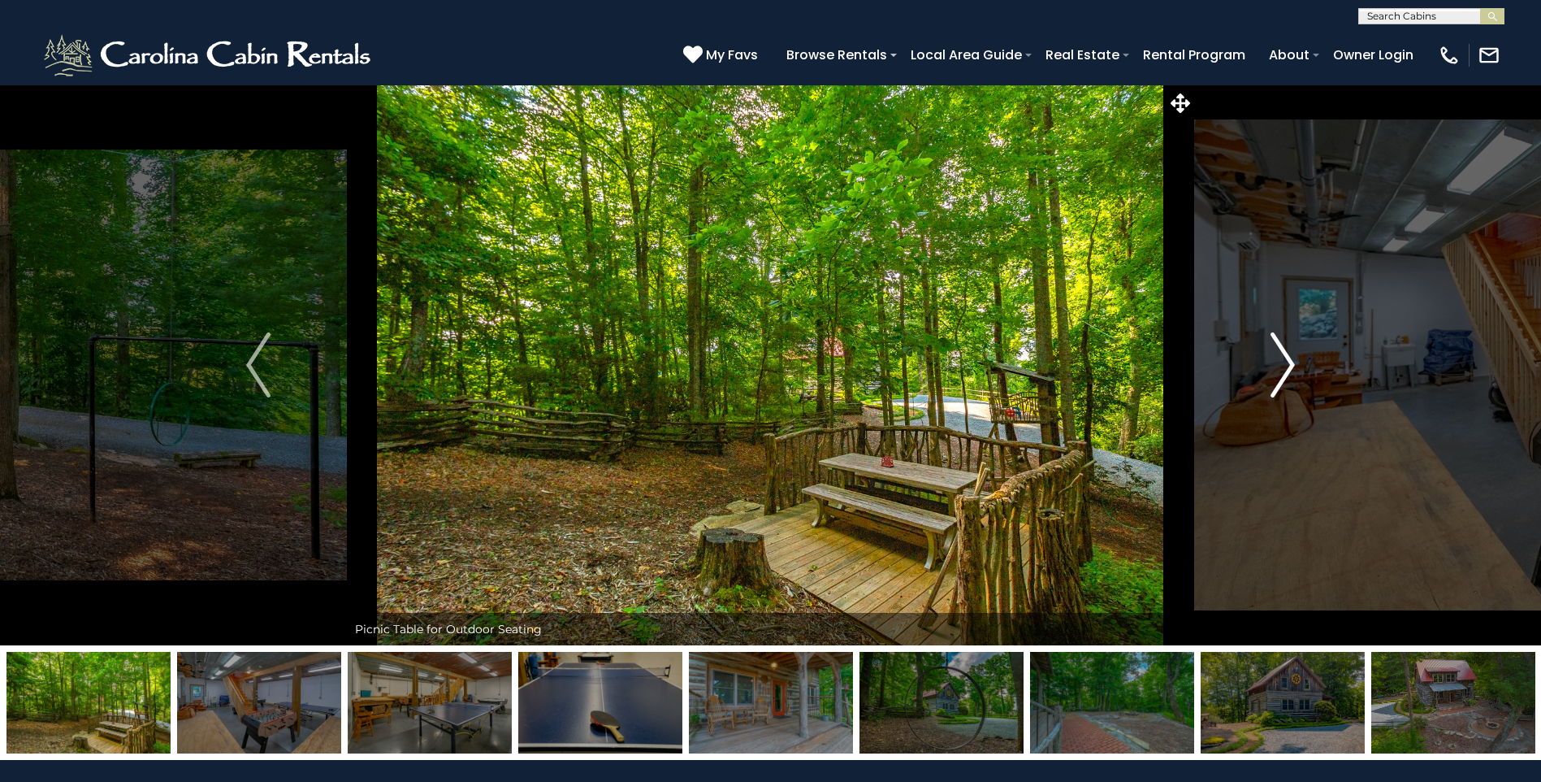
click at [1284, 357] on img "Next" at bounding box center [1283, 364] width 24 height 65
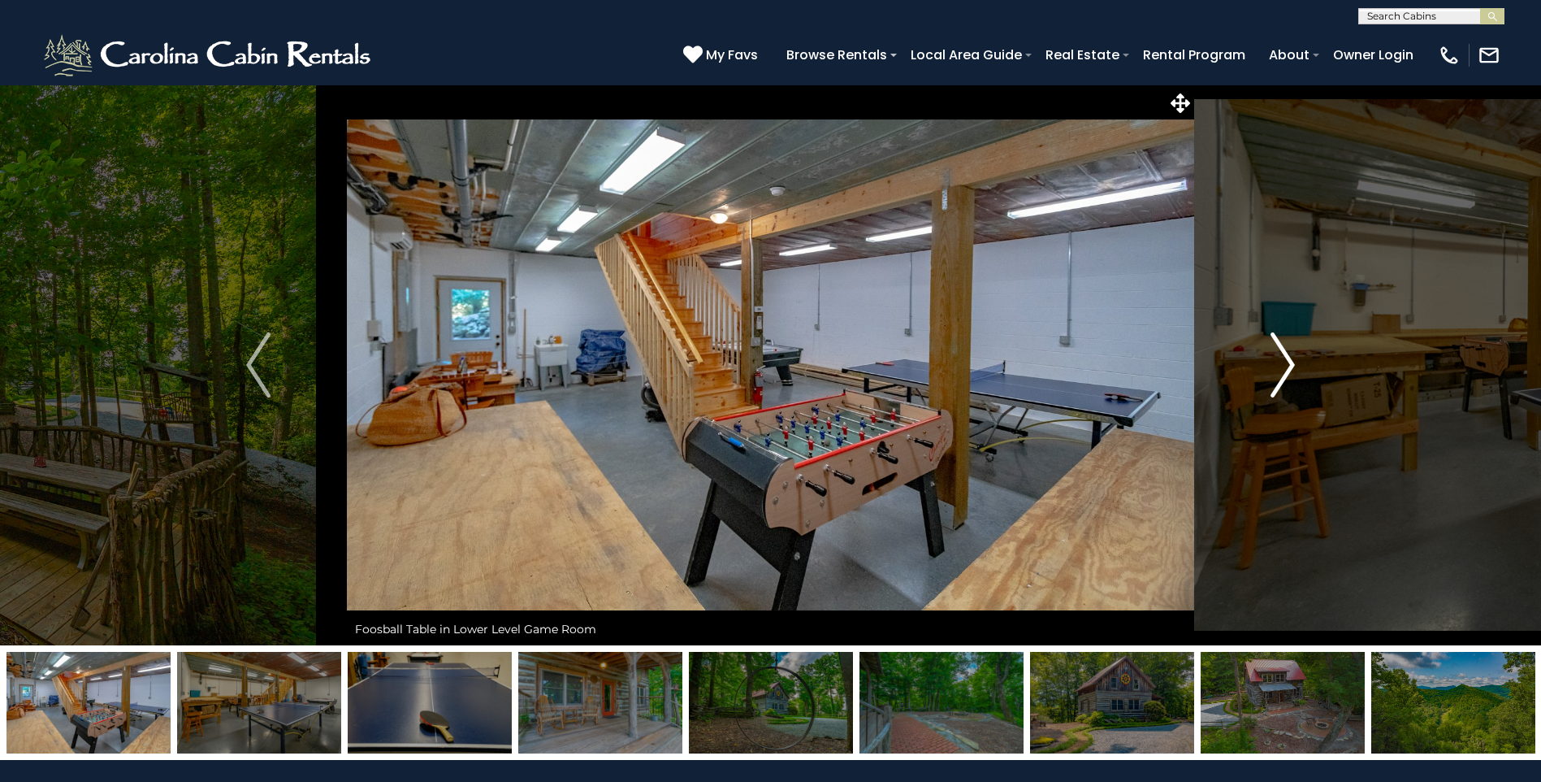
click at [1284, 357] on img "Next" at bounding box center [1283, 364] width 24 height 65
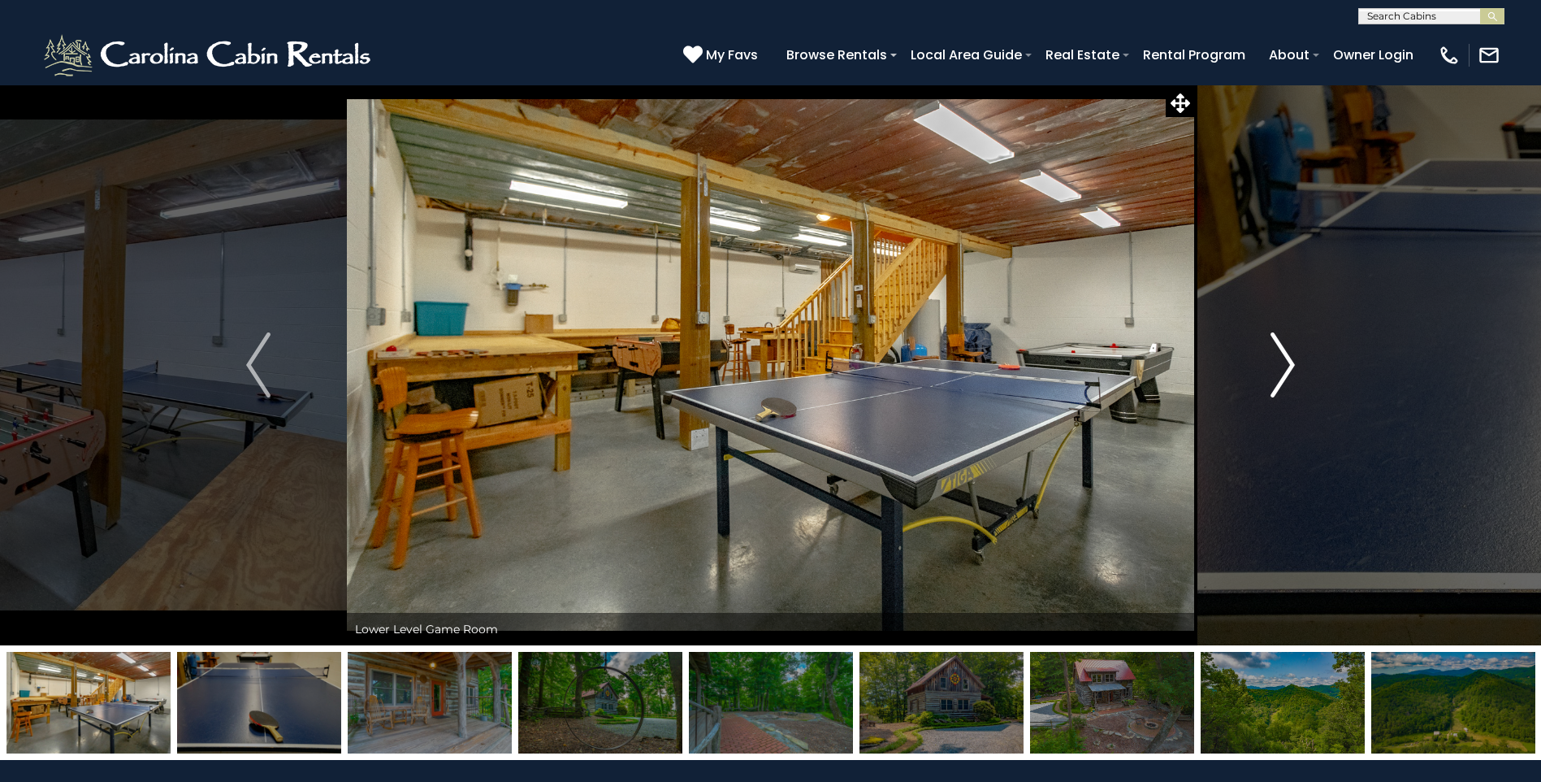
click at [1284, 357] on img "Next" at bounding box center [1283, 364] width 24 height 65
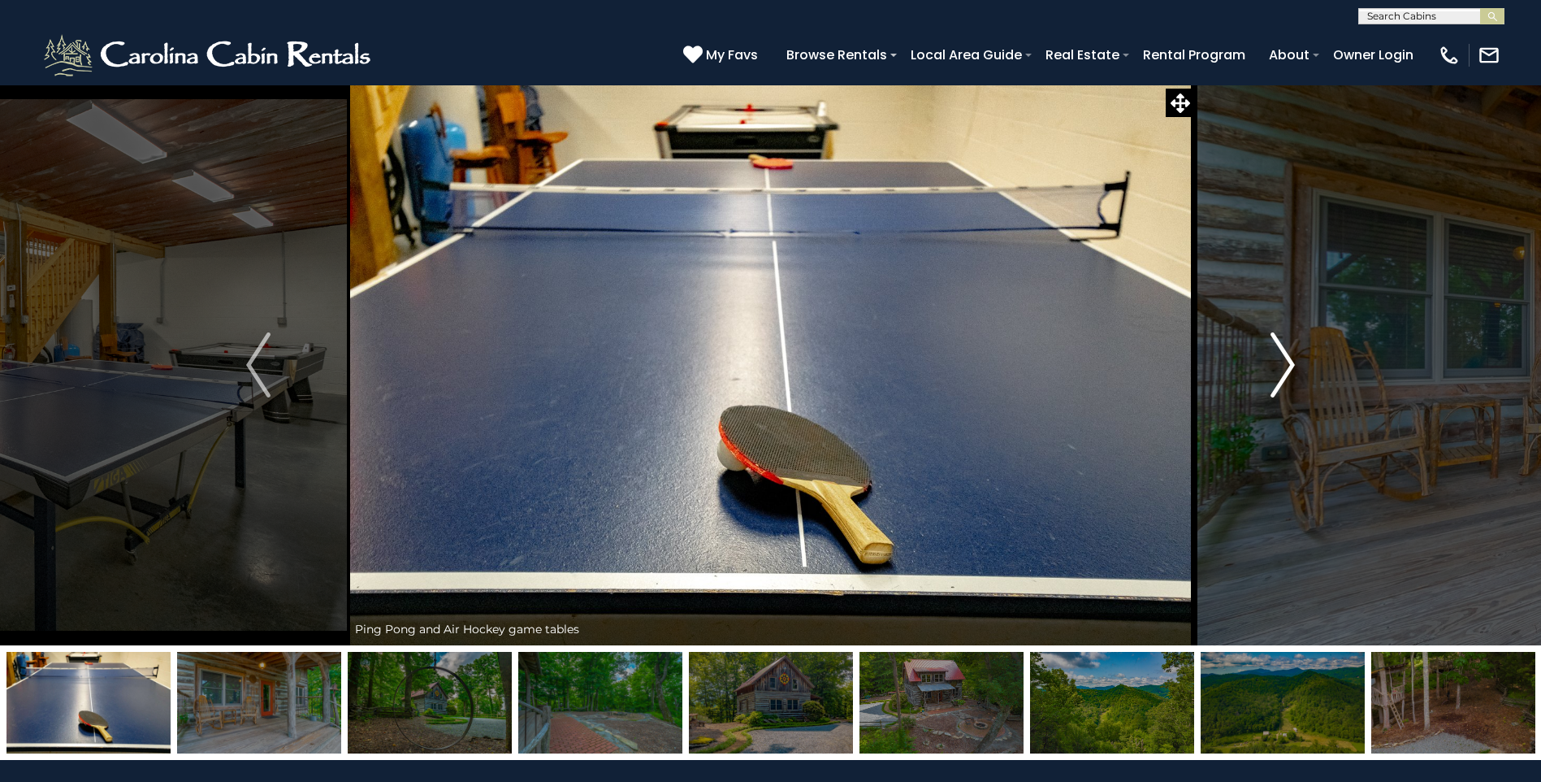
click at [1284, 357] on img "Next" at bounding box center [1283, 364] width 24 height 65
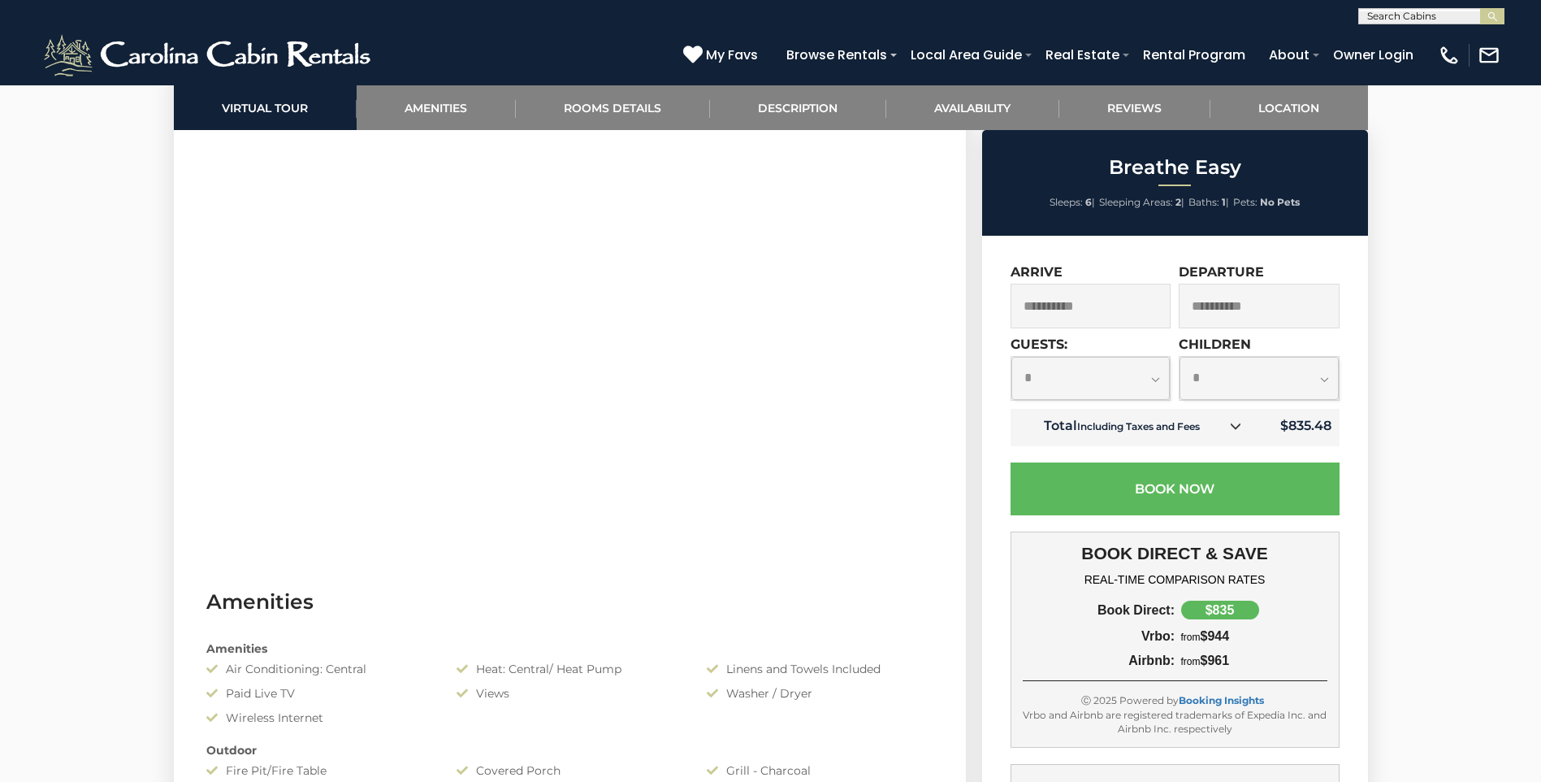
scroll to position [825, 0]
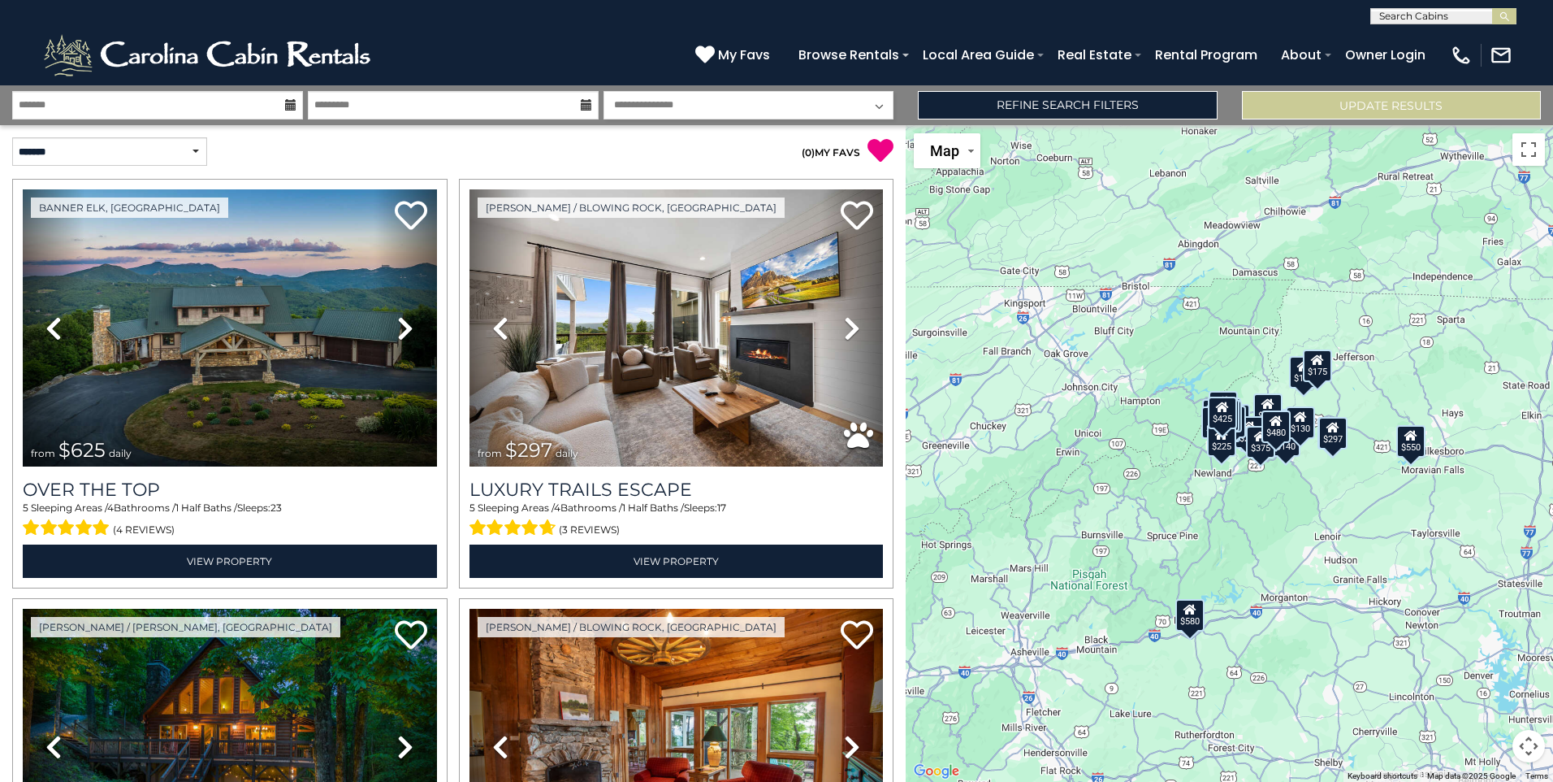
click at [1307, 553] on div "$625 $297 $175 $165 $300 $580 $290 $424 $395 $270 $185 $265 $230 $550 $349 $230…" at bounding box center [1230, 453] width 648 height 656
click at [1255, 517] on div "$625 $297 $175 $165 $300 $580 $290 $424 $395 $270 $185 $265 $230 $550 $349 $230…" at bounding box center [1230, 453] width 648 height 656
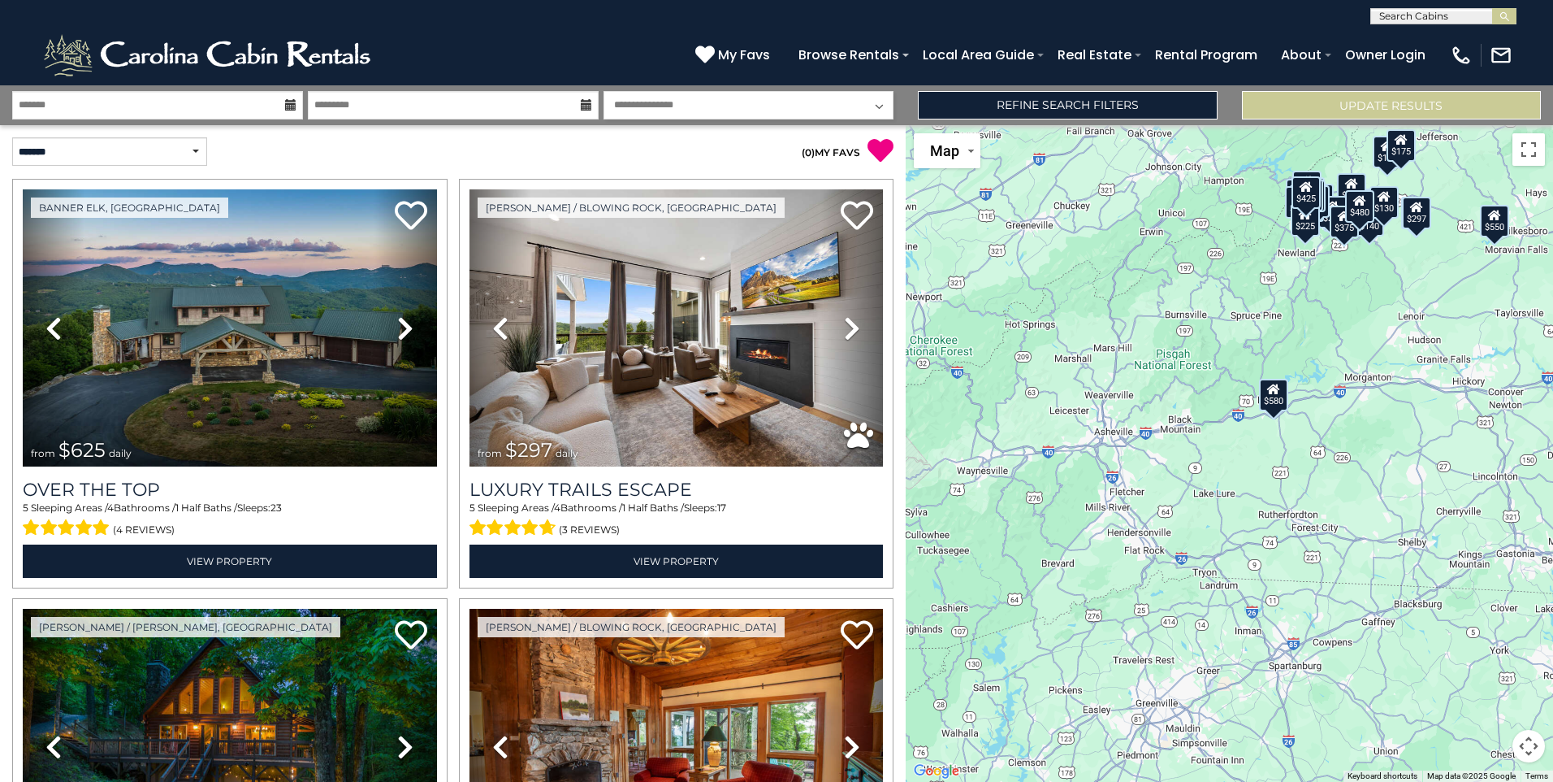
drag, startPoint x: 1257, startPoint y: 515, endPoint x: 1334, endPoint y: 280, distance: 247.2
click at [1334, 280] on div "$625 $297 $175 $165 $300 $580 $290 $424 $395 $270 $185 $265 $230 $550 $349 $230…" at bounding box center [1230, 453] width 648 height 656
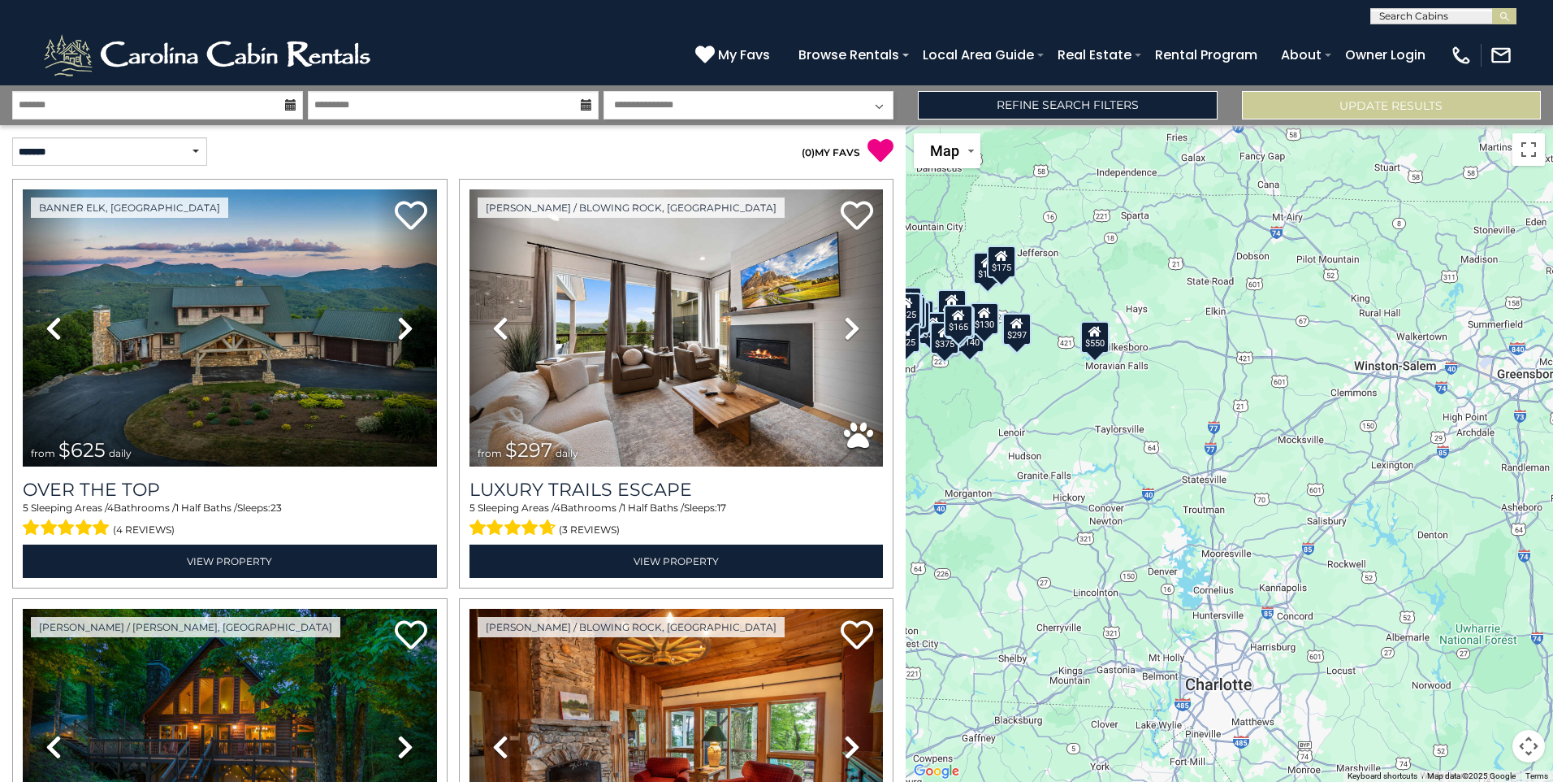
drag, startPoint x: 1401, startPoint y: 630, endPoint x: 1008, endPoint y: 751, distance: 410.6
click at [1008, 751] on div "$625 $297 $175 $165 $300 $580 $290 $424 $395 $270 $185 $265 $230 $550 $349 $230…" at bounding box center [1230, 453] width 648 height 656
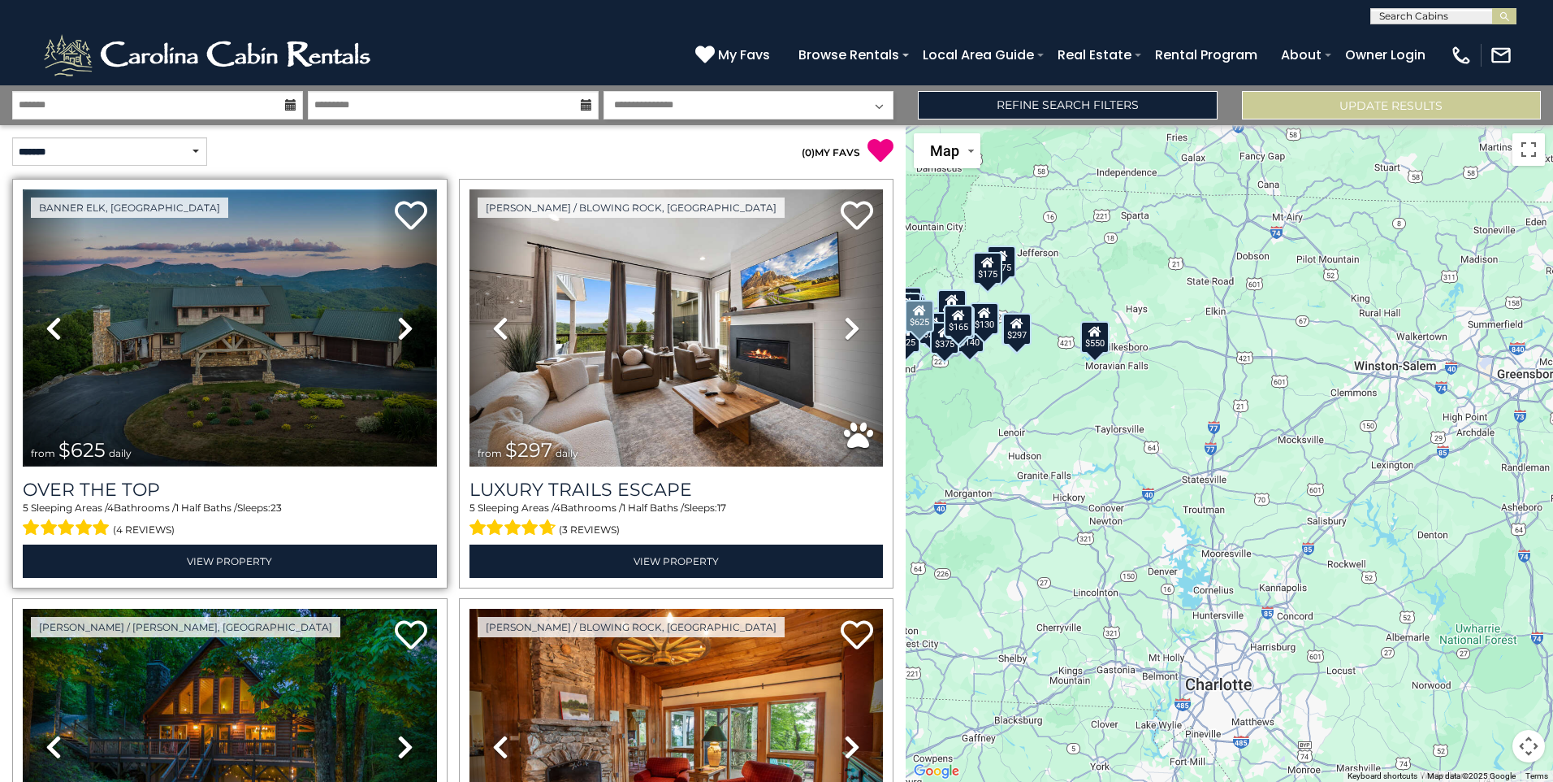
click at [225, 314] on img at bounding box center [230, 327] width 414 height 277
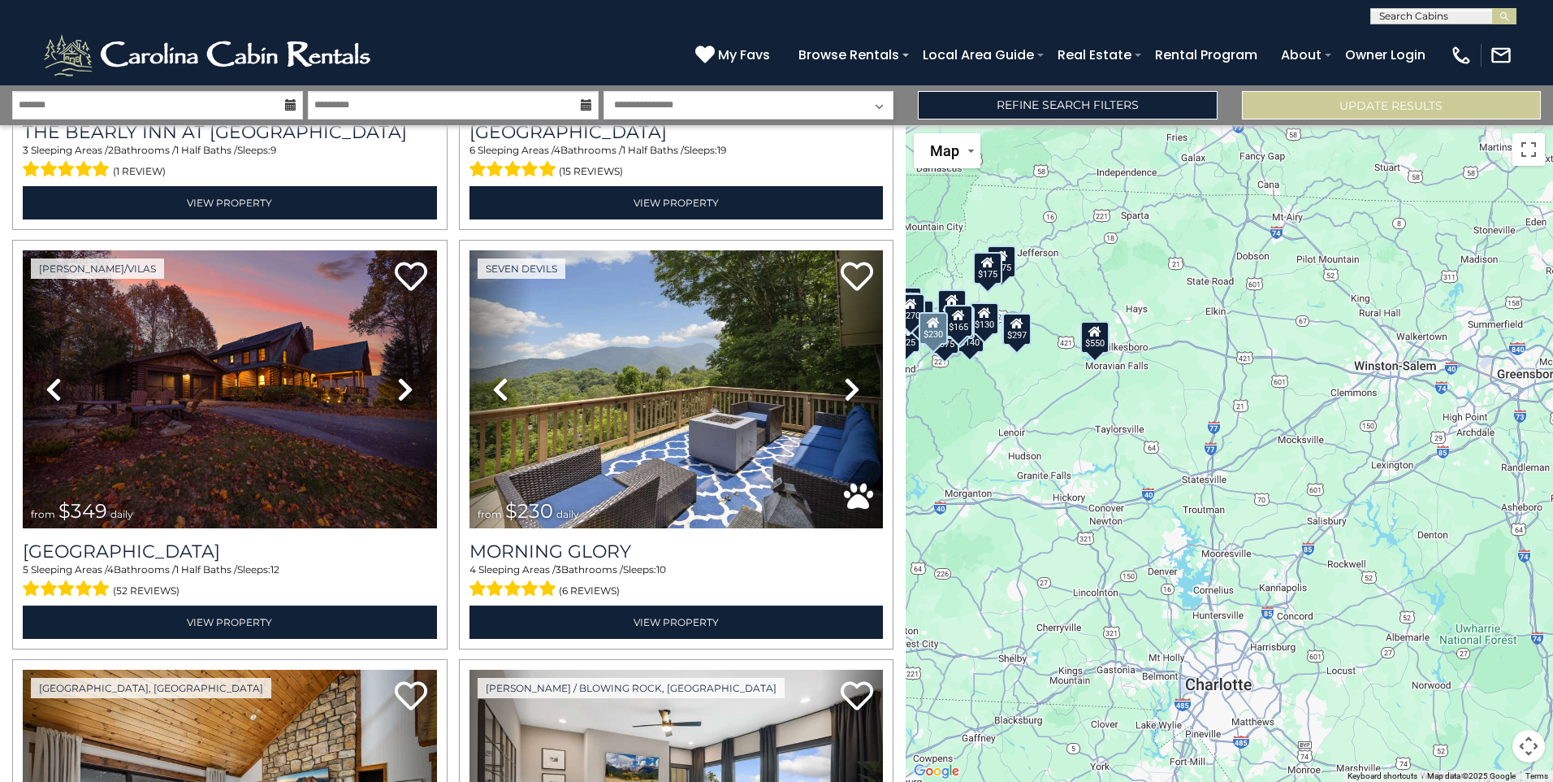
scroll to position [3446, 0]
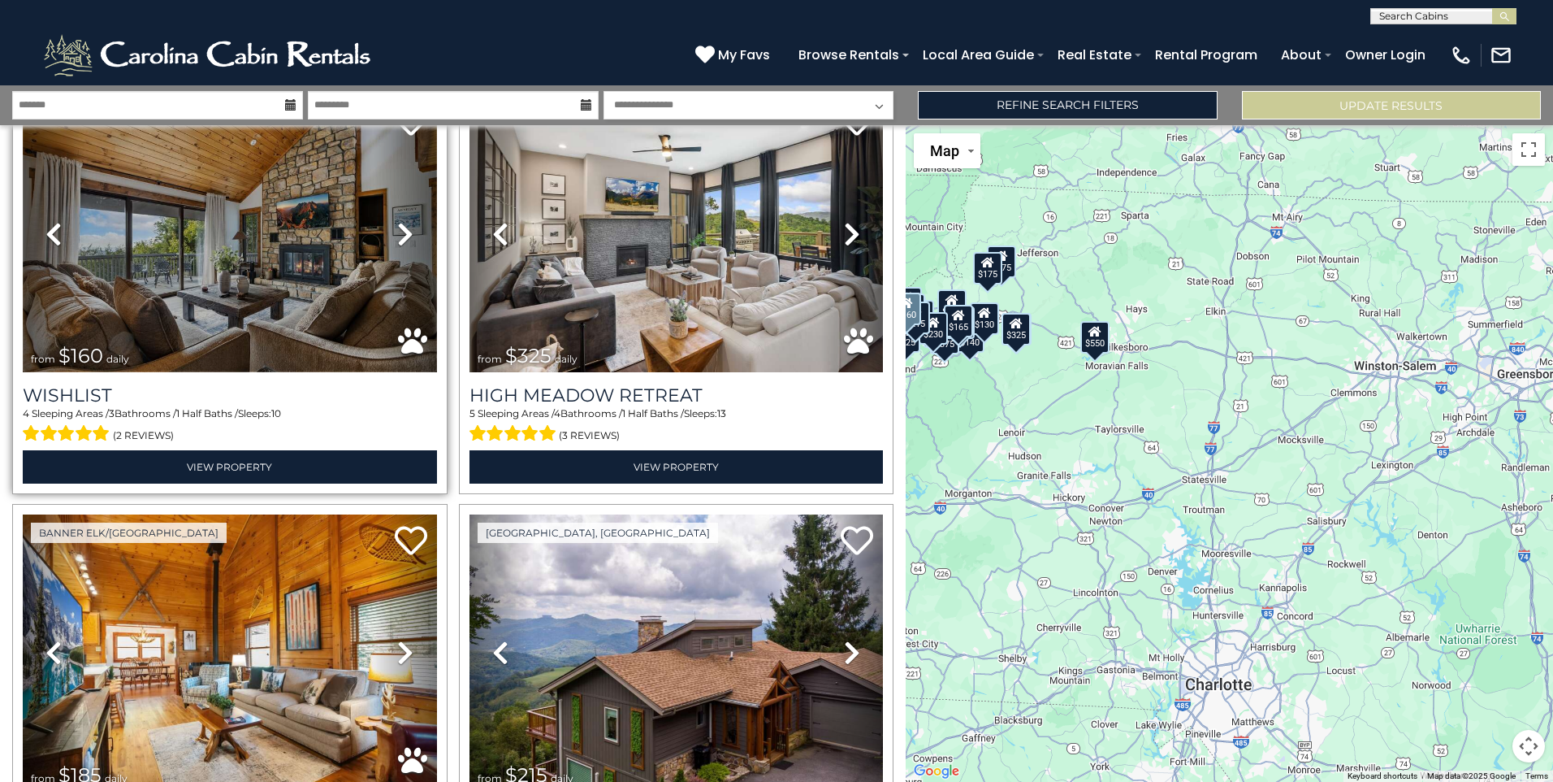
click at [313, 219] on img at bounding box center [230, 233] width 414 height 277
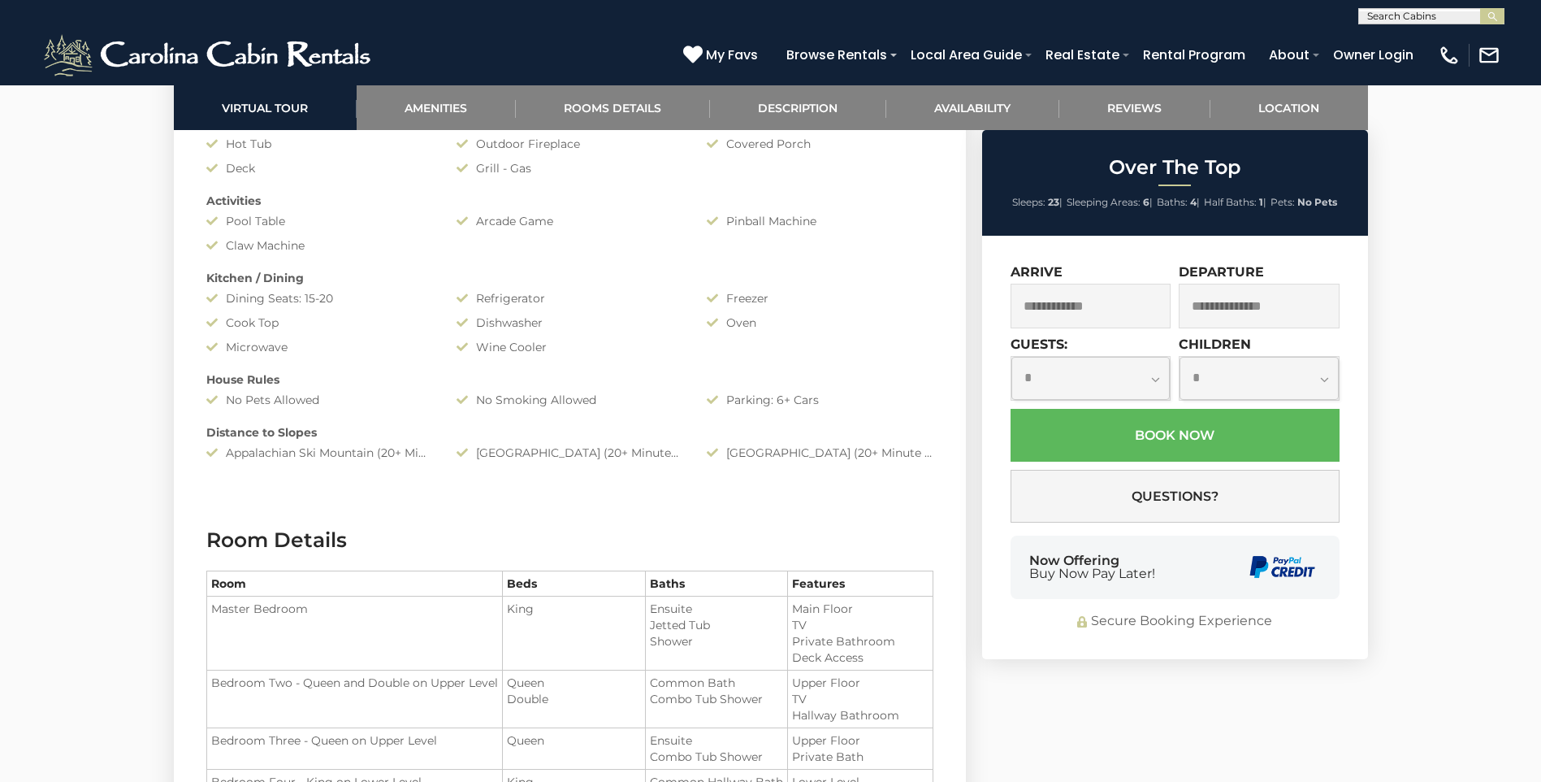
scroll to position [2735, 0]
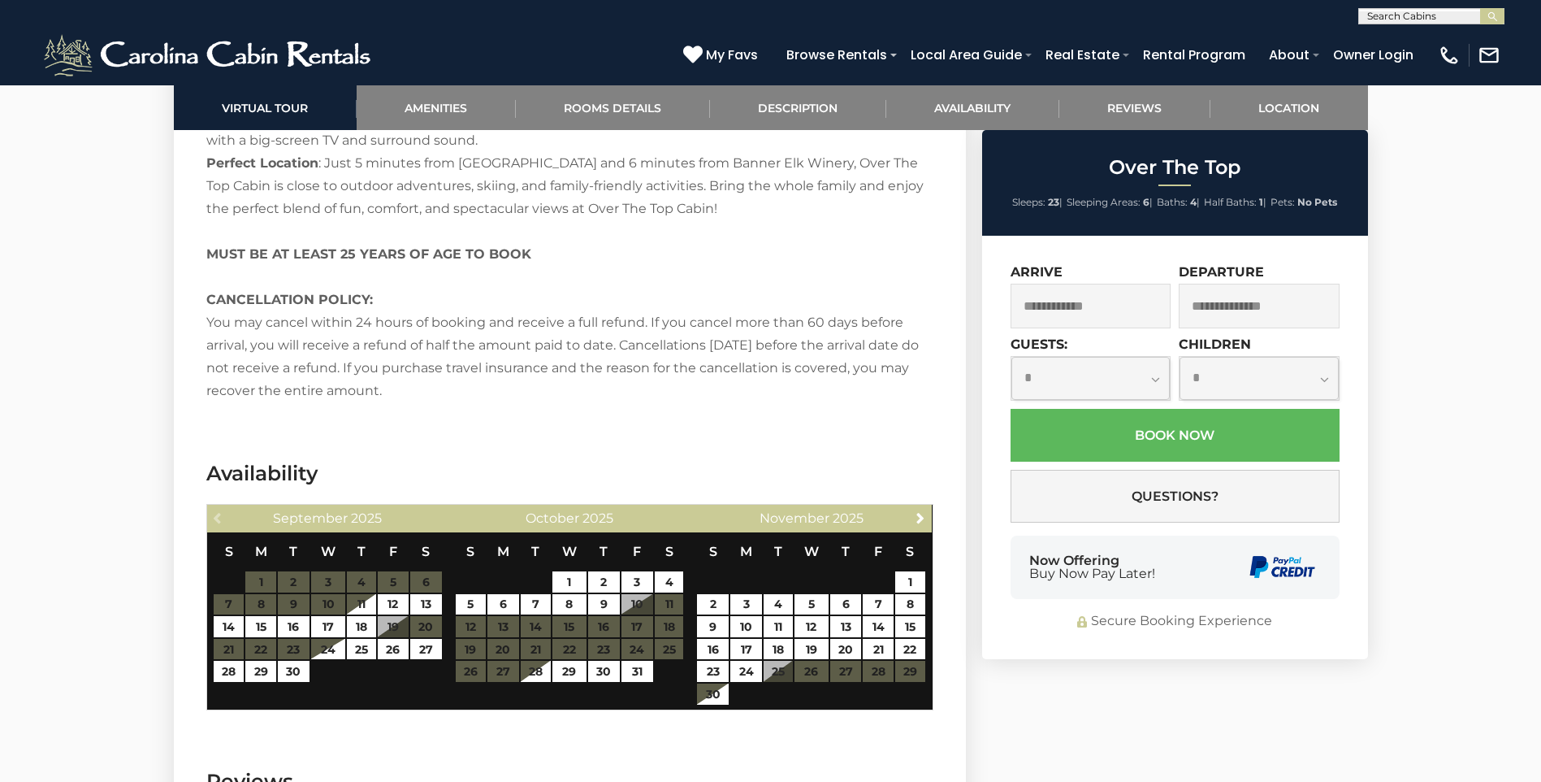
click at [1089, 371] on select "**********" at bounding box center [1090, 378] width 159 height 43
drag, startPoint x: 1478, startPoint y: 236, endPoint x: 1445, endPoint y: 237, distance: 32.5
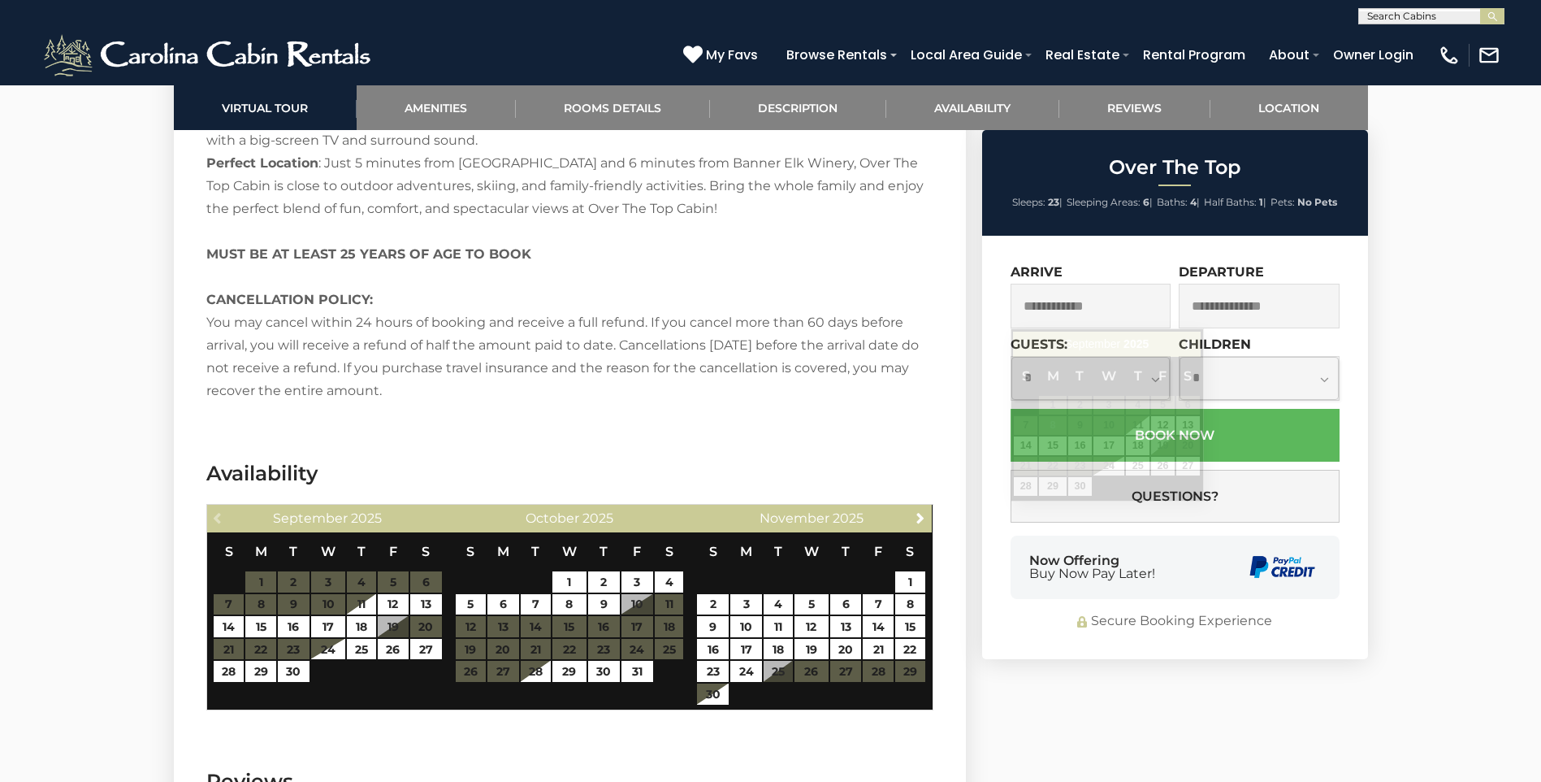
click at [1085, 313] on input "text" at bounding box center [1091, 306] width 161 height 45
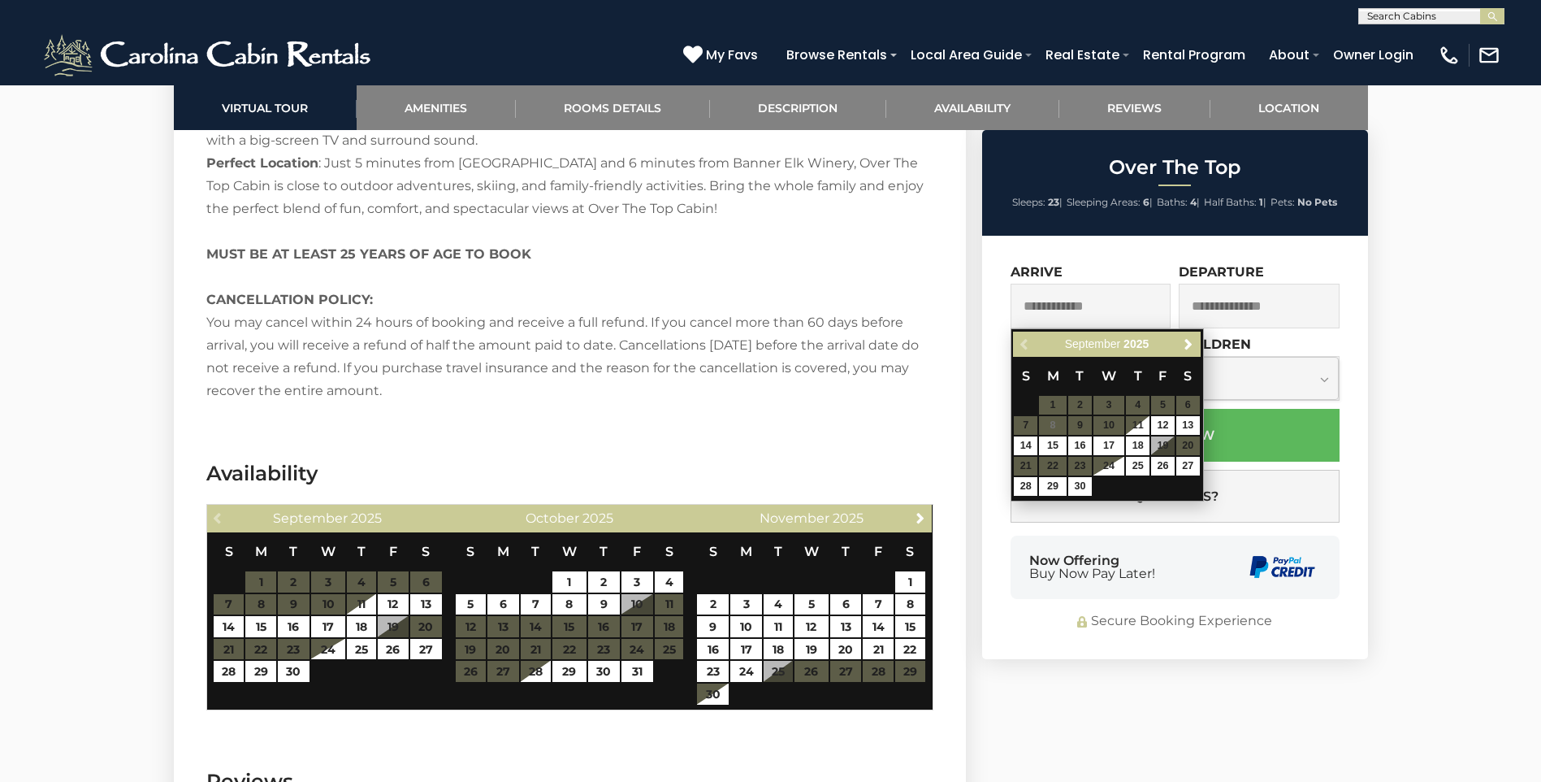
click at [1170, 344] on div "[DATE]" at bounding box center [1106, 344] width 135 height 20
click at [1184, 344] on span "Next" at bounding box center [1188, 344] width 13 height 13
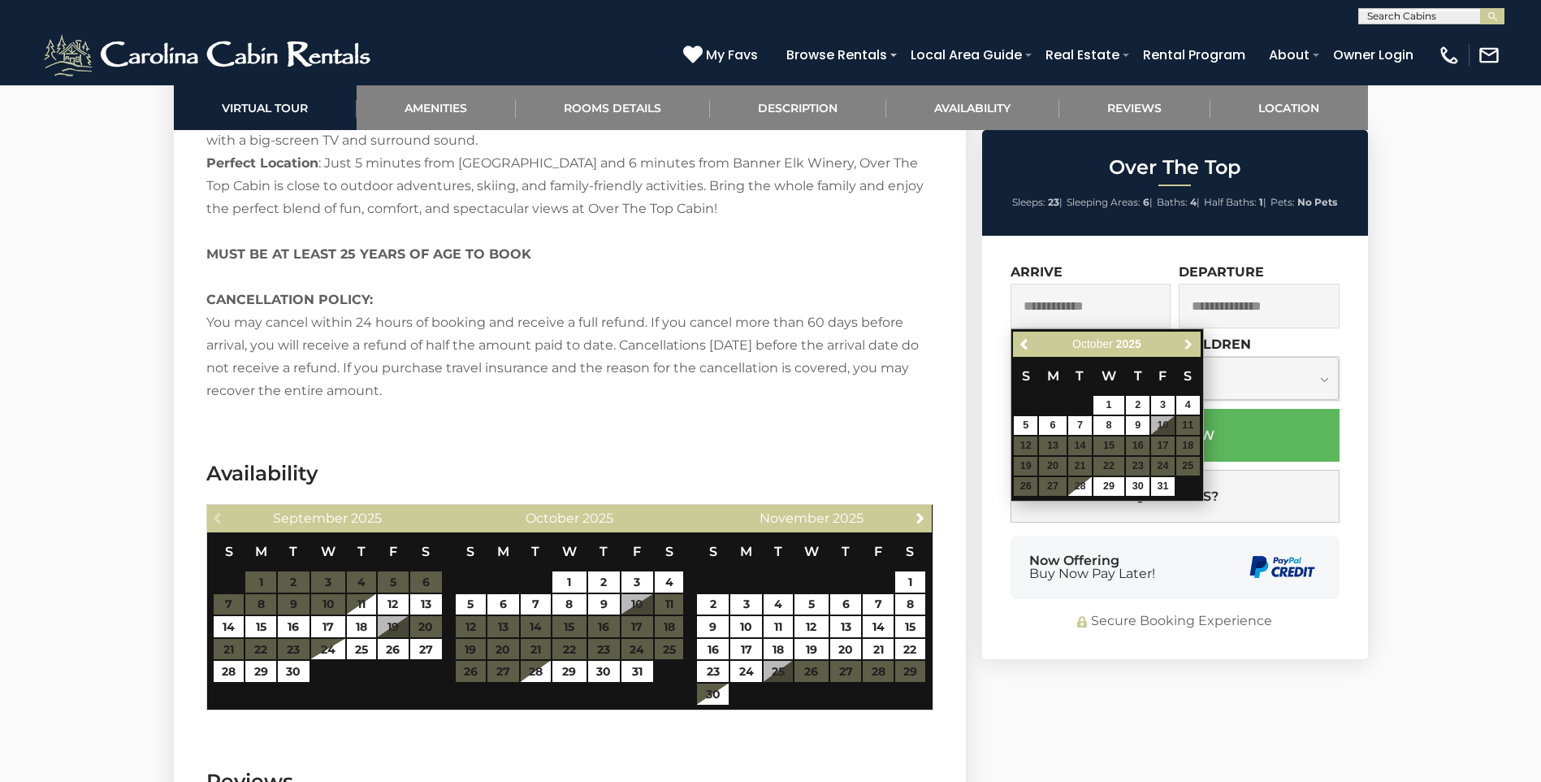
click at [1184, 344] on span "Next" at bounding box center [1188, 344] width 13 height 13
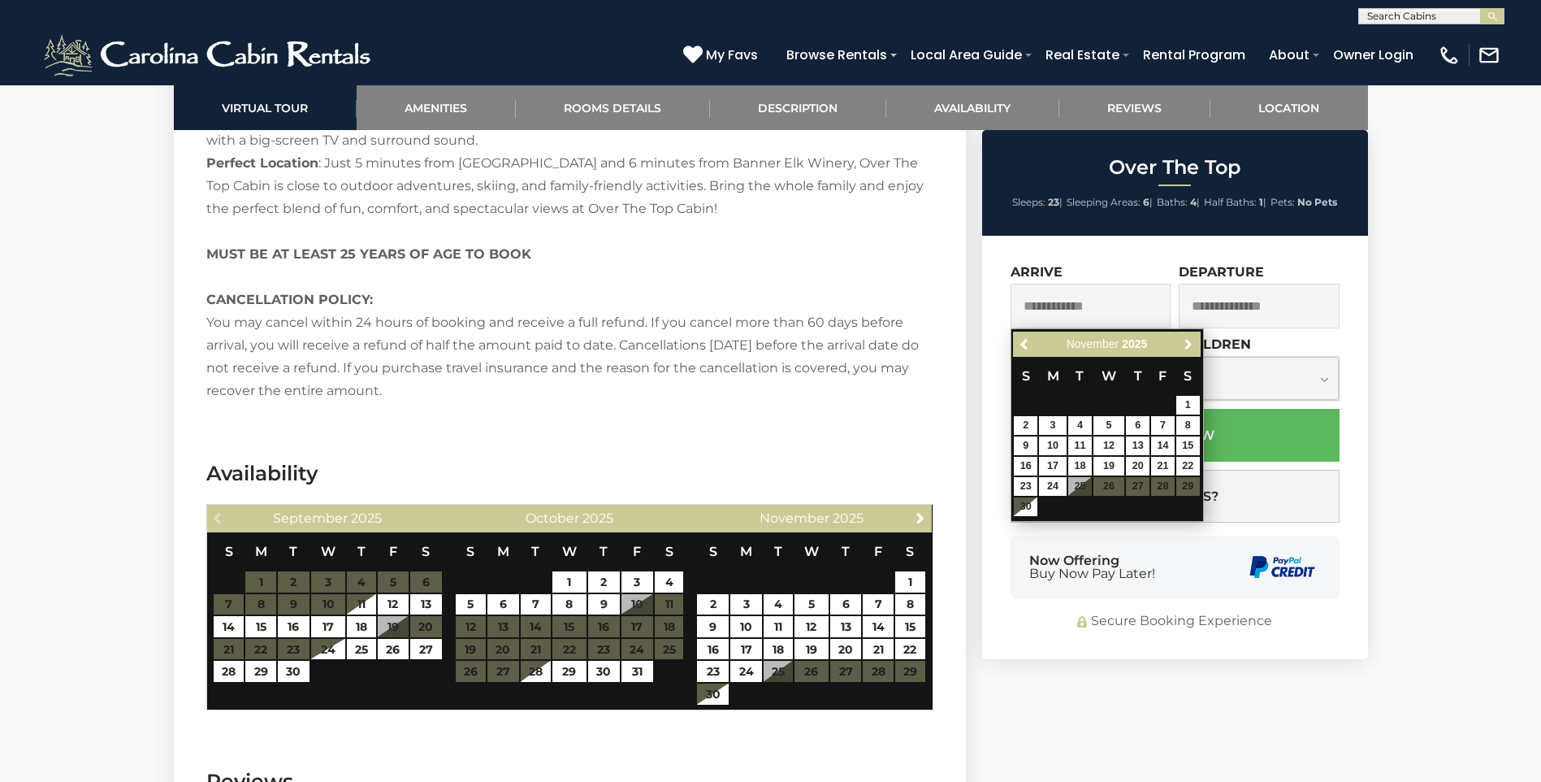
click at [1184, 344] on span "Next" at bounding box center [1188, 344] width 13 height 13
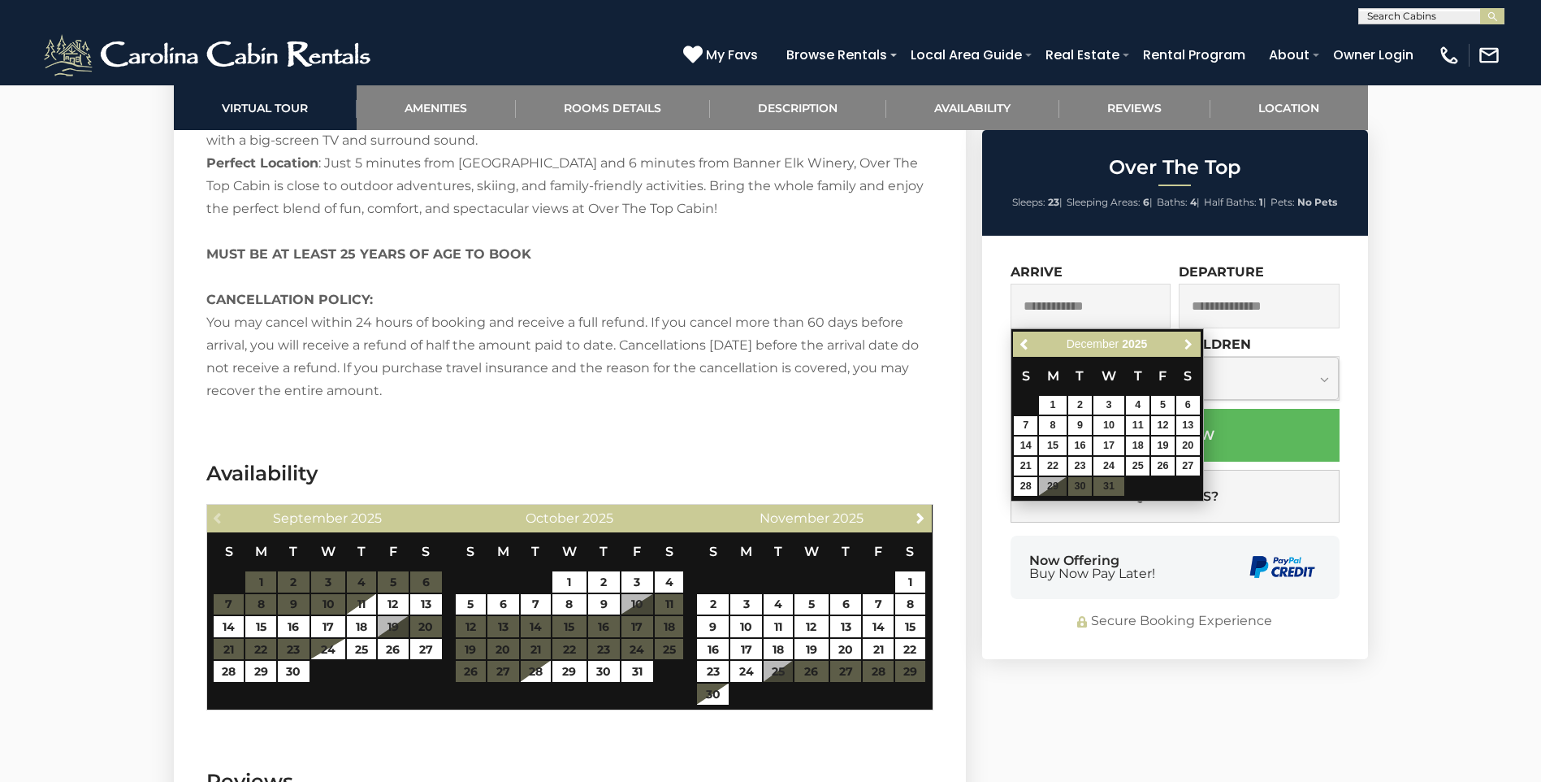
click at [1184, 344] on span "Next" at bounding box center [1188, 344] width 13 height 13
click at [1024, 349] on span "Previous" at bounding box center [1025, 344] width 13 height 13
click at [1026, 343] on span "Previous" at bounding box center [1025, 344] width 13 height 13
click at [1023, 345] on span "Previous" at bounding box center [1025, 344] width 13 height 13
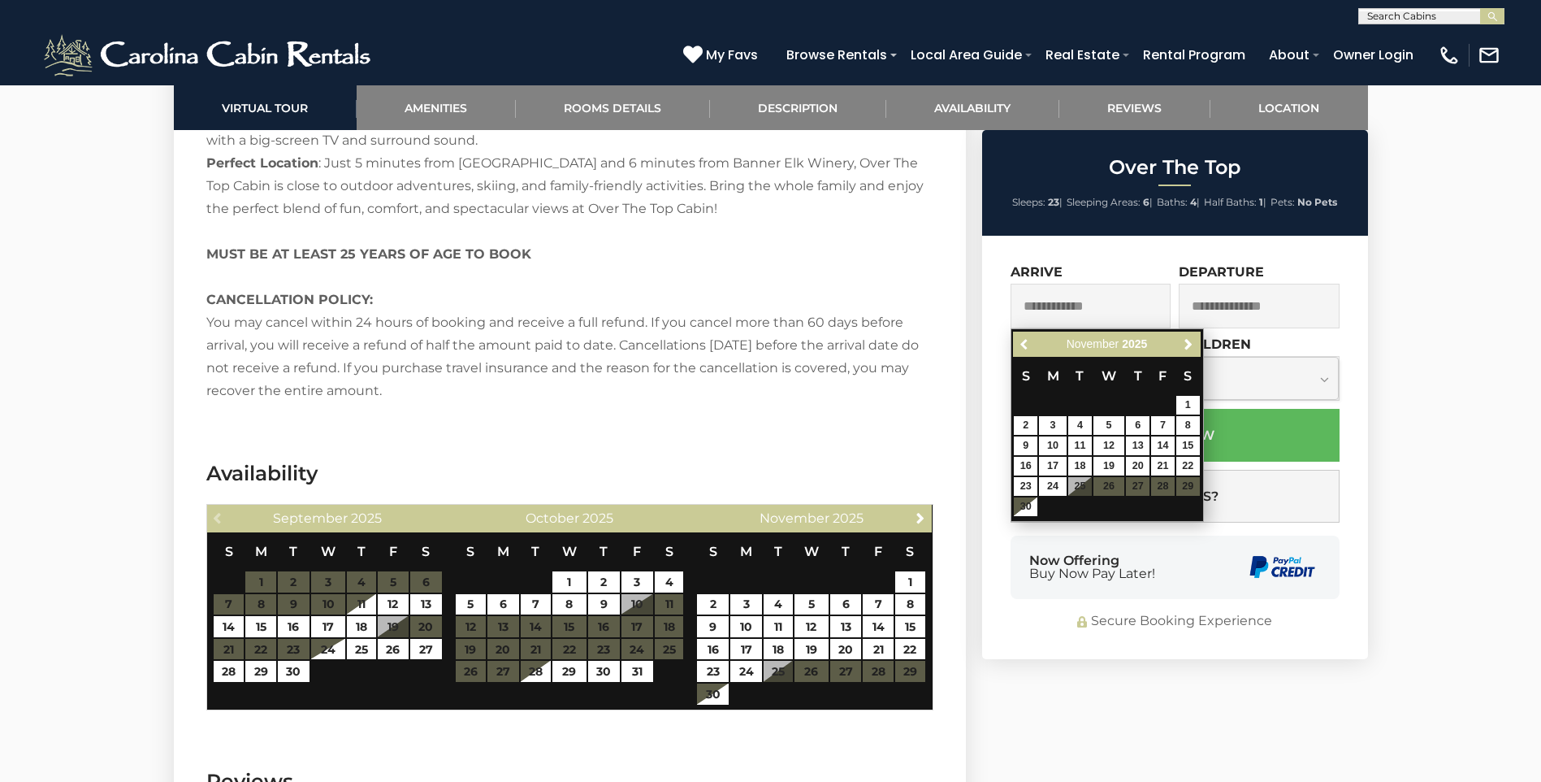
click at [1023, 345] on span "Previous" at bounding box center [1025, 344] width 13 height 13
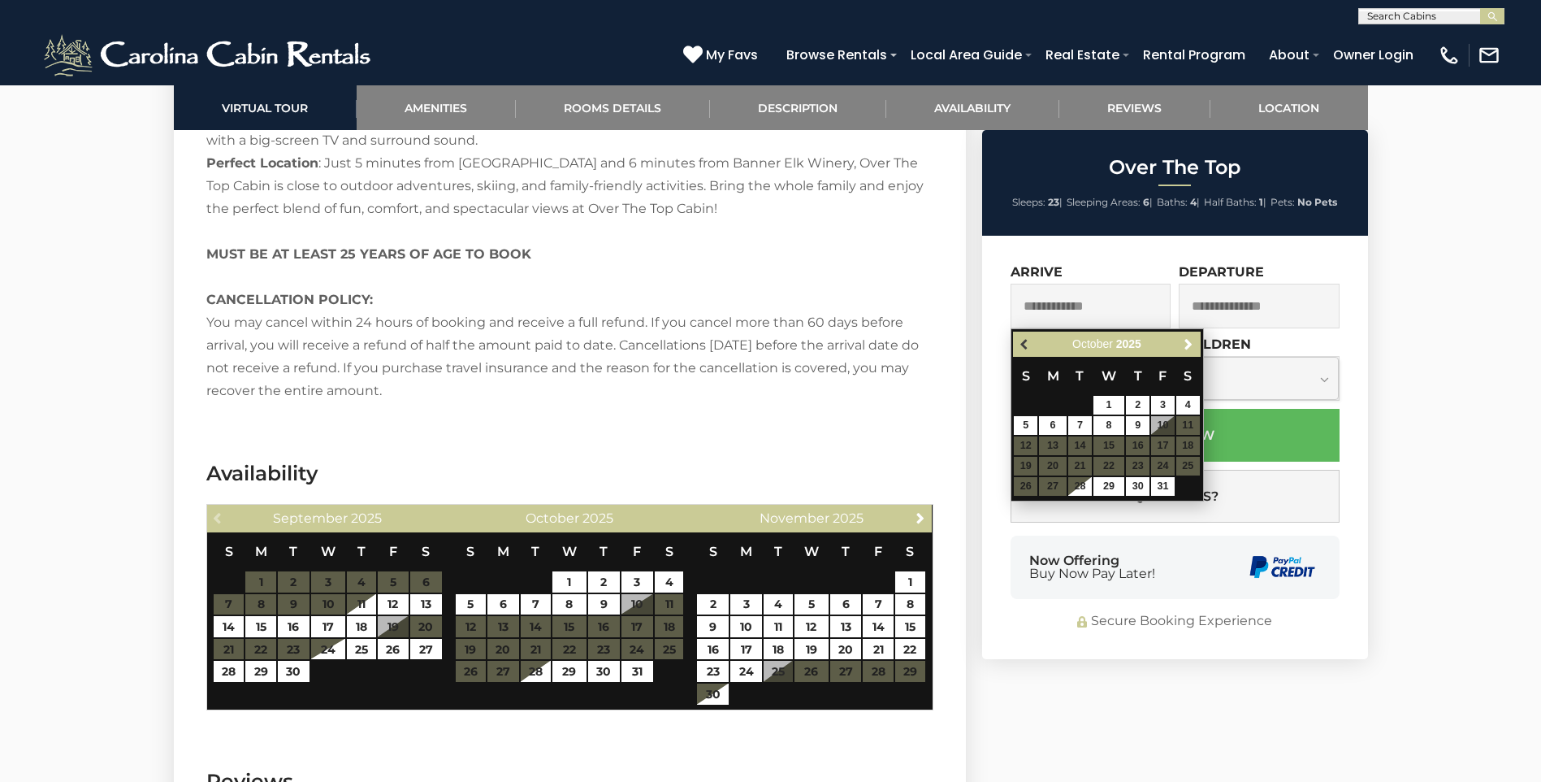
click at [1024, 348] on span "Previous" at bounding box center [1025, 344] width 13 height 13
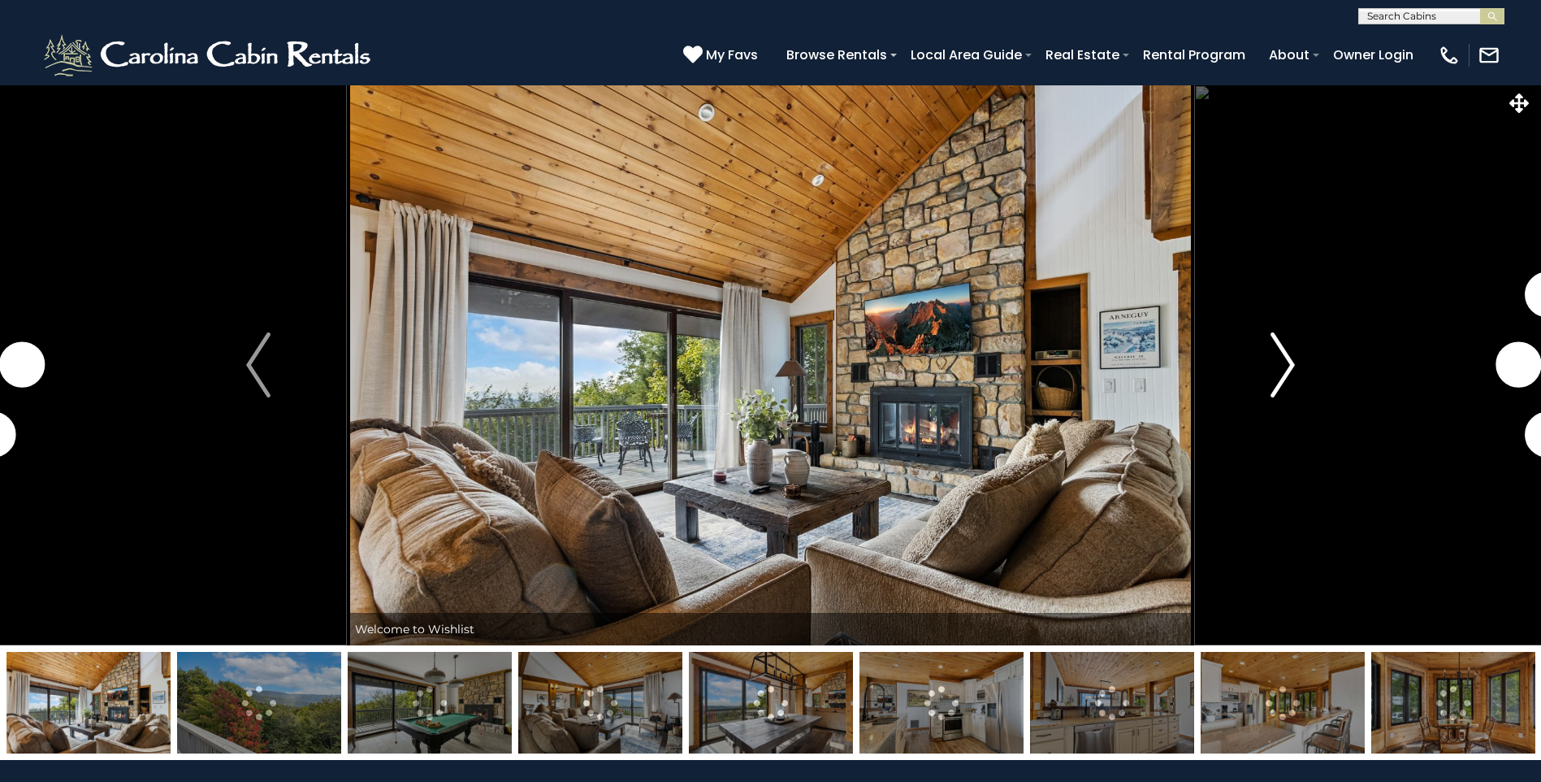
click at [1267, 370] on button "Next" at bounding box center [1282, 364] width 177 height 561
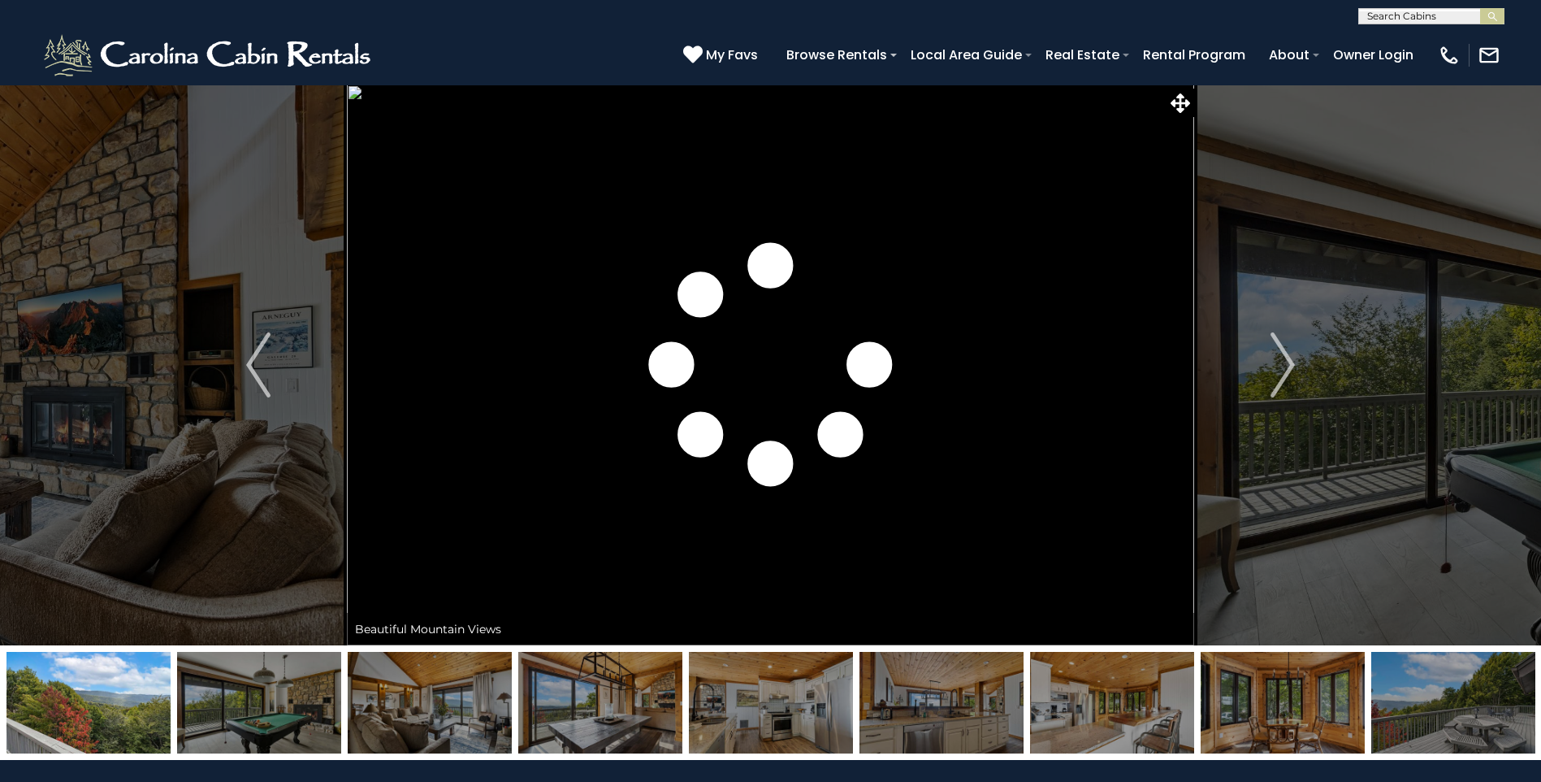
click at [1419, 698] on img at bounding box center [1453, 703] width 164 height 102
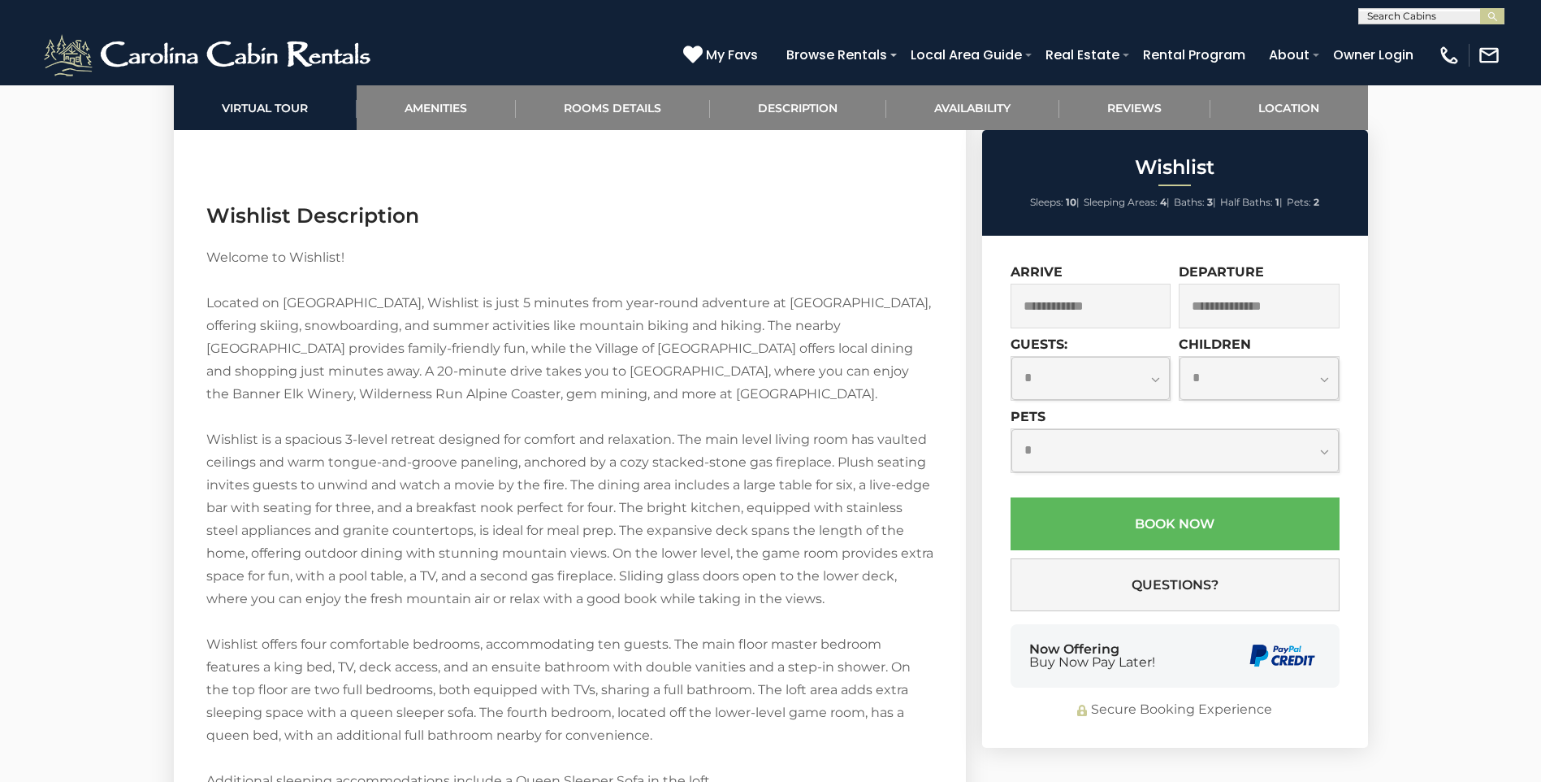
scroll to position [2237, 0]
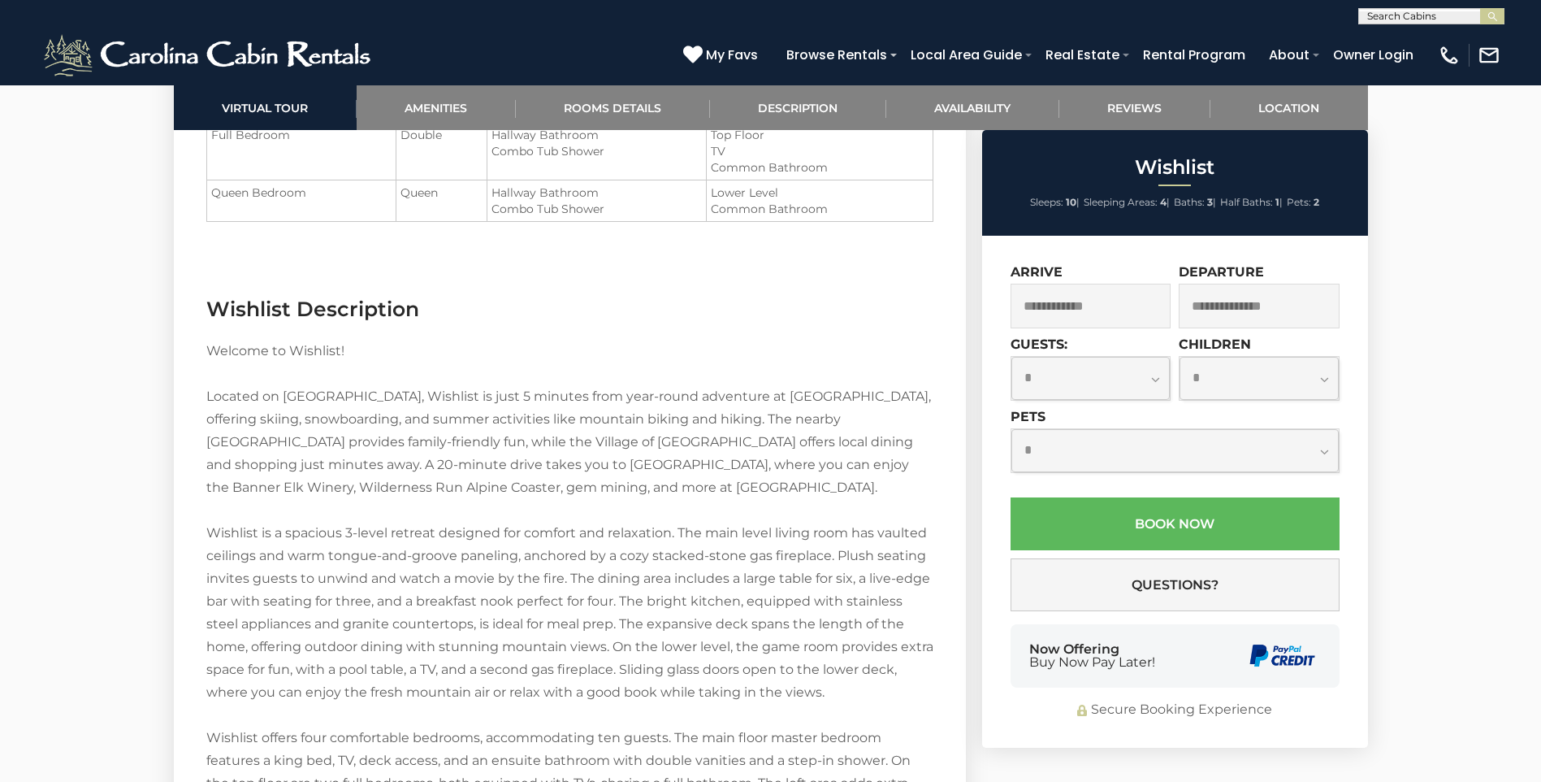
click at [1102, 382] on select "**********" at bounding box center [1090, 378] width 159 height 43
select select "*"
click at [1011, 357] on select "**********" at bounding box center [1090, 378] width 159 height 43
click at [1229, 379] on select "**********" at bounding box center [1259, 378] width 159 height 43
select select "*"
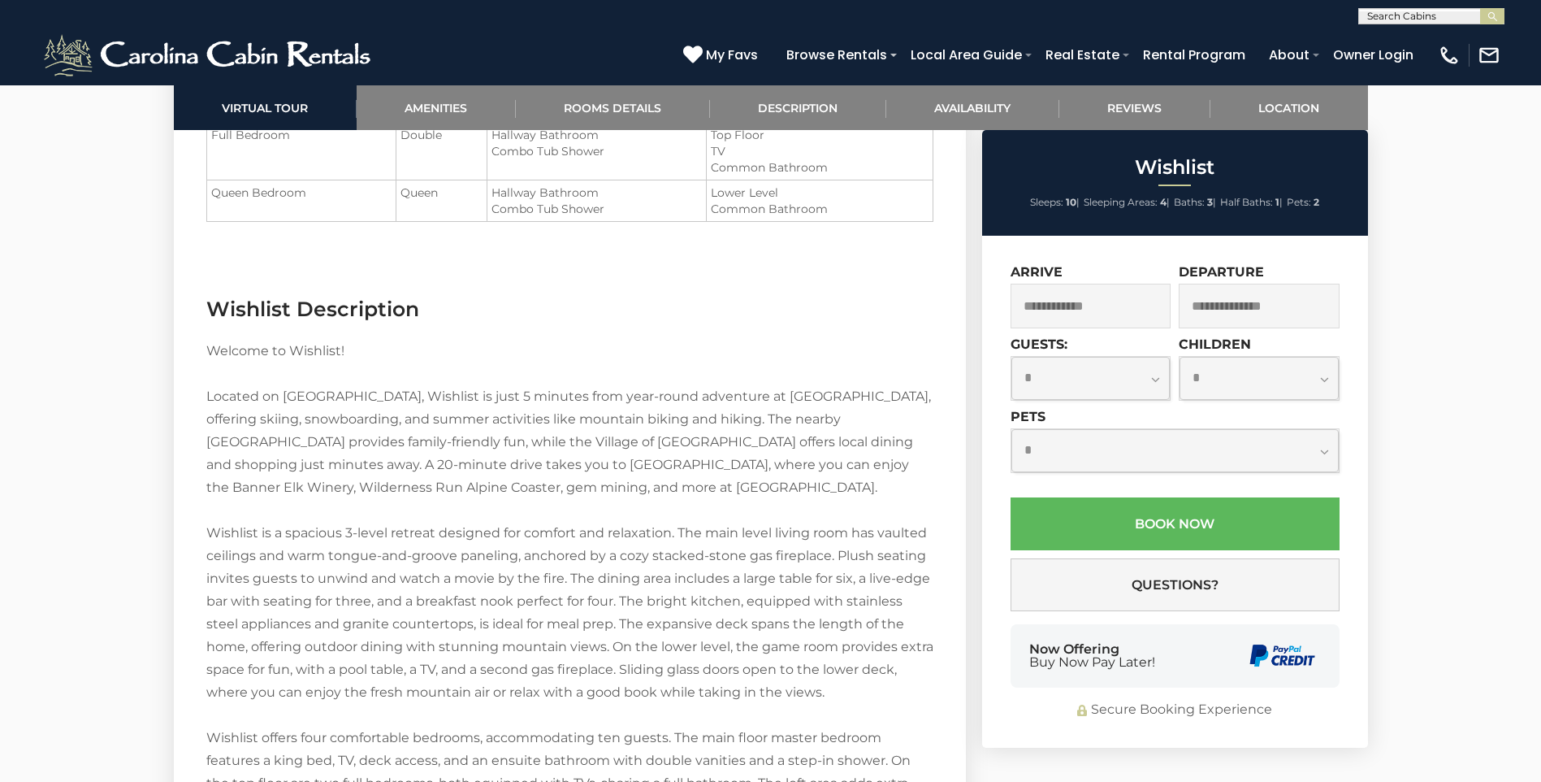
click at [1180, 357] on select "**********" at bounding box center [1259, 378] width 159 height 43
click at [1073, 444] on select "**********" at bounding box center [1174, 450] width 327 height 43
select select "*"
click at [1011, 429] on select "**********" at bounding box center [1174, 450] width 327 height 43
click at [1132, 304] on input "text" at bounding box center [1091, 306] width 161 height 45
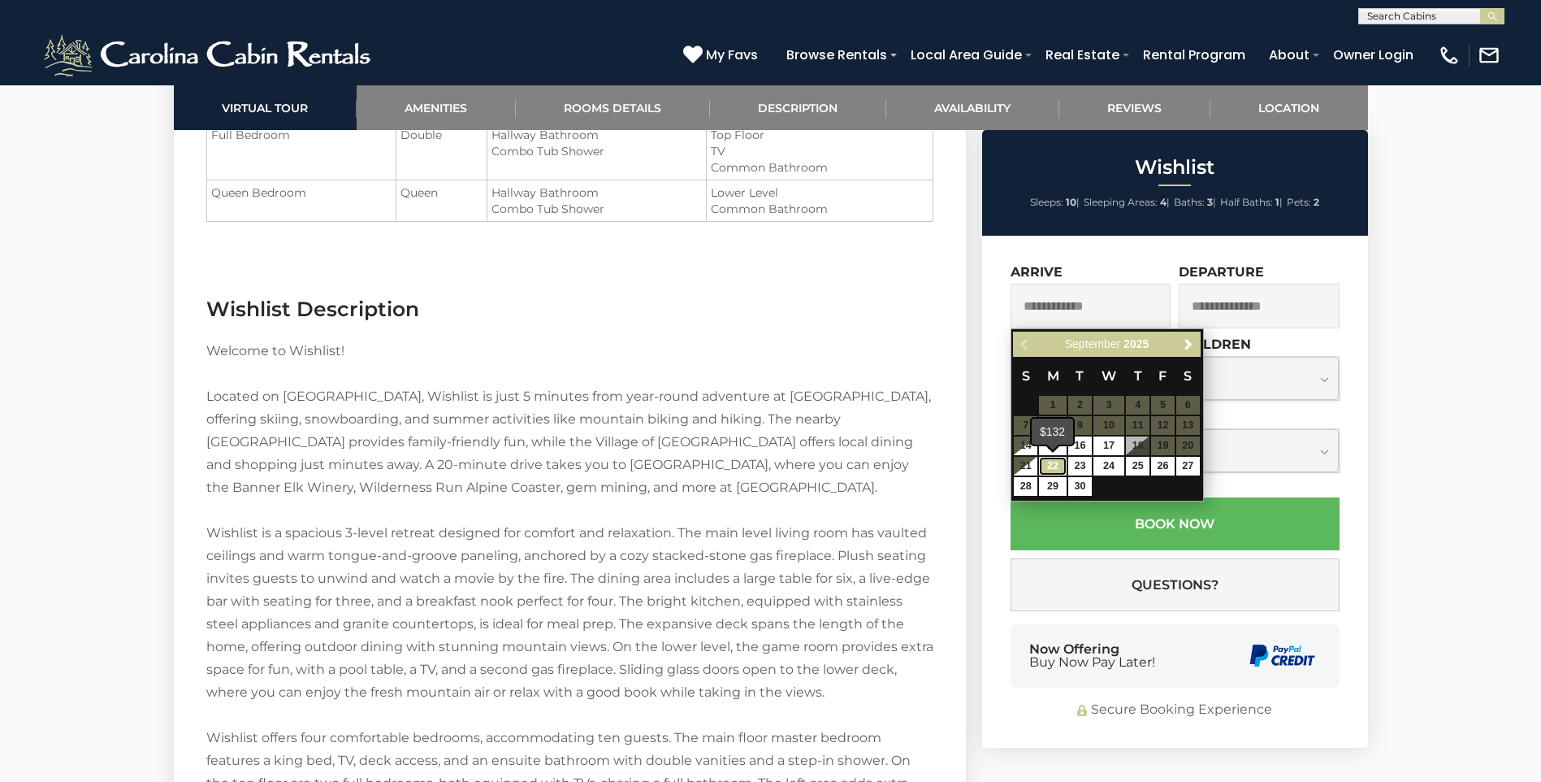
click at [1050, 462] on link "22" at bounding box center [1053, 466] width 28 height 19
type input "**********"
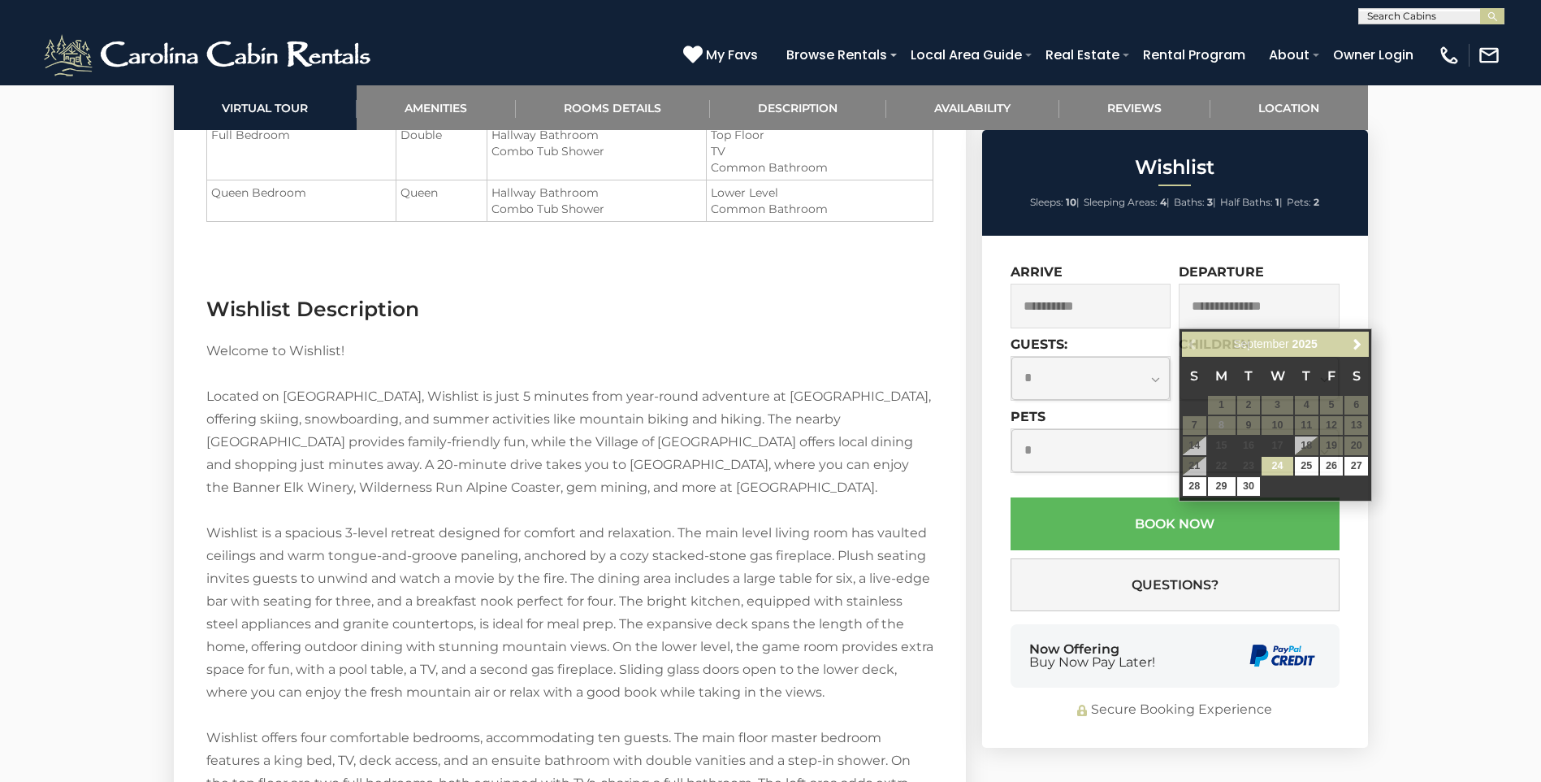
click at [1488, 294] on div "Book Your Stay at Wishlist" at bounding box center [770, 145] width 1541 height 4597
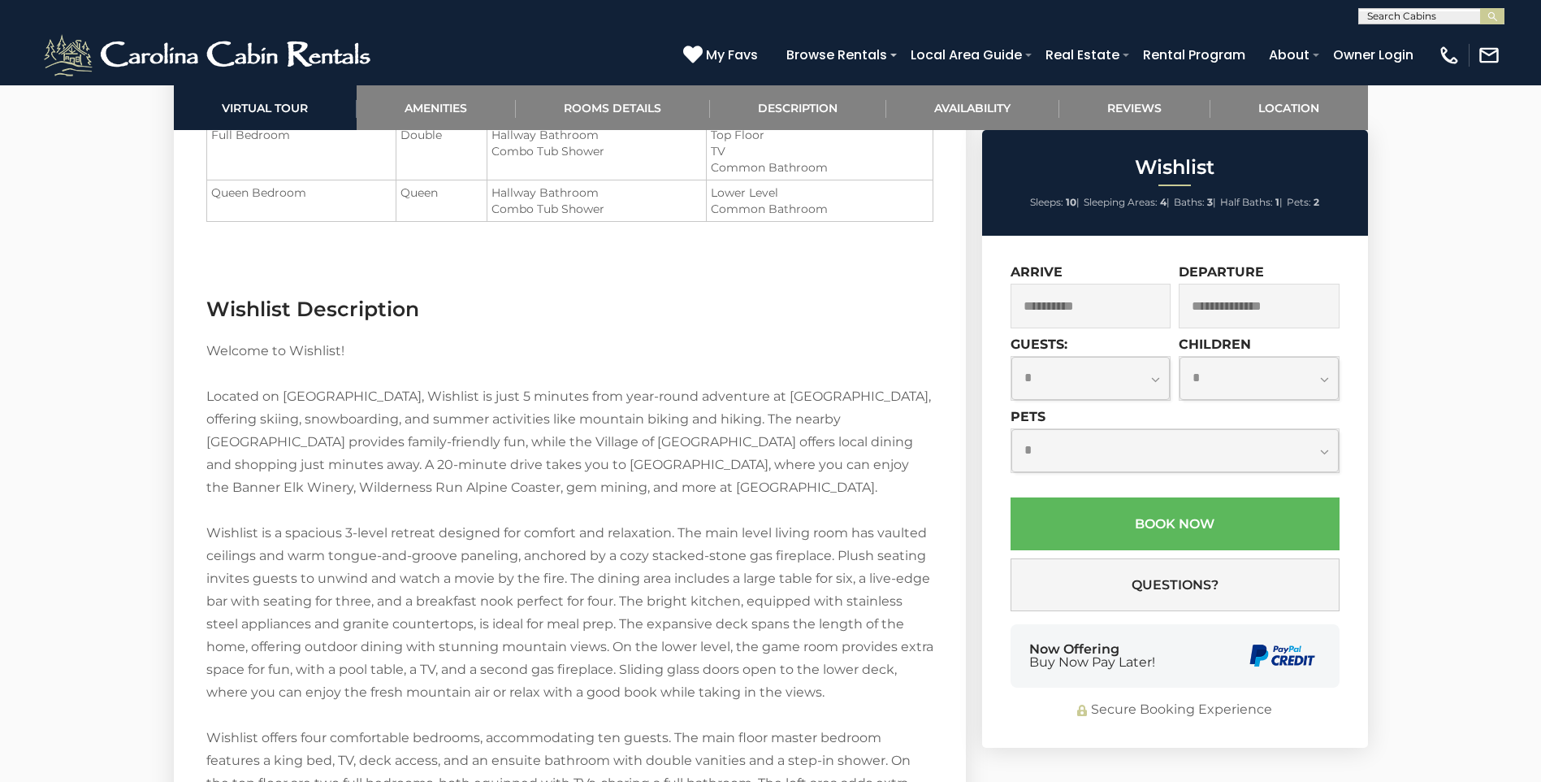
click at [1275, 382] on select "**********" at bounding box center [1259, 378] width 159 height 43
click at [1328, 311] on input "text" at bounding box center [1259, 306] width 161 height 45
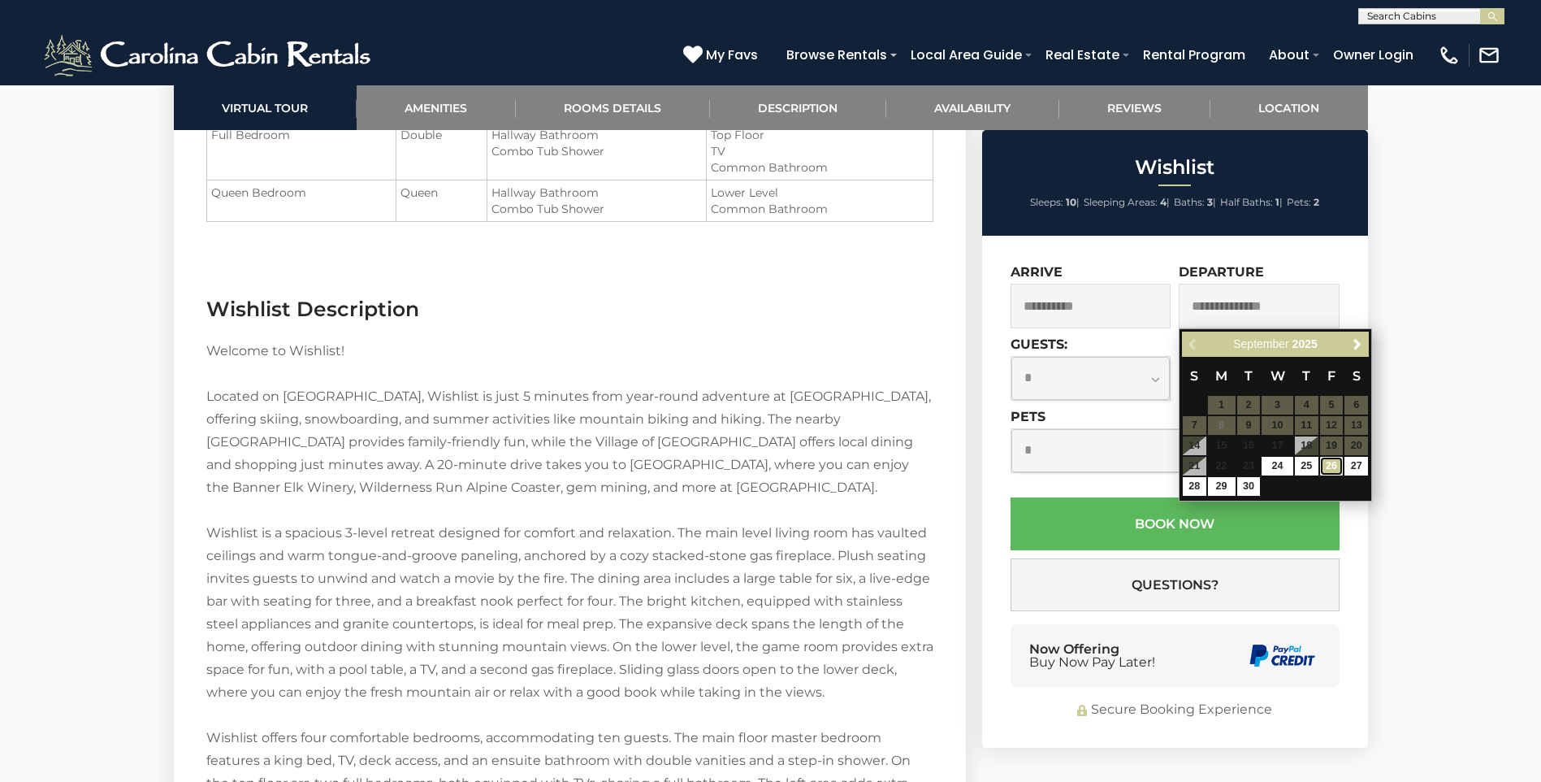
click at [1336, 464] on link "26" at bounding box center [1332, 466] width 24 height 19
type input "**********"
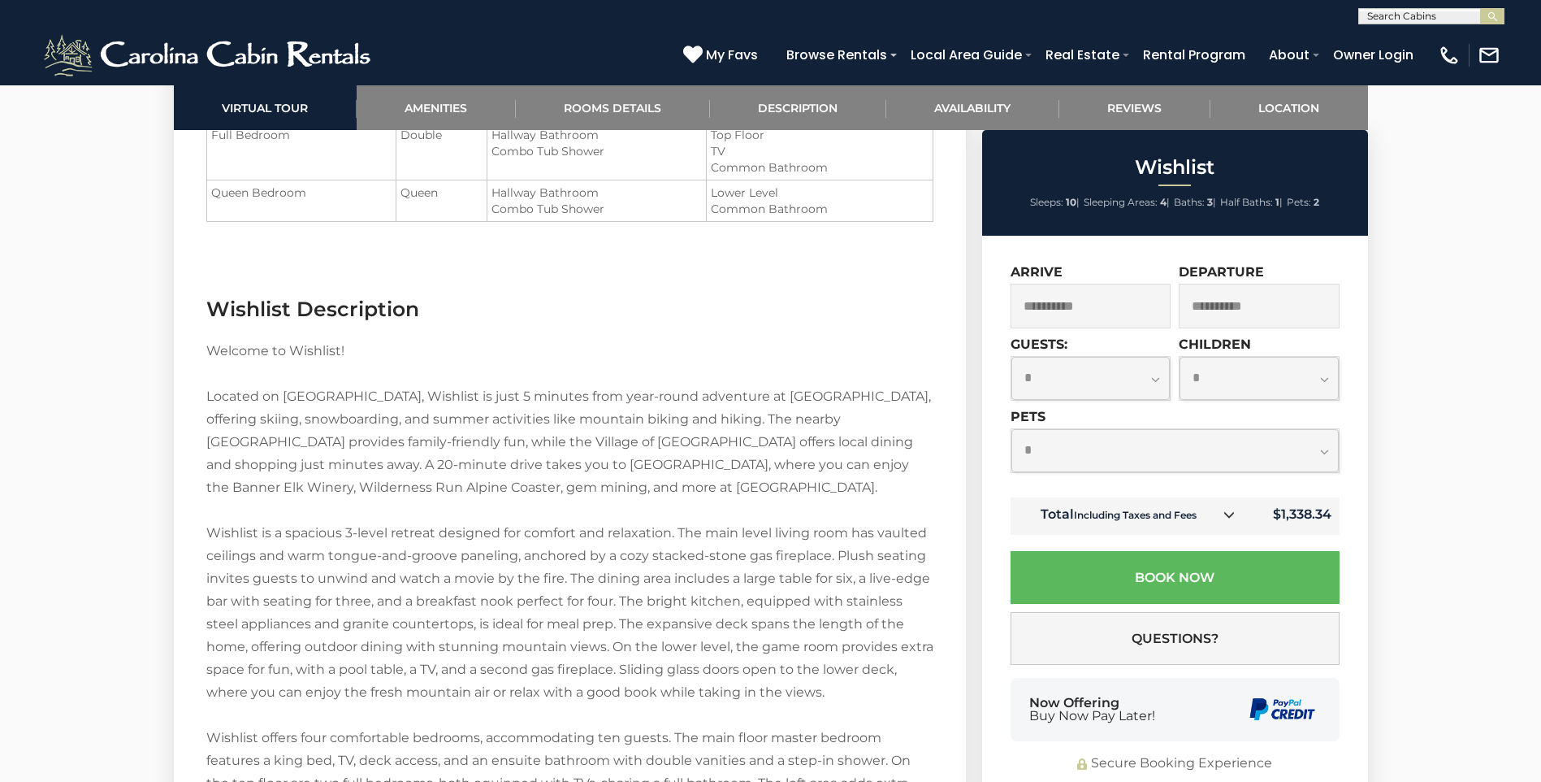
click at [1137, 382] on select "**********" at bounding box center [1090, 378] width 159 height 43
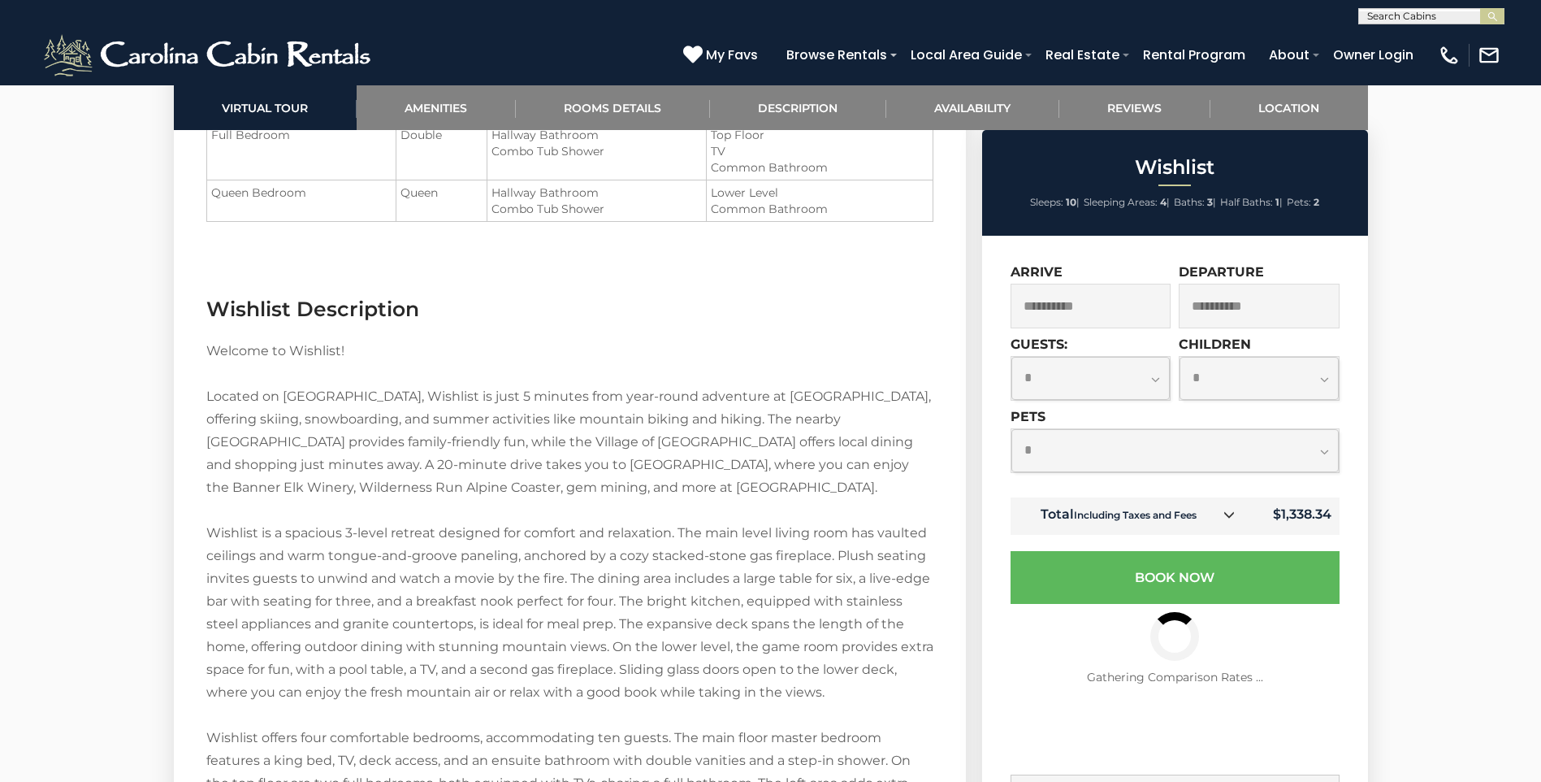
click at [1449, 288] on div "Book Your Stay at Wishlist" at bounding box center [770, 145] width 1541 height 4597
click at [1088, 367] on select "**********" at bounding box center [1090, 378] width 159 height 43
click at [1257, 381] on select "**********" at bounding box center [1259, 378] width 159 height 43
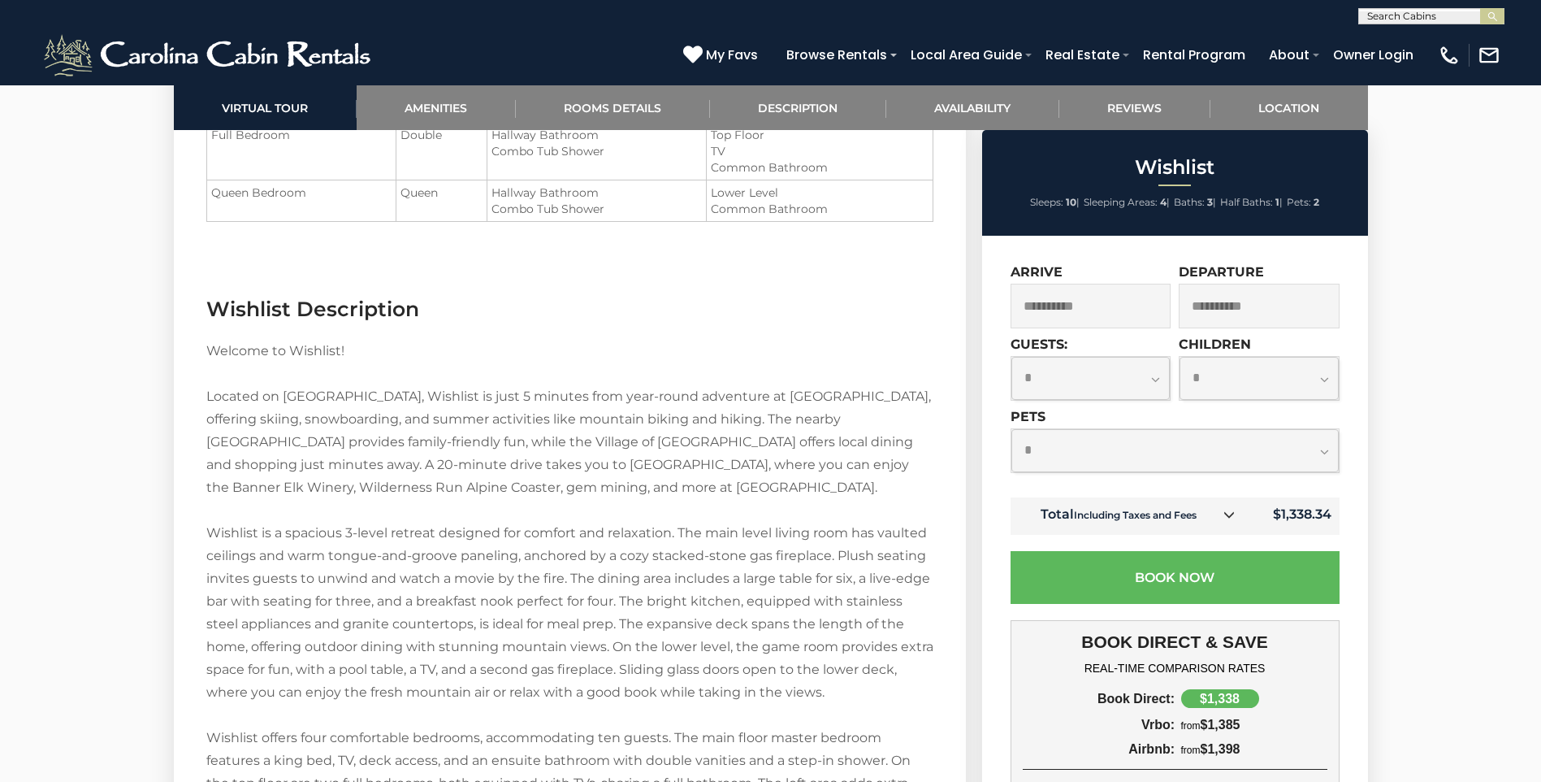
click at [1260, 292] on input "**********" at bounding box center [1259, 306] width 161 height 45
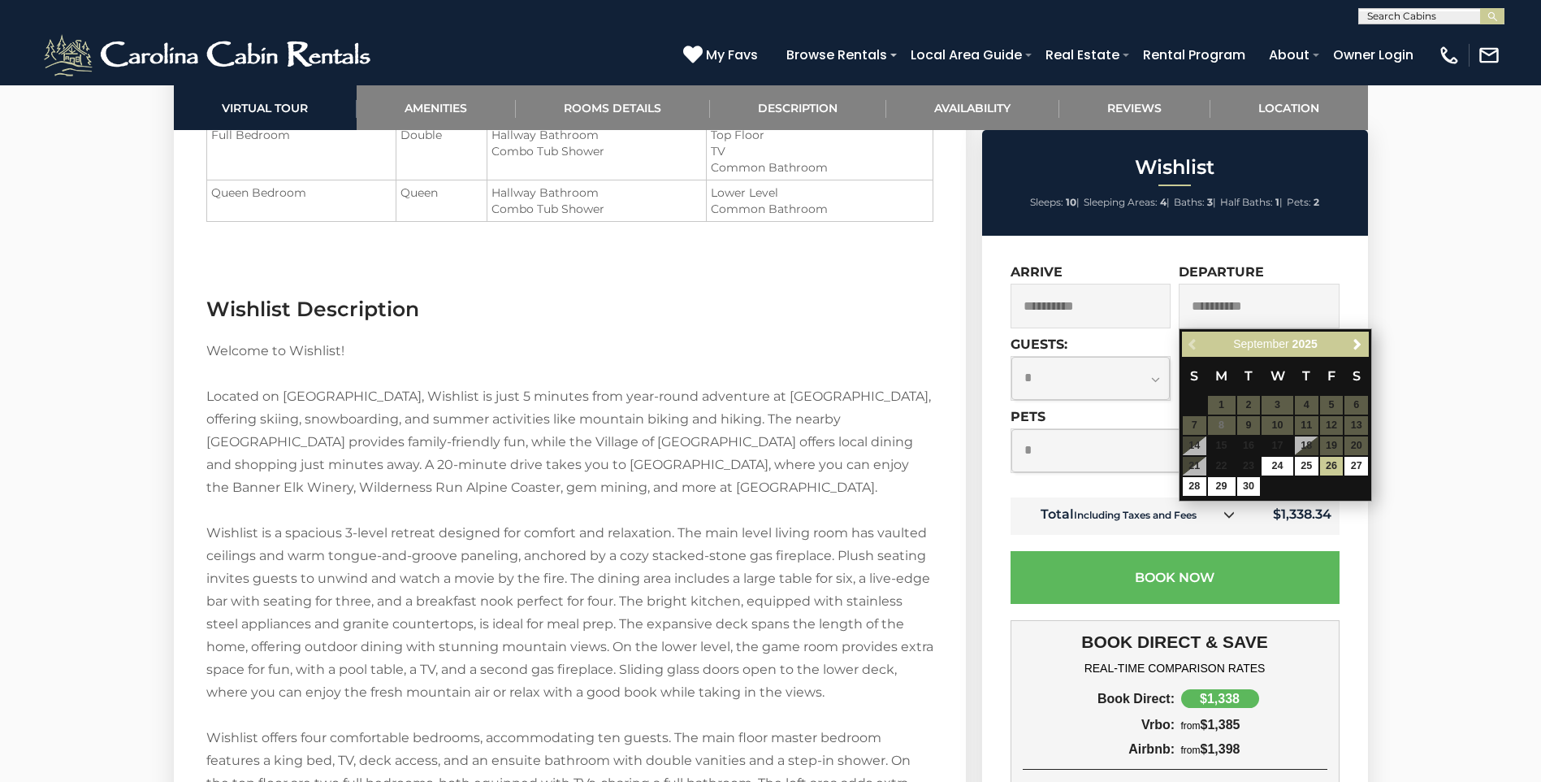
click at [1483, 406] on div "Book Your Stay at Wishlist" at bounding box center [770, 145] width 1541 height 4597
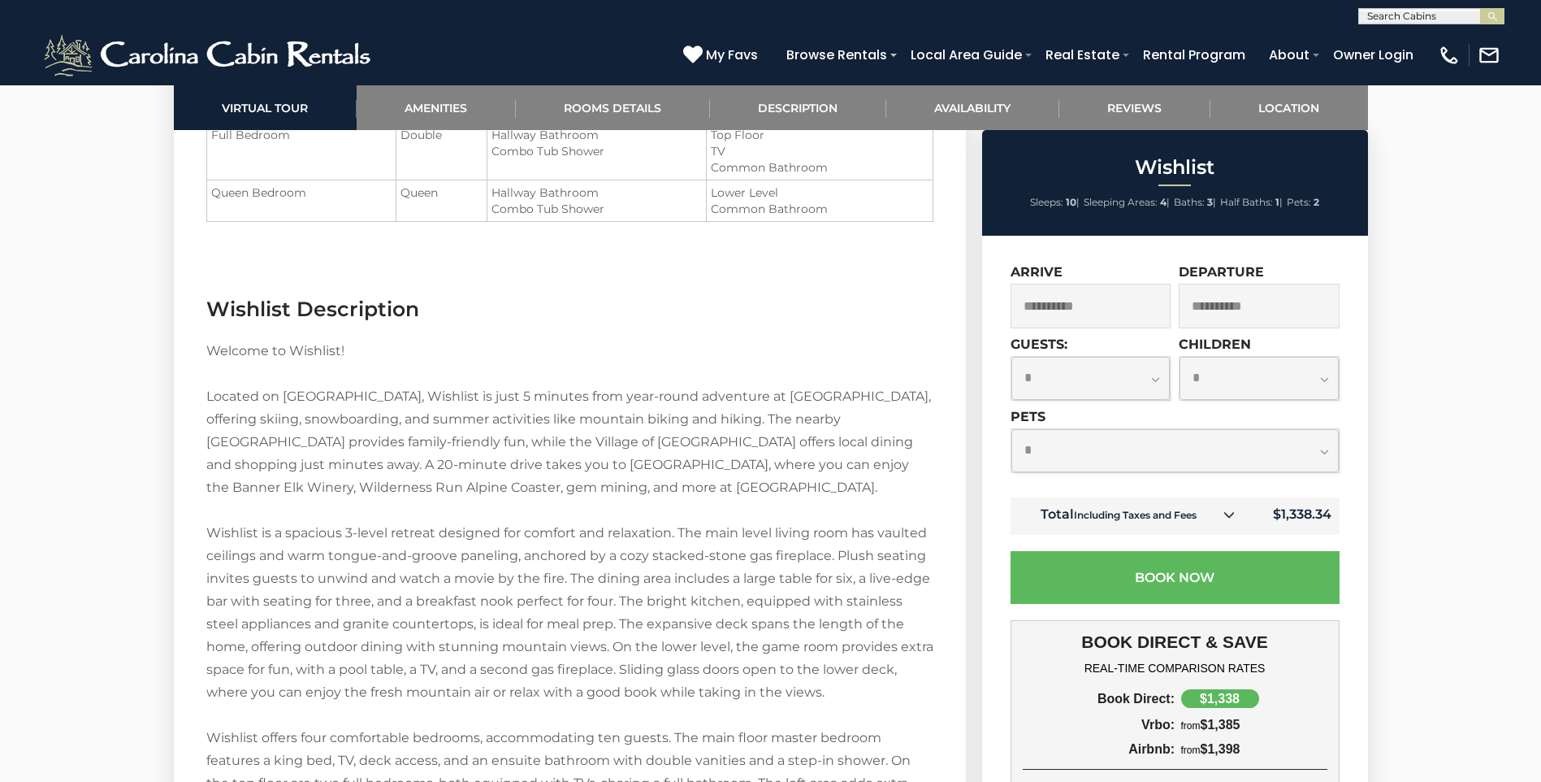
click at [1279, 371] on select "**********" at bounding box center [1259, 378] width 159 height 43
